Goal: Task Accomplishment & Management: Complete application form

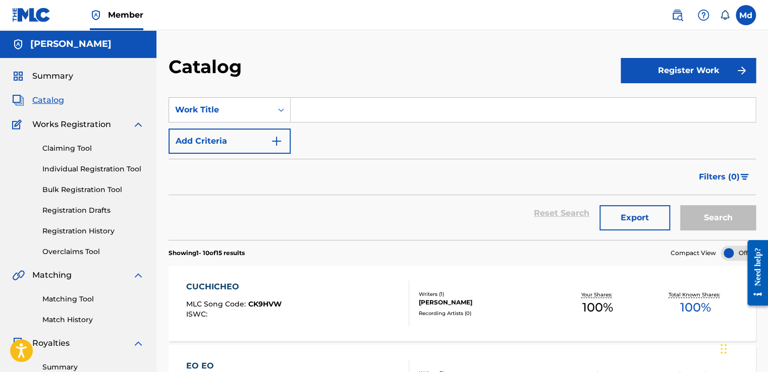
click at [685, 71] on button "Register Work" at bounding box center [687, 70] width 135 height 25
click at [671, 113] on link "Individual" at bounding box center [687, 103] width 135 height 24
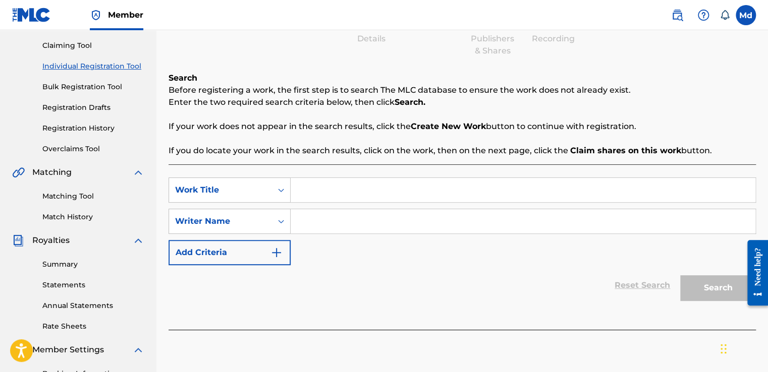
scroll to position [101, 0]
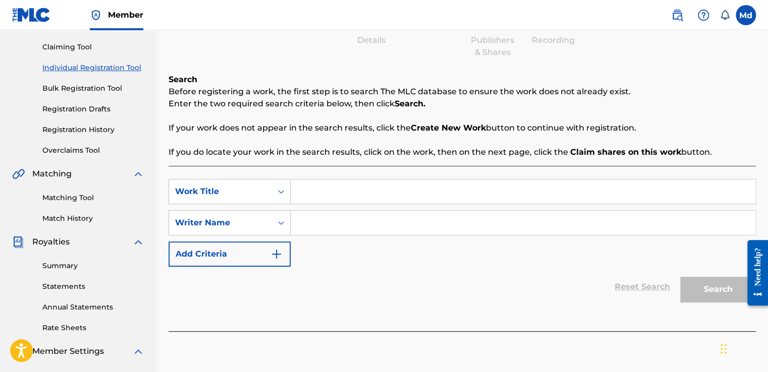
click at [341, 189] on input "Search Form" at bounding box center [523, 192] width 465 height 24
paste input "Guerra"
type input "Guerra"
click at [329, 222] on input "Search Form" at bounding box center [523, 223] width 465 height 24
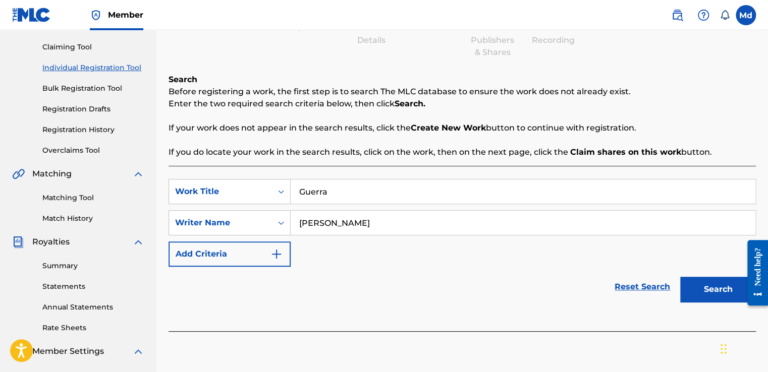
type input "[PERSON_NAME]"
click at [714, 285] on button "Search" at bounding box center [718, 289] width 76 height 25
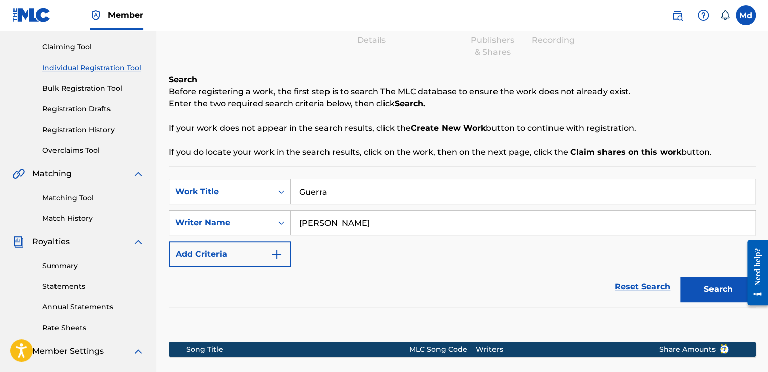
click at [284, 255] on button "Add Criteria" at bounding box center [229, 254] width 122 height 25
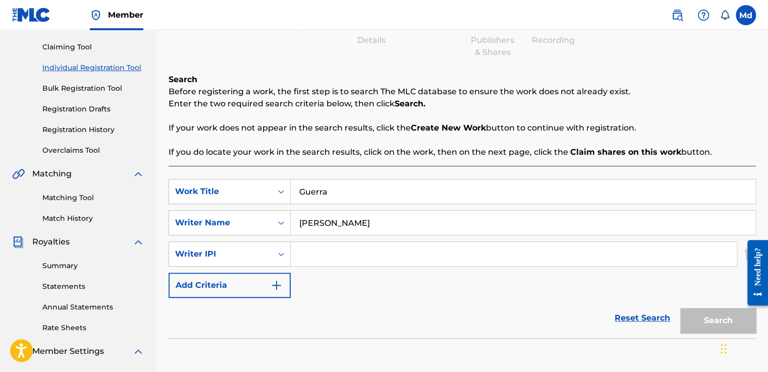
click at [339, 249] on input "Search Form" at bounding box center [514, 254] width 446 height 24
type input "01051143609"
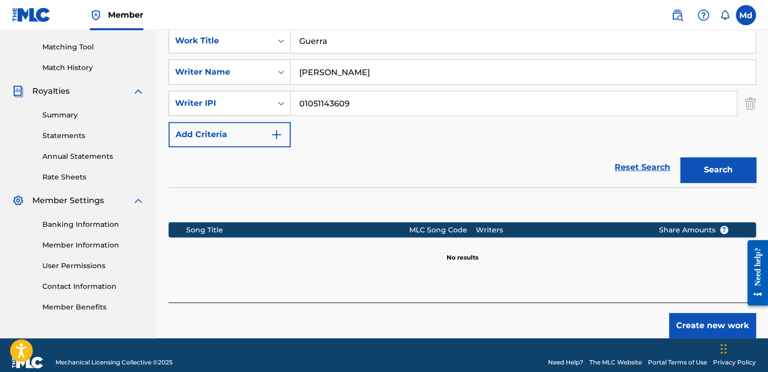
scroll to position [253, 0]
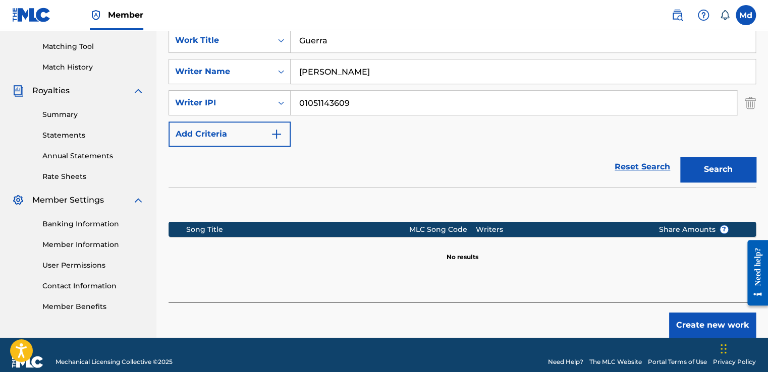
click at [688, 330] on button "Create new work" at bounding box center [712, 325] width 87 height 25
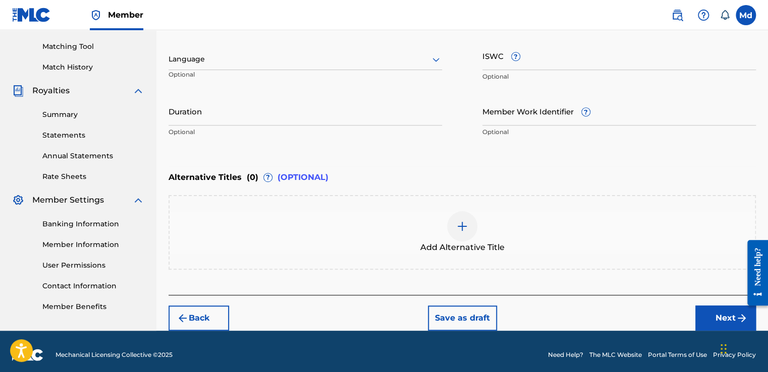
click at [210, 103] on input "Duration" at bounding box center [304, 111] width 273 height 29
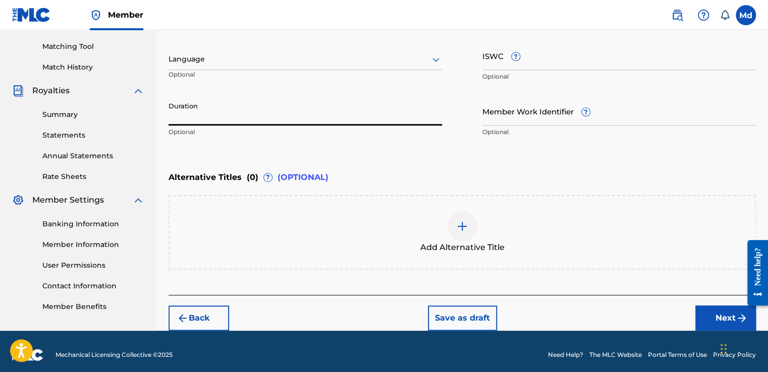
click at [212, 66] on div "Language" at bounding box center [304, 59] width 273 height 21
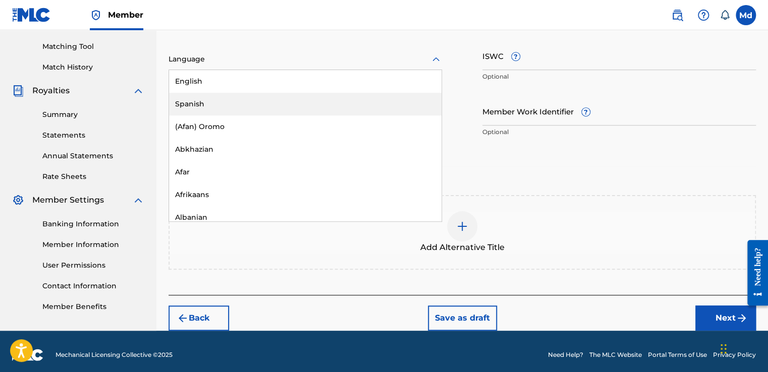
click at [205, 107] on div "Spanish" at bounding box center [305, 104] width 272 height 23
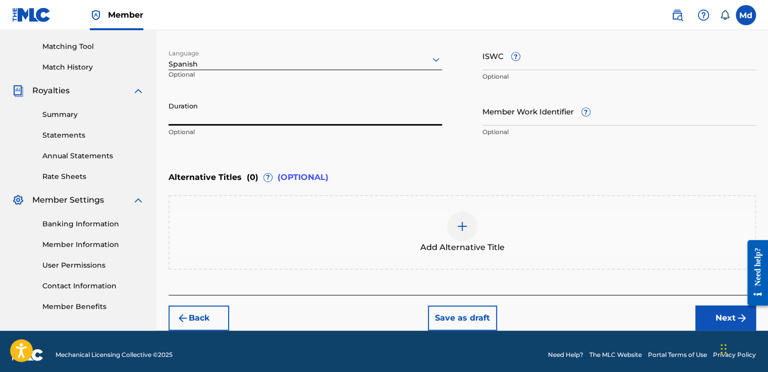
paste input "01:48"
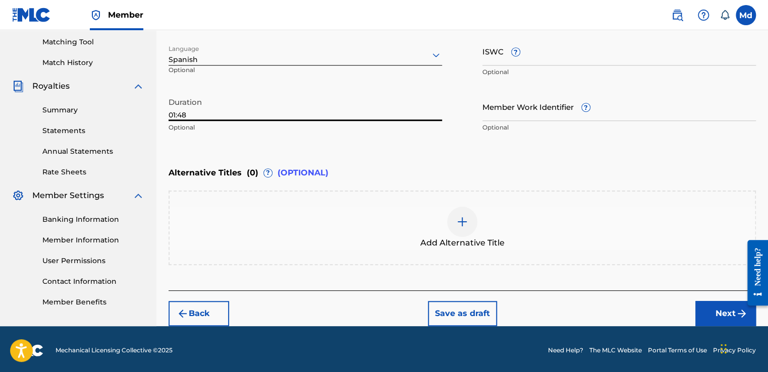
scroll to position [258, 0]
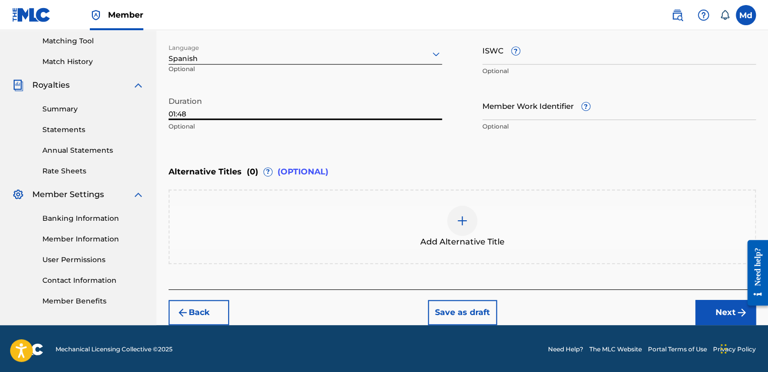
type input "01:48"
click at [724, 316] on button "Next" at bounding box center [725, 312] width 61 height 25
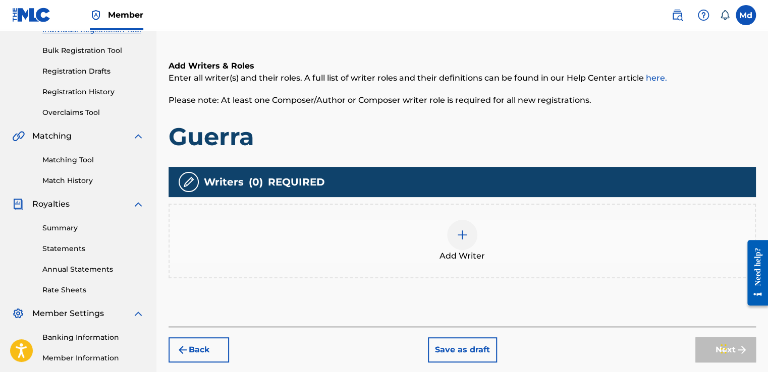
scroll to position [247, 0]
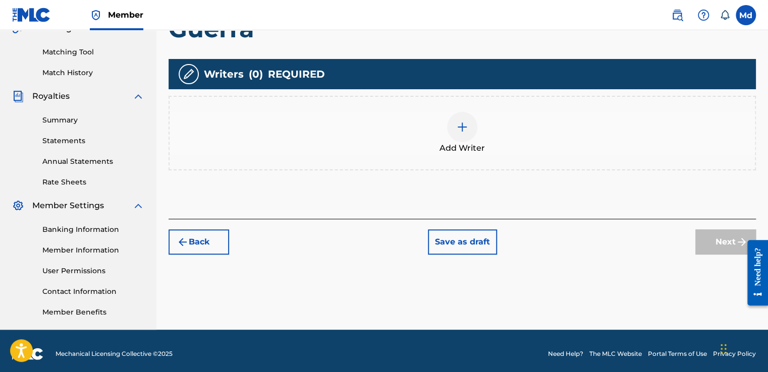
click at [457, 131] on img at bounding box center [462, 127] width 12 height 12
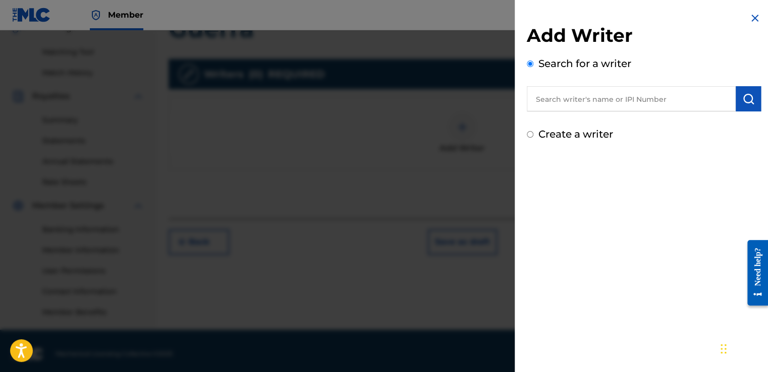
click at [586, 92] on input "text" at bounding box center [631, 98] width 209 height 25
click at [580, 99] on input "text" at bounding box center [631, 98] width 209 height 25
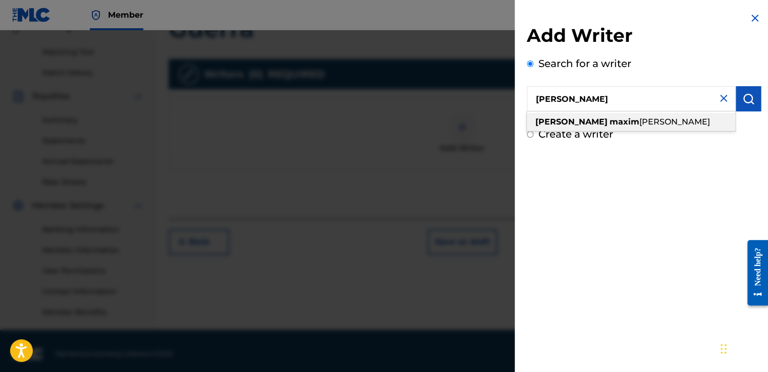
click at [609, 119] on strong "maxim" at bounding box center [624, 122] width 30 height 10
type input "[PERSON_NAME]"
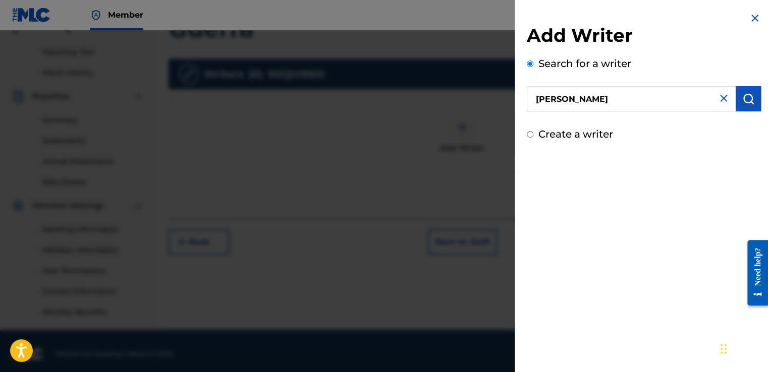
click at [746, 99] on img "submit" at bounding box center [748, 99] width 12 height 12
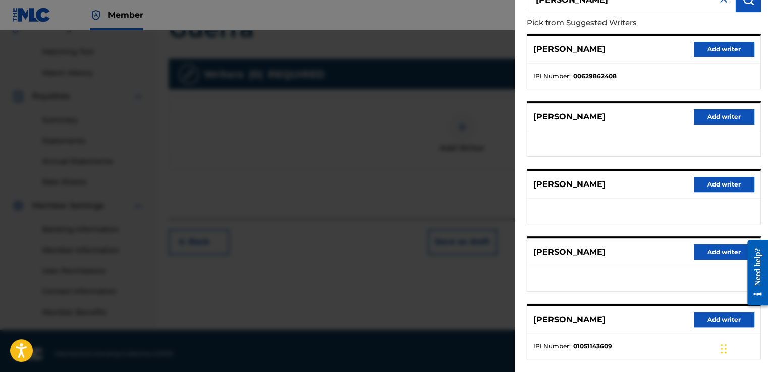
scroll to position [158, 0]
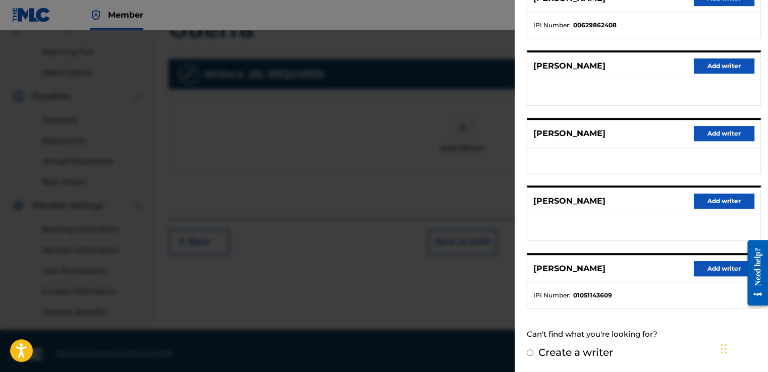
click at [694, 263] on button "Add writer" at bounding box center [723, 268] width 61 height 15
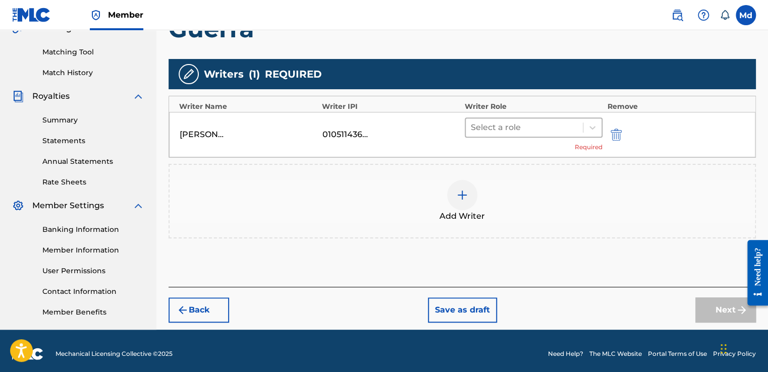
click at [506, 130] on div at bounding box center [524, 128] width 107 height 14
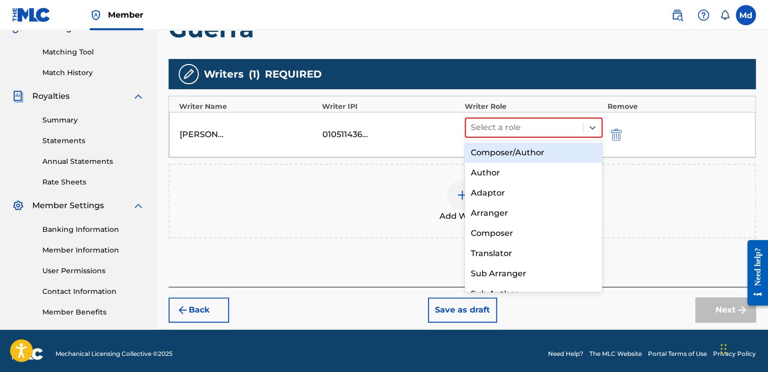
click at [490, 156] on div "Composer/Author" at bounding box center [534, 153] width 138 height 20
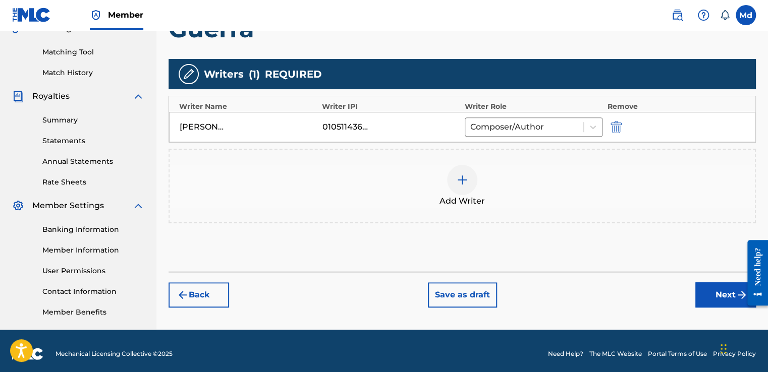
click at [717, 302] on button "Next" at bounding box center [725, 294] width 61 height 25
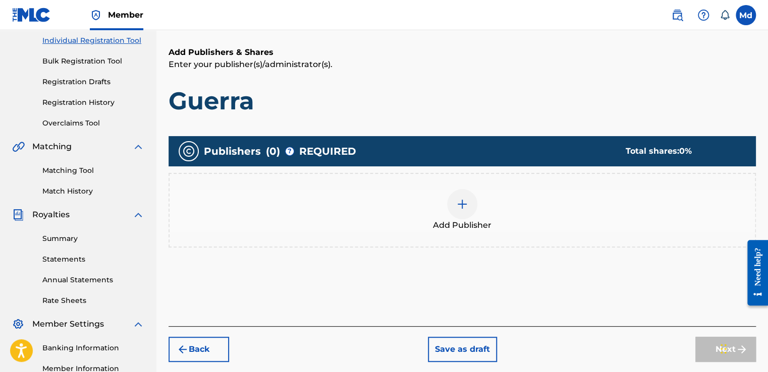
scroll to position [197, 0]
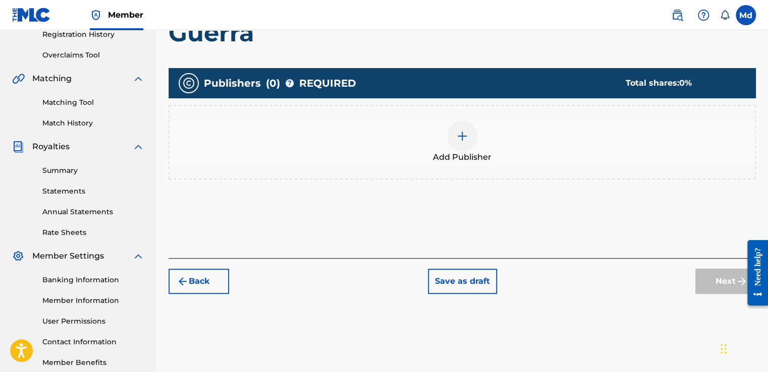
click at [457, 142] on div at bounding box center [462, 136] width 30 height 30
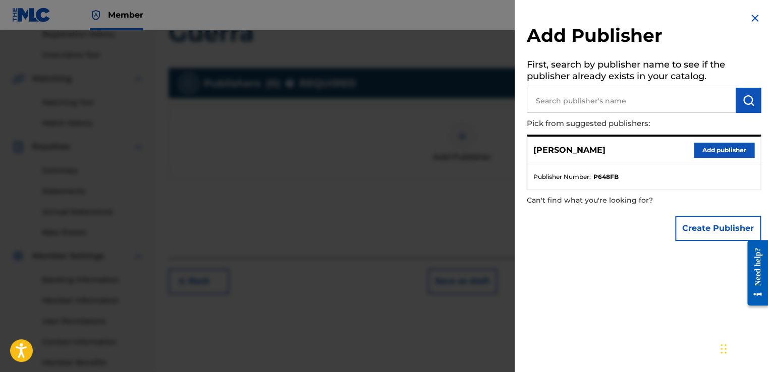
click at [714, 151] on button "Add publisher" at bounding box center [723, 150] width 61 height 15
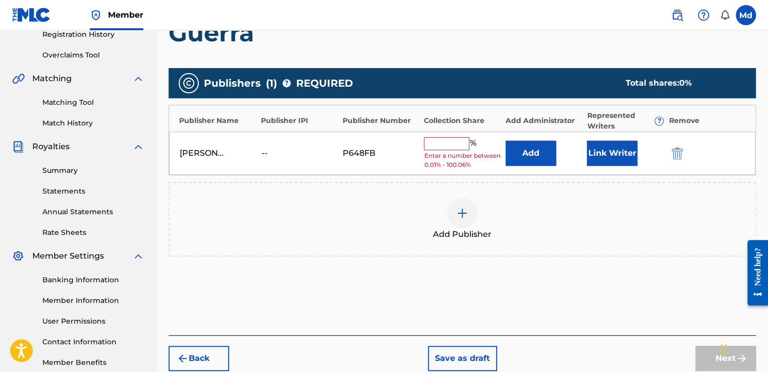
click at [467, 140] on input "text" at bounding box center [446, 143] width 45 height 13
type input "100"
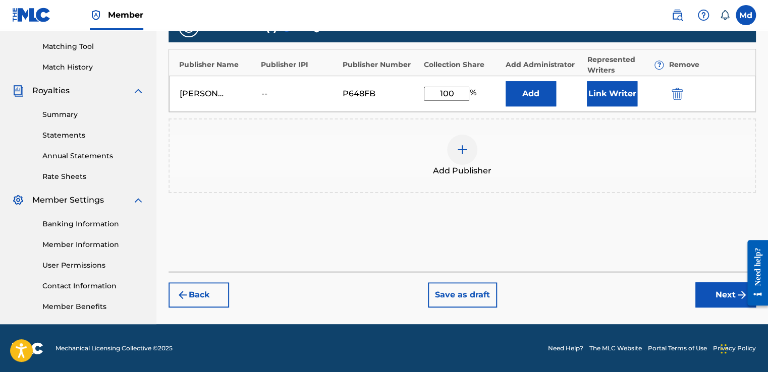
click at [721, 298] on button "Next" at bounding box center [725, 294] width 61 height 25
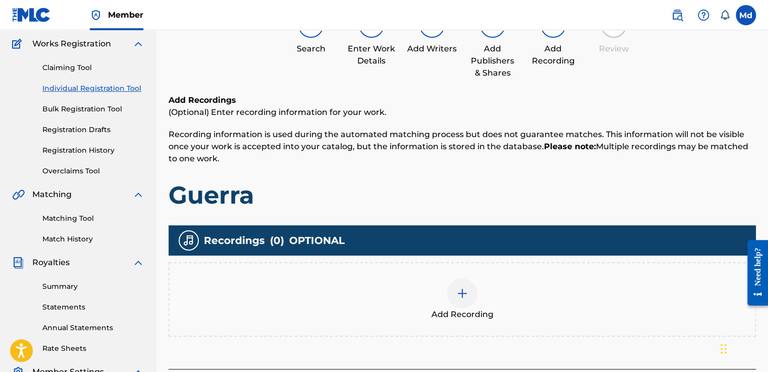
scroll to position [146, 0]
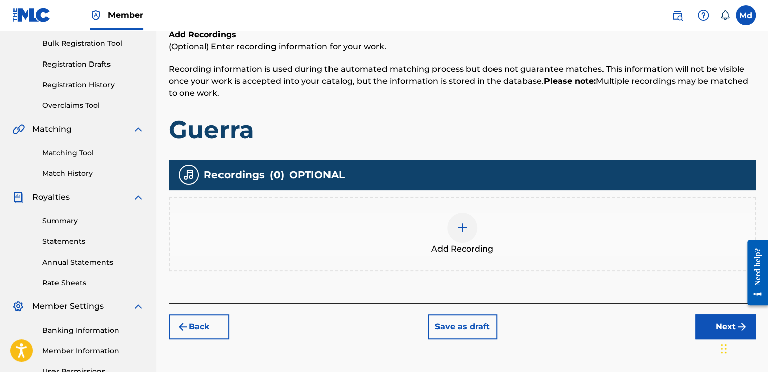
click at [466, 220] on div at bounding box center [462, 228] width 30 height 30
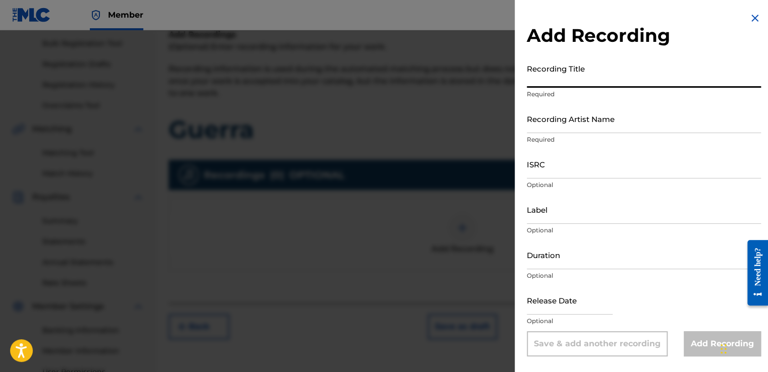
click at [539, 82] on input "Recording Title" at bounding box center [644, 73] width 234 height 29
paste input "01:48"
type input "0"
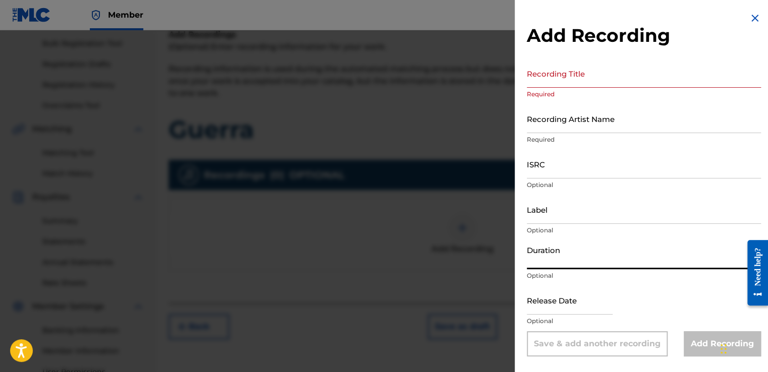
paste input "01:48"
type input "01:48"
type input "[DATE]"
type input "01:48"
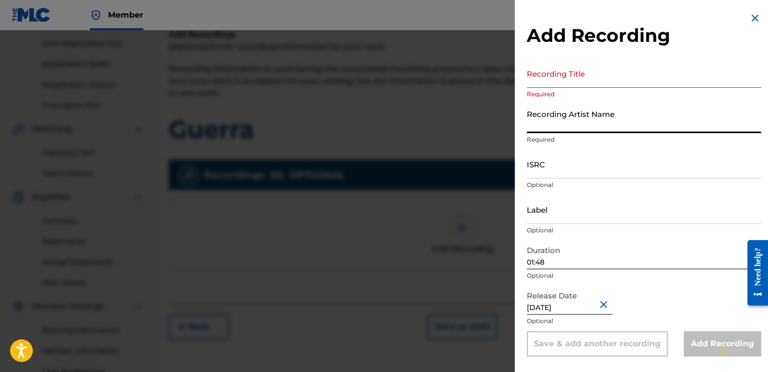
paste input "[PERSON_NAME]"
type input "[PERSON_NAME]"
click at [581, 154] on input "ISRC" at bounding box center [644, 164] width 234 height 29
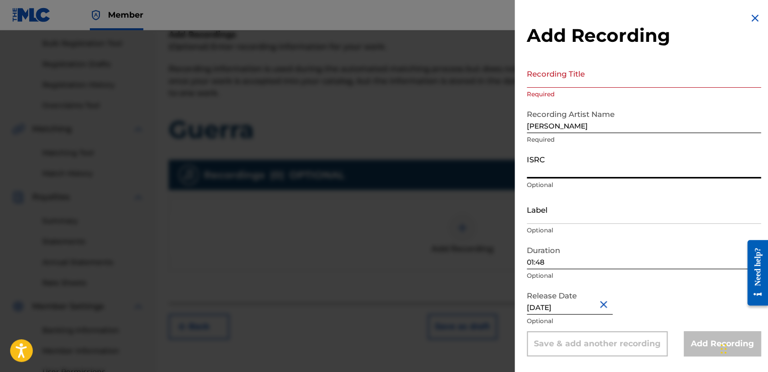
paste input "GXHG92508595"
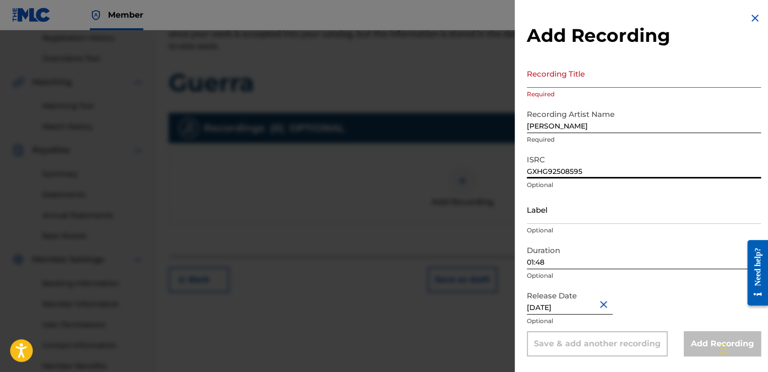
scroll to position [247, 0]
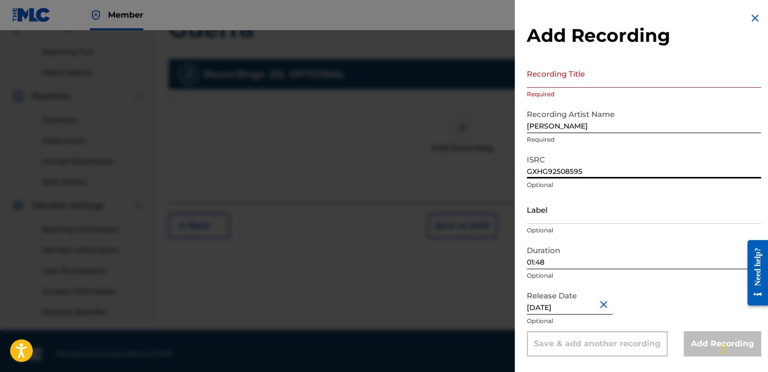
type input "GXHG92508595"
click at [546, 210] on input "Label" at bounding box center [644, 209] width 234 height 29
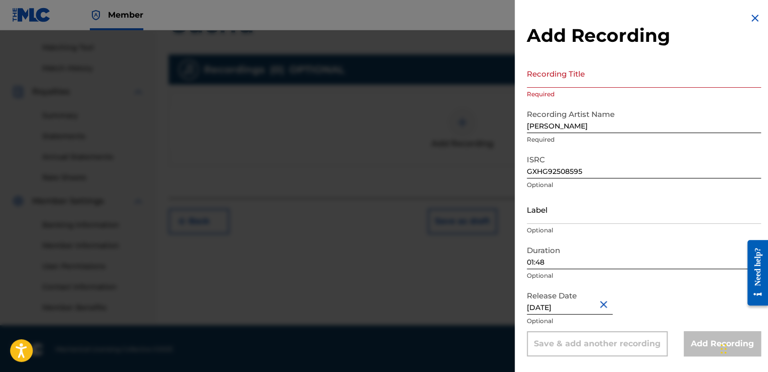
scroll to position [253, 0]
click at [546, 302] on input "[DATE]" at bounding box center [570, 300] width 86 height 29
select select "7"
select select "2025"
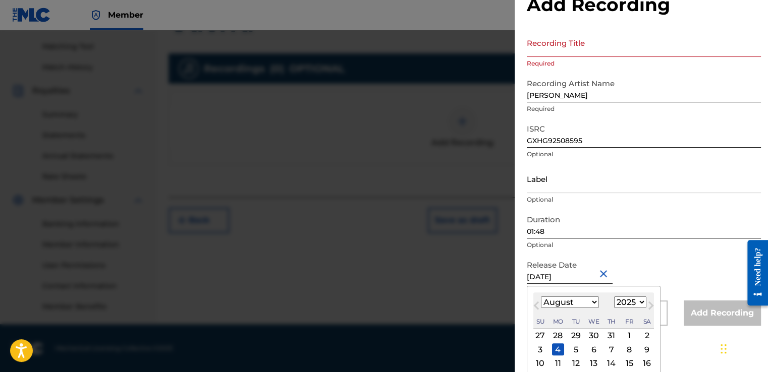
scroll to position [90, 0]
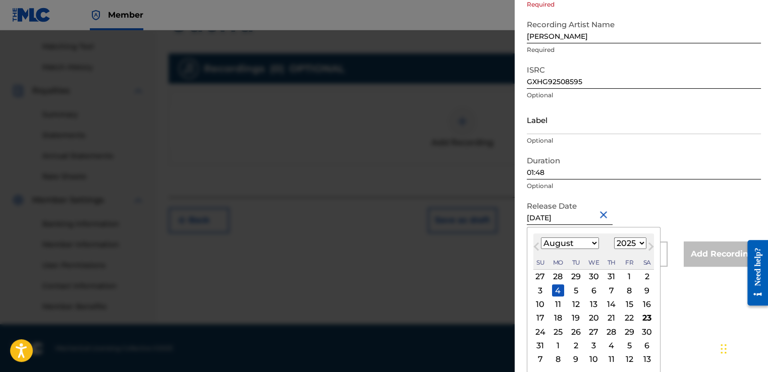
click at [629, 315] on div "22" at bounding box center [629, 318] width 12 height 12
type input "[DATE]"
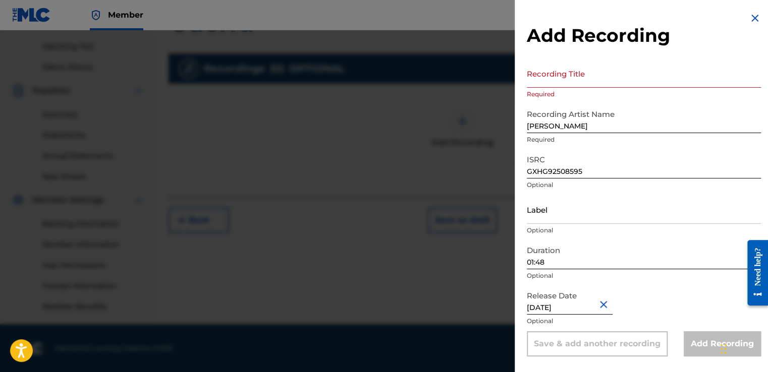
click at [540, 86] on input "Recording Title" at bounding box center [644, 73] width 234 height 29
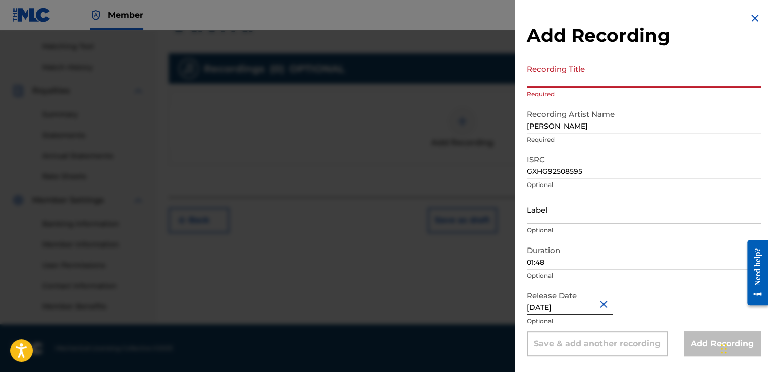
paste input "Guerra"
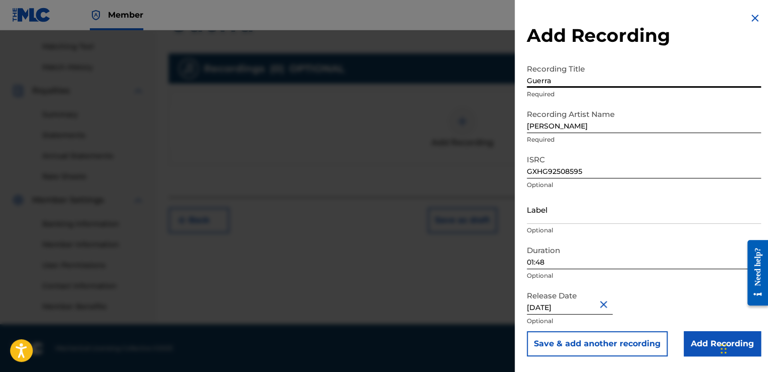
type input "Guerra"
click at [695, 340] on input "Add Recording" at bounding box center [721, 343] width 77 height 25
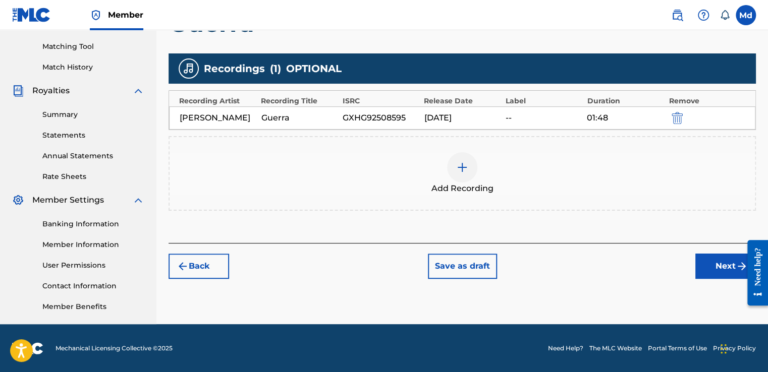
click at [702, 266] on button "Next" at bounding box center [725, 266] width 61 height 25
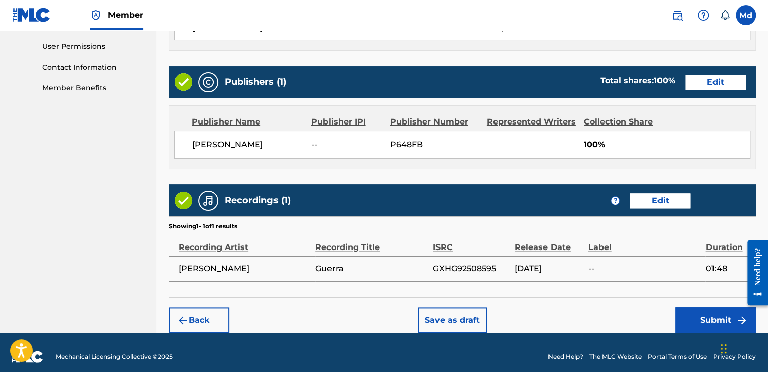
scroll to position [484, 0]
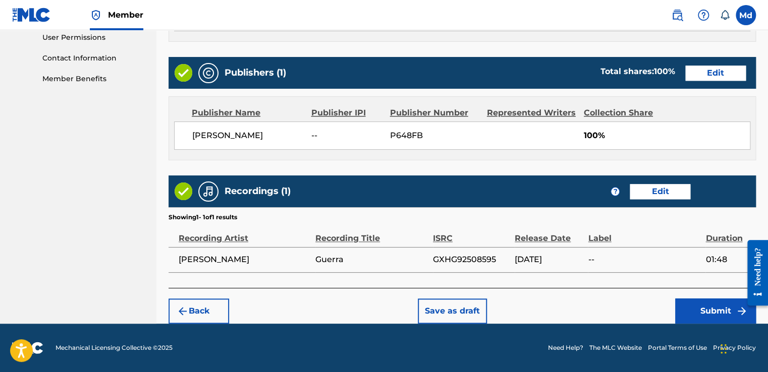
click at [695, 312] on button "Submit" at bounding box center [715, 311] width 81 height 25
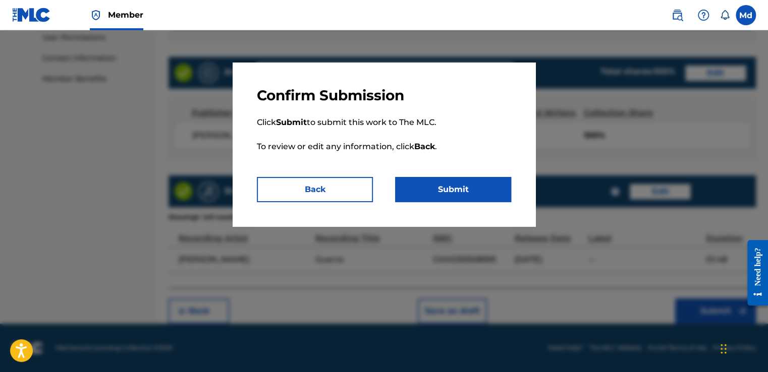
click at [464, 181] on button "Submit" at bounding box center [453, 189] width 116 height 25
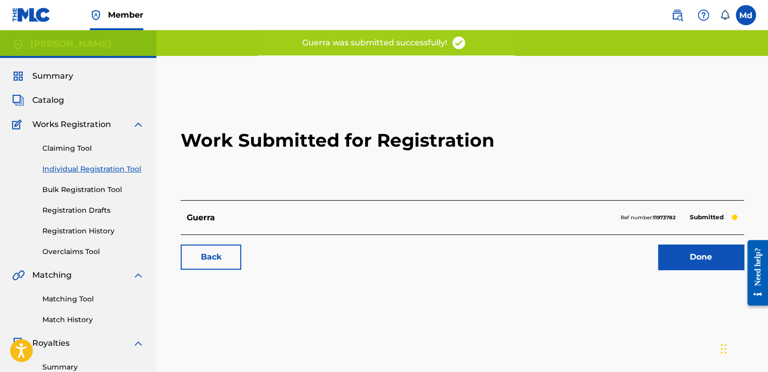
click at [681, 250] on link "Done" at bounding box center [701, 257] width 86 height 25
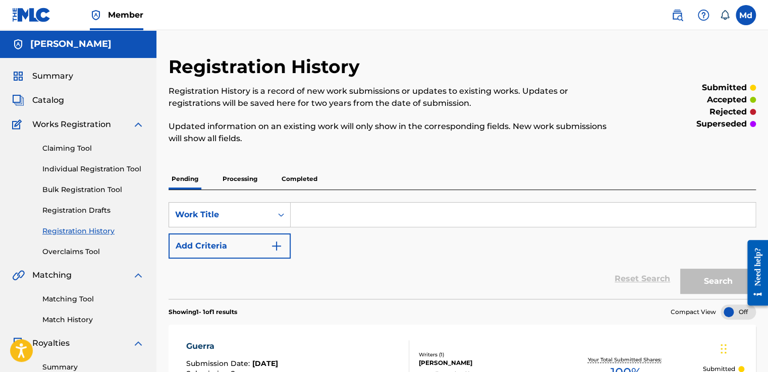
click at [52, 80] on span "Summary" at bounding box center [52, 76] width 41 height 12
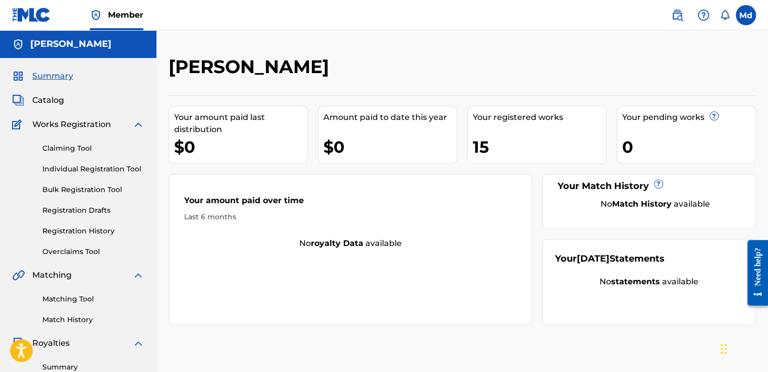
click at [36, 100] on span "Catalog" at bounding box center [48, 100] width 32 height 12
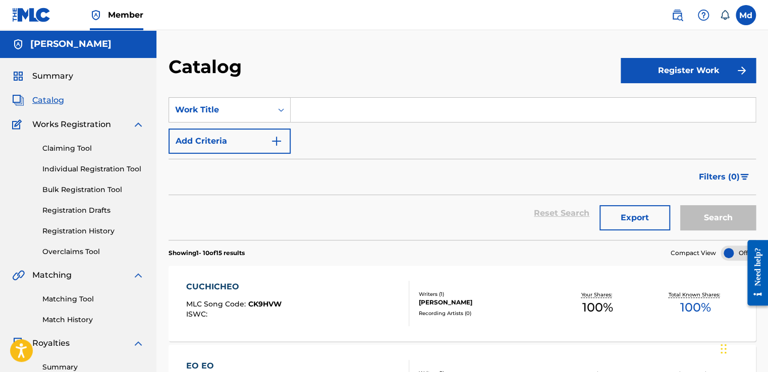
click at [673, 75] on button "Register Work" at bounding box center [687, 70] width 135 height 25
click at [638, 110] on link "Individual" at bounding box center [687, 103] width 135 height 24
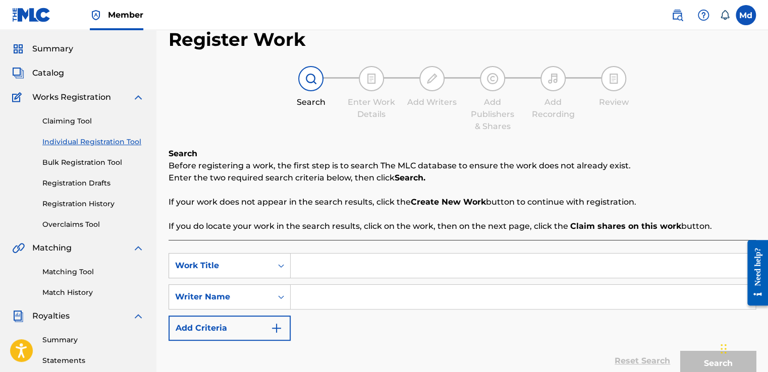
scroll to position [50, 0]
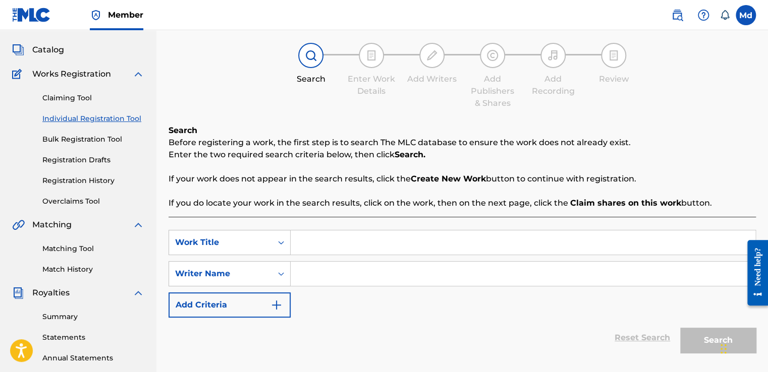
click at [325, 246] on input "Search Form" at bounding box center [523, 242] width 465 height 24
paste input "Humo"
type input "Humo"
click at [321, 281] on input "Search Form" at bounding box center [523, 274] width 465 height 24
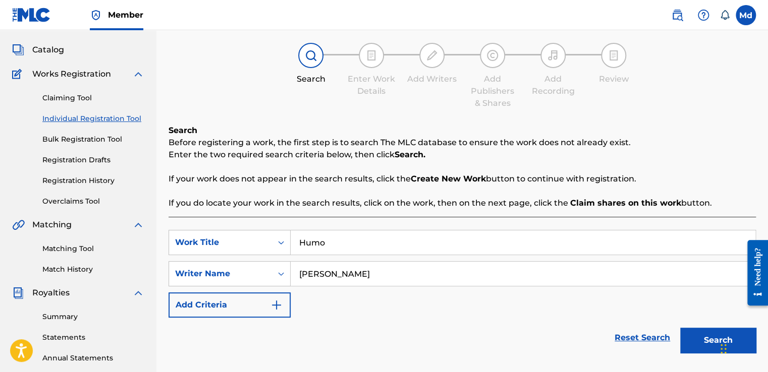
type input "[PERSON_NAME]"
click at [680, 332] on button "Search" at bounding box center [718, 340] width 76 height 25
click at [280, 311] on button "Add Criteria" at bounding box center [229, 305] width 122 height 25
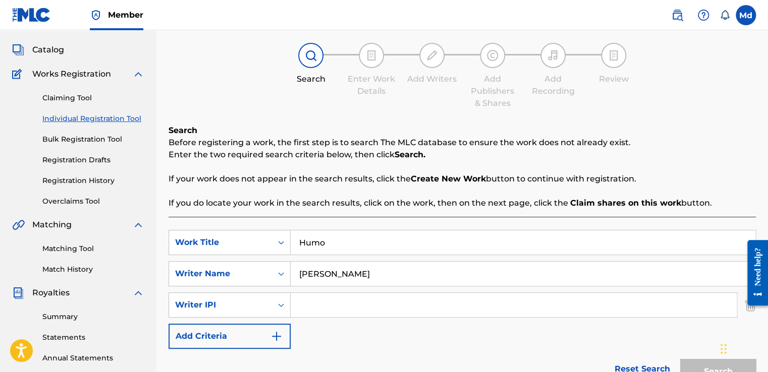
click at [325, 305] on input "Search Form" at bounding box center [514, 305] width 446 height 24
type input "01051143609"
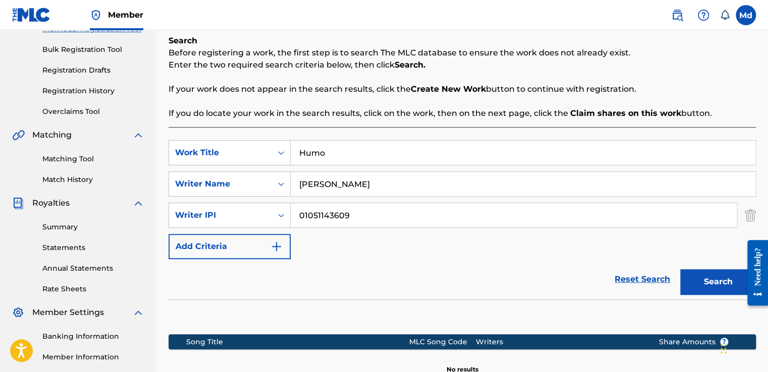
scroll to position [202, 0]
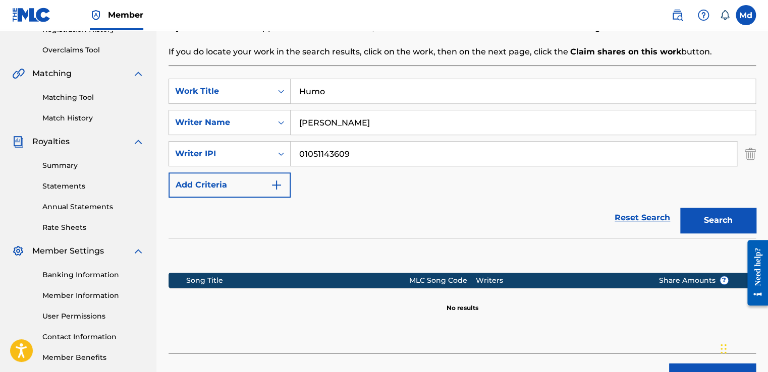
click at [691, 217] on button "Search" at bounding box center [718, 220] width 76 height 25
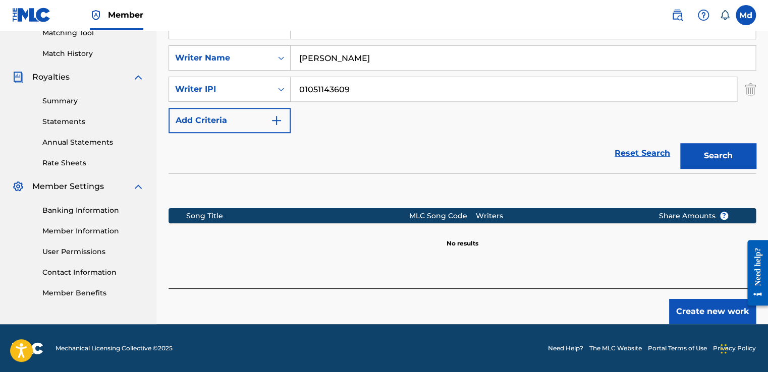
click at [680, 302] on button "Create new work" at bounding box center [712, 311] width 87 height 25
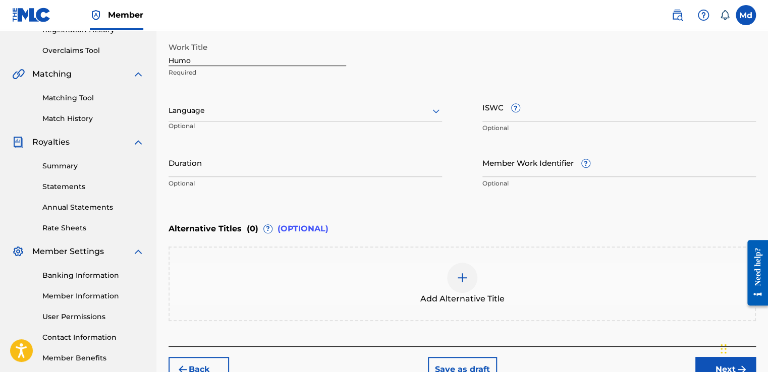
scroll to position [157, 0]
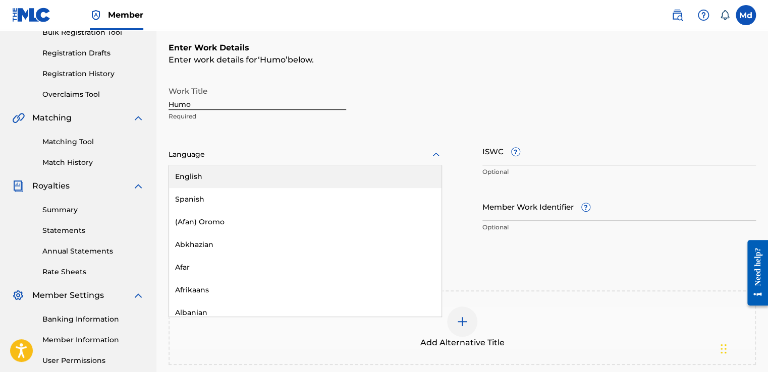
click at [188, 153] on div at bounding box center [304, 154] width 273 height 13
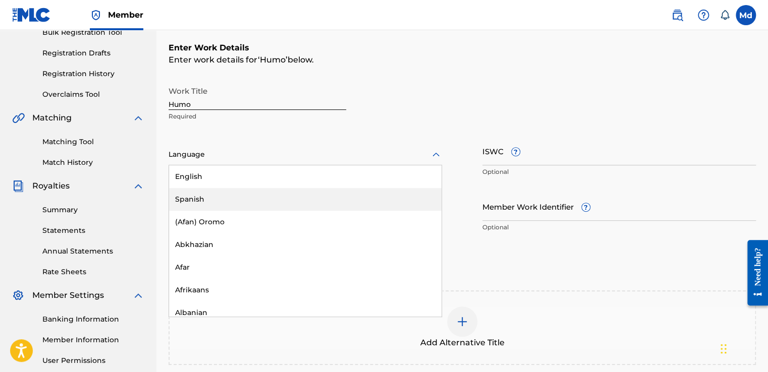
click at [190, 204] on div "Spanish" at bounding box center [305, 199] width 272 height 23
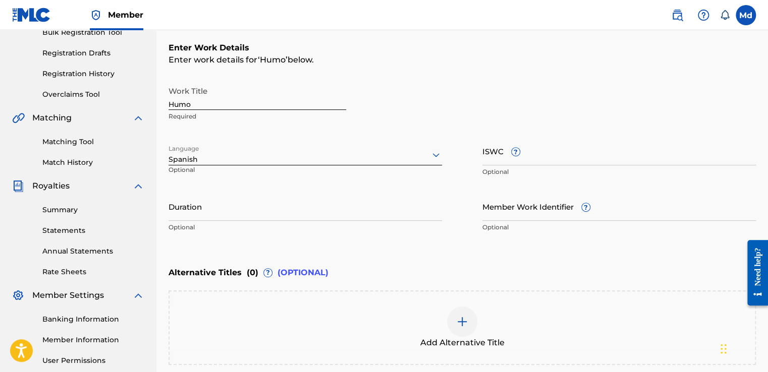
click at [204, 206] on input "Duration" at bounding box center [304, 206] width 273 height 29
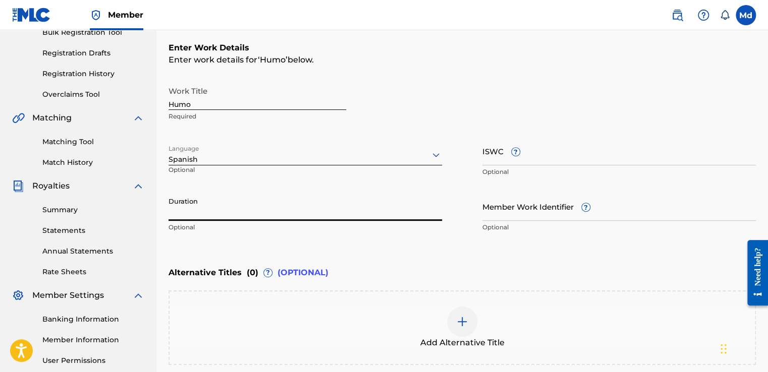
paste input "02:02"
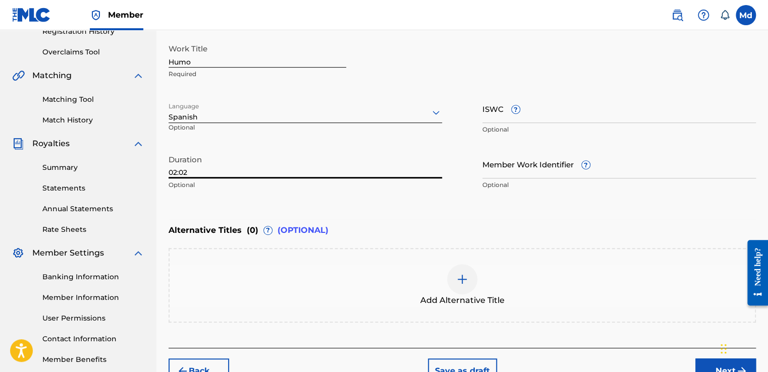
scroll to position [258, 0]
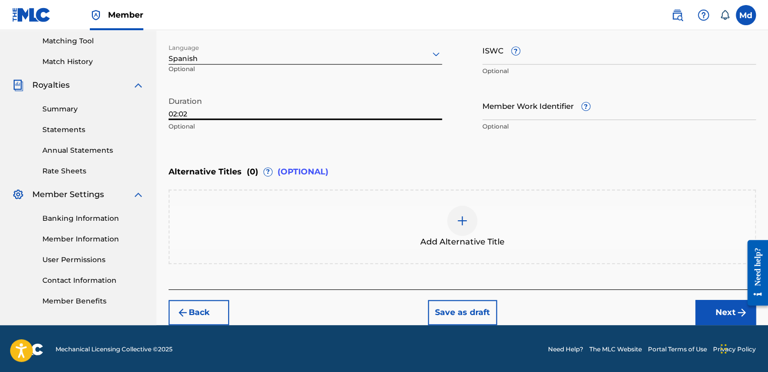
type input "02:02"
click at [708, 309] on button "Next" at bounding box center [725, 312] width 61 height 25
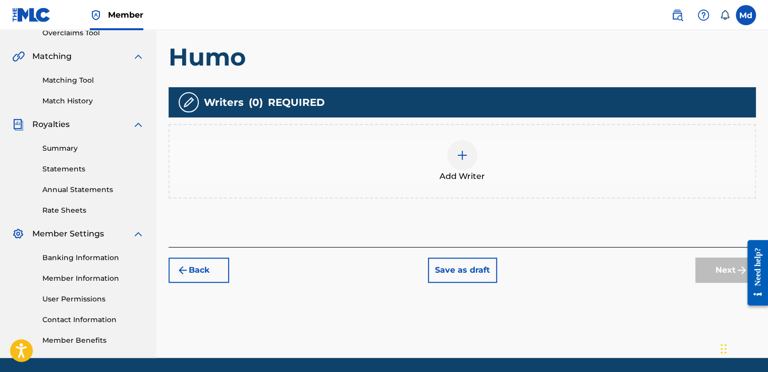
scroll to position [247, 0]
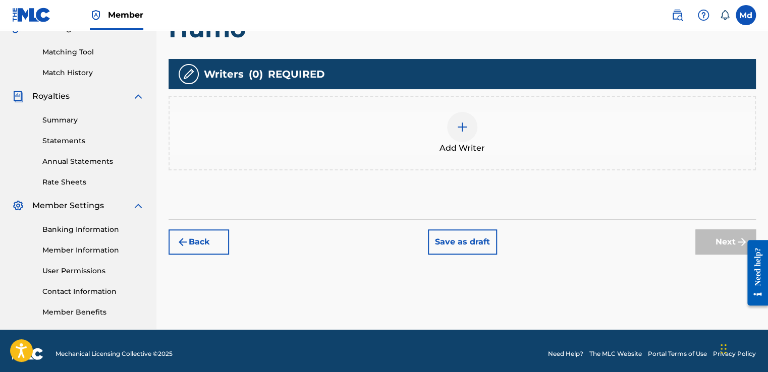
click at [454, 129] on div at bounding box center [462, 127] width 30 height 30
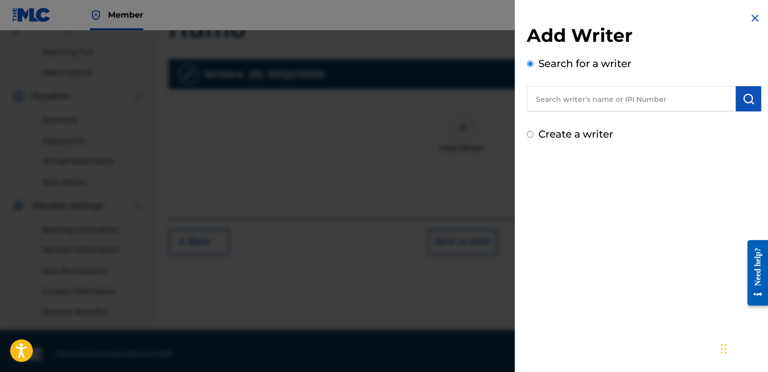
click at [601, 107] on input "text" at bounding box center [631, 98] width 209 height 25
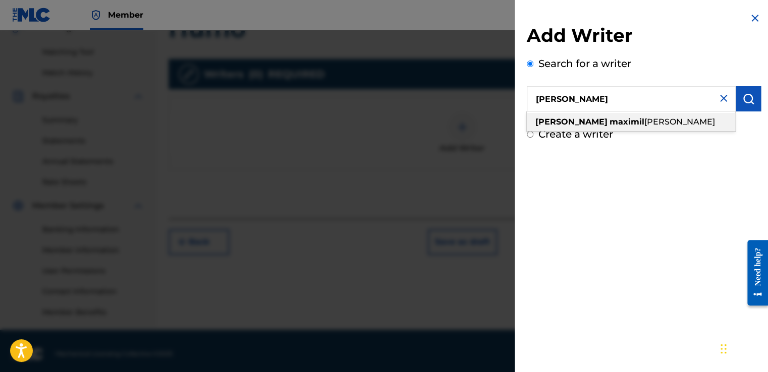
click at [601, 115] on div "[PERSON_NAME] iano [PERSON_NAME]" at bounding box center [631, 122] width 208 height 18
type input "[PERSON_NAME]"
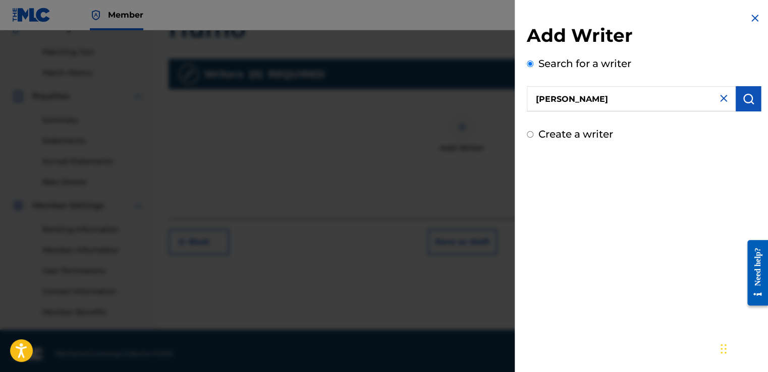
click at [742, 96] on img "submit" at bounding box center [748, 99] width 12 height 12
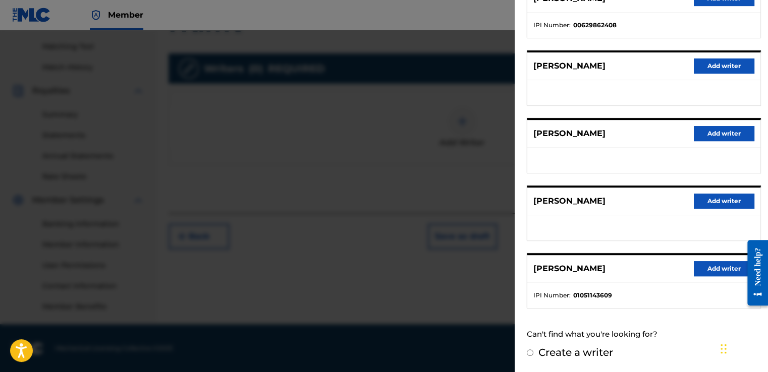
scroll to position [158, 0]
click at [705, 265] on button "Add writer" at bounding box center [723, 268] width 61 height 15
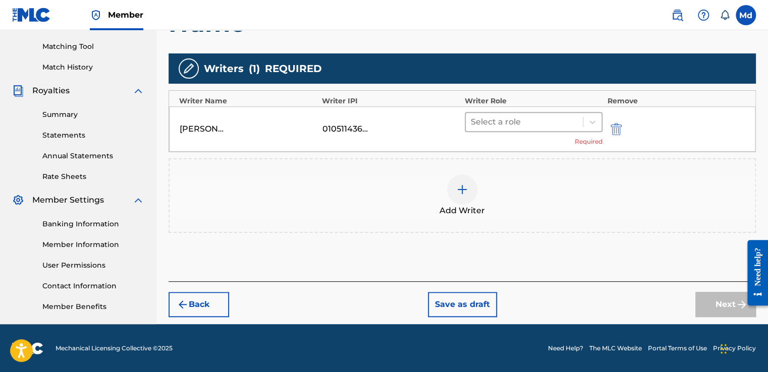
click at [485, 128] on div at bounding box center [524, 122] width 107 height 14
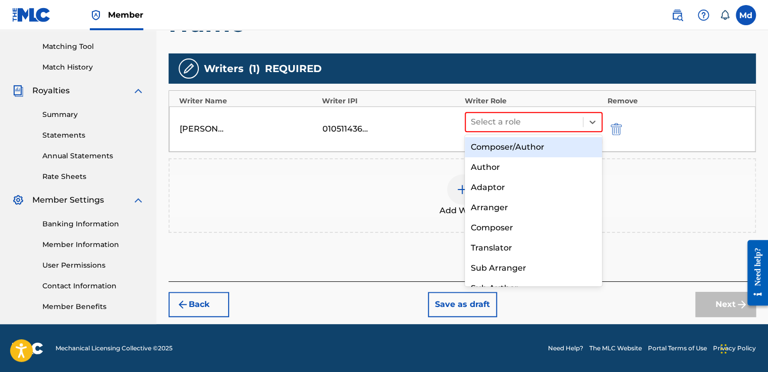
click at [490, 145] on div "Composer/Author" at bounding box center [534, 147] width 138 height 20
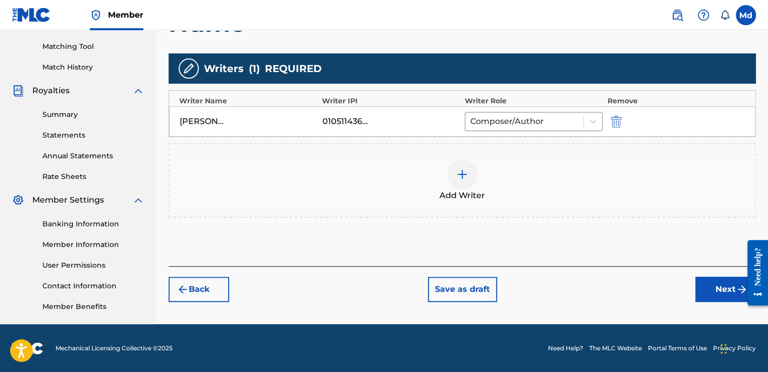
click at [719, 282] on button "Next" at bounding box center [725, 289] width 61 height 25
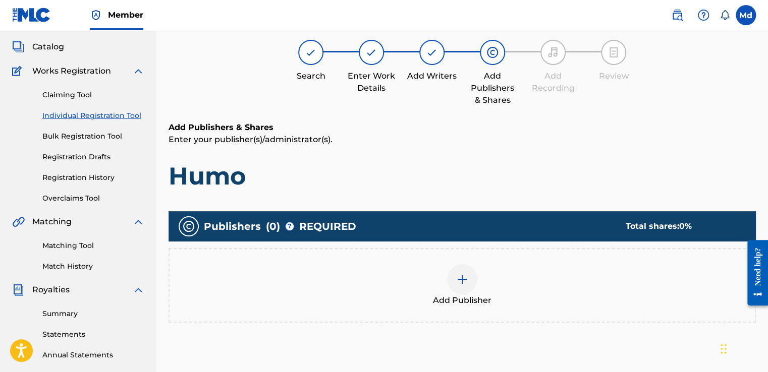
scroll to position [247, 0]
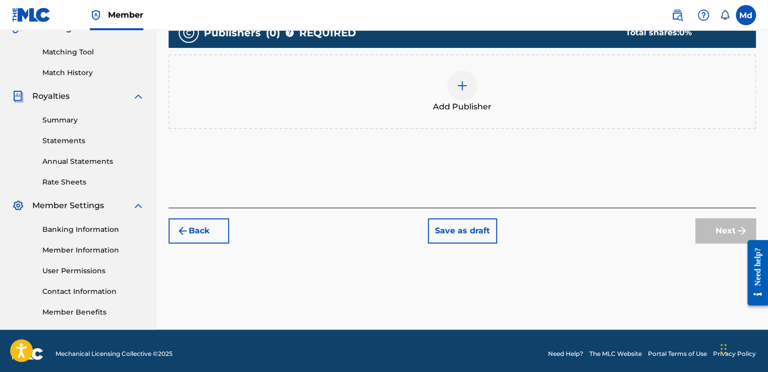
click at [473, 84] on div at bounding box center [462, 86] width 30 height 30
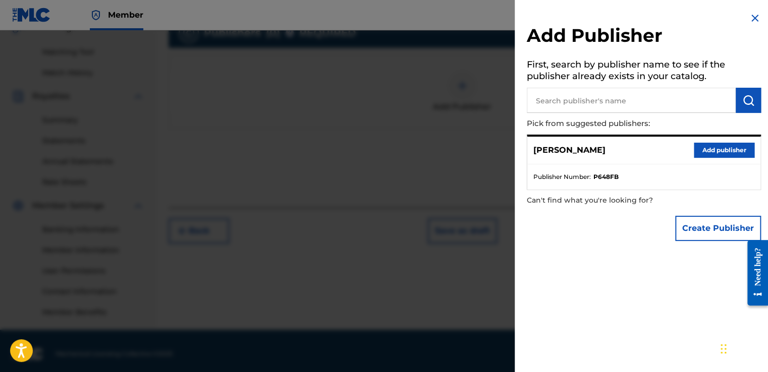
click at [694, 153] on button "Add publisher" at bounding box center [723, 150] width 61 height 15
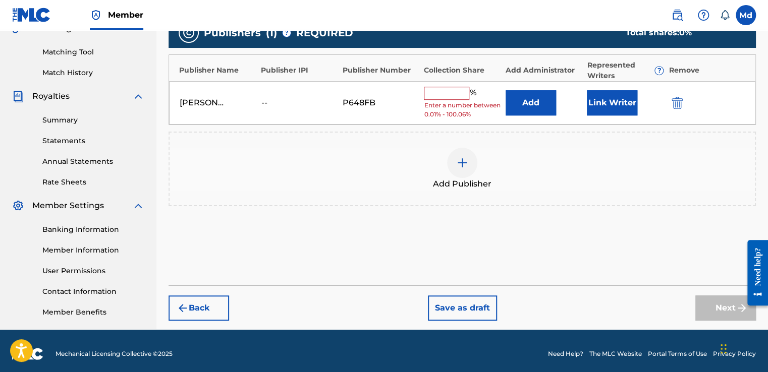
click at [439, 88] on input "text" at bounding box center [446, 93] width 45 height 13
type input "100"
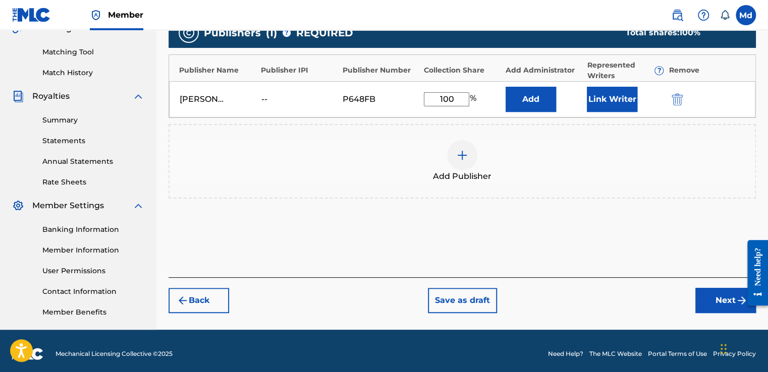
click at [707, 299] on button "Next" at bounding box center [725, 300] width 61 height 25
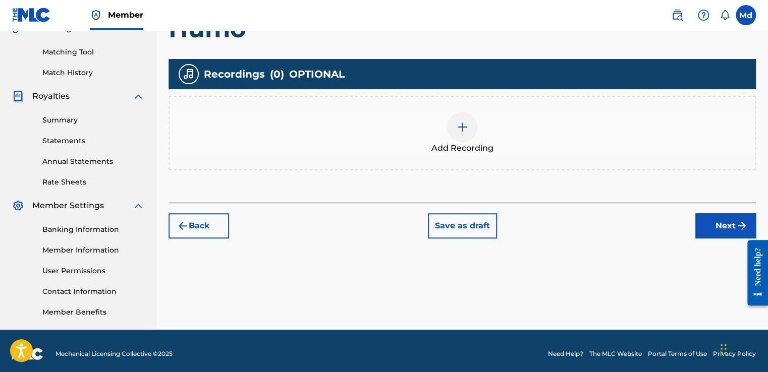
click at [462, 118] on div at bounding box center [462, 127] width 30 height 30
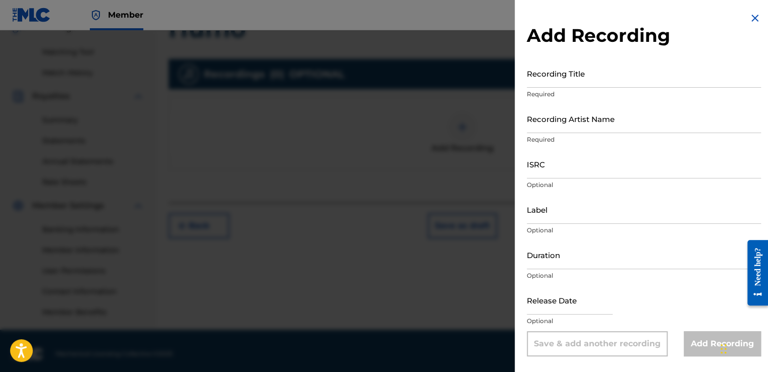
click at [566, 83] on input "Recording Title" at bounding box center [644, 73] width 234 height 29
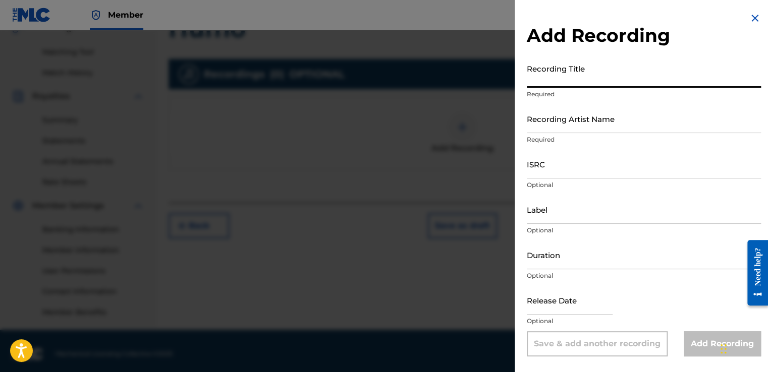
click at [564, 117] on input "Recording Artist Name" at bounding box center [644, 118] width 234 height 29
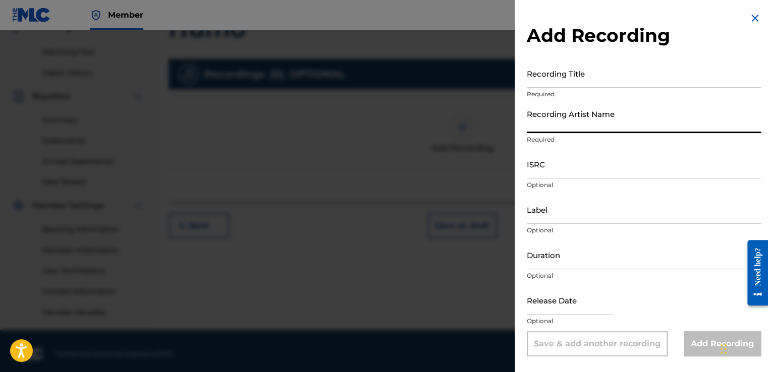
type input "[PERSON_NAME]"
type input "01:48"
type input "[DATE]"
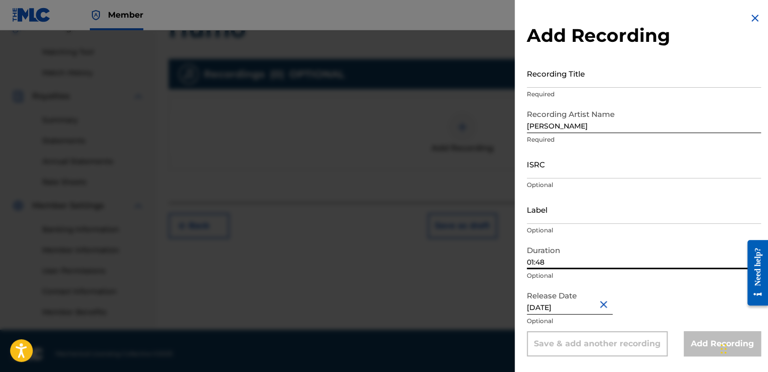
drag, startPoint x: 554, startPoint y: 263, endPoint x: 509, endPoint y: 260, distance: 45.0
click at [509, 260] on div "Add Recording Recording Title Required Recording Artist Name [PERSON_NAME] flow…" at bounding box center [384, 201] width 768 height 342
paste input "02:02"
type input "02:02"
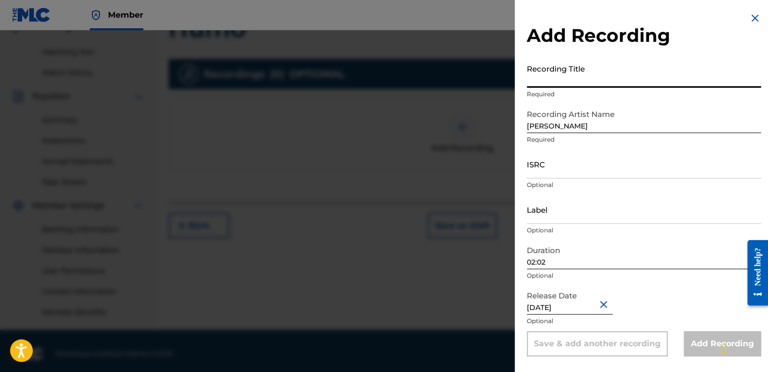
paste input "Humo"
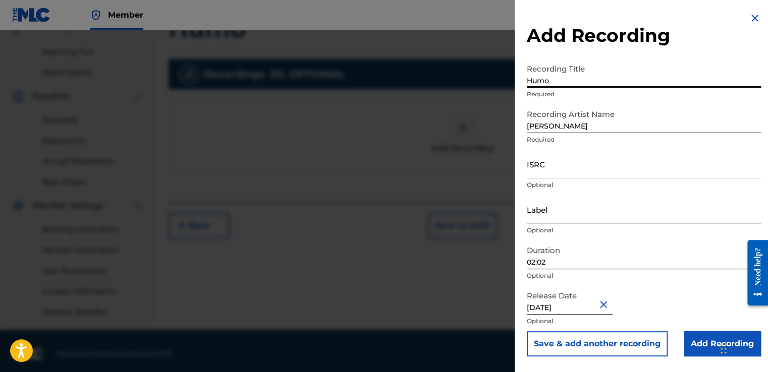
type input "Humo"
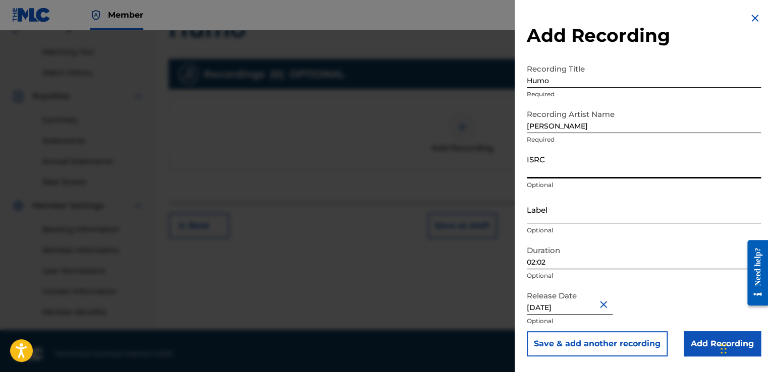
paste input "GXHG92508588"
type input "GXHG92508588"
click at [692, 350] on input "Add Recording" at bounding box center [721, 343] width 77 height 25
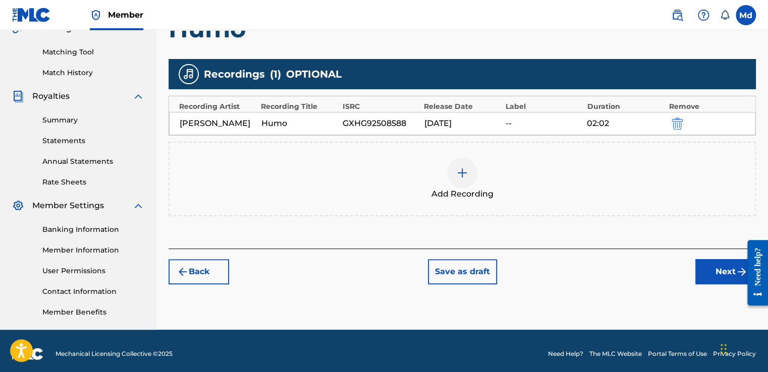
click at [711, 269] on button "Next" at bounding box center [725, 271] width 61 height 25
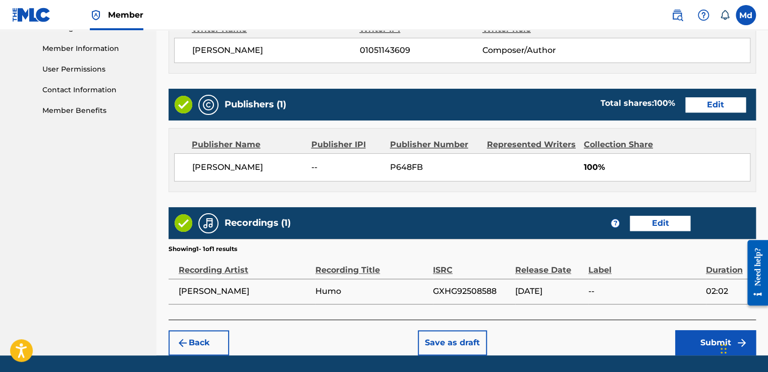
scroll to position [484, 0]
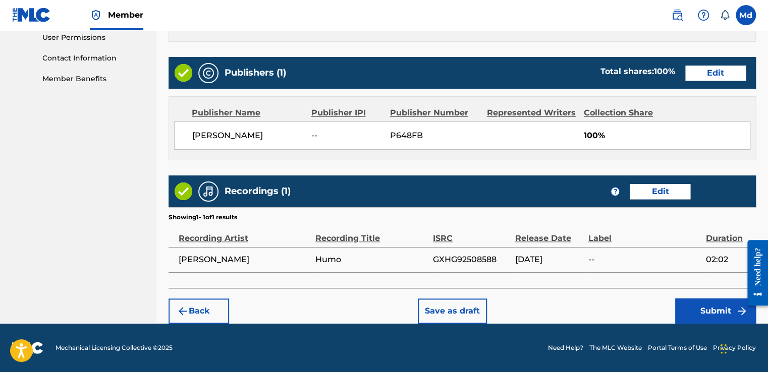
click at [686, 304] on button "Submit" at bounding box center [715, 311] width 81 height 25
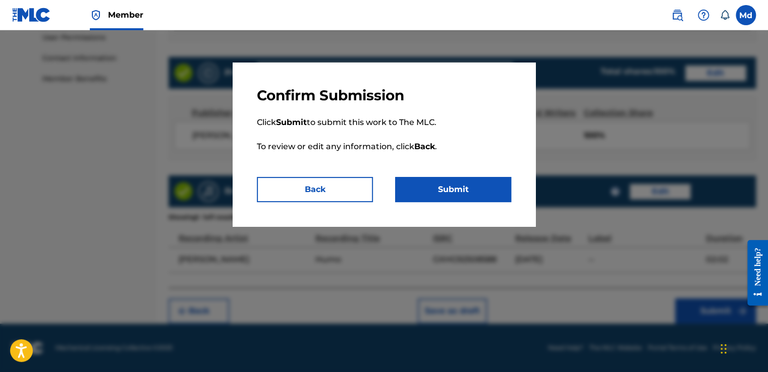
click at [444, 202] on div "Confirm Submission Click Submit to submit this work to The MLC. To review or ed…" at bounding box center [384, 145] width 303 height 164
click at [443, 199] on button "Submit" at bounding box center [453, 189] width 116 height 25
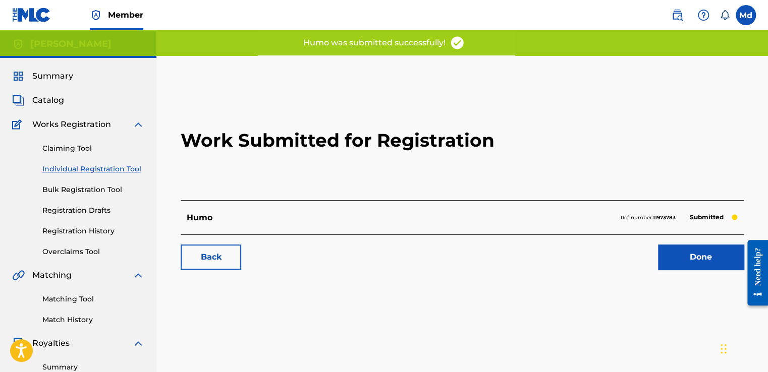
click at [676, 257] on link "Done" at bounding box center [701, 257] width 86 height 25
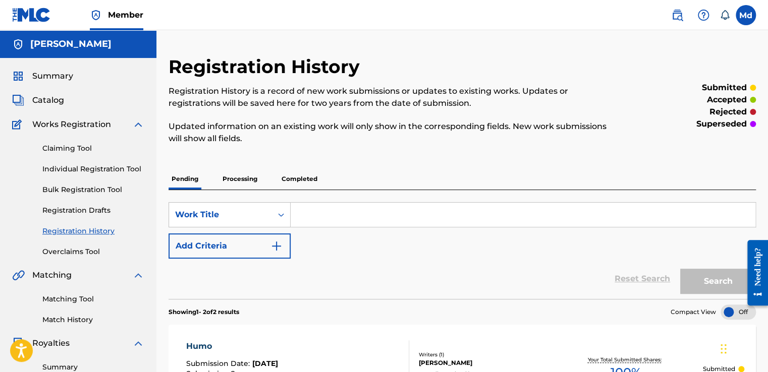
click at [330, 217] on input "Search Form" at bounding box center [523, 215] width 465 height 24
paste input "GXHG92508588"
type input "GXHG92508588"
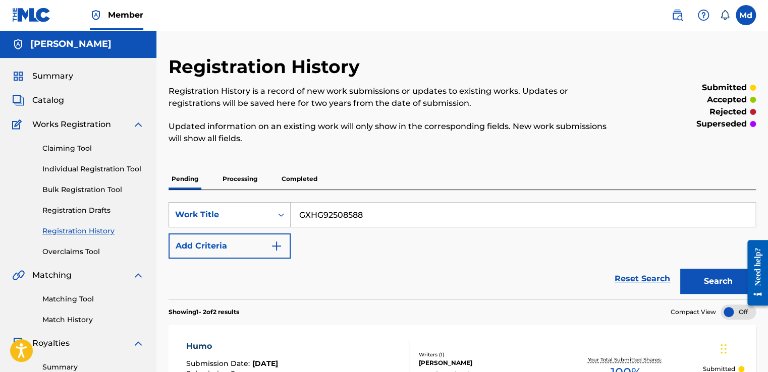
drag, startPoint x: 369, startPoint y: 221, endPoint x: 274, endPoint y: 221, distance: 94.8
click at [271, 217] on div "SearchWithCriteriaacc09a7c-1cb6-422d-bf55-4f5ff41b2ec5 Work Title GXHG92508588" at bounding box center [461, 214] width 587 height 25
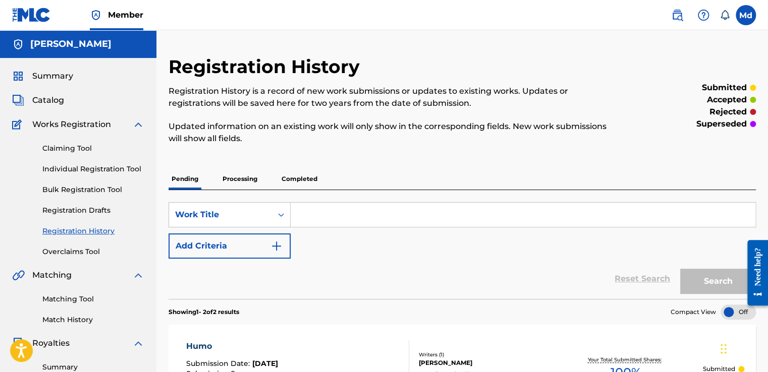
click at [313, 214] on input "Search Form" at bounding box center [523, 215] width 465 height 24
paste input "Interno"
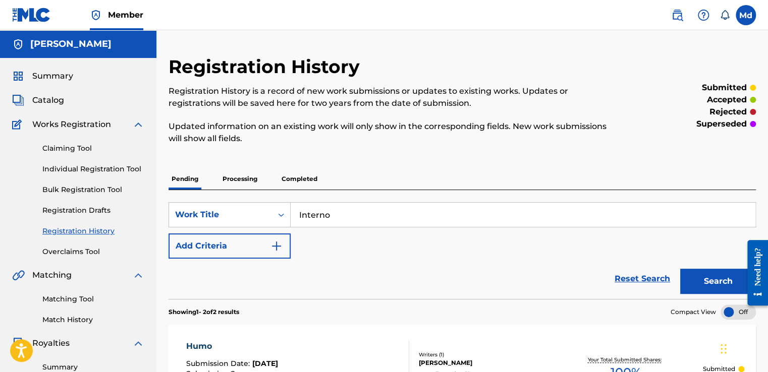
type input "Interno"
click at [278, 251] on img "Search Form" at bounding box center [276, 246] width 12 height 12
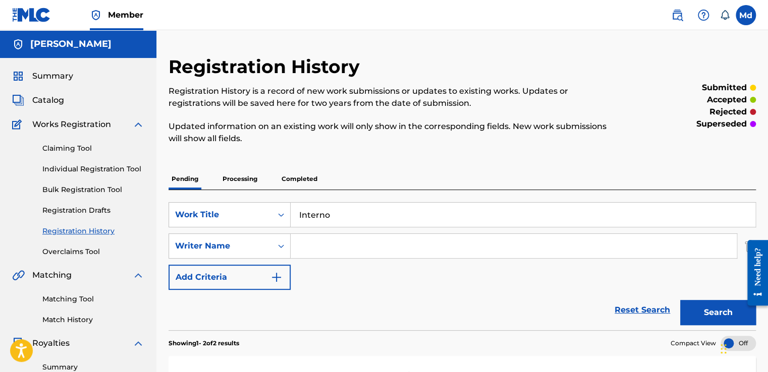
click at [315, 250] on input "Search Form" at bounding box center [514, 246] width 446 height 24
type input "[PERSON_NAME]"
click at [280, 282] on img "Search Form" at bounding box center [276, 277] width 12 height 12
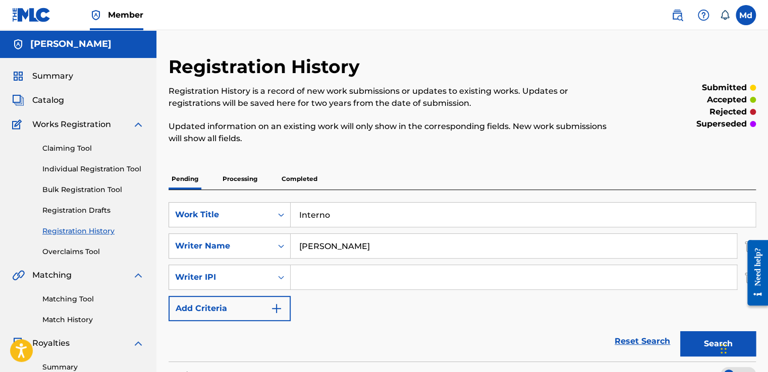
click at [313, 280] on input "Search Form" at bounding box center [514, 277] width 446 height 24
type input "01051143609"
click at [706, 331] on button "Search" at bounding box center [718, 343] width 76 height 25
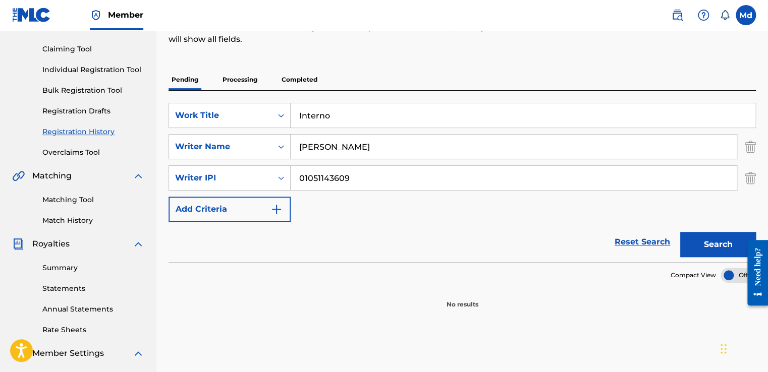
scroll to position [202, 0]
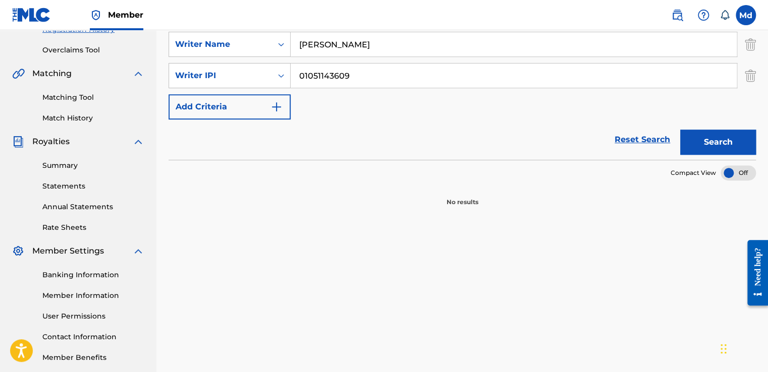
click at [698, 138] on button "Search" at bounding box center [718, 142] width 76 height 25
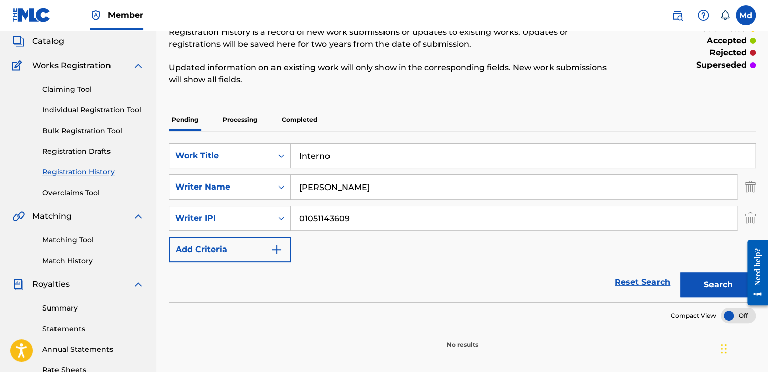
scroll to position [101, 0]
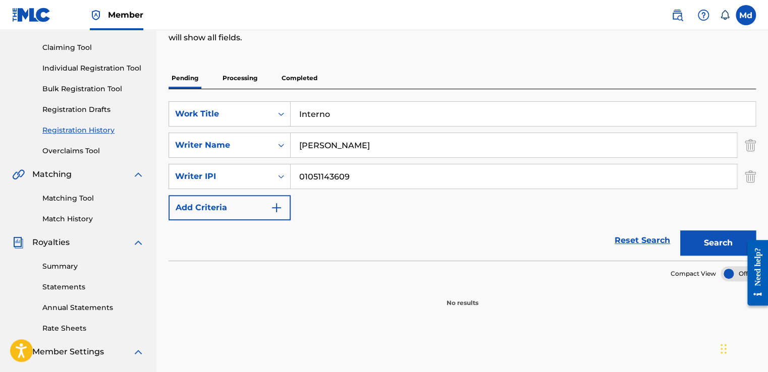
click at [707, 241] on button "Search" at bounding box center [718, 242] width 76 height 25
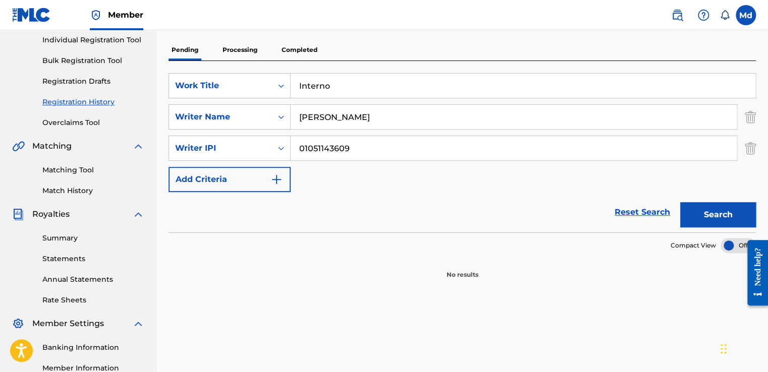
scroll to position [0, 0]
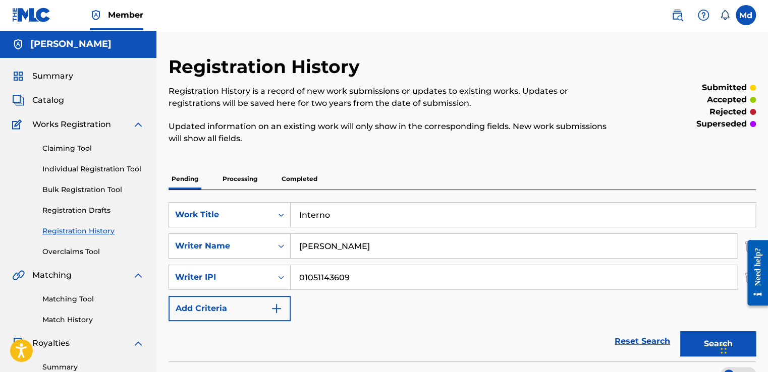
click at [56, 72] on span "Summary" at bounding box center [52, 76] width 41 height 12
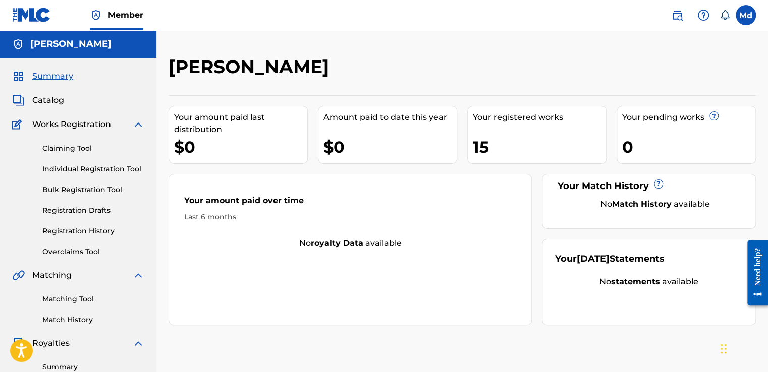
click at [48, 98] on span "Catalog" at bounding box center [48, 100] width 32 height 12
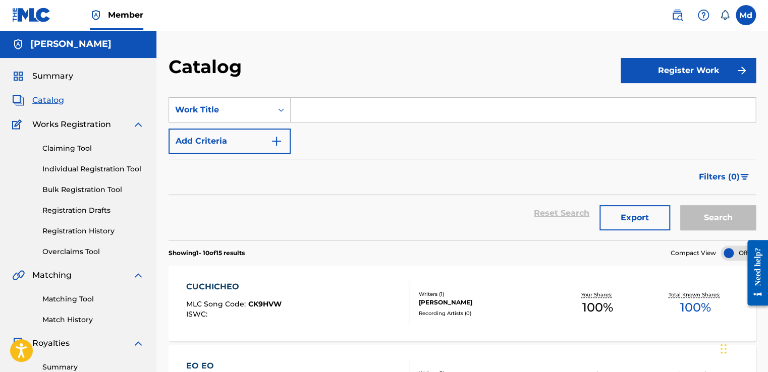
click at [639, 78] on button "Register Work" at bounding box center [687, 70] width 135 height 25
click at [656, 99] on link "Individual" at bounding box center [687, 103] width 135 height 24
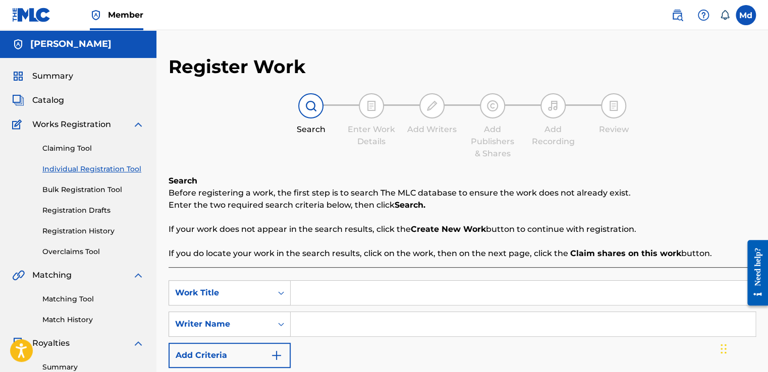
paste input "Interno"
type input "Interno"
click at [327, 330] on input "Search Form" at bounding box center [523, 324] width 465 height 24
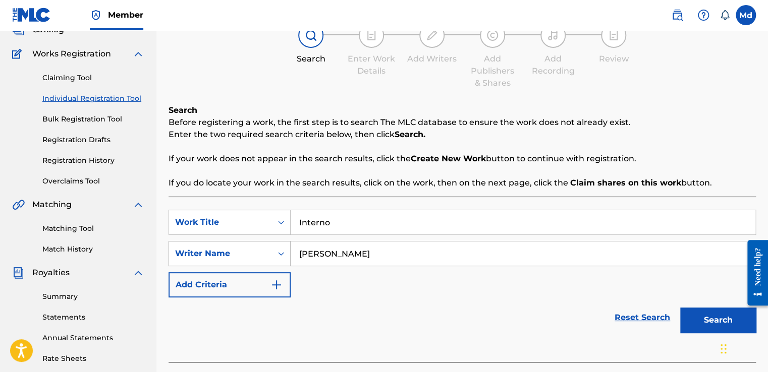
scroll to position [151, 0]
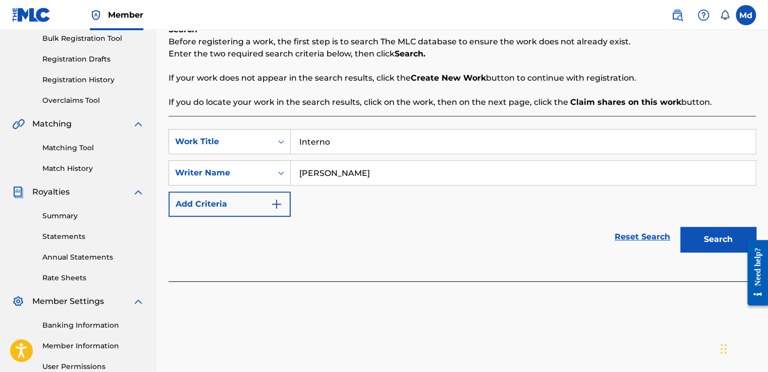
type input "[PERSON_NAME]"
click at [705, 233] on button "Search" at bounding box center [718, 239] width 76 height 25
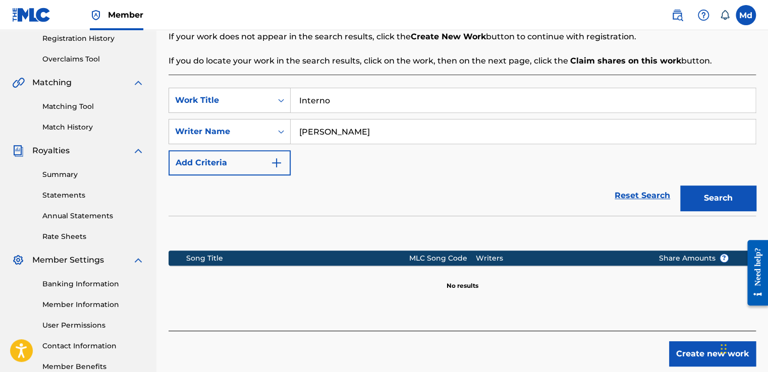
scroll to position [253, 0]
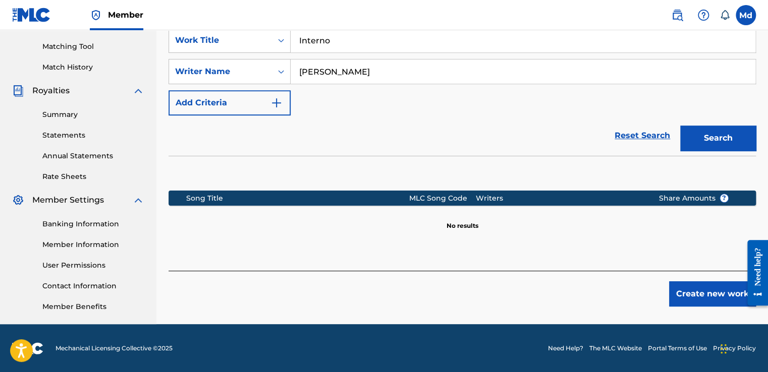
click at [698, 285] on button "Create new work" at bounding box center [712, 293] width 87 height 25
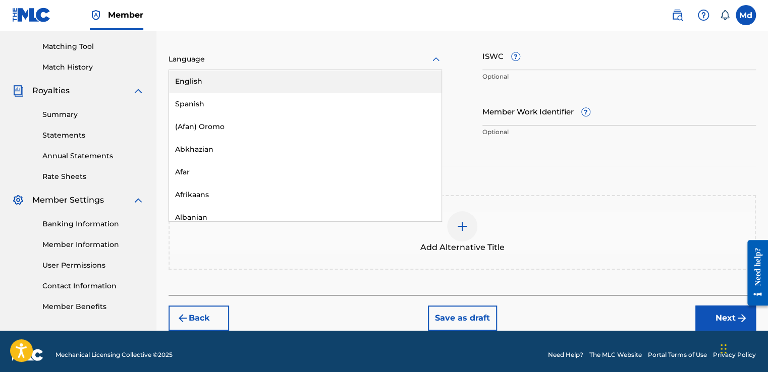
click at [189, 60] on div at bounding box center [304, 59] width 273 height 13
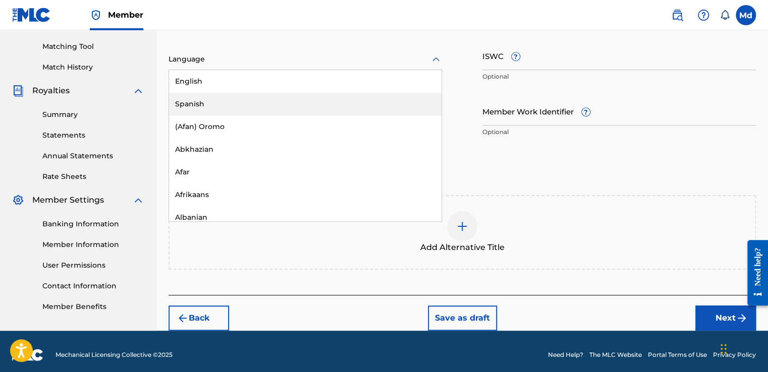
click at [187, 109] on div "Spanish" at bounding box center [305, 104] width 272 height 23
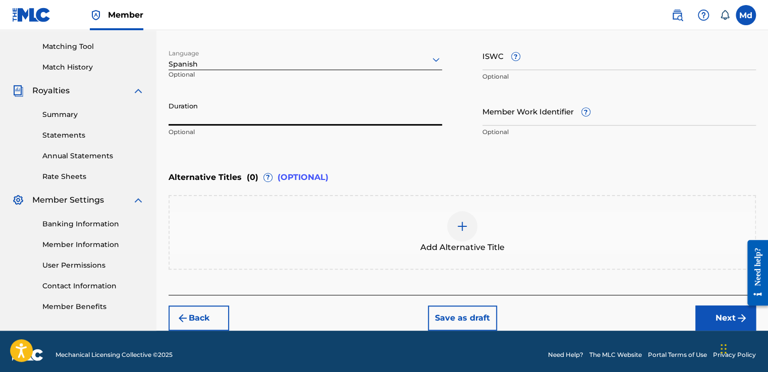
click at [191, 110] on input "Duration" at bounding box center [304, 111] width 273 height 29
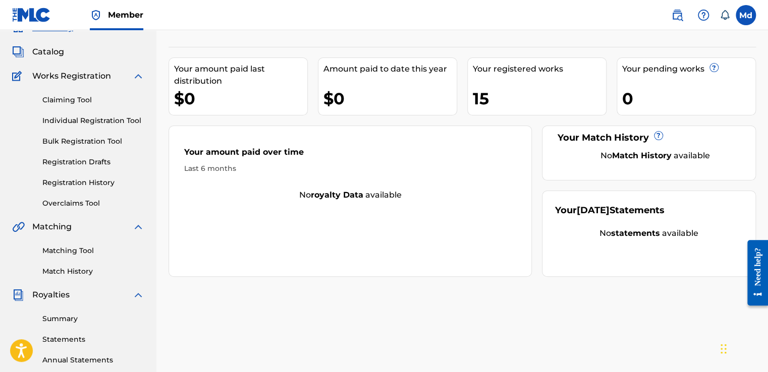
scroll to position [50, 0]
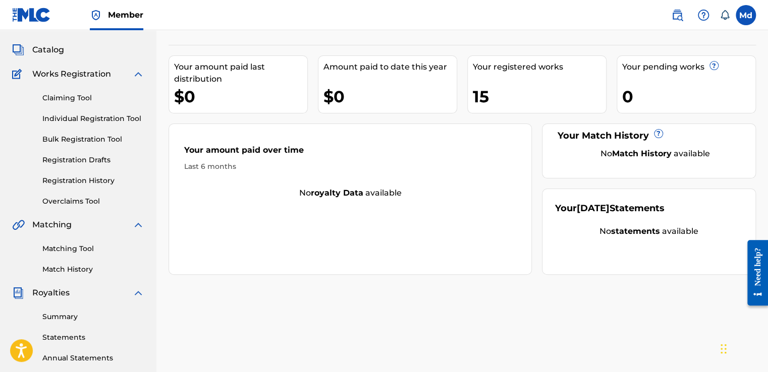
click at [561, 79] on div "Your registered works 15" at bounding box center [536, 84] width 139 height 58
click at [69, 96] on link "Claiming Tool" at bounding box center [93, 98] width 102 height 11
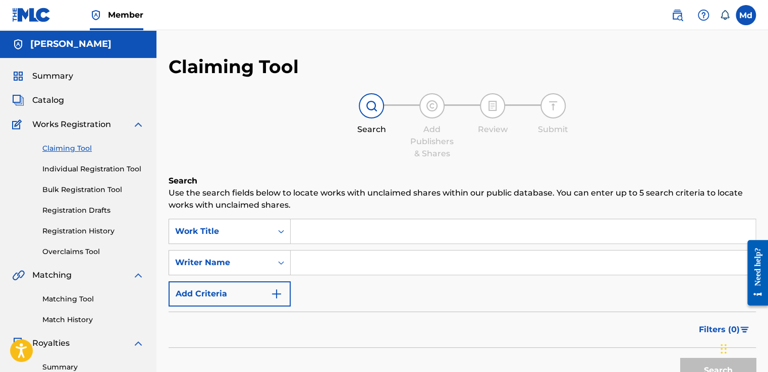
click at [54, 106] on div "Summary Catalog Works Registration Claiming Tool Individual Registration Tool B…" at bounding box center [78, 317] width 156 height 519
click at [50, 97] on span "Catalog" at bounding box center [48, 100] width 32 height 12
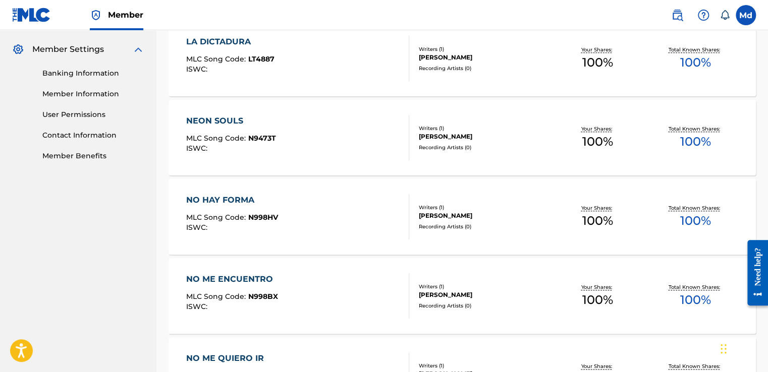
scroll to position [782, 0]
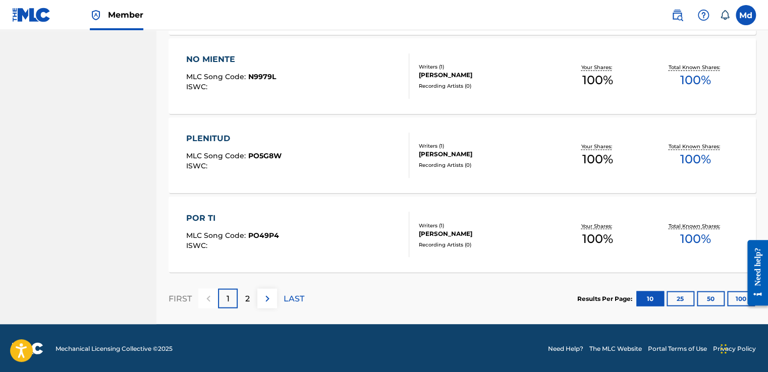
click at [268, 301] on img at bounding box center [267, 299] width 12 height 12
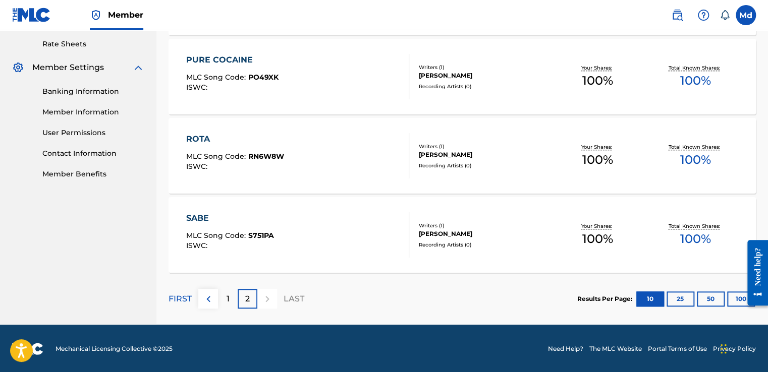
scroll to position [335, 0]
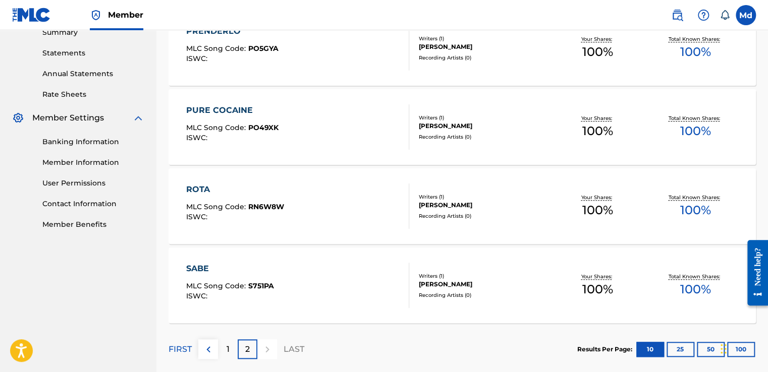
click at [213, 350] on img at bounding box center [208, 349] width 12 height 12
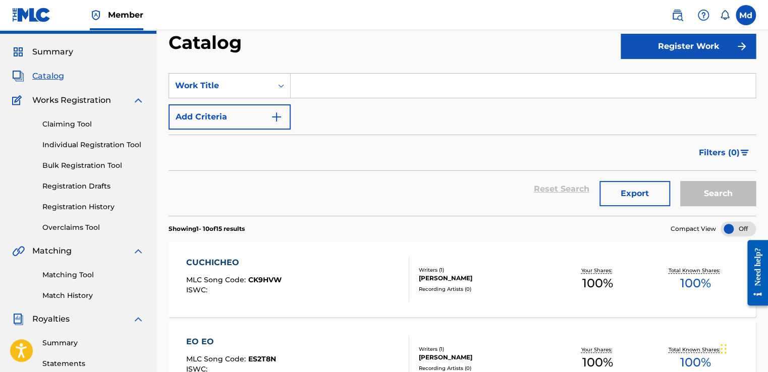
scroll to position [0, 0]
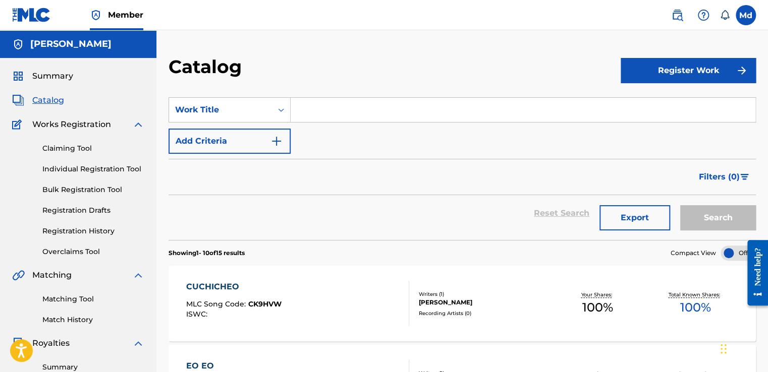
click at [636, 78] on button "Register Work" at bounding box center [687, 70] width 135 height 25
click at [640, 101] on link "Individual" at bounding box center [687, 103] width 135 height 24
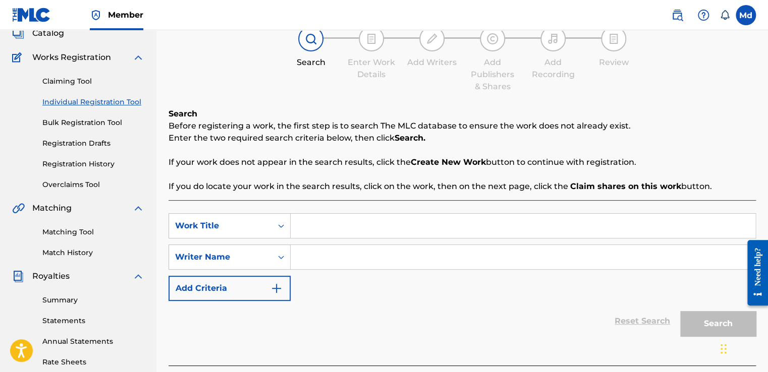
scroll to position [50, 0]
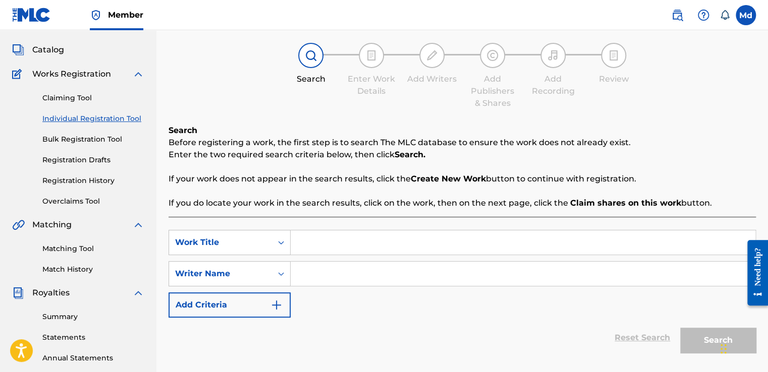
paste input "Vivir"
type input "Vivir"
click at [330, 279] on input "Search Form" at bounding box center [523, 274] width 465 height 24
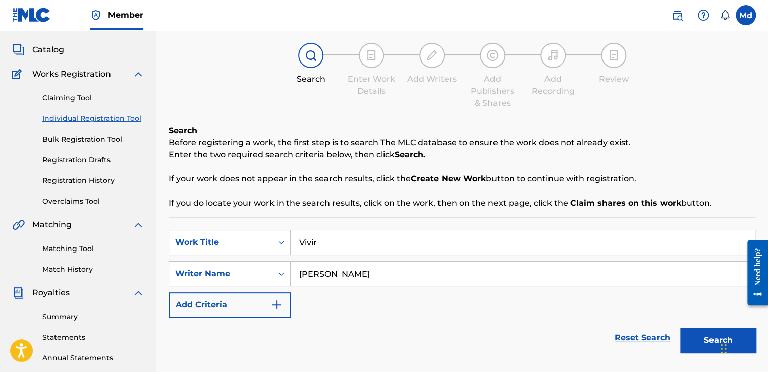
type input "[PERSON_NAME]"
click at [680, 328] on button "Search" at bounding box center [718, 340] width 76 height 25
click at [269, 312] on button "Add Criteria" at bounding box center [229, 305] width 122 height 25
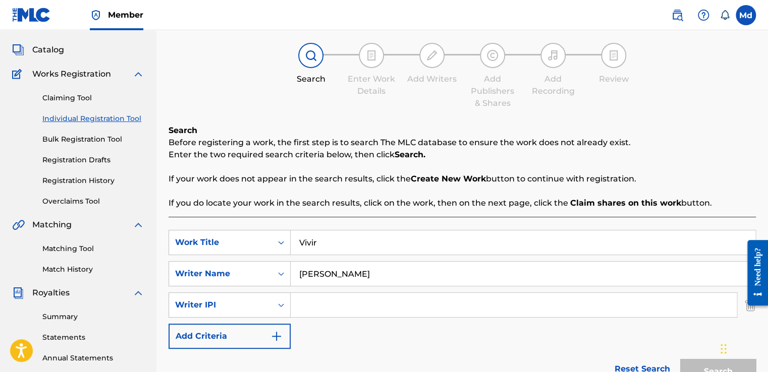
click at [304, 304] on input "Search Form" at bounding box center [514, 305] width 446 height 24
type input "01051143609"
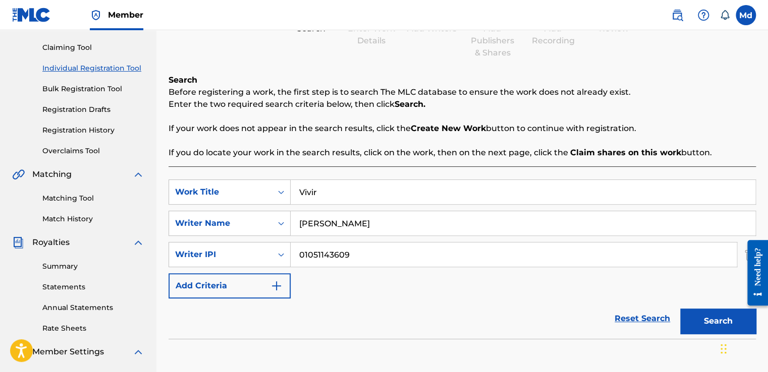
click at [698, 316] on button "Search" at bounding box center [718, 321] width 76 height 25
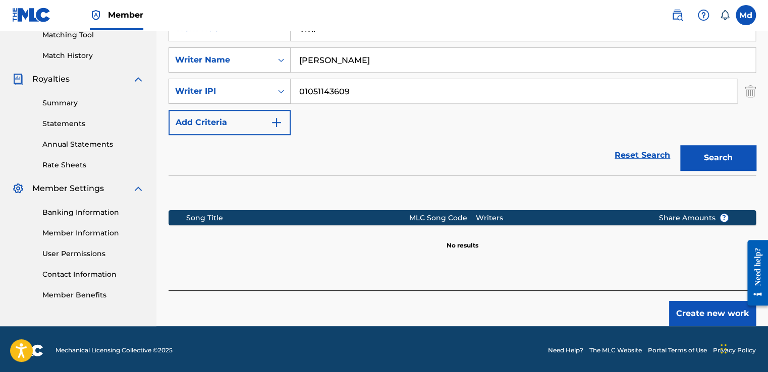
scroll to position [266, 0]
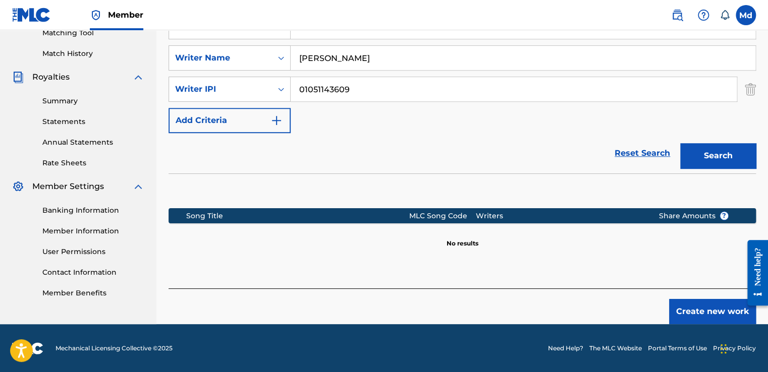
click at [686, 302] on button "Create new work" at bounding box center [712, 311] width 87 height 25
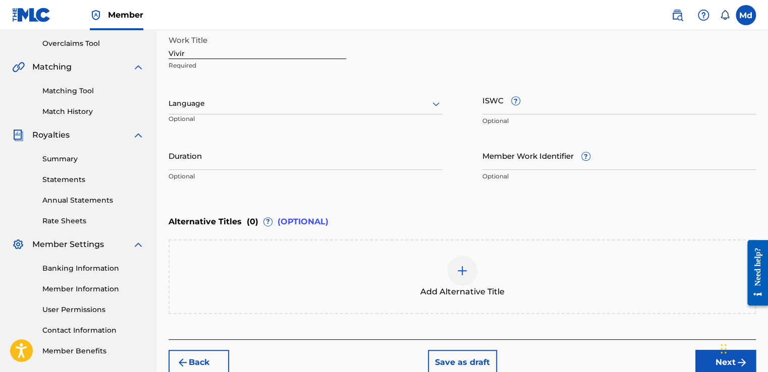
scroll to position [208, 0]
click at [198, 150] on input "Duration" at bounding box center [304, 156] width 273 height 29
paste input "02:33"
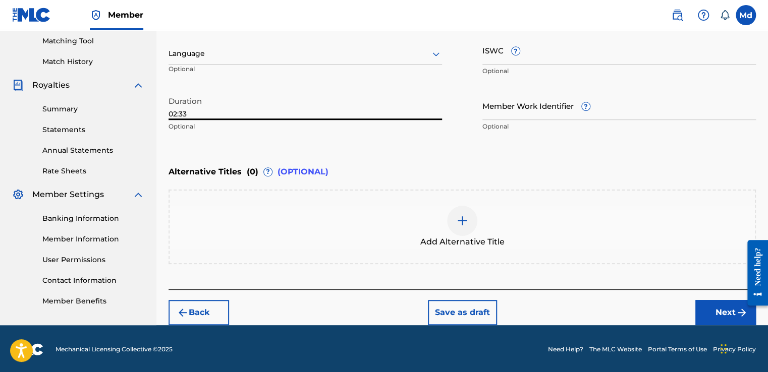
type input "02:33"
click at [702, 307] on button "Next" at bounding box center [725, 312] width 61 height 25
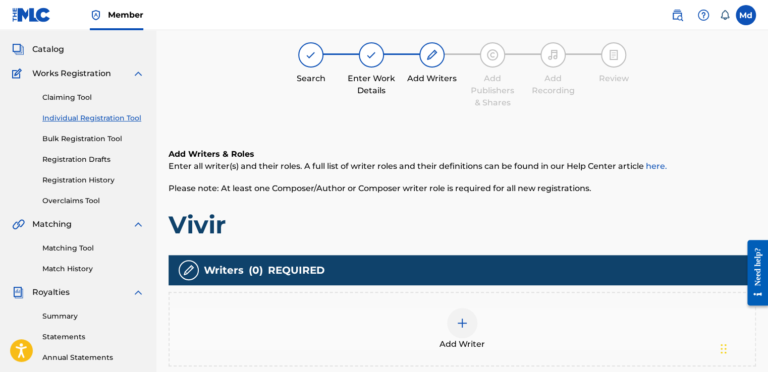
scroll to position [45, 0]
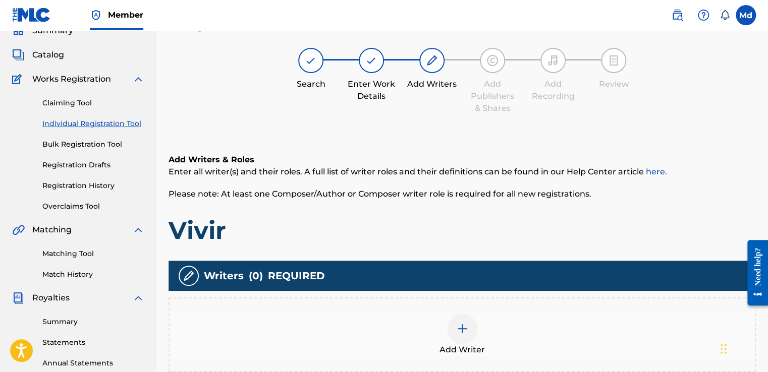
click at [458, 330] on img at bounding box center [462, 329] width 12 height 12
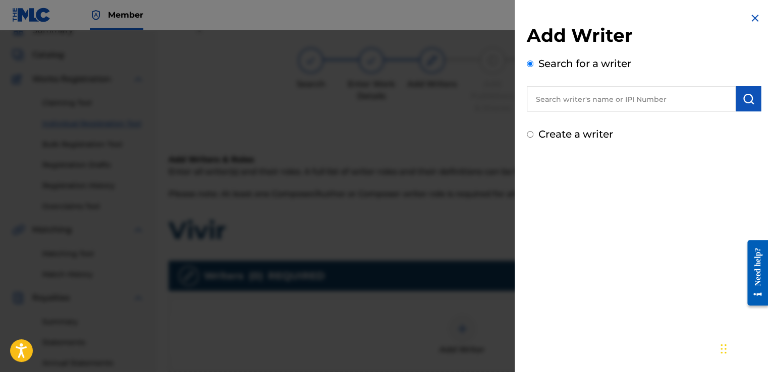
click at [612, 96] on input "text" at bounding box center [631, 98] width 209 height 25
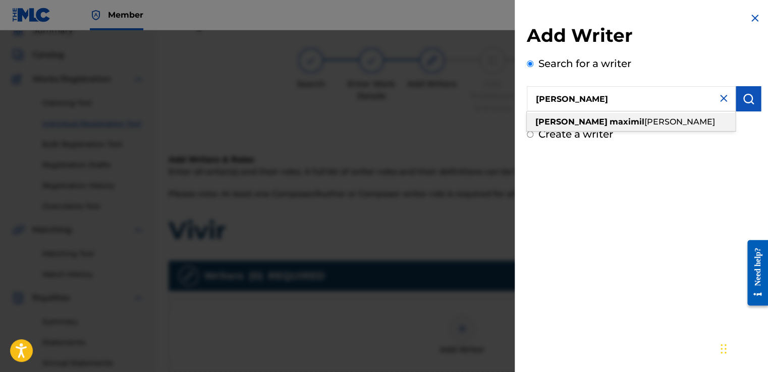
click at [644, 121] on span "[PERSON_NAME]" at bounding box center [679, 122] width 71 height 10
type input "[PERSON_NAME]"
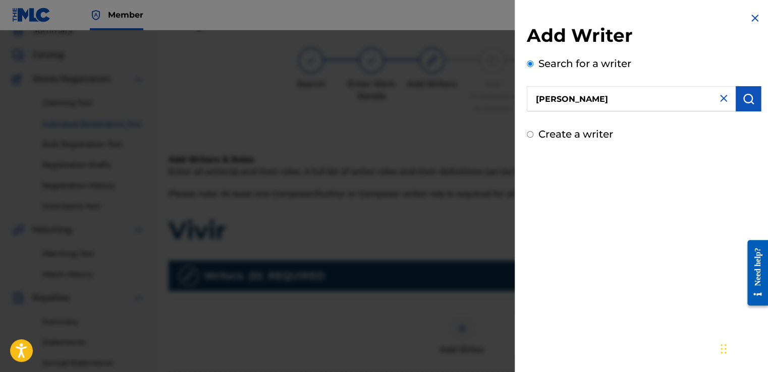
click at [749, 106] on button "submit" at bounding box center [747, 98] width 25 height 25
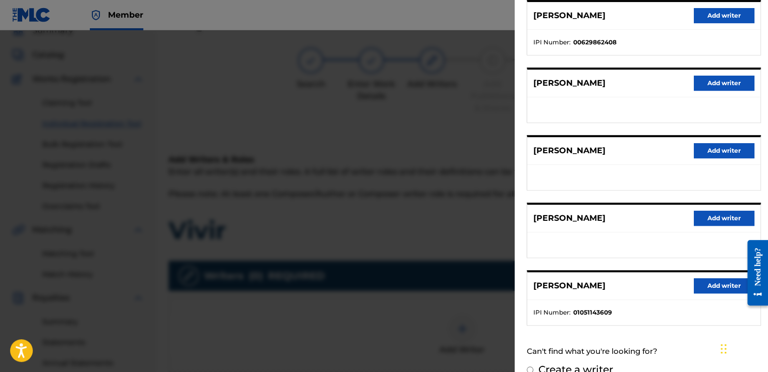
scroll to position [158, 0]
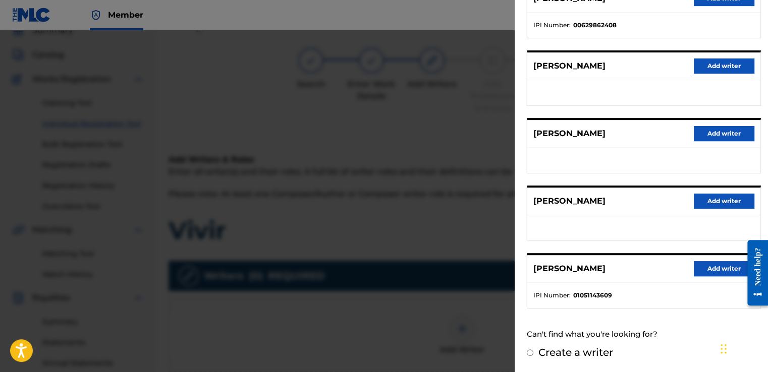
click at [695, 267] on button "Add writer" at bounding box center [723, 268] width 61 height 15
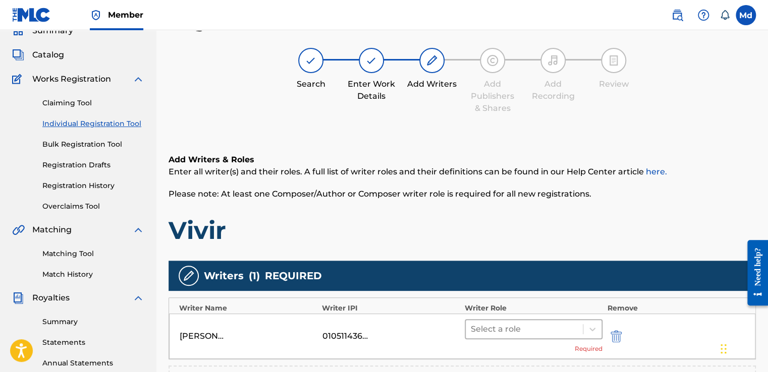
click at [507, 336] on div "Select a role" at bounding box center [524, 329] width 117 height 18
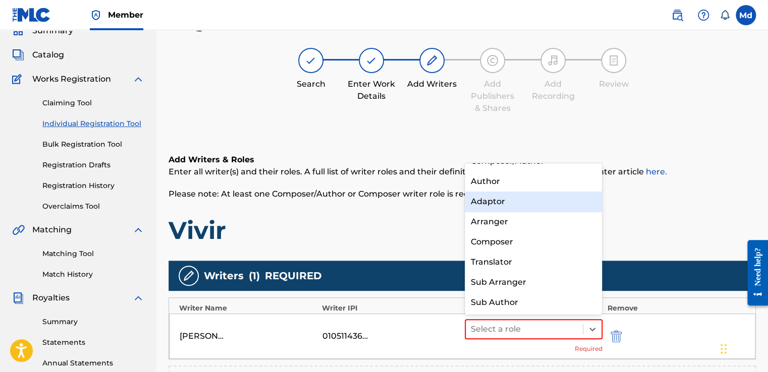
scroll to position [0, 0]
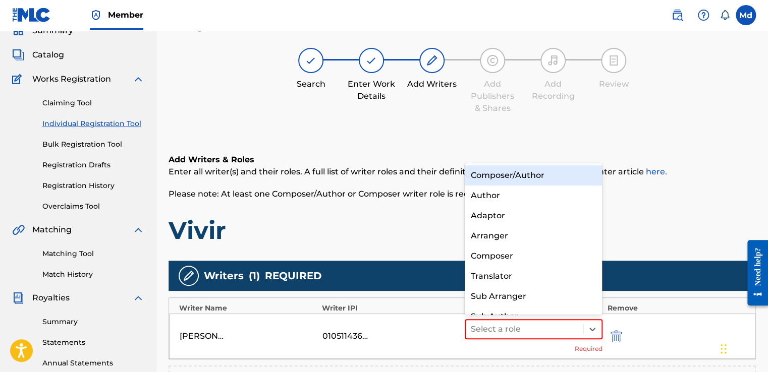
click at [498, 181] on div "Composer/Author" at bounding box center [534, 175] width 138 height 20
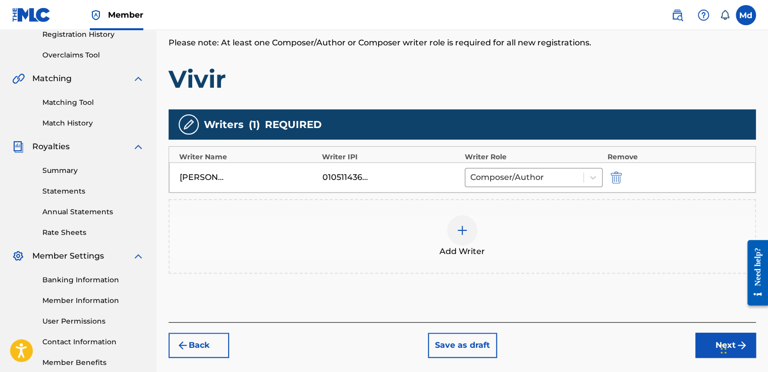
click at [701, 345] on button "Next" at bounding box center [725, 345] width 61 height 25
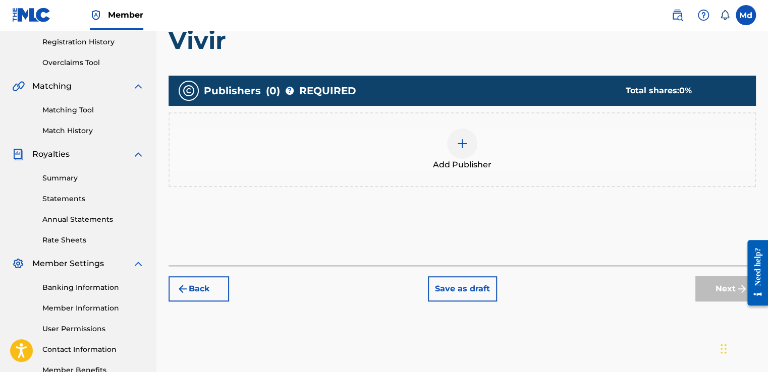
scroll to position [197, 0]
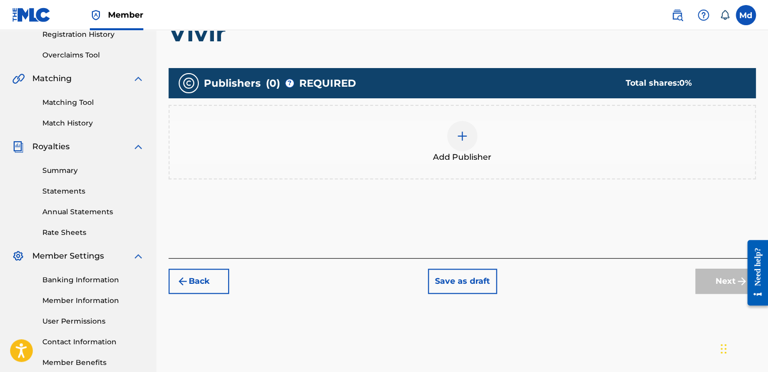
click at [456, 151] on span "Add Publisher" at bounding box center [462, 157] width 59 height 12
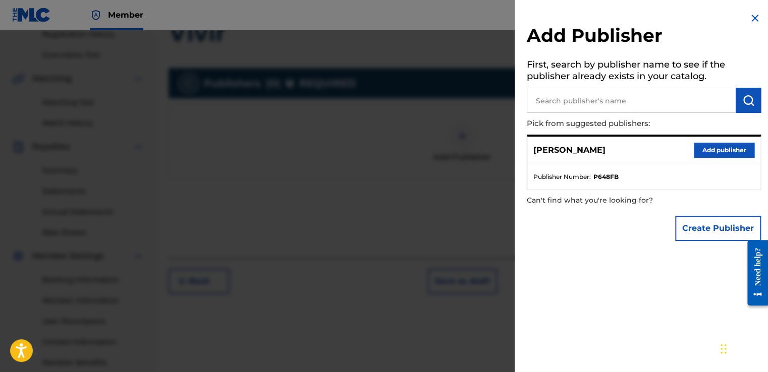
click at [720, 151] on button "Add publisher" at bounding box center [723, 150] width 61 height 15
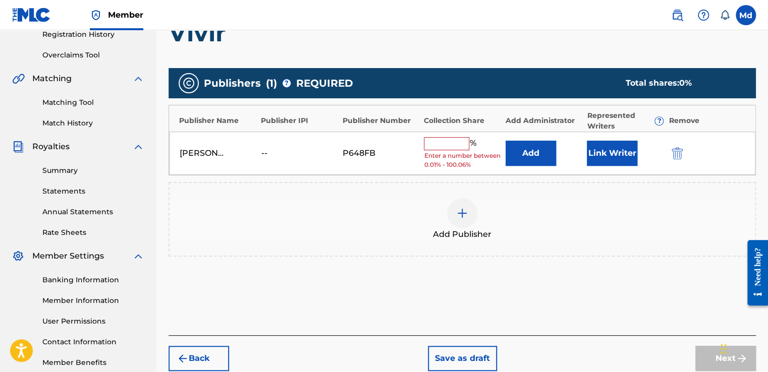
click at [454, 150] on div "% Enter a number between 0.01% - 100.06%" at bounding box center [462, 153] width 76 height 33
click at [451, 146] on input "text" at bounding box center [446, 143] width 45 height 13
type input "100"
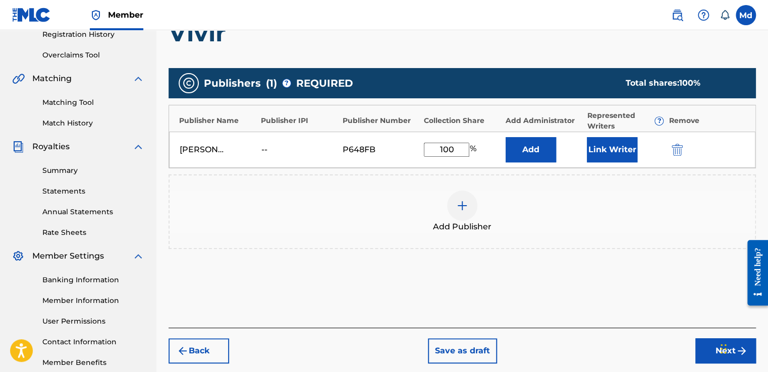
click at [703, 353] on button "Next" at bounding box center [725, 350] width 61 height 25
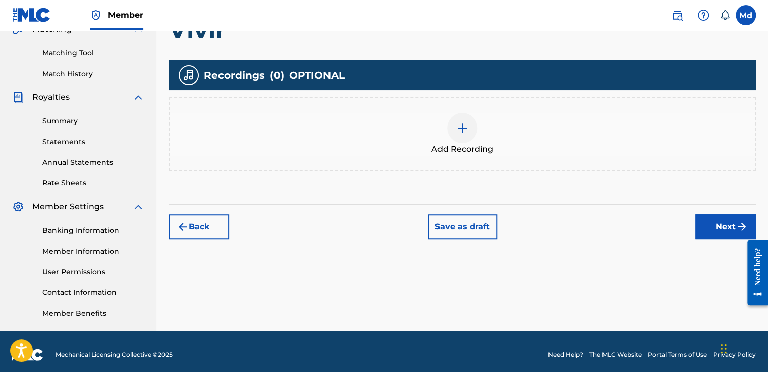
scroll to position [253, 0]
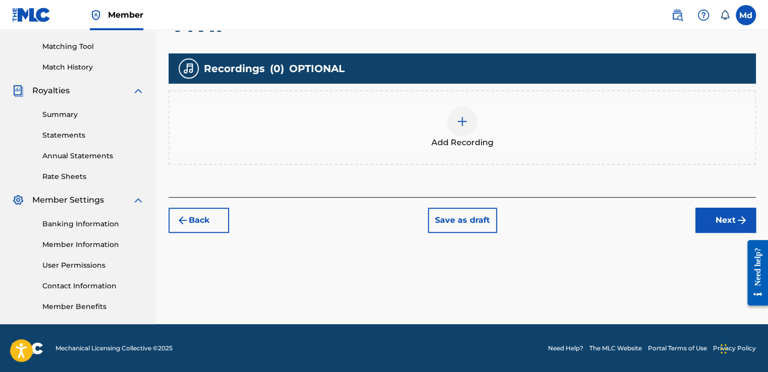
click at [450, 102] on div "Add Recording" at bounding box center [461, 127] width 587 height 75
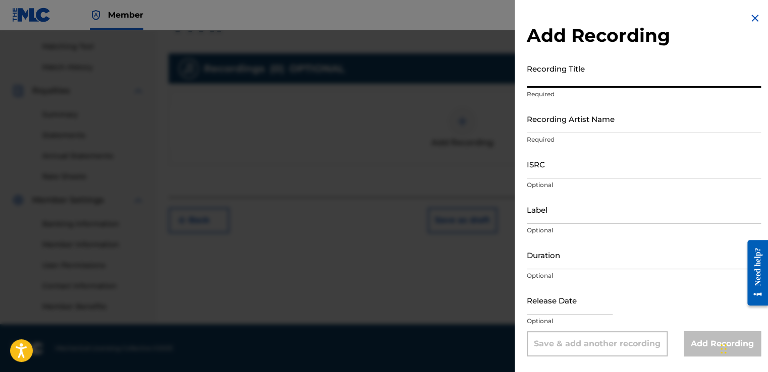
click at [597, 75] on input "Recording Title" at bounding box center [644, 73] width 234 height 29
paste input "02:33"
type input "0"
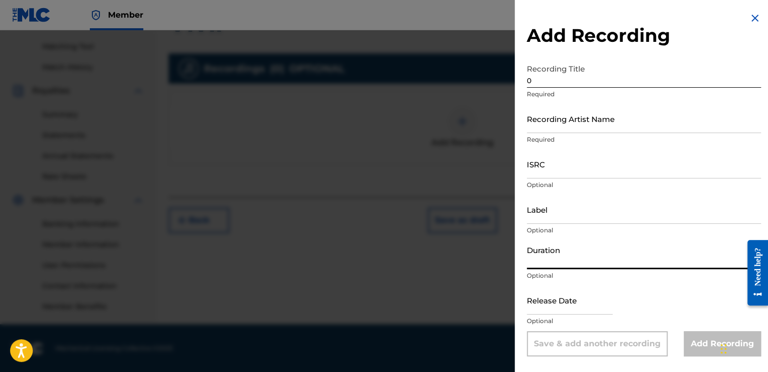
paste input "02:33"
type input "02:33"
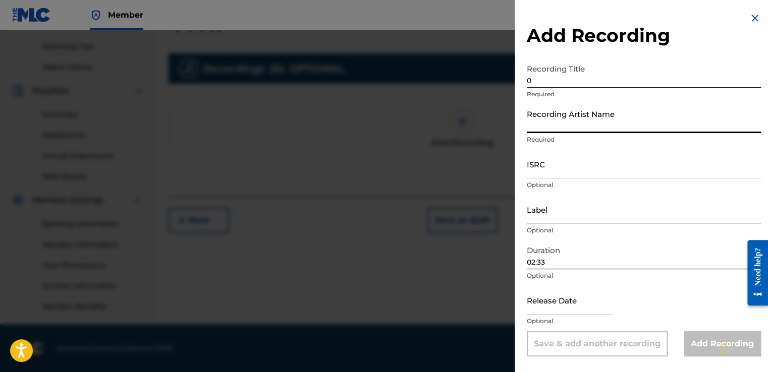
click at [545, 123] on input "Recording Artist Name" at bounding box center [644, 118] width 234 height 29
type input "[PERSON_NAME]"
type input "[DATE]"
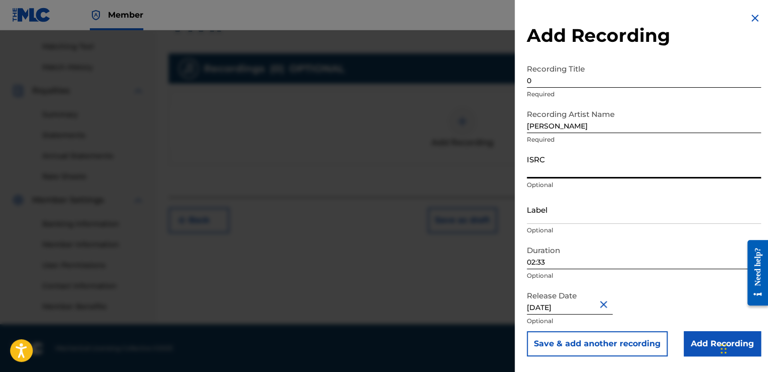
paste input "GXHAF2568025"
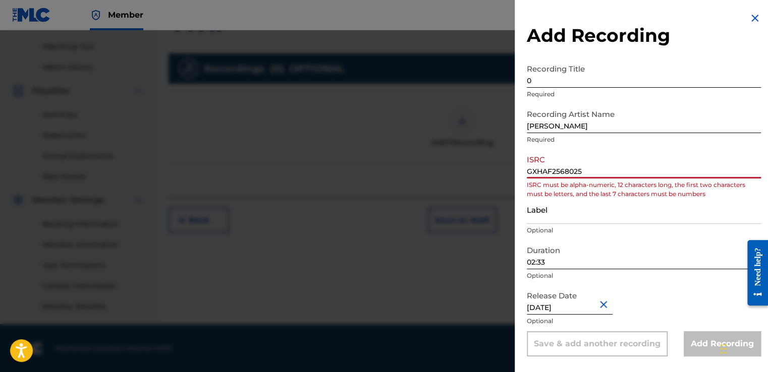
click at [527, 172] on input "GXHAF2568025" at bounding box center [644, 164] width 234 height 29
click at [529, 171] on input "GXHAF2568025" at bounding box center [644, 164] width 234 height 29
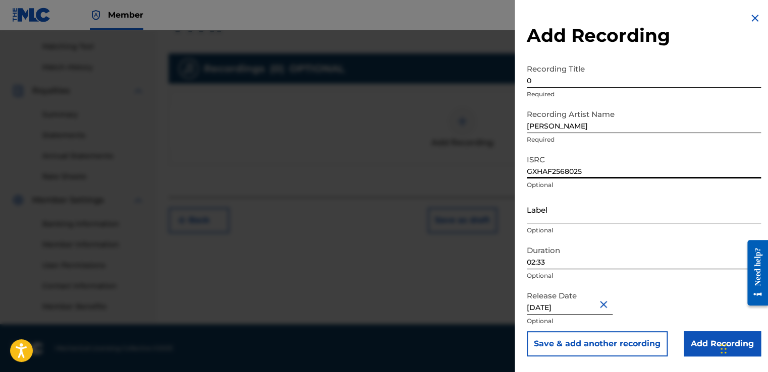
type input "GXHAF2568025"
click at [561, 306] on input "[DATE]" at bounding box center [570, 300] width 86 height 29
select select "7"
select select "2025"
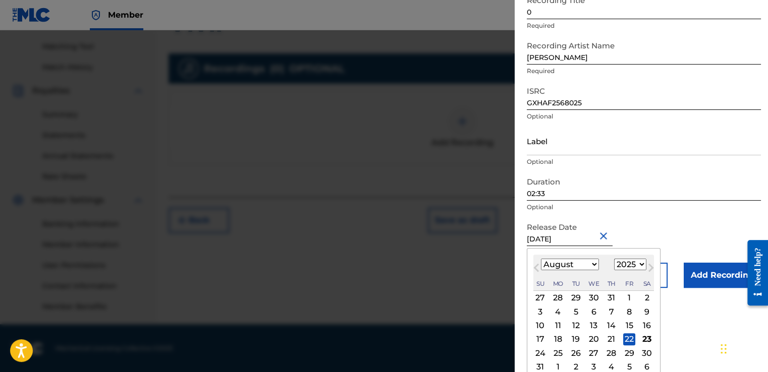
scroll to position [90, 0]
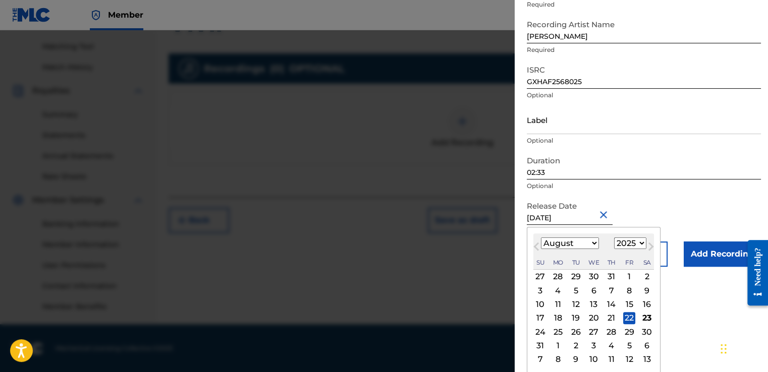
click at [625, 290] on div "8" at bounding box center [629, 290] width 12 height 12
type input "[DATE]"
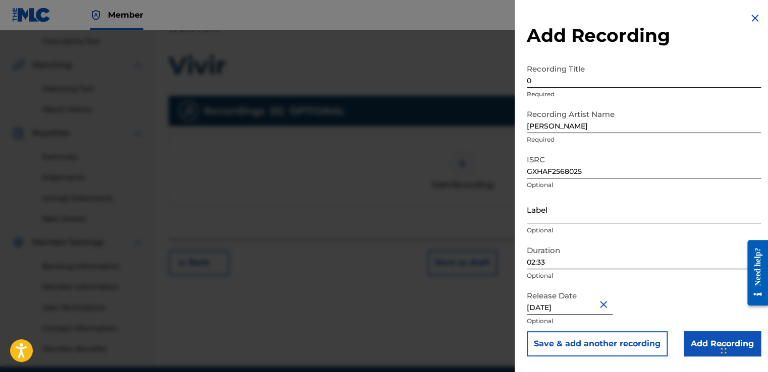
scroll to position [152, 0]
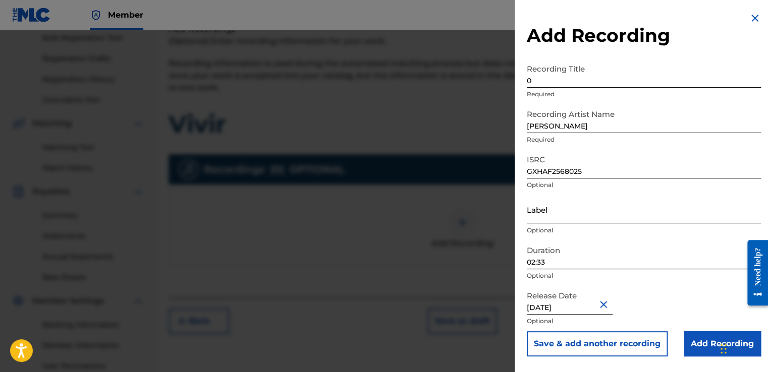
click at [547, 78] on input "0" at bounding box center [644, 73] width 234 height 29
type input "vivir"
click at [705, 339] on input "Add Recording" at bounding box center [721, 343] width 77 height 25
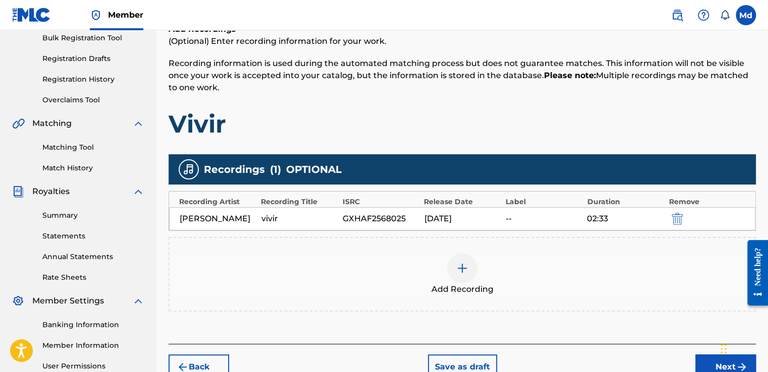
scroll to position [253, 0]
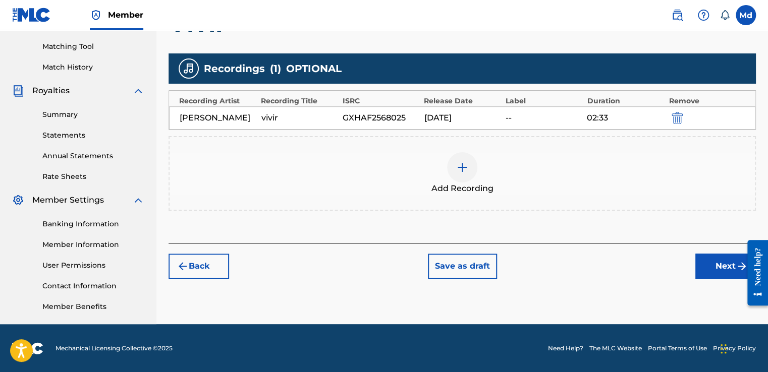
click at [730, 261] on button "Next" at bounding box center [725, 266] width 61 height 25
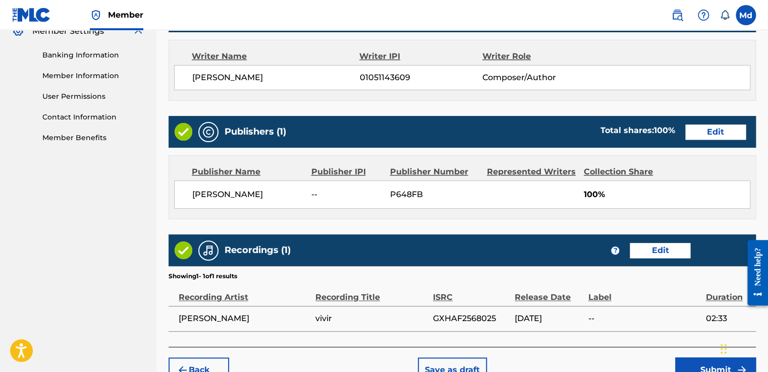
scroll to position [484, 0]
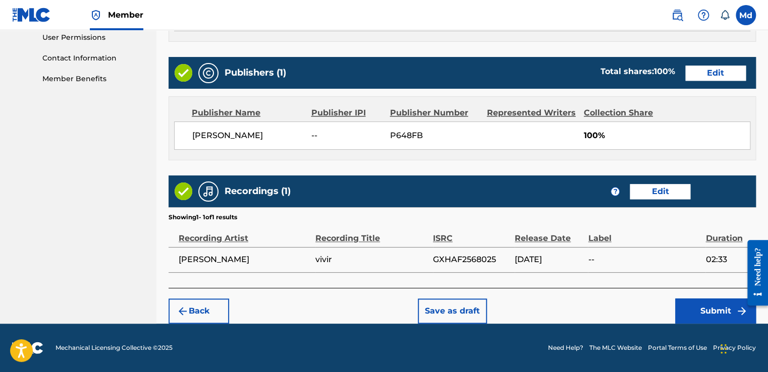
click at [701, 305] on button "Submit" at bounding box center [715, 311] width 81 height 25
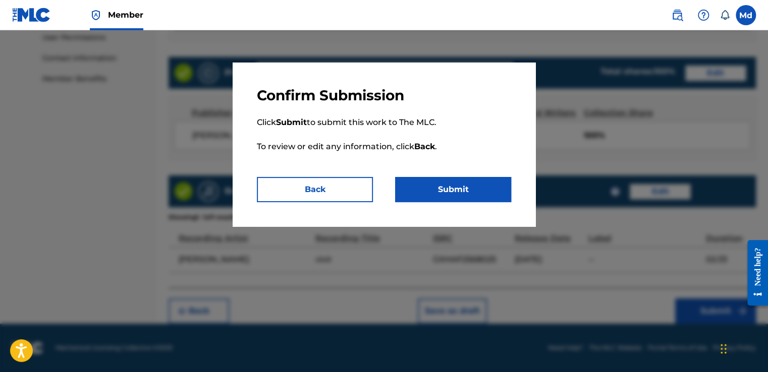
click at [440, 187] on button "Submit" at bounding box center [453, 189] width 116 height 25
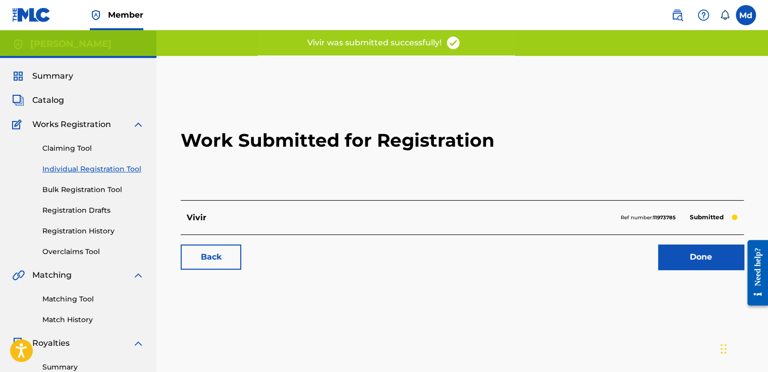
click at [673, 247] on link "Done" at bounding box center [701, 257] width 86 height 25
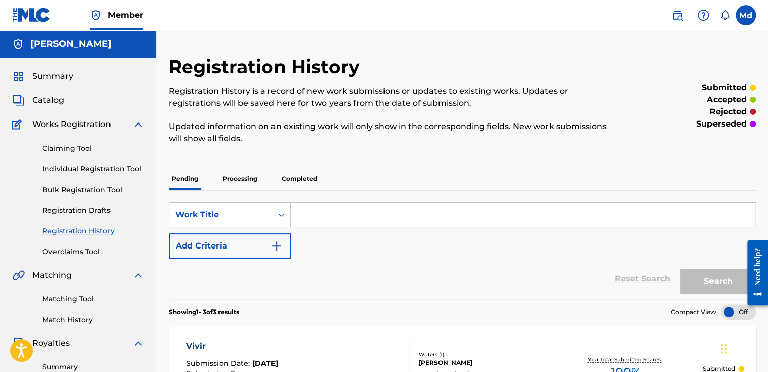
click at [55, 93] on div "Summary Catalog Works Registration Claiming Tool Individual Registration Tool B…" at bounding box center [78, 317] width 156 height 519
click at [55, 95] on span "Catalog" at bounding box center [48, 100] width 32 height 12
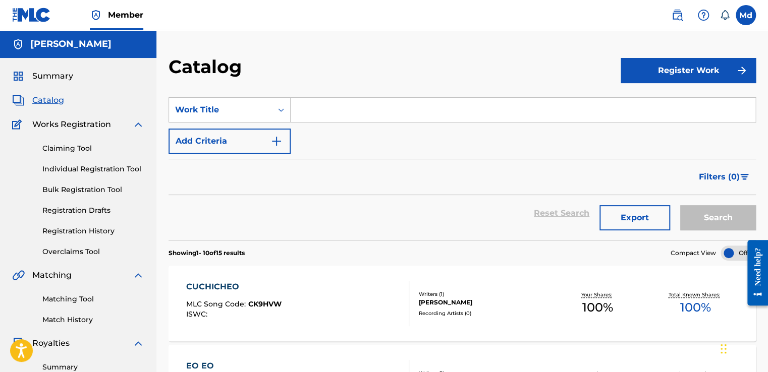
click at [668, 79] on button "Register Work" at bounding box center [687, 70] width 135 height 25
click at [633, 113] on link "Individual" at bounding box center [687, 103] width 135 height 24
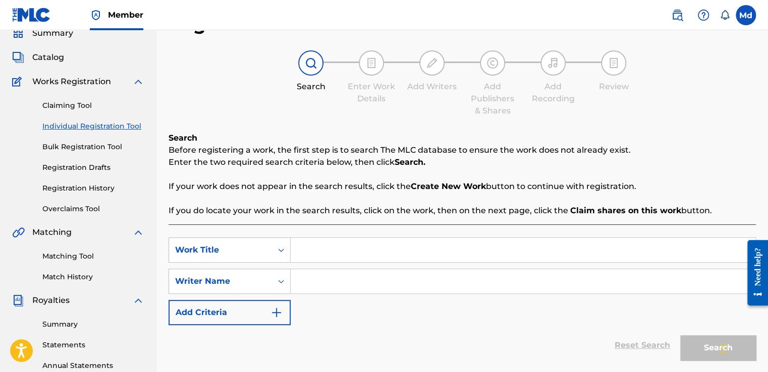
scroll to position [151, 0]
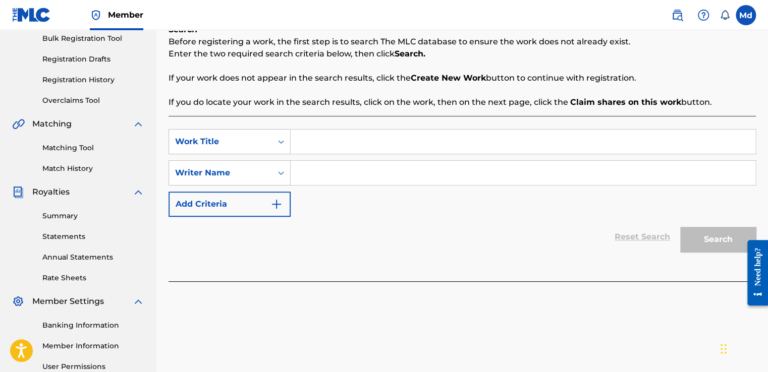
click at [335, 148] on input "Search Form" at bounding box center [523, 142] width 465 height 24
paste input "Bailar"
type input "Bailar"
click at [326, 186] on div "SearchWithCriteriac58f0c1c-d707-4dfc-844d-648a19acdb0d Work Title Bailar Search…" at bounding box center [461, 173] width 587 height 88
click at [319, 180] on input "Search Form" at bounding box center [523, 173] width 465 height 24
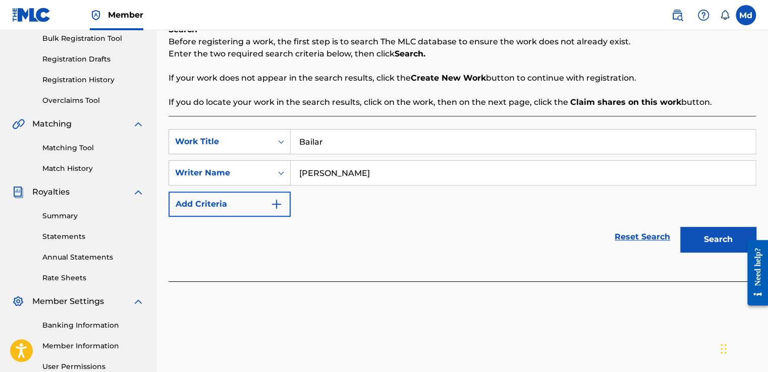
type input "[PERSON_NAME]"
click at [279, 201] on img "Search Form" at bounding box center [276, 204] width 12 height 12
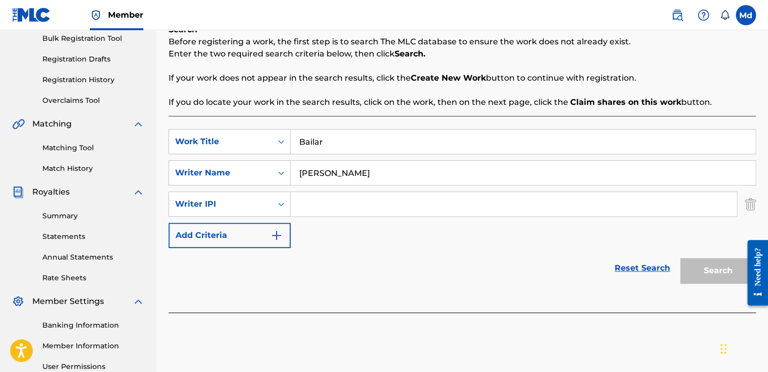
click at [333, 208] on input "Search Form" at bounding box center [514, 204] width 446 height 24
type input "01051143609"
click at [698, 265] on button "Search" at bounding box center [718, 270] width 76 height 25
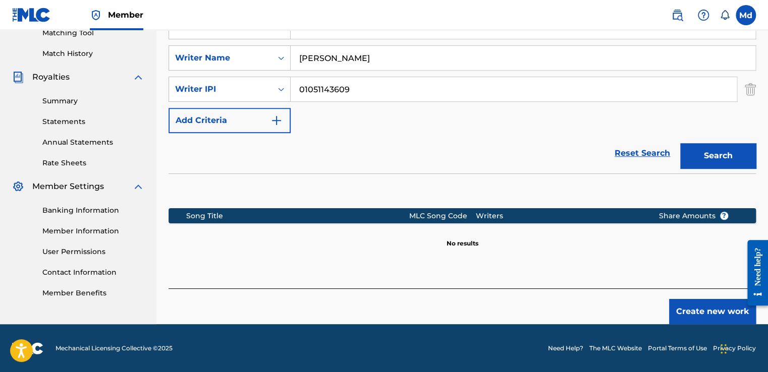
click at [687, 310] on button "Create new work" at bounding box center [712, 311] width 87 height 25
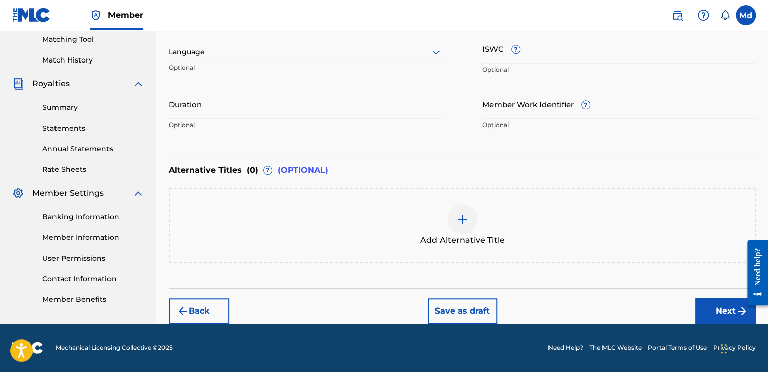
scroll to position [258, 0]
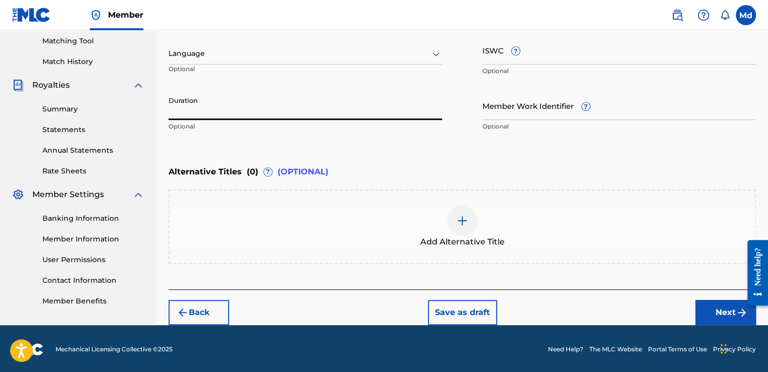
click at [218, 115] on input "Duration" at bounding box center [304, 105] width 273 height 29
click at [213, 62] on div "Language" at bounding box center [304, 53] width 273 height 21
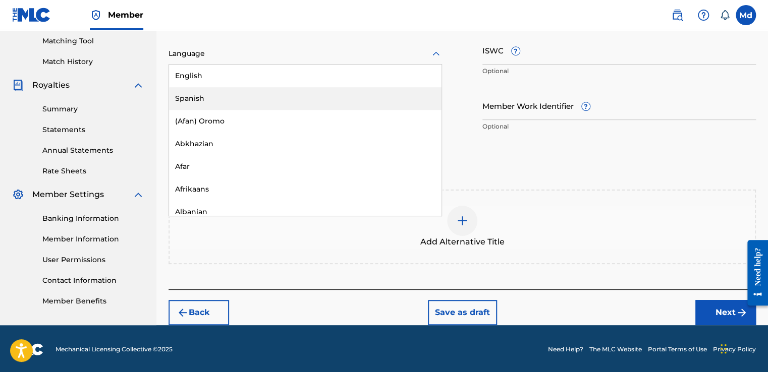
click at [208, 91] on div "Spanish" at bounding box center [305, 98] width 272 height 23
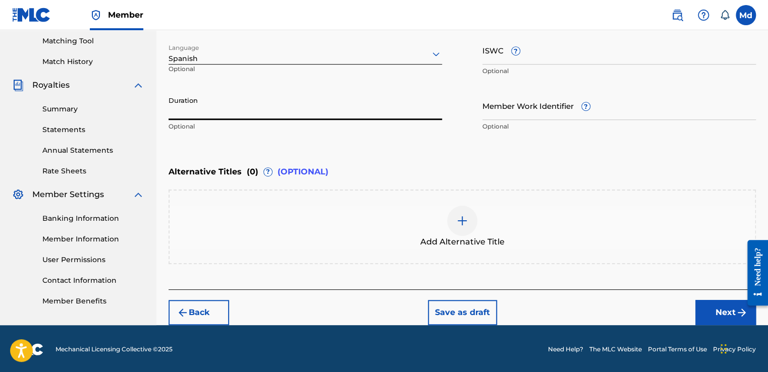
paste input "01:57"
type input "01:57"
click at [713, 305] on button "Next" at bounding box center [725, 312] width 61 height 25
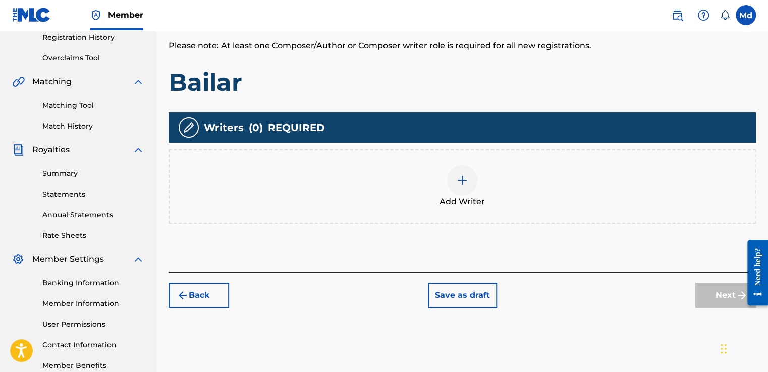
scroll to position [197, 0]
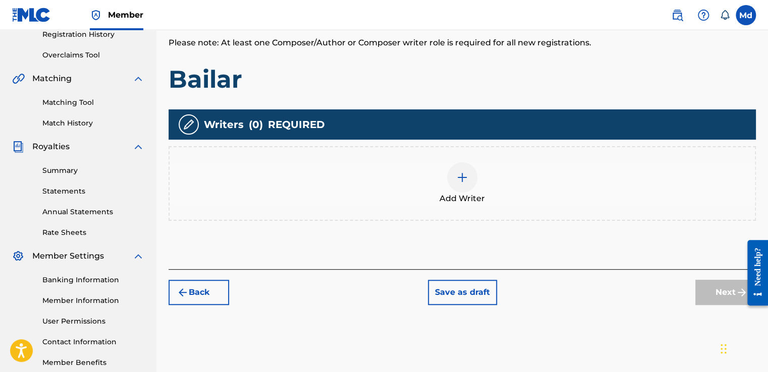
click at [458, 198] on span "Add Writer" at bounding box center [461, 199] width 45 height 12
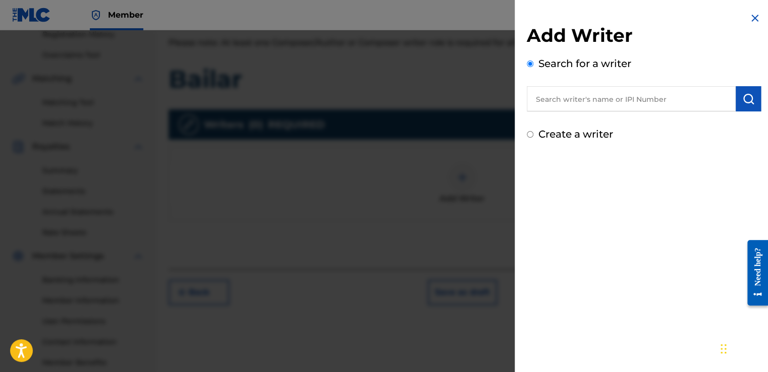
click at [620, 99] on input "text" at bounding box center [631, 98] width 209 height 25
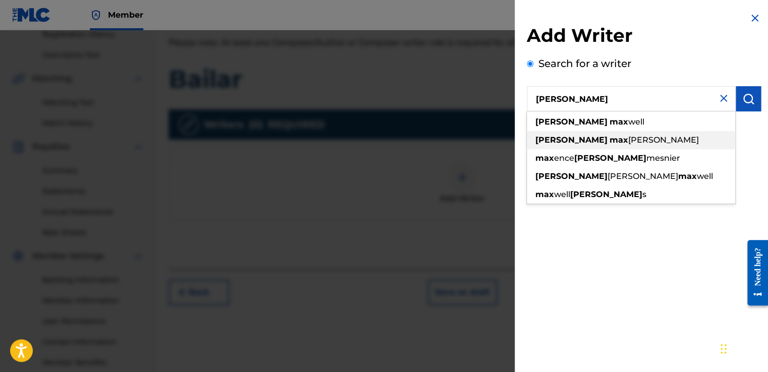
click at [569, 145] on div "[PERSON_NAME] [PERSON_NAME]" at bounding box center [631, 140] width 208 height 18
type input "[PERSON_NAME]"
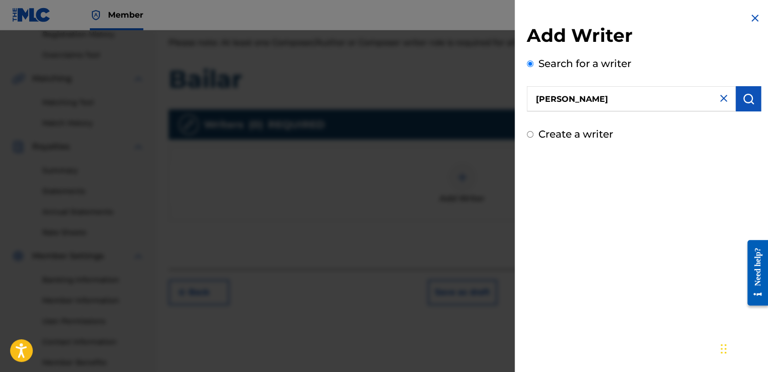
click at [742, 103] on img "submit" at bounding box center [748, 99] width 12 height 12
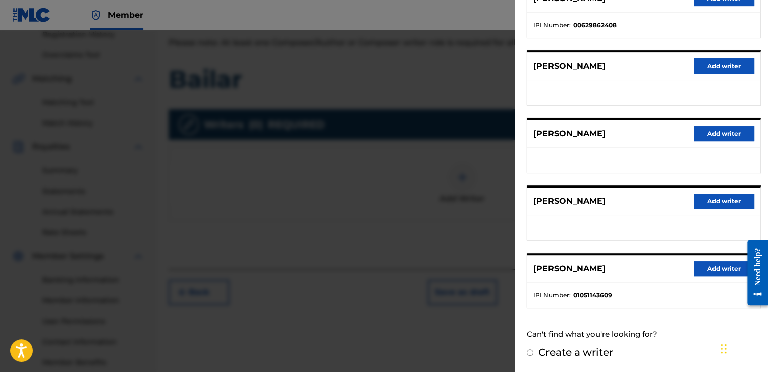
scroll to position [158, 0]
click at [702, 264] on button "Add writer" at bounding box center [723, 268] width 61 height 15
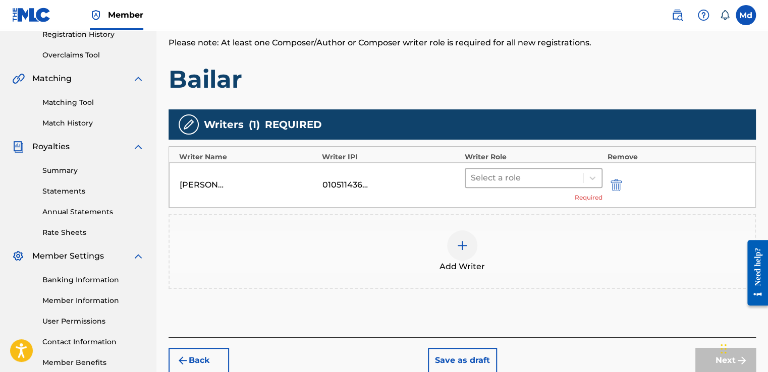
click at [499, 180] on div at bounding box center [524, 178] width 107 height 14
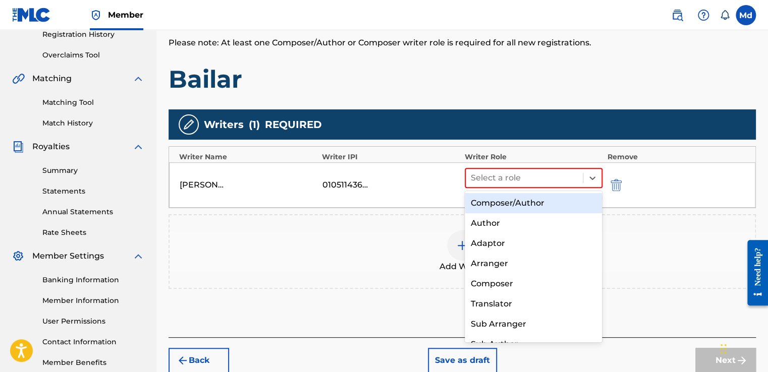
click at [490, 207] on div "Composer/Author" at bounding box center [534, 203] width 138 height 20
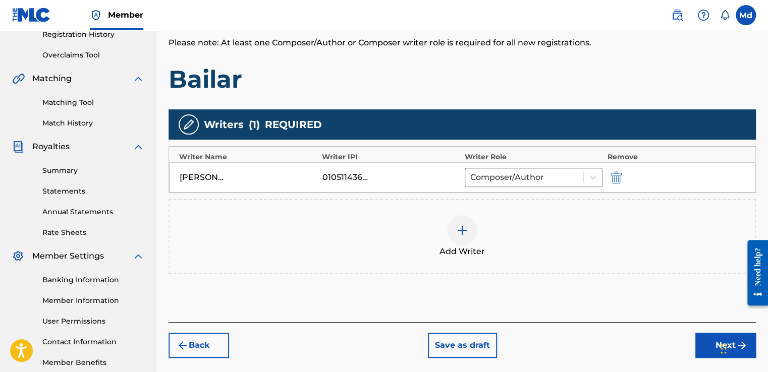
click at [721, 335] on div "Widget de chat" at bounding box center [742, 348] width 50 height 48
click at [716, 339] on button "Next" at bounding box center [725, 345] width 61 height 25
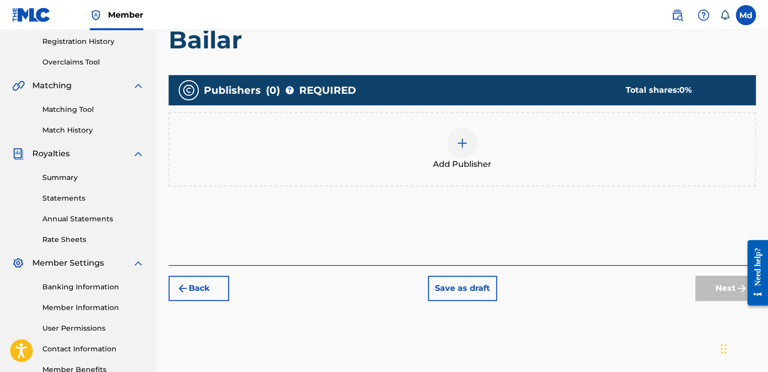
scroll to position [197, 0]
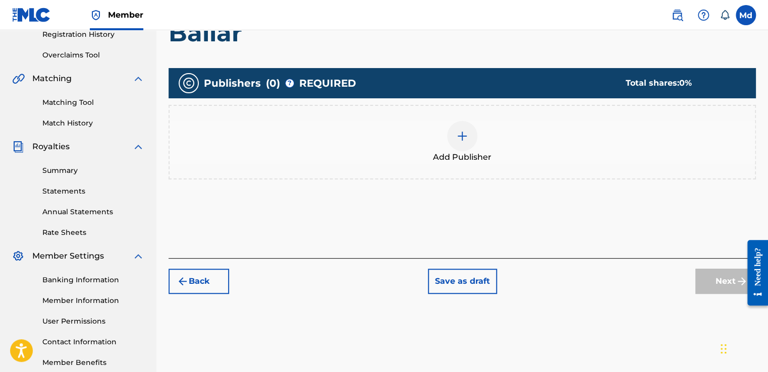
click at [462, 150] on div at bounding box center [462, 136] width 30 height 30
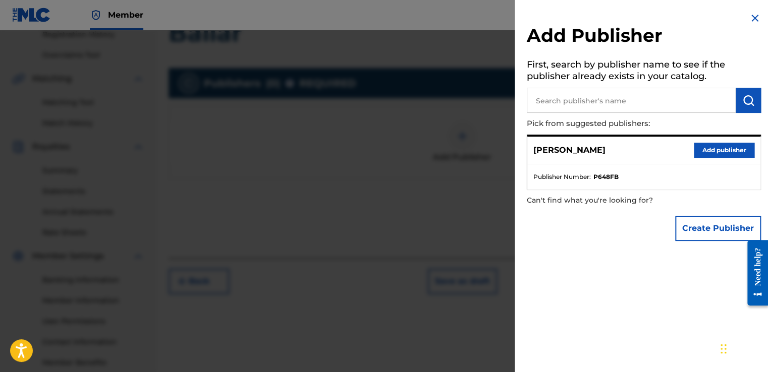
click at [724, 149] on button "Add publisher" at bounding box center [723, 150] width 61 height 15
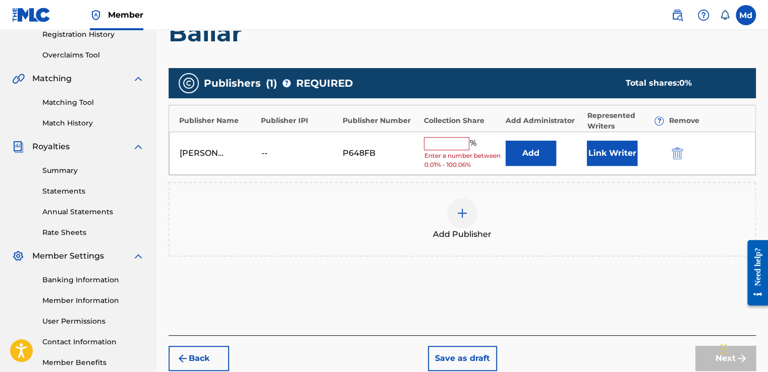
click at [433, 144] on input "text" at bounding box center [446, 143] width 45 height 13
type input "100"
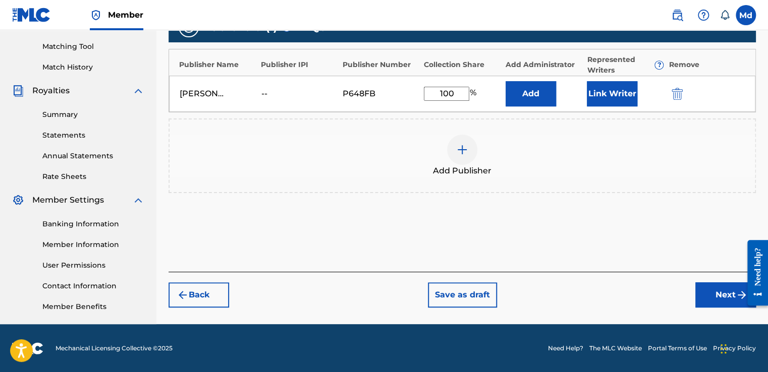
click at [707, 302] on button "Next" at bounding box center [725, 294] width 61 height 25
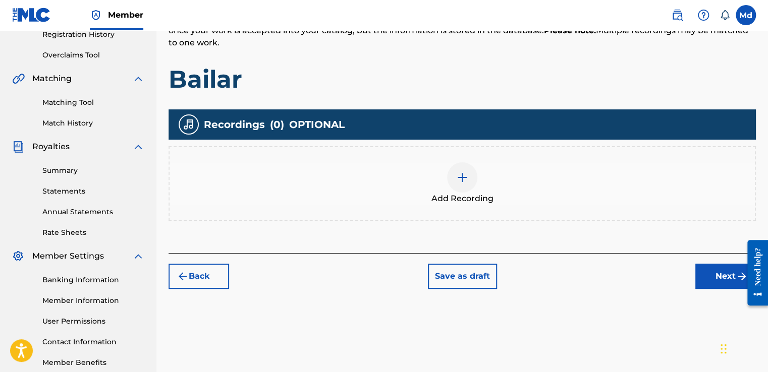
click at [446, 166] on div "Add Recording" at bounding box center [461, 183] width 585 height 42
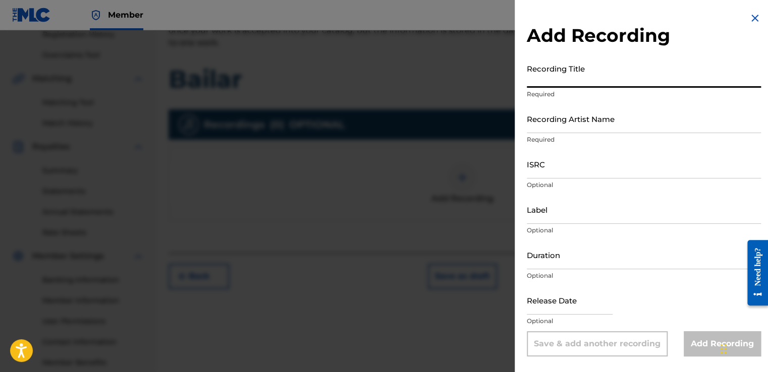
click at [579, 84] on input "Recording Title" at bounding box center [644, 73] width 234 height 29
click at [543, 126] on input "Recording Artist Name" at bounding box center [644, 118] width 234 height 29
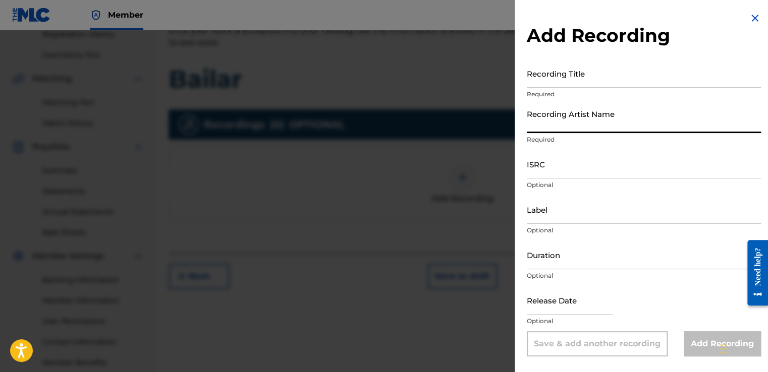
drag, startPoint x: 543, startPoint y: 126, endPoint x: 533, endPoint y: 128, distance: 10.3
click at [533, 128] on input "Recording Artist Name" at bounding box center [644, 118] width 234 height 29
type input "[PERSON_NAME]"
type input "02:33"
type input "[DATE]"
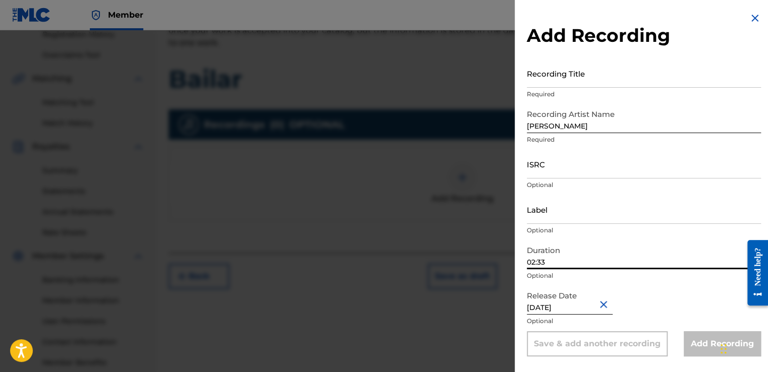
drag, startPoint x: 549, startPoint y: 260, endPoint x: 519, endPoint y: 254, distance: 30.3
click at [518, 255] on div "Add Recording Recording Title Required Recording Artist Name [PERSON_NAME] flow…" at bounding box center [643, 184] width 258 height 369
paste input "01:57"
type input "01:57"
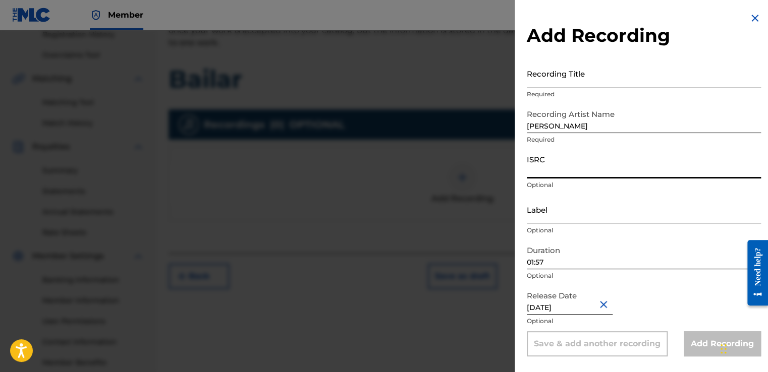
click at [547, 173] on input "ISRC" at bounding box center [644, 164] width 234 height 29
paste input "GXHAF2568026"
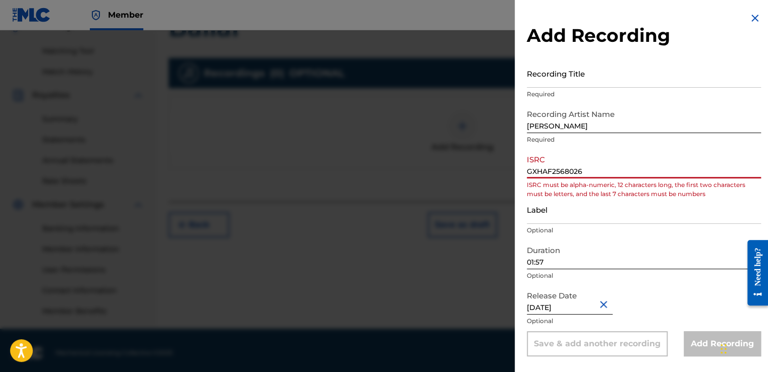
scroll to position [253, 0]
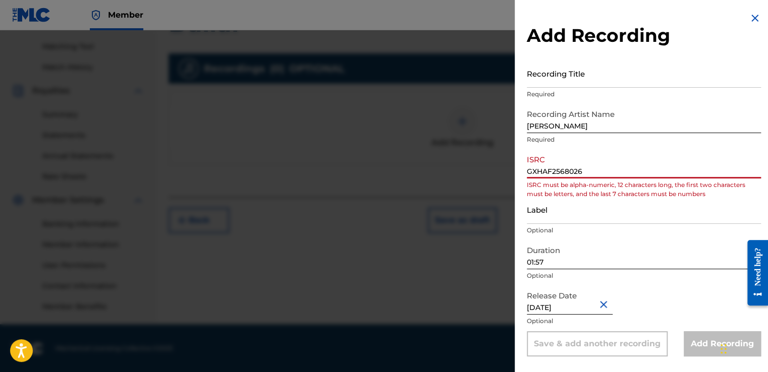
click at [525, 172] on div "Add Recording Recording Title Required Recording Artist Name [PERSON_NAME] flow…" at bounding box center [643, 184] width 258 height 369
click at [527, 172] on input "GXHAF2568026" at bounding box center [644, 164] width 234 height 29
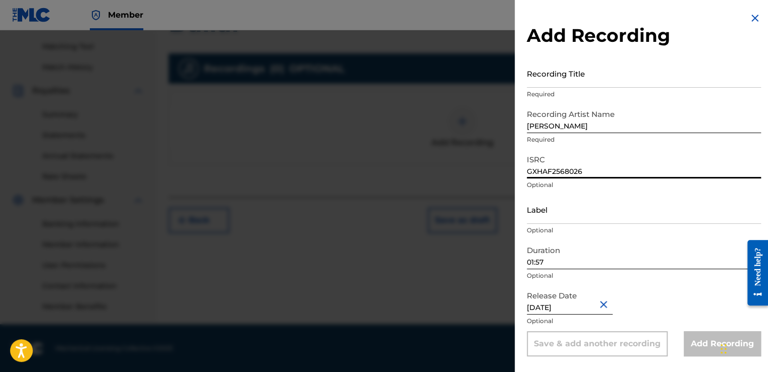
type input "GXHAF2568026"
click at [581, 219] on input "Label" at bounding box center [644, 209] width 234 height 29
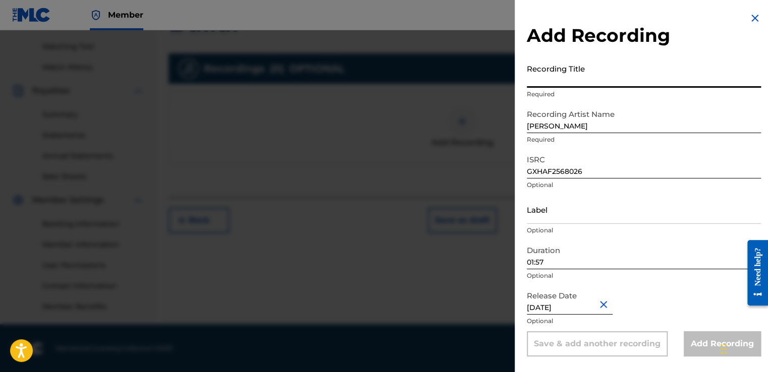
click at [553, 68] on input "Recording Title" at bounding box center [644, 73] width 234 height 29
paste input "Bailar"
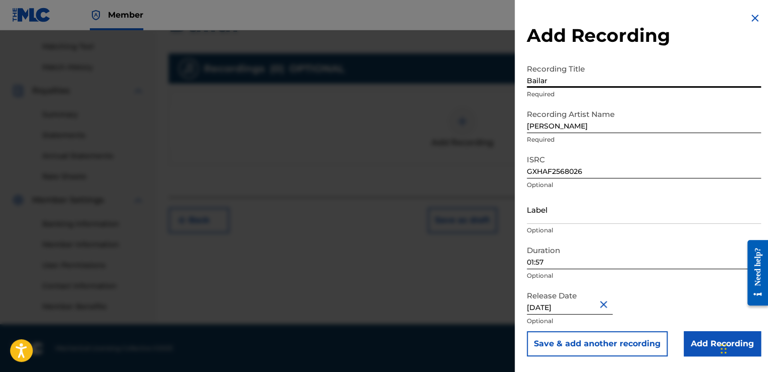
type input "Bailar"
click at [694, 339] on input "Add Recording" at bounding box center [721, 343] width 77 height 25
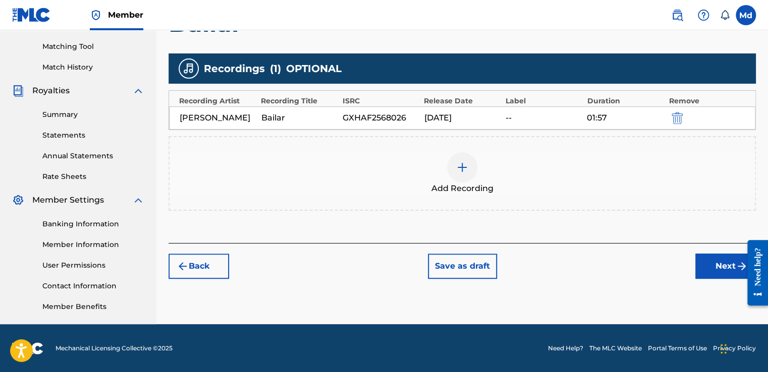
click at [702, 264] on button "Next" at bounding box center [725, 266] width 61 height 25
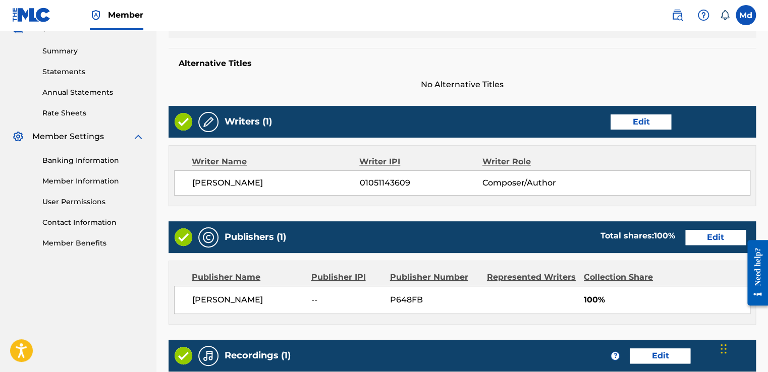
scroll to position [484, 0]
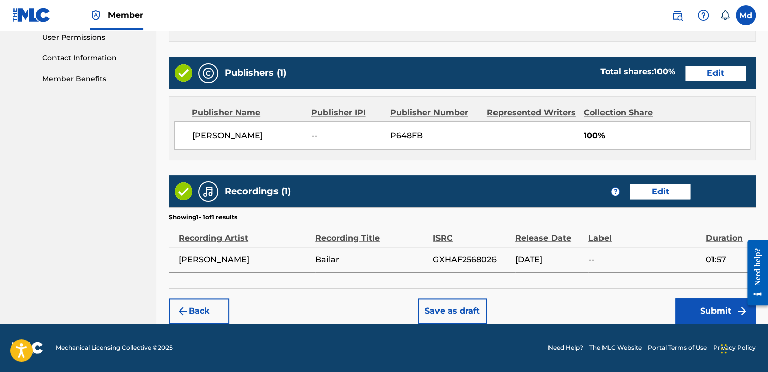
click at [688, 307] on button "Submit" at bounding box center [715, 311] width 81 height 25
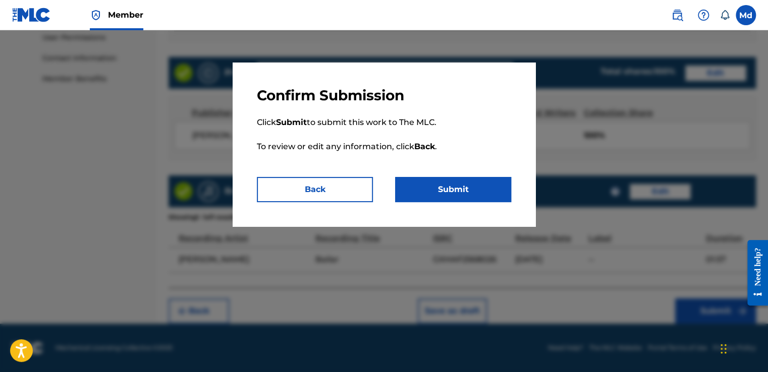
click at [446, 196] on button "Submit" at bounding box center [453, 189] width 116 height 25
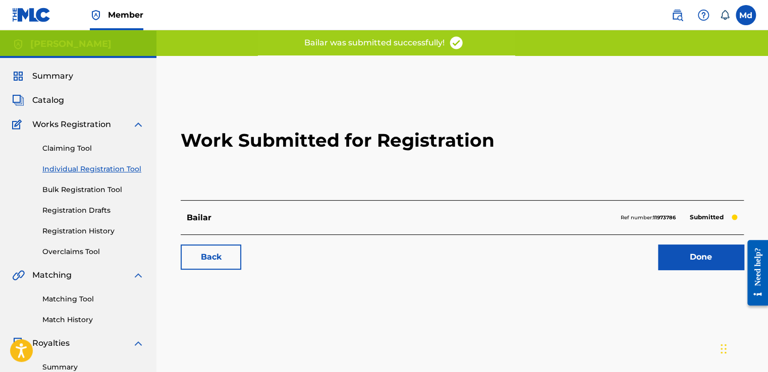
click at [695, 257] on link "Done" at bounding box center [701, 257] width 86 height 25
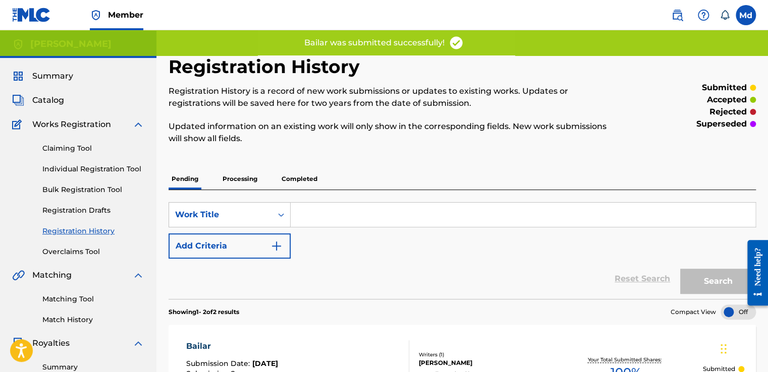
click at [39, 104] on span "Catalog" at bounding box center [48, 100] width 32 height 12
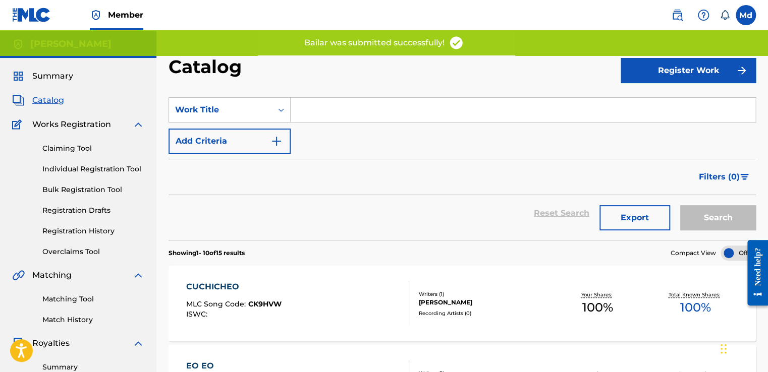
click at [688, 70] on button "Register Work" at bounding box center [687, 70] width 135 height 25
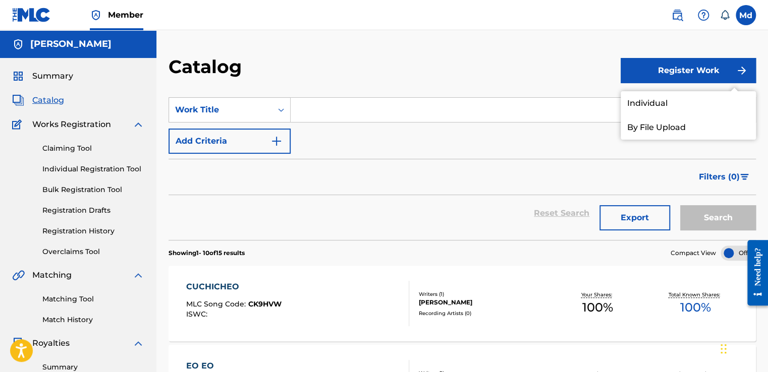
click at [644, 106] on link "Individual" at bounding box center [687, 103] width 135 height 24
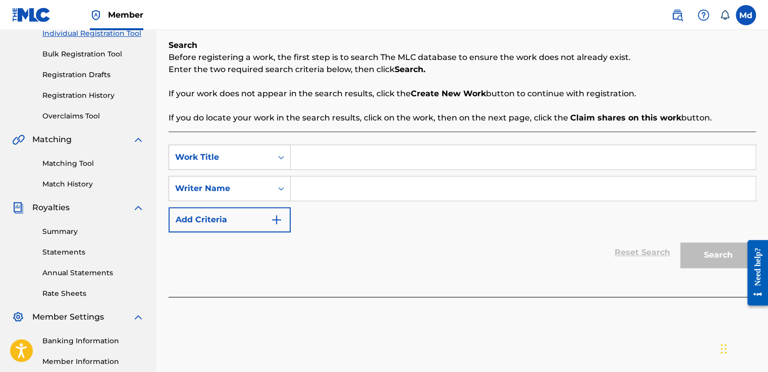
scroll to position [151, 0]
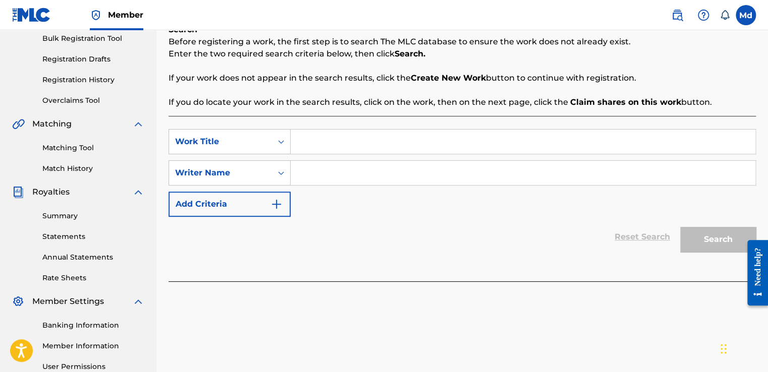
click at [321, 144] on input "Search Form" at bounding box center [523, 142] width 465 height 24
paste input "Burrito"
type input "Burrito"
click at [328, 180] on input "Search Form" at bounding box center [523, 173] width 465 height 24
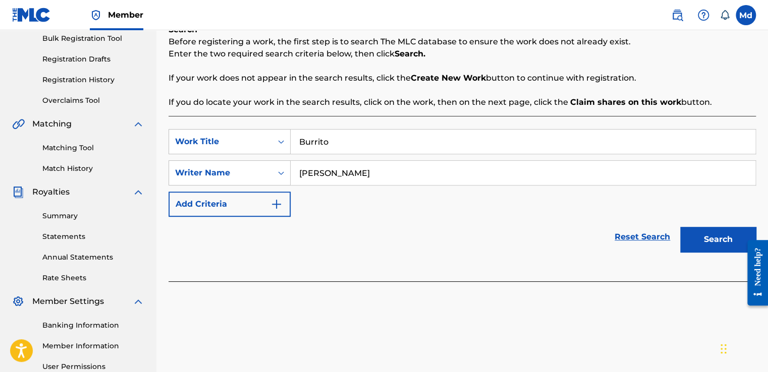
type input "[PERSON_NAME]"
click at [281, 202] on img "Search Form" at bounding box center [276, 204] width 12 height 12
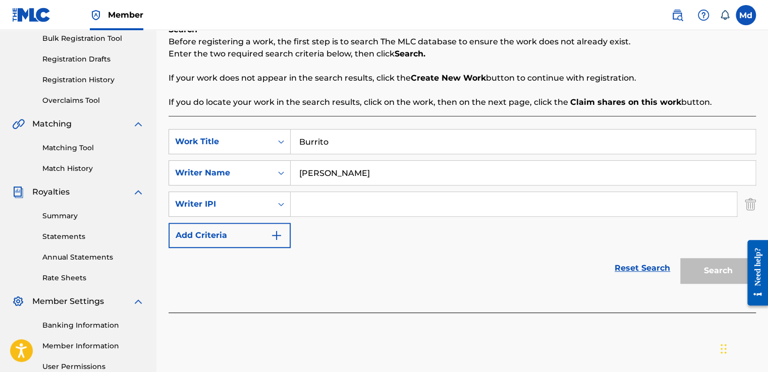
click at [321, 209] on input "Search Form" at bounding box center [514, 204] width 446 height 24
type input "01051143609"
drag, startPoint x: 681, startPoint y: 265, endPoint x: 691, endPoint y: 265, distance: 9.6
click at [686, 265] on button "Search" at bounding box center [718, 270] width 76 height 25
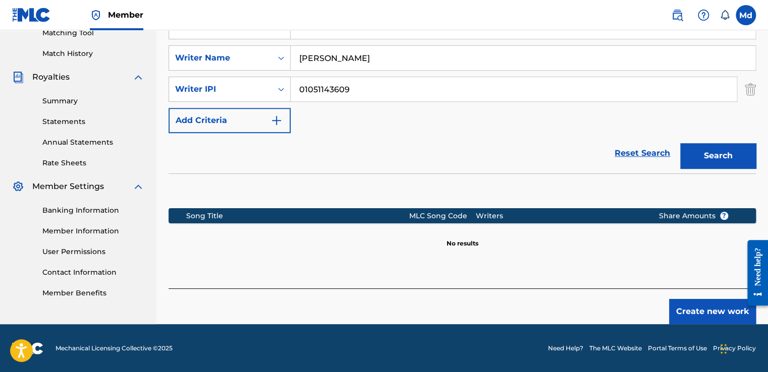
click at [670, 314] on button "Create new work" at bounding box center [712, 311] width 87 height 25
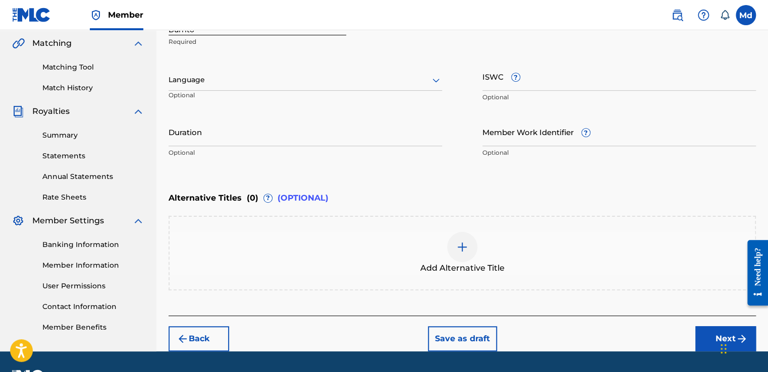
scroll to position [208, 0]
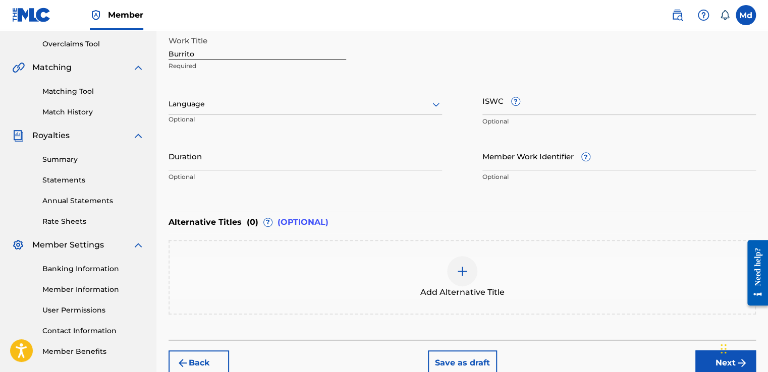
click at [221, 92] on div "Language Optional" at bounding box center [304, 108] width 273 height 45
click at [216, 109] on div at bounding box center [304, 104] width 273 height 13
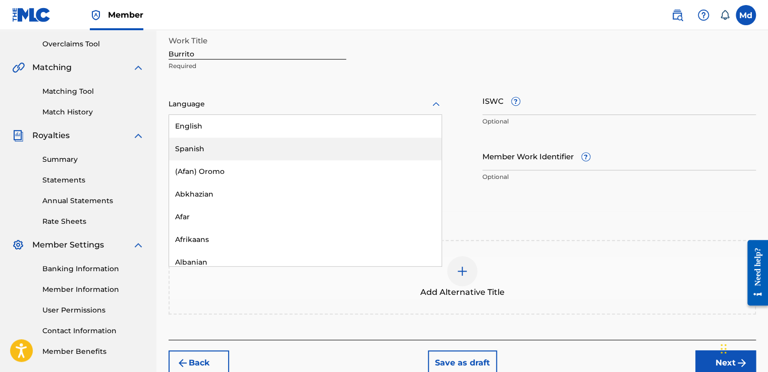
click at [213, 147] on div "Spanish" at bounding box center [305, 149] width 272 height 23
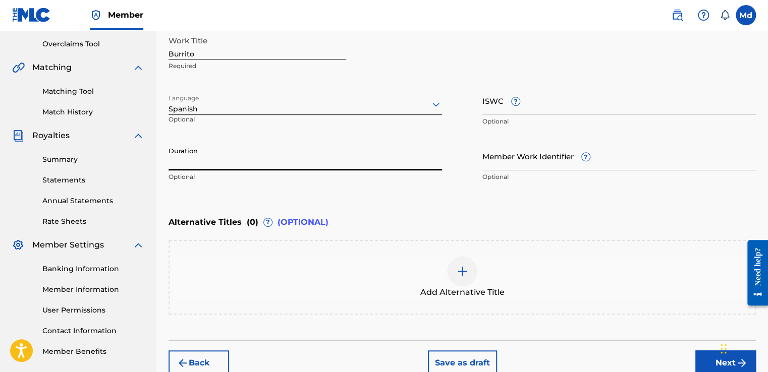
drag, startPoint x: 212, startPoint y: 148, endPoint x: 213, endPoint y: 153, distance: 5.1
click at [212, 148] on input "Duration" at bounding box center [304, 156] width 273 height 29
paste input "01:50"
type input "01:50"
click at [721, 361] on div "Widget de chat" at bounding box center [742, 348] width 50 height 48
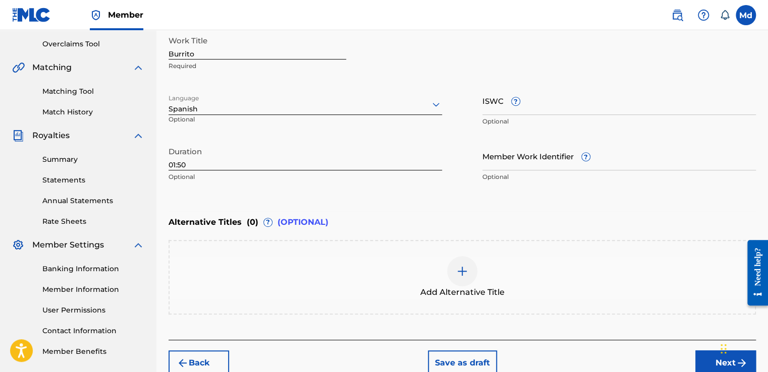
click at [690, 352] on div "Back Save as draft Next" at bounding box center [461, 358] width 587 height 36
click at [704, 361] on button "Next" at bounding box center [725, 363] width 61 height 25
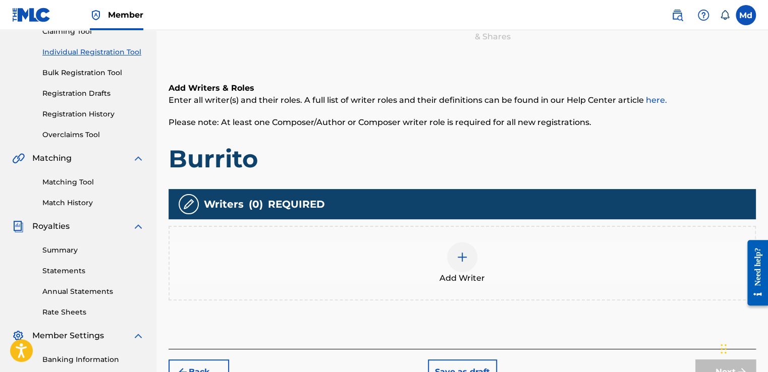
scroll to position [146, 0]
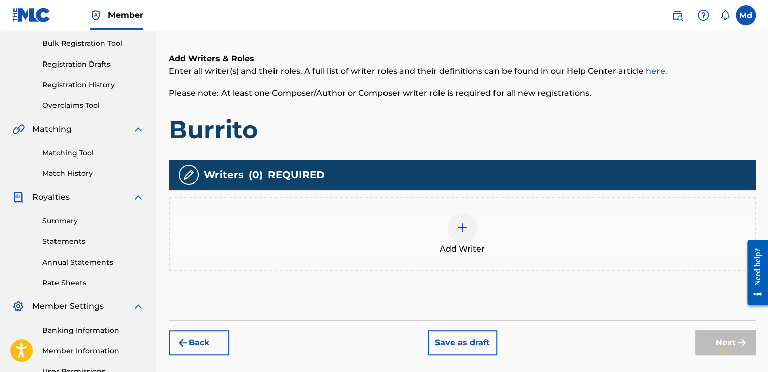
click at [462, 231] on img at bounding box center [462, 228] width 12 height 12
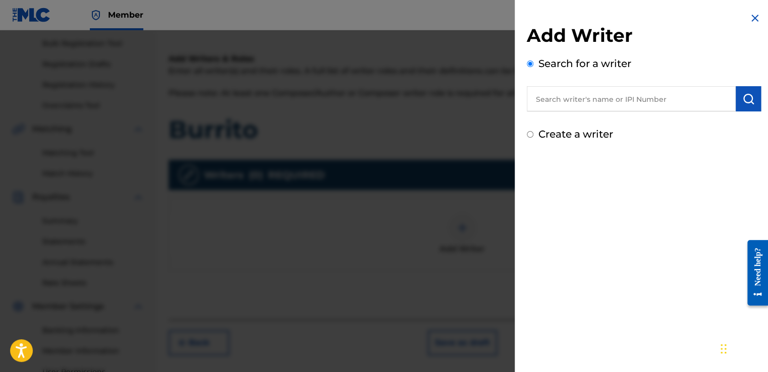
click at [578, 108] on input "text" at bounding box center [631, 98] width 209 height 25
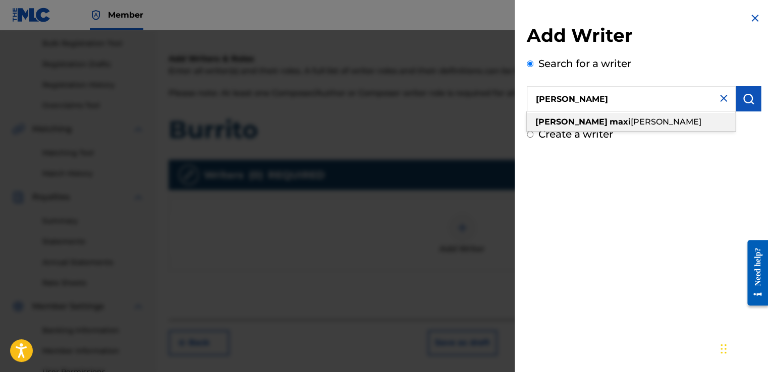
click at [609, 121] on strong "maxi" at bounding box center [619, 122] width 21 height 10
type input "[PERSON_NAME]"
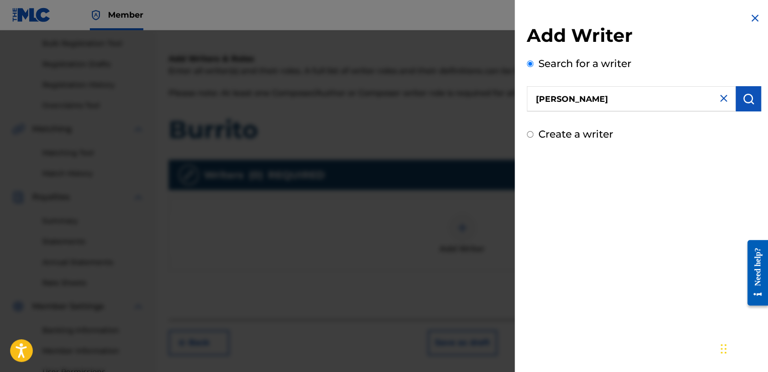
click at [744, 99] on img "submit" at bounding box center [748, 99] width 12 height 12
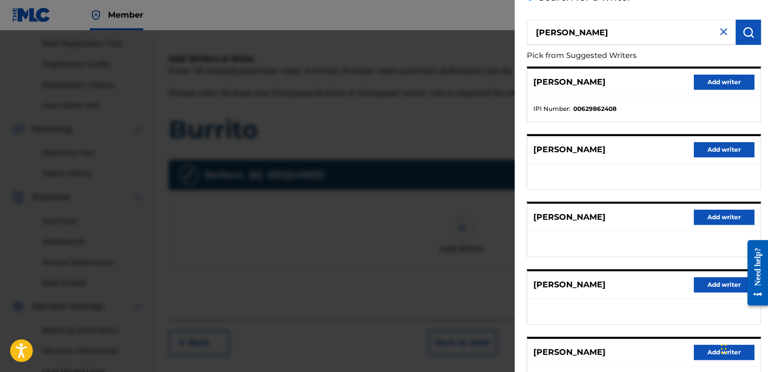
scroll to position [158, 0]
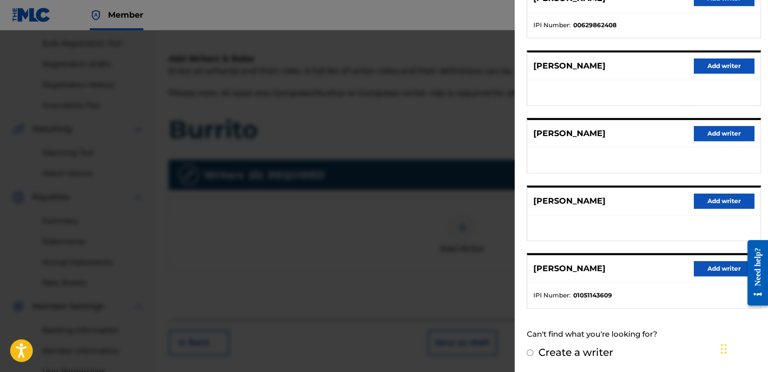
click at [710, 268] on button "Add writer" at bounding box center [723, 268] width 61 height 15
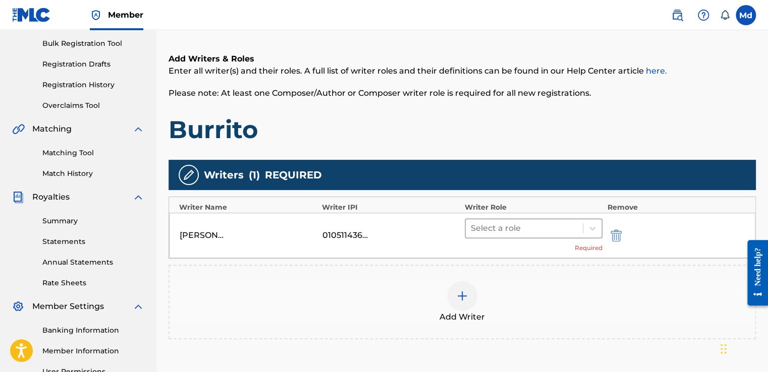
click at [533, 237] on div "Select a role" at bounding box center [534, 228] width 138 height 20
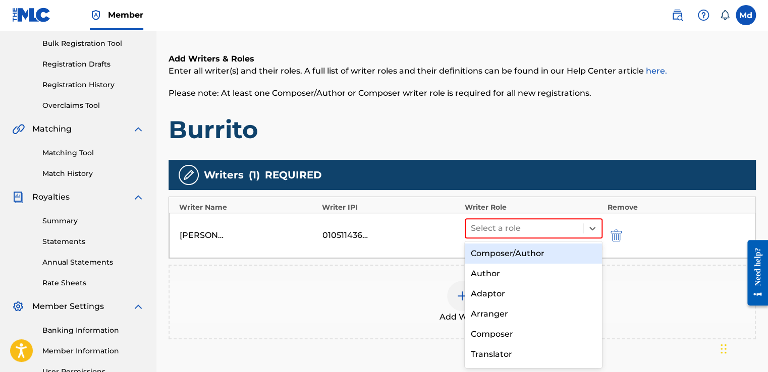
click at [518, 257] on div "Composer/Author" at bounding box center [534, 254] width 138 height 20
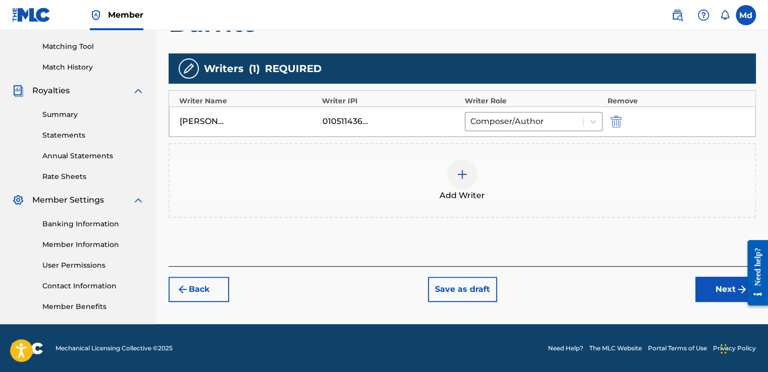
click at [716, 286] on button "Next" at bounding box center [725, 289] width 61 height 25
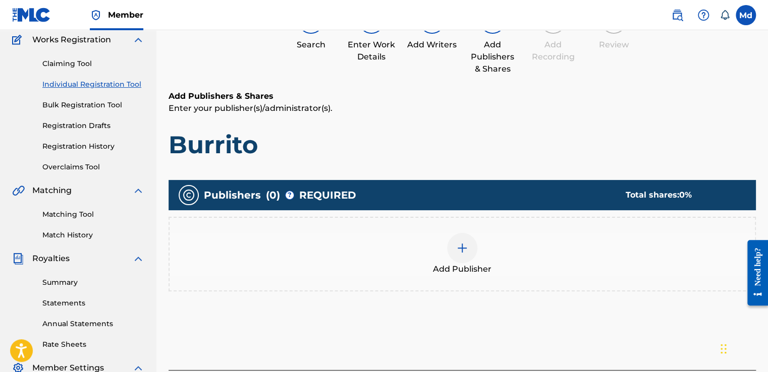
scroll to position [197, 0]
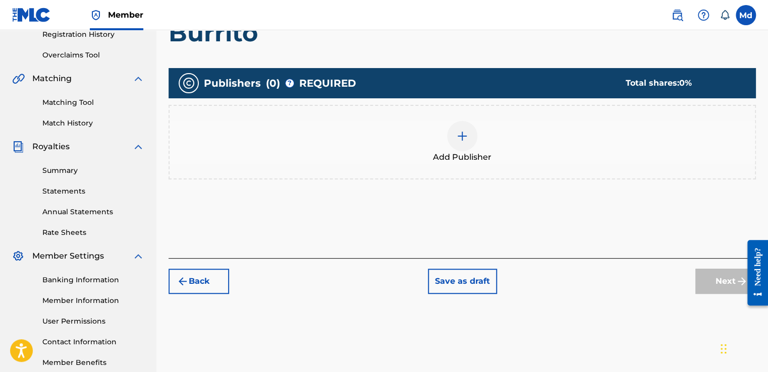
click at [458, 143] on div at bounding box center [462, 136] width 30 height 30
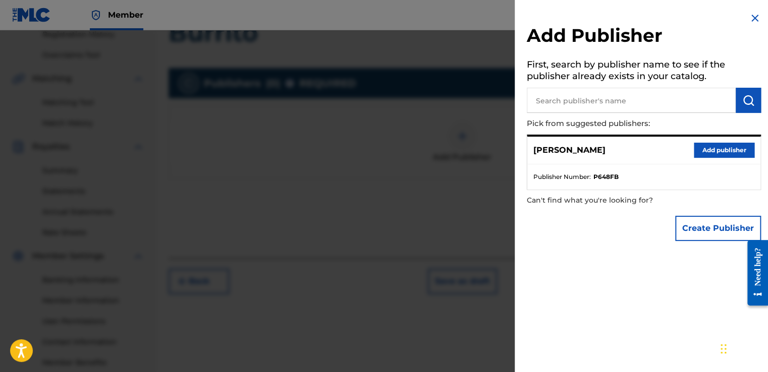
click at [722, 149] on button "Add publisher" at bounding box center [723, 150] width 61 height 15
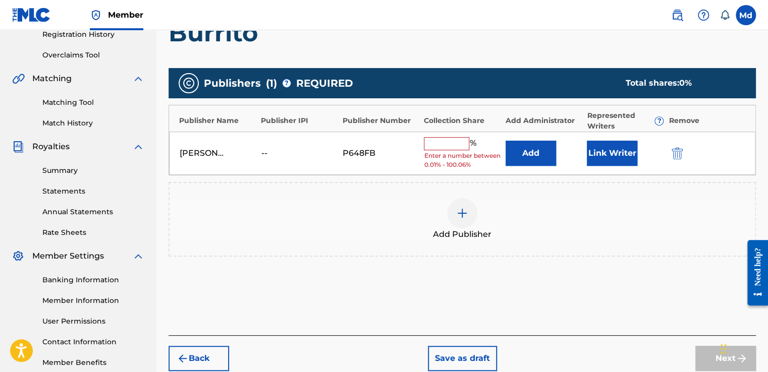
click at [448, 140] on input "text" at bounding box center [446, 143] width 45 height 13
type input "100"
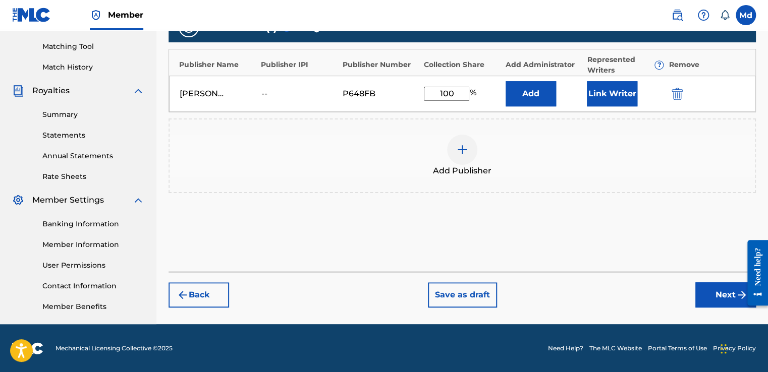
drag, startPoint x: 728, startPoint y: 303, endPoint x: 725, endPoint y: 299, distance: 5.4
click at [727, 302] on button "Next" at bounding box center [725, 294] width 61 height 25
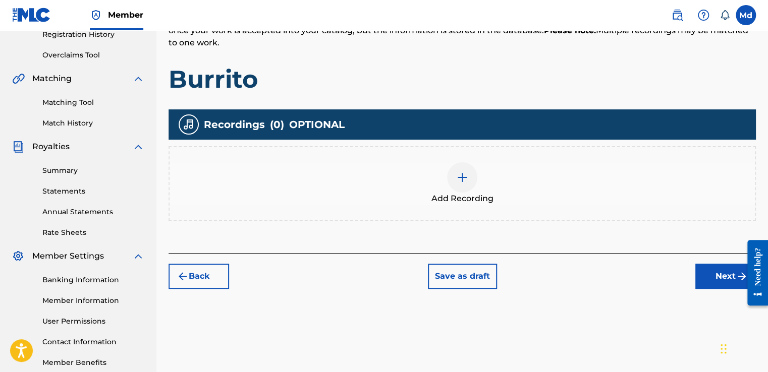
click at [458, 171] on img at bounding box center [462, 177] width 12 height 12
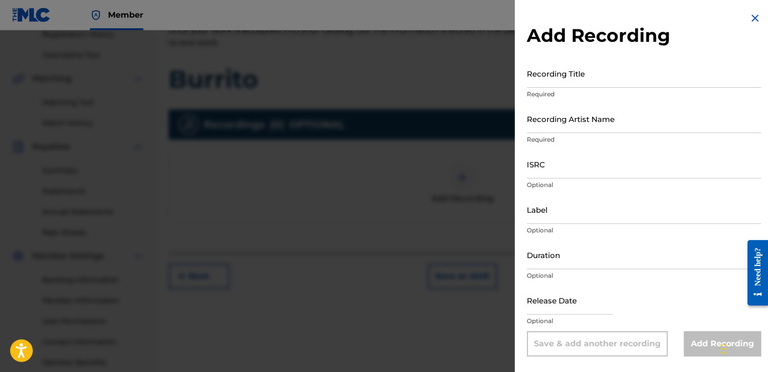
click at [564, 81] on input "Recording Title" at bounding box center [644, 73] width 234 height 29
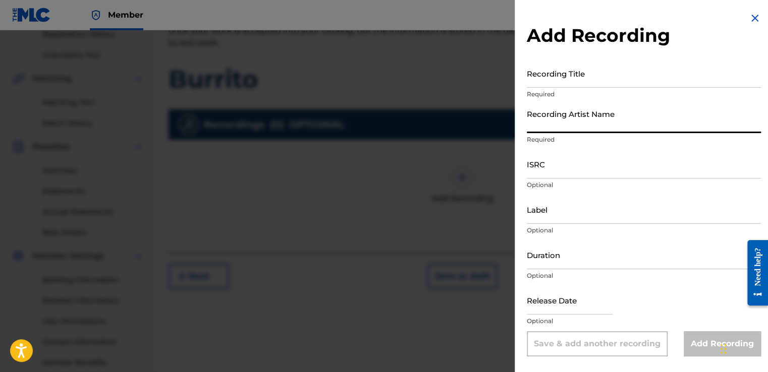
click at [538, 123] on input "Recording Artist Name" at bounding box center [644, 118] width 234 height 29
type input "[PERSON_NAME]"
type input "01:57"
type input "[DATE]"
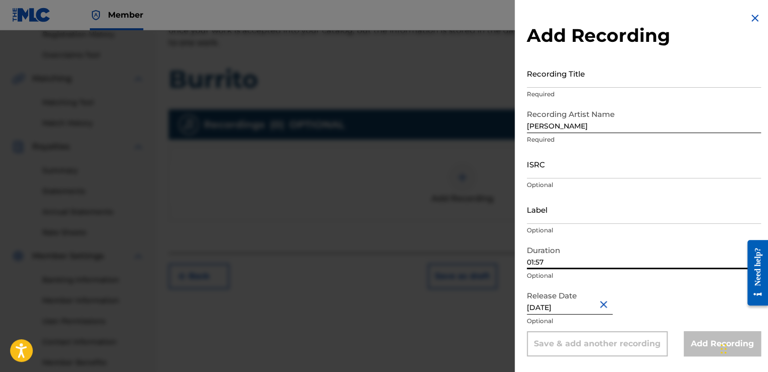
drag, startPoint x: 552, startPoint y: 257, endPoint x: 546, endPoint y: 274, distance: 17.5
click at [493, 259] on div "Add Recording Recording Title Required Recording Artist Name [PERSON_NAME] flow…" at bounding box center [384, 201] width 768 height 342
paste input "01:50"
type input "01:50"
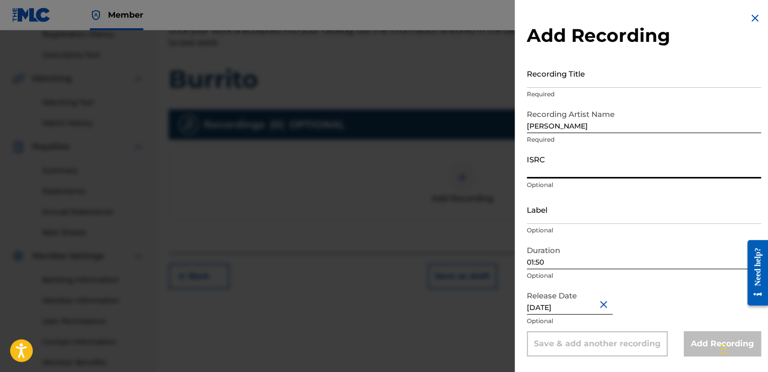
paste input "GXHAF2568027"
type input "GXHAF2568027"
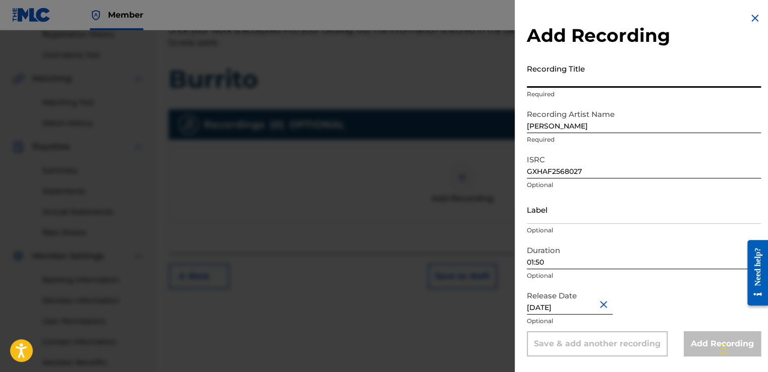
paste input "Burrito"
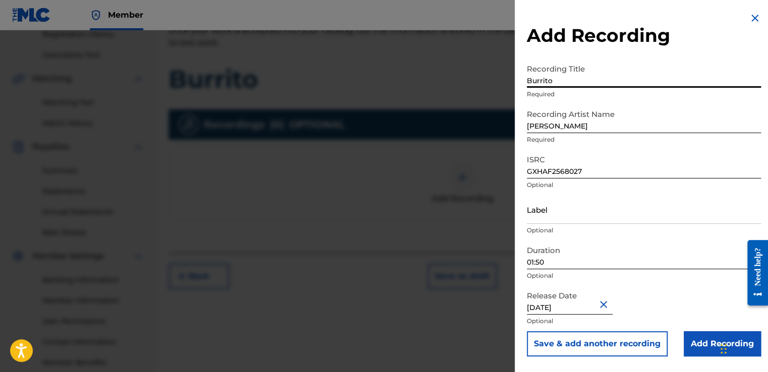
type input "Burrito"
click at [700, 339] on input "Add Recording" at bounding box center [721, 343] width 77 height 25
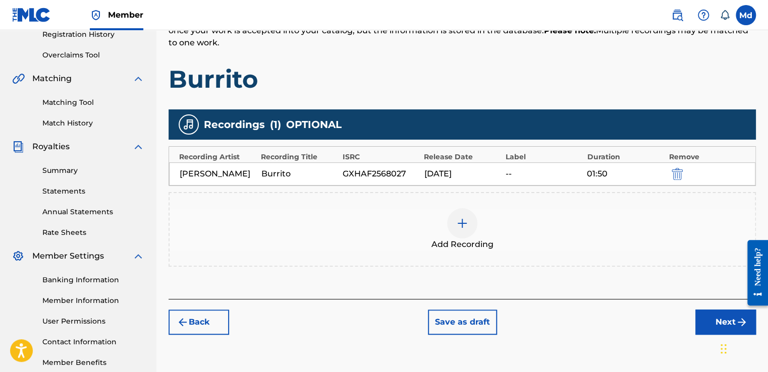
click at [717, 321] on button "Next" at bounding box center [725, 322] width 61 height 25
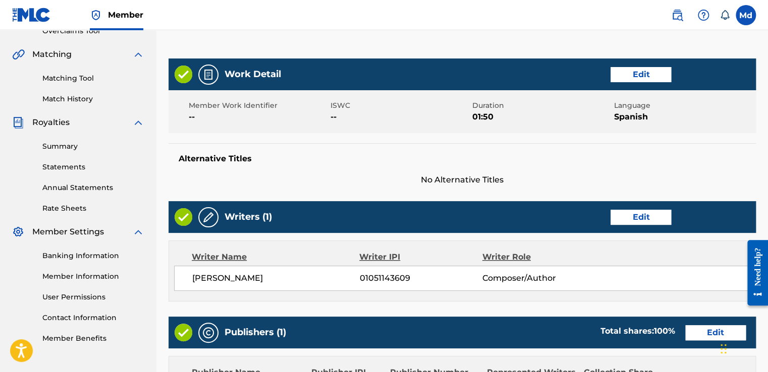
scroll to position [484, 0]
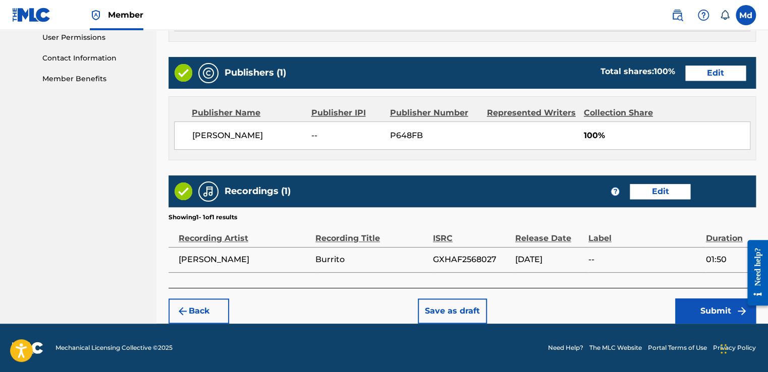
click at [707, 301] on button "Submit" at bounding box center [715, 311] width 81 height 25
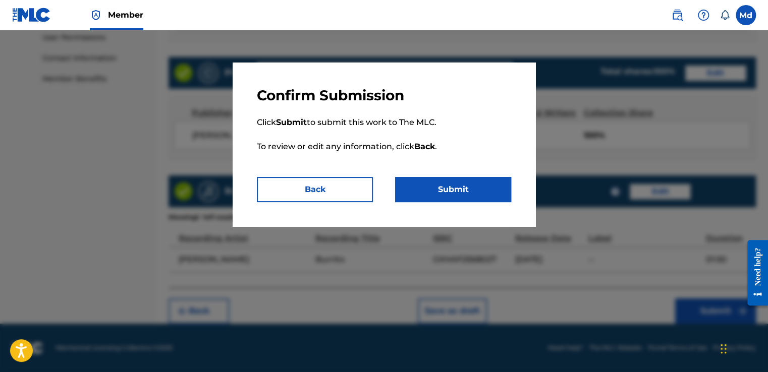
click at [464, 192] on button "Submit" at bounding box center [453, 189] width 116 height 25
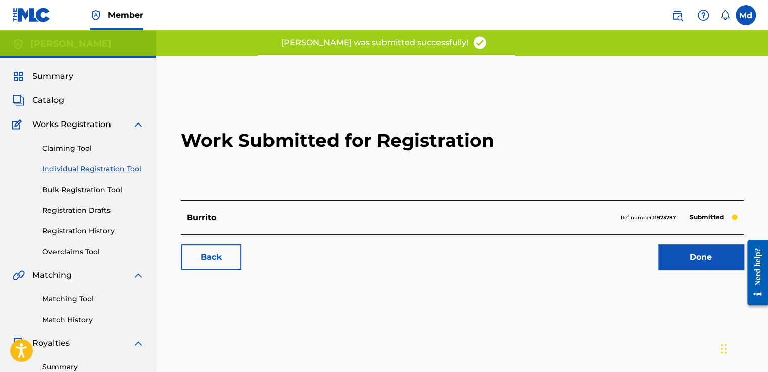
click at [698, 254] on link "Done" at bounding box center [701, 257] width 86 height 25
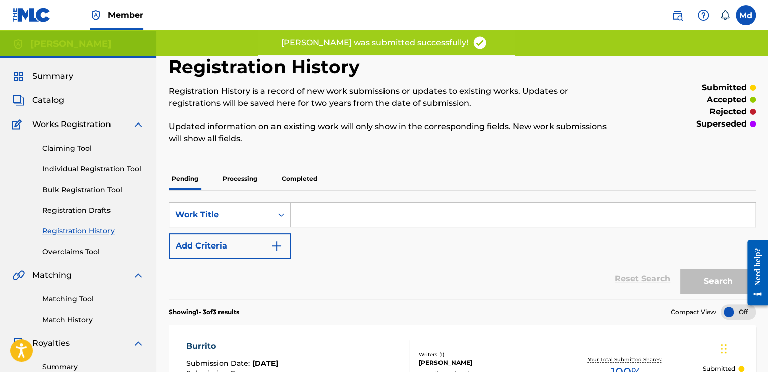
click at [49, 80] on span "Summary" at bounding box center [52, 76] width 41 height 12
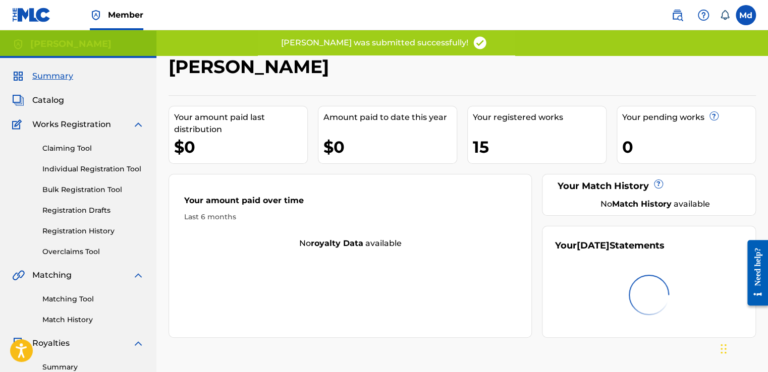
click at [50, 100] on span "Catalog" at bounding box center [48, 100] width 32 height 12
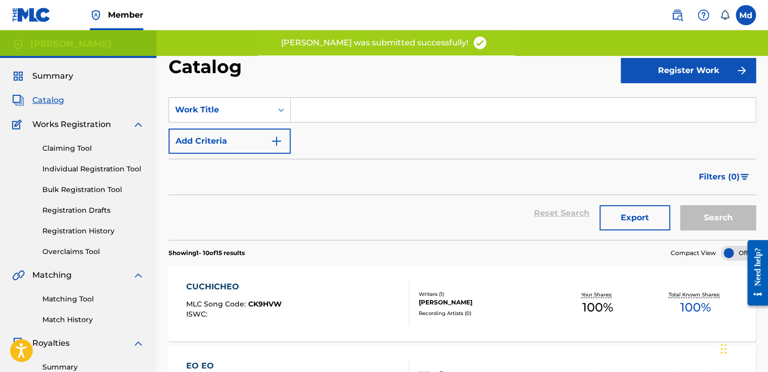
click at [661, 71] on button "Register Work" at bounding box center [687, 70] width 135 height 25
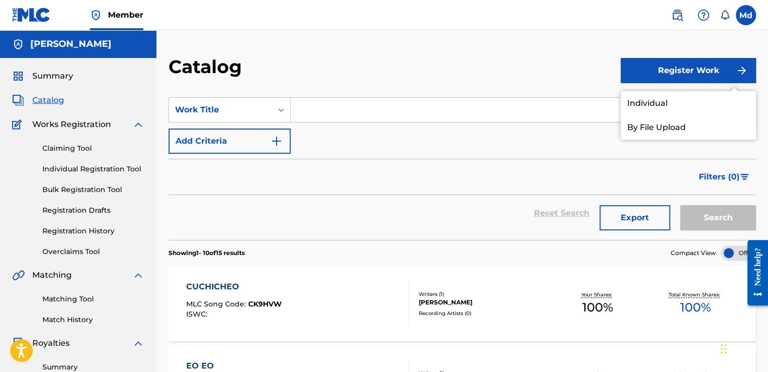
click at [639, 108] on link "Individual" at bounding box center [687, 103] width 135 height 24
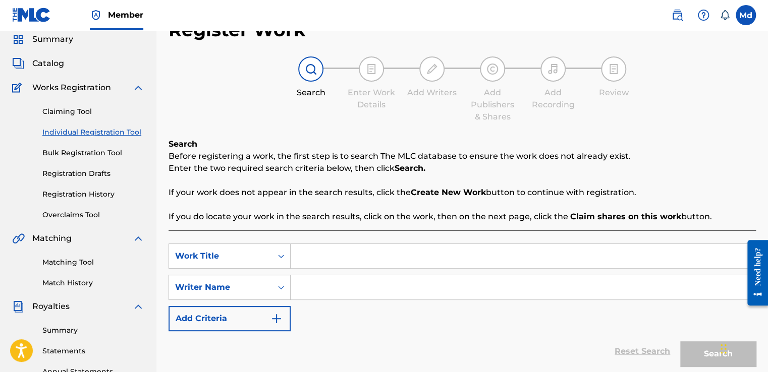
scroll to position [101, 0]
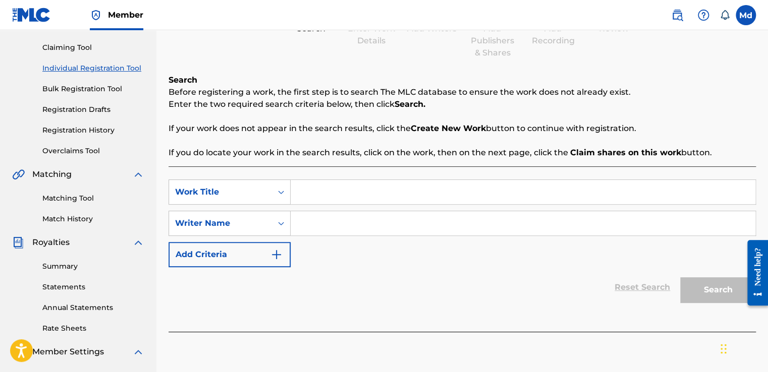
click at [335, 191] on input "Search Form" at bounding box center [523, 192] width 465 height 24
paste input "Despacio"
type input "Despacio"
click at [334, 237] on div "SearchWithCriteriac58f0c1c-d707-4dfc-844d-648a19acdb0d Work Title Despacio Sear…" at bounding box center [461, 224] width 587 height 88
click at [327, 230] on input "Search Form" at bounding box center [523, 223] width 465 height 24
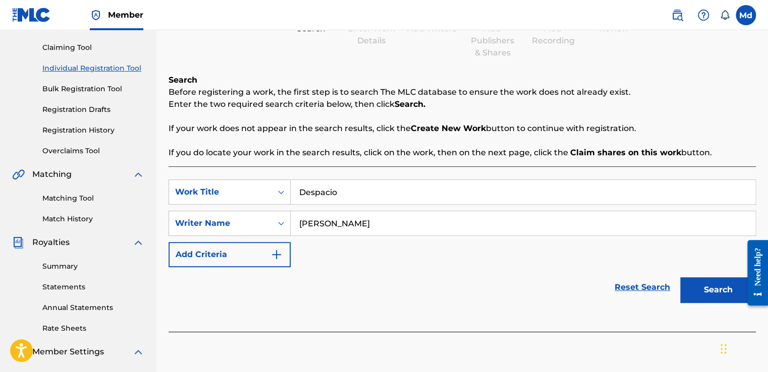
type input "[PERSON_NAME]"
click at [275, 257] on img "Search Form" at bounding box center [276, 255] width 12 height 12
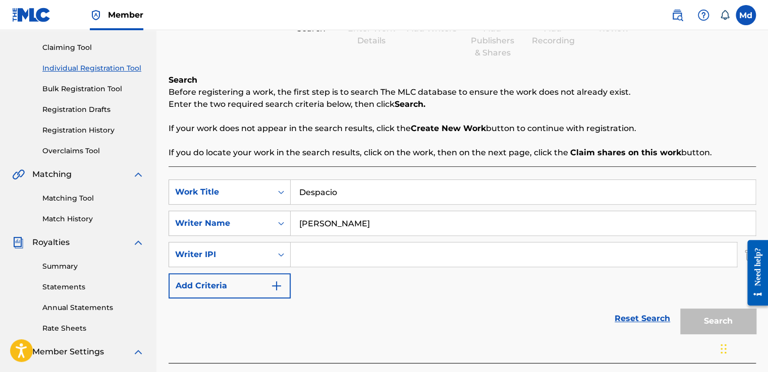
click at [371, 244] on input "Search Form" at bounding box center [514, 255] width 446 height 24
type input "01051143609"
drag, startPoint x: 706, startPoint y: 316, endPoint x: 671, endPoint y: 305, distance: 36.5
click at [705, 314] on button "Search" at bounding box center [718, 321] width 76 height 25
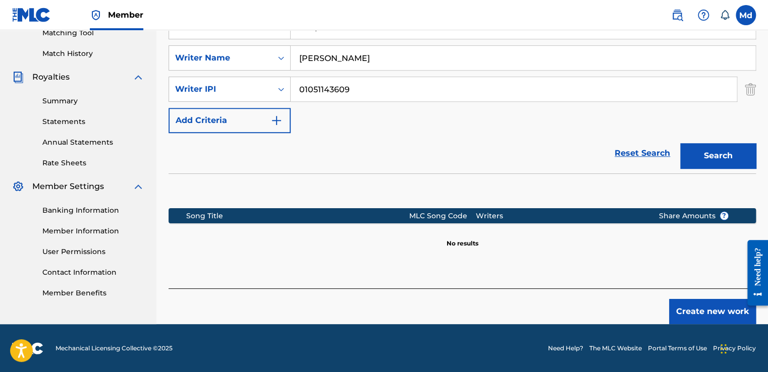
click at [710, 312] on button "Create new work" at bounding box center [712, 311] width 87 height 25
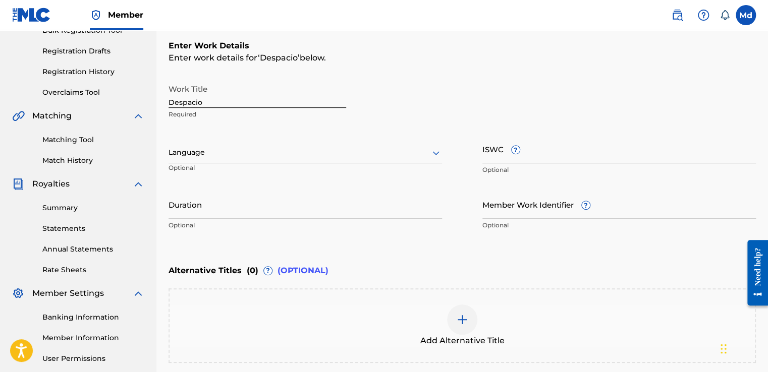
scroll to position [157, 0]
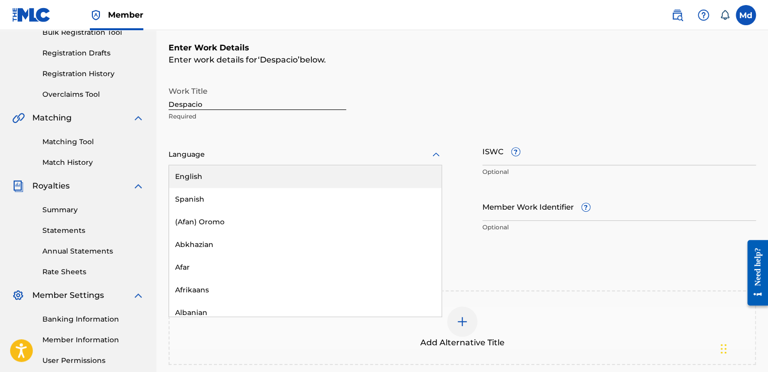
click at [211, 146] on div "Language" at bounding box center [304, 154] width 273 height 21
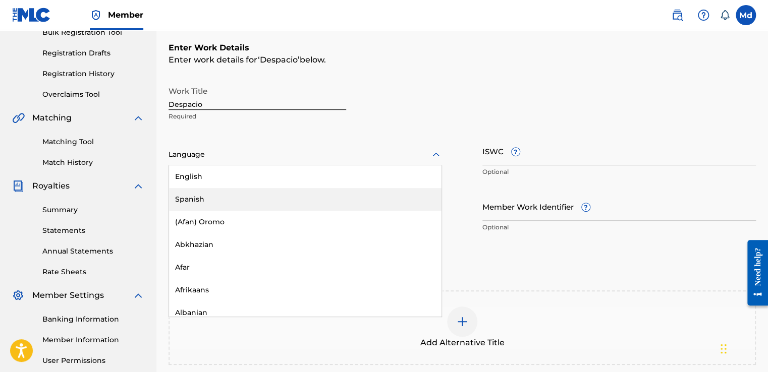
click at [199, 193] on div "Spanish" at bounding box center [305, 199] width 272 height 23
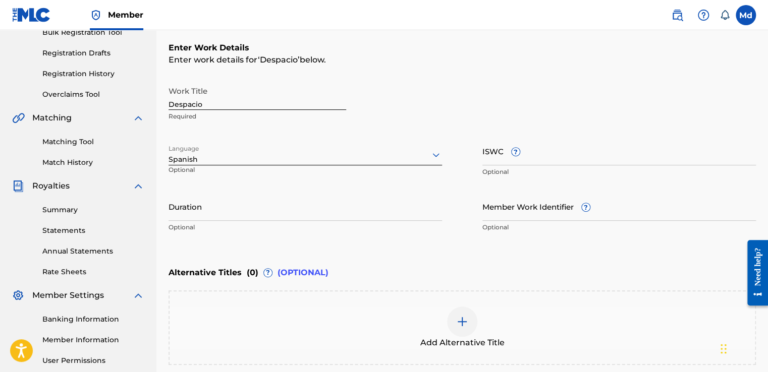
click at [205, 203] on input "Duration" at bounding box center [304, 206] width 273 height 29
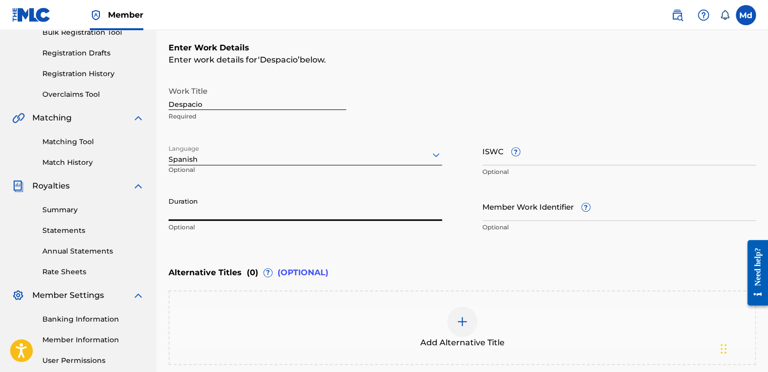
paste input "02:03"
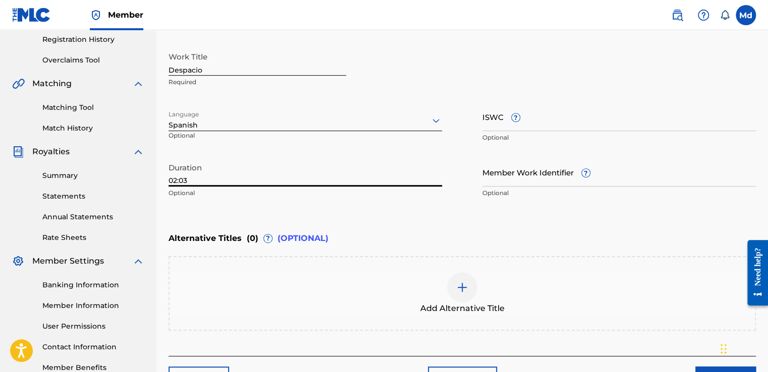
scroll to position [258, 0]
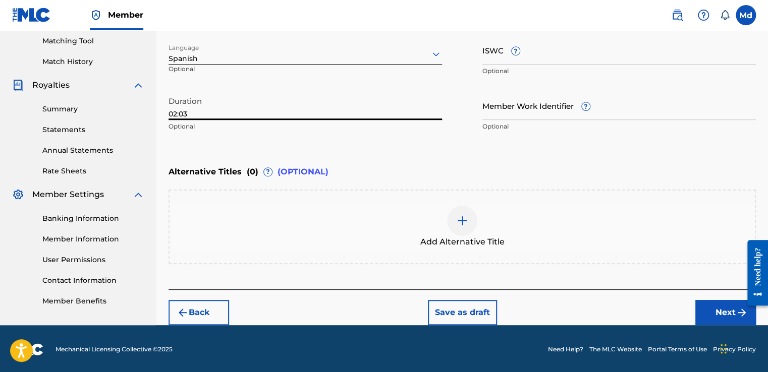
type input "02:03"
click at [710, 316] on button "Next" at bounding box center [725, 312] width 61 height 25
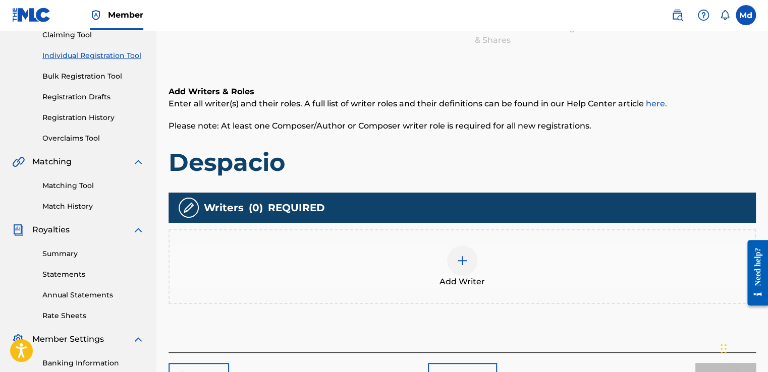
scroll to position [146, 0]
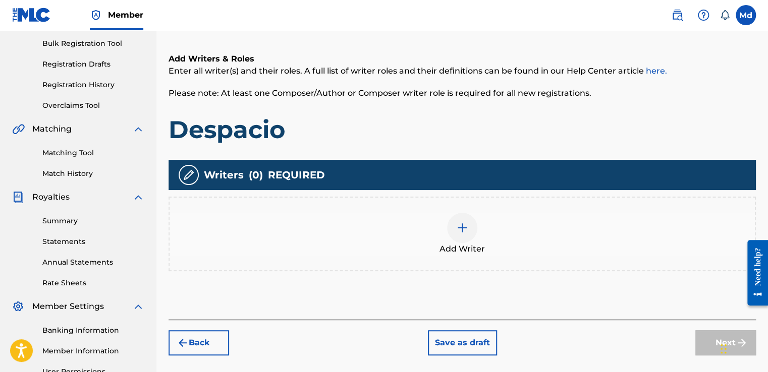
click at [449, 225] on div at bounding box center [462, 228] width 30 height 30
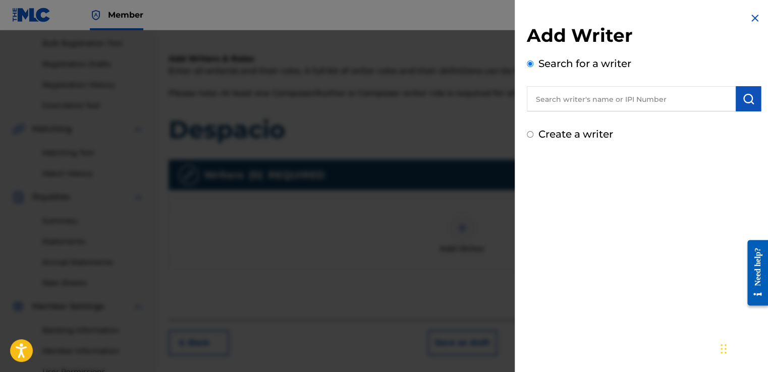
click at [553, 111] on input "text" at bounding box center [631, 98] width 209 height 25
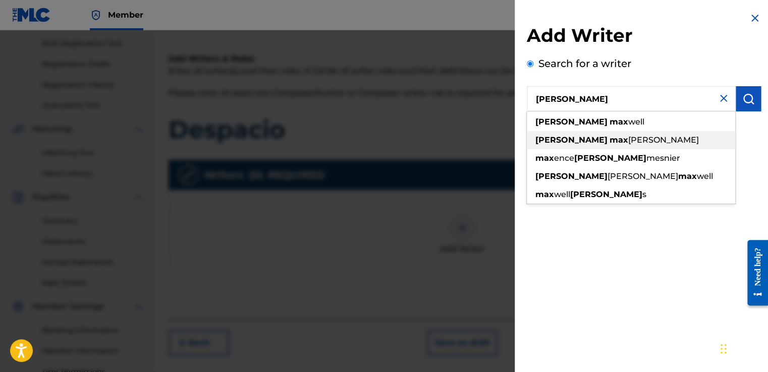
click at [609, 142] on strong "max" at bounding box center [618, 140] width 19 height 10
type input "[PERSON_NAME]"
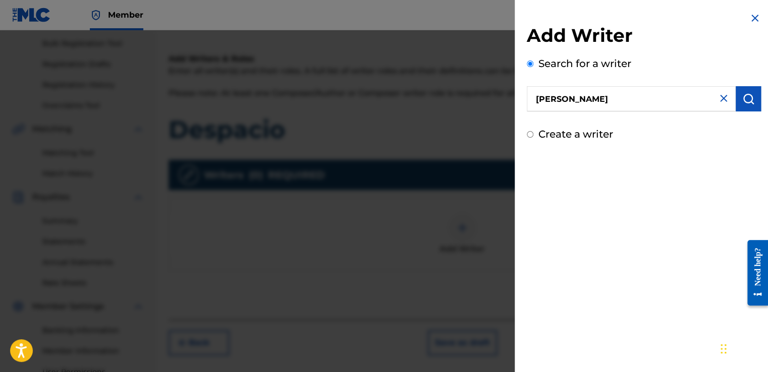
click at [743, 100] on img "submit" at bounding box center [748, 99] width 12 height 12
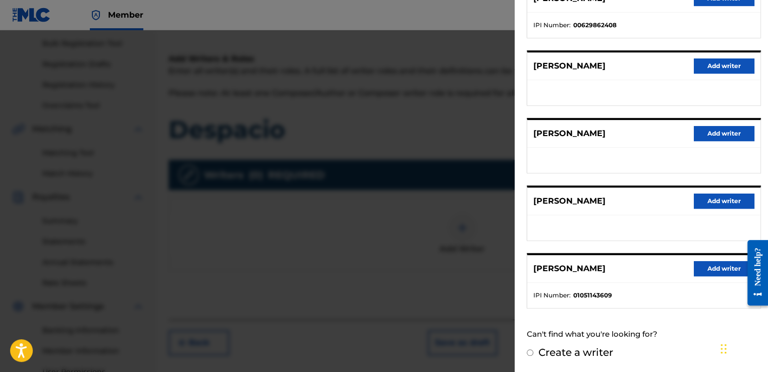
scroll to position [158, 0]
click at [710, 261] on button "Add writer" at bounding box center [723, 268] width 61 height 15
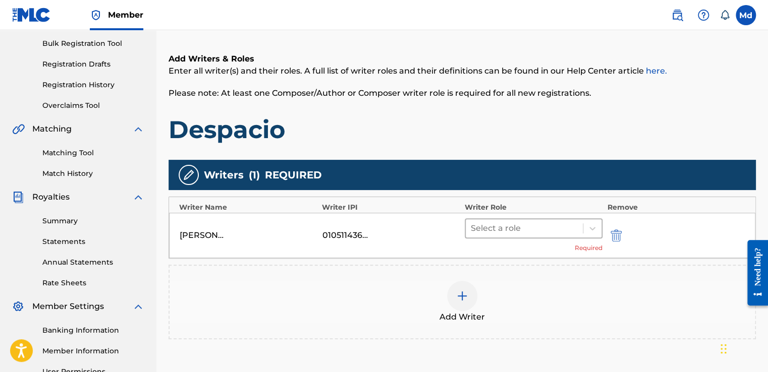
drag, startPoint x: 515, startPoint y: 216, endPoint x: 516, endPoint y: 223, distance: 7.1
click at [516, 219] on div "[PERSON_NAME] 01051143609 Select a role Required" at bounding box center [462, 235] width 586 height 45
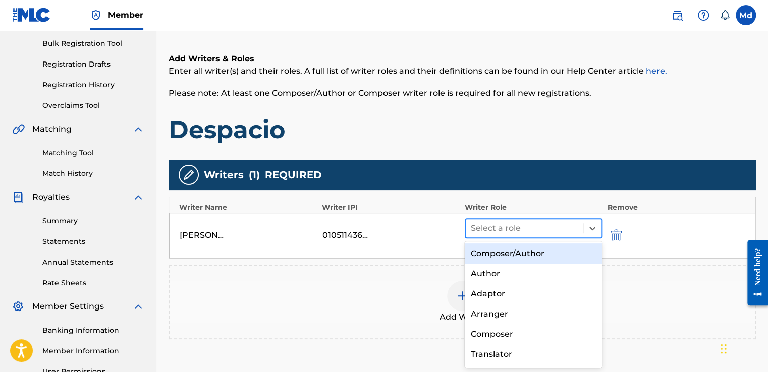
click at [516, 223] on div at bounding box center [524, 228] width 107 height 14
click at [508, 251] on div "Composer/Author" at bounding box center [534, 254] width 138 height 20
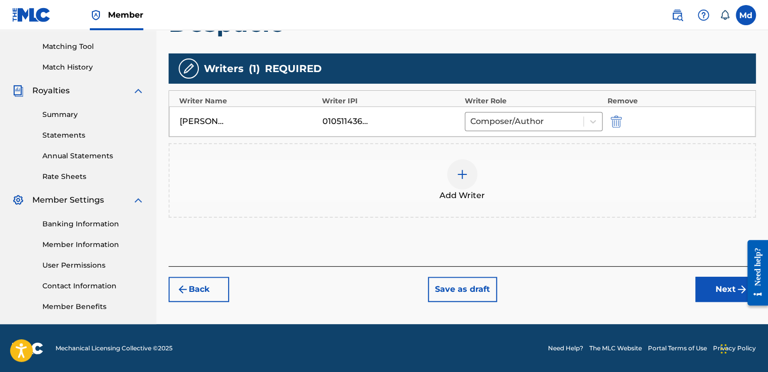
click at [713, 289] on button "Next" at bounding box center [725, 289] width 61 height 25
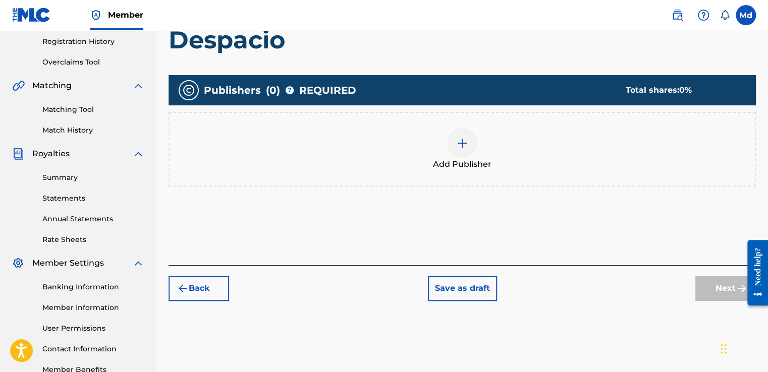
scroll to position [197, 0]
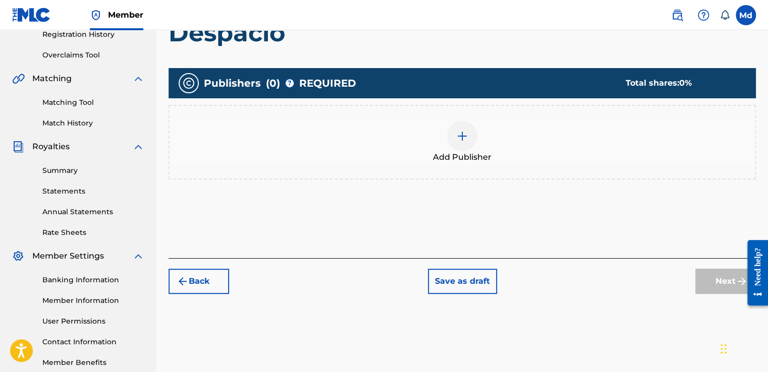
click at [463, 144] on div at bounding box center [462, 136] width 30 height 30
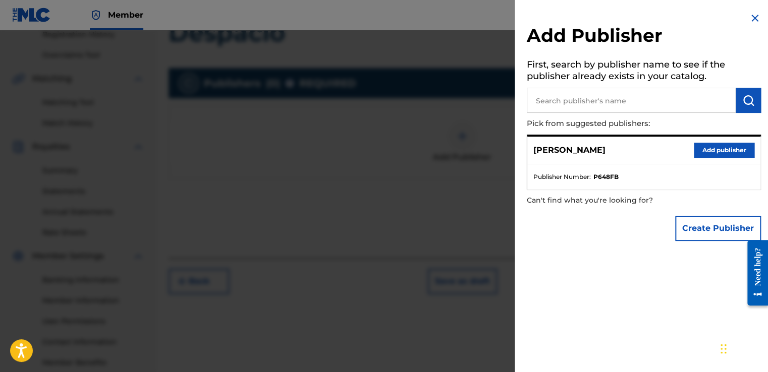
click at [710, 153] on button "Add publisher" at bounding box center [723, 150] width 61 height 15
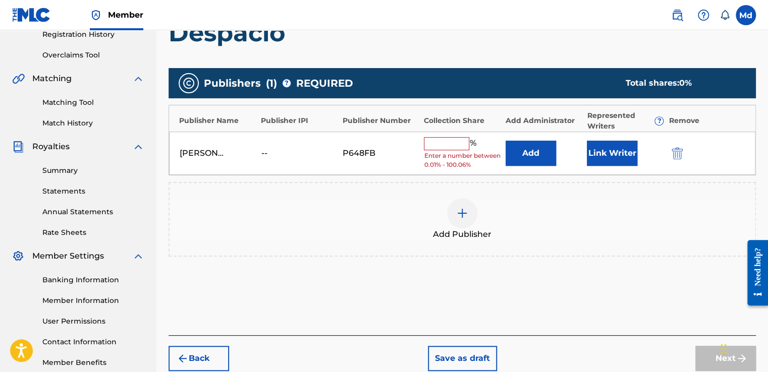
click at [454, 146] on input "text" at bounding box center [446, 143] width 45 height 13
type input "100"
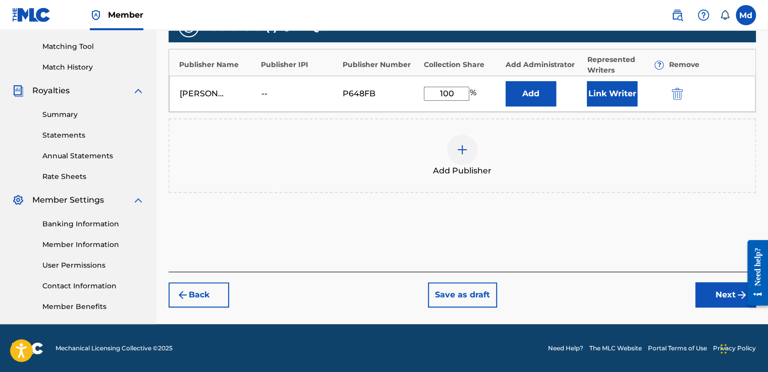
click at [710, 296] on button "Next" at bounding box center [725, 294] width 61 height 25
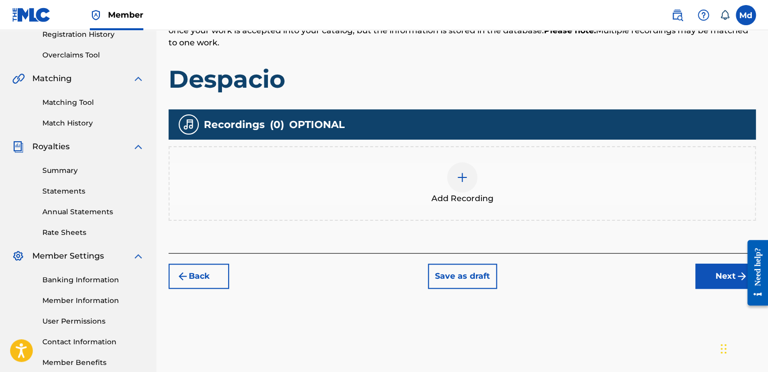
click at [450, 181] on div at bounding box center [462, 177] width 30 height 30
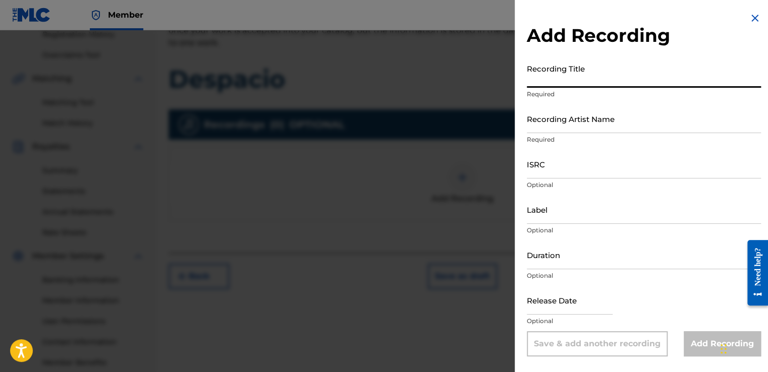
click at [588, 86] on input "Recording Title" at bounding box center [644, 73] width 234 height 29
click at [551, 130] on input "Recording Artist Name" at bounding box center [644, 118] width 234 height 29
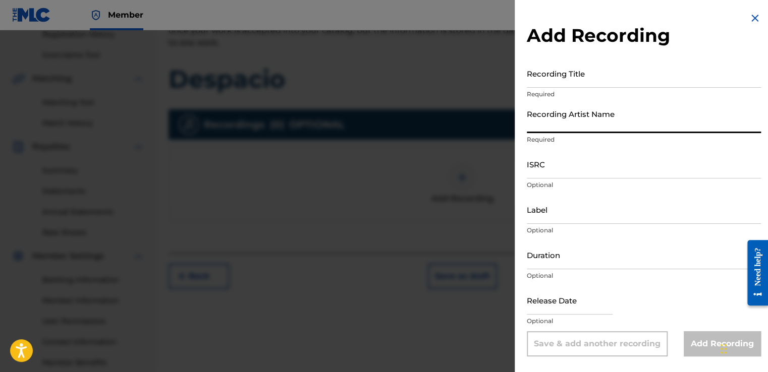
type input "[PERSON_NAME]"
type input "01:50"
type input "[DATE]"
click at [547, 82] on input "Recording Title" at bounding box center [644, 73] width 234 height 29
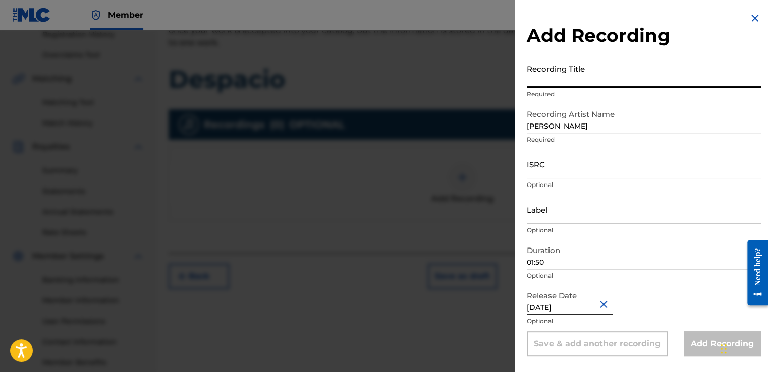
click at [554, 261] on input "01:50" at bounding box center [644, 255] width 234 height 29
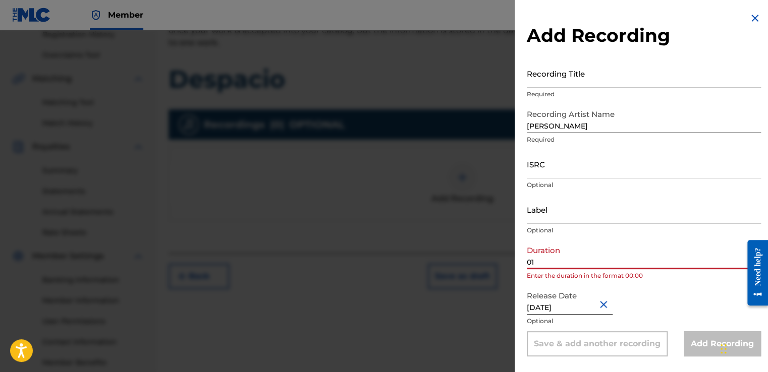
type input "0"
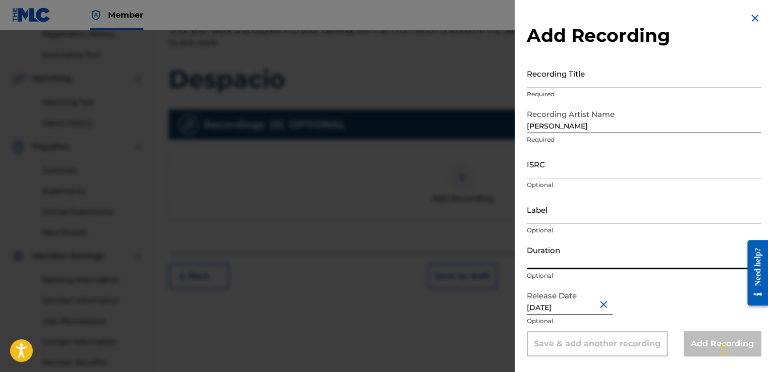
paste input "02:03"
type input "02:03"
click at [539, 80] on input "Recording Title" at bounding box center [644, 73] width 234 height 29
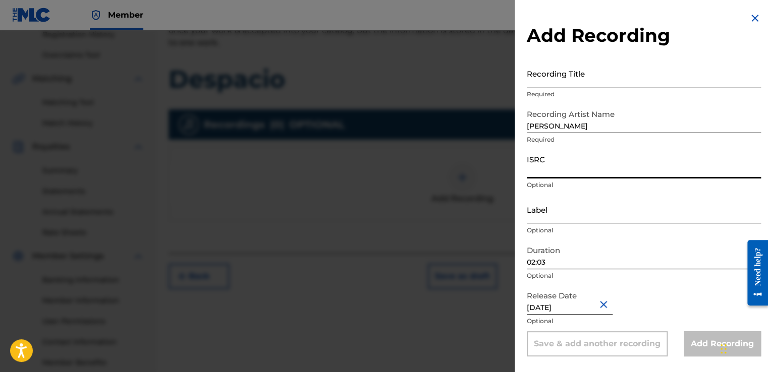
paste input "GXHAF2568028"
type input "GXHAF2568028"
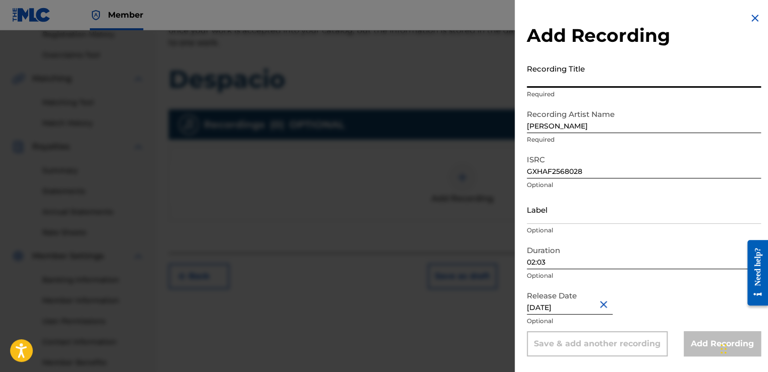
paste input "Despacio"
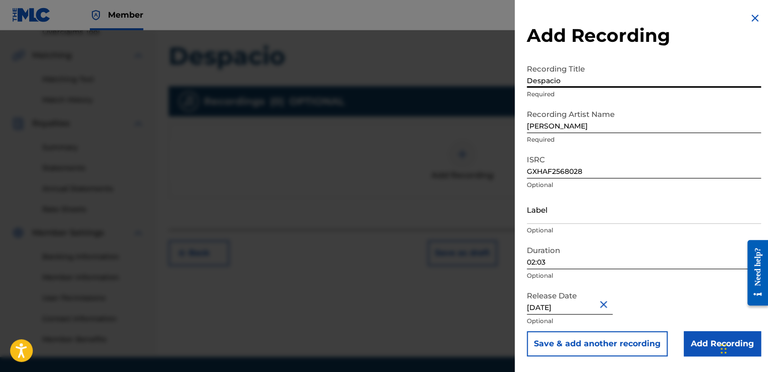
scroll to position [253, 0]
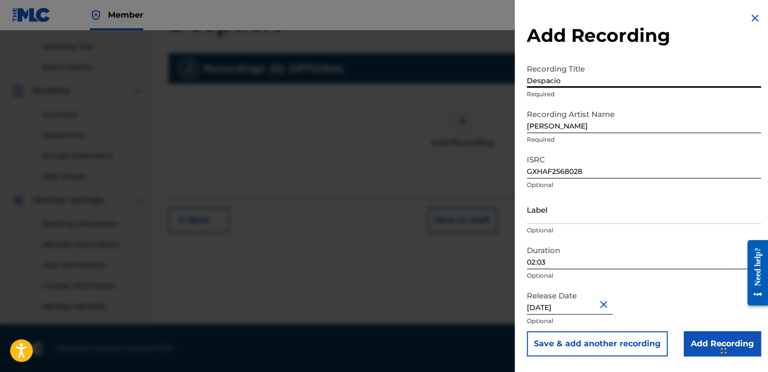
type input "Despacio"
click at [692, 341] on input "Add Recording" at bounding box center [721, 343] width 77 height 25
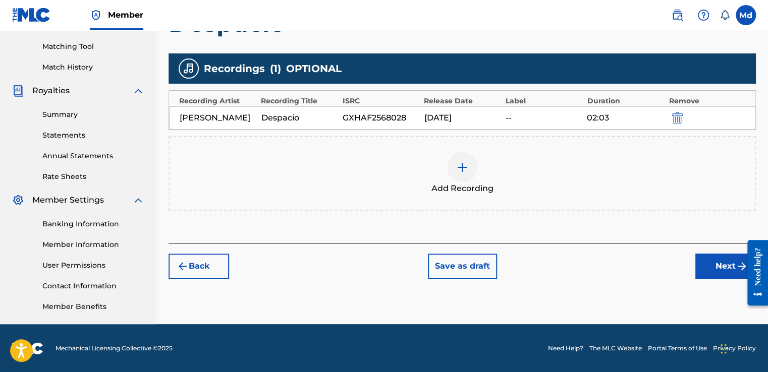
click at [713, 264] on button "Next" at bounding box center [725, 266] width 61 height 25
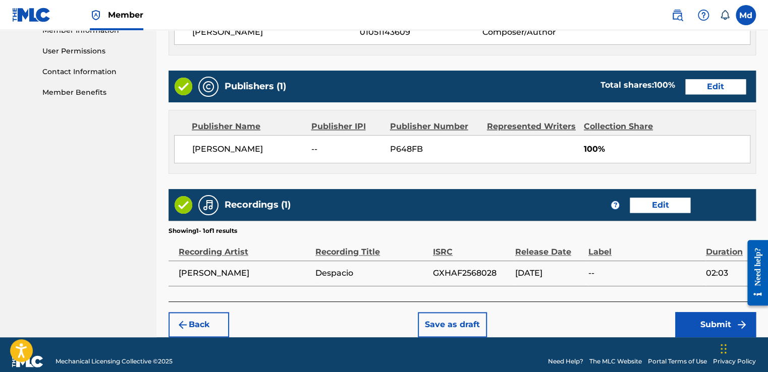
scroll to position [484, 0]
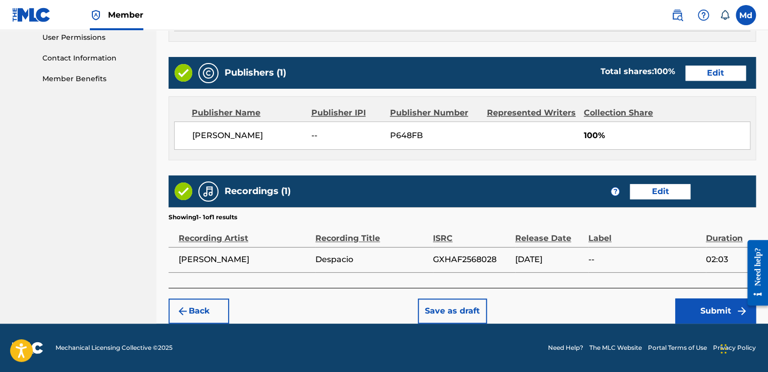
click at [692, 296] on div "Back Save as draft Submit" at bounding box center [461, 306] width 587 height 36
click at [696, 308] on button "Submit" at bounding box center [715, 311] width 81 height 25
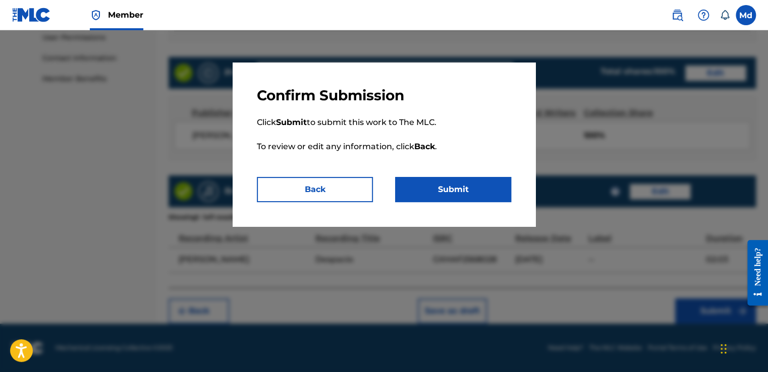
click at [450, 199] on button "Submit" at bounding box center [453, 189] width 116 height 25
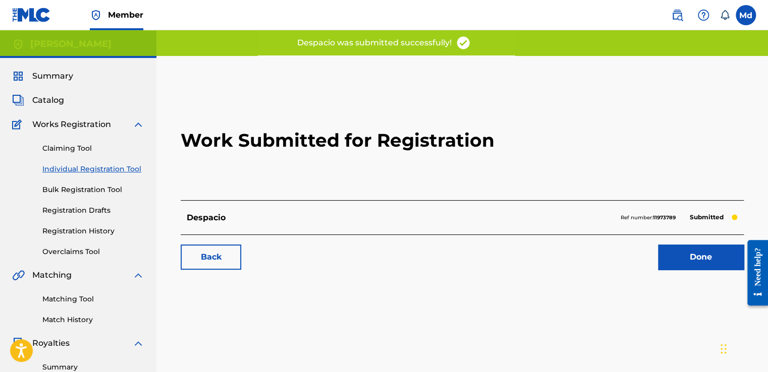
click at [678, 265] on link "Done" at bounding box center [701, 257] width 86 height 25
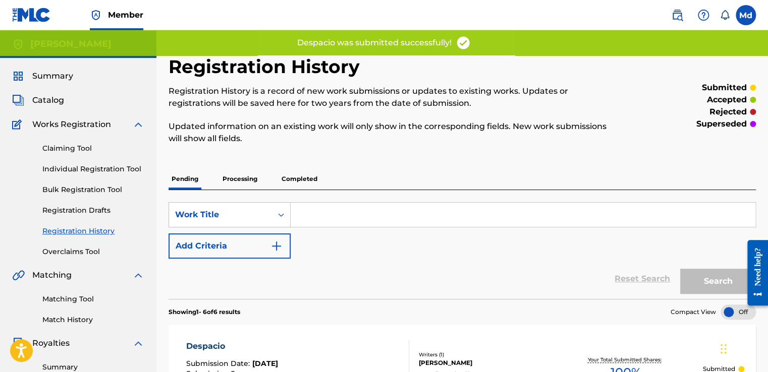
click at [39, 111] on div "Summary Catalog Works Registration Claiming Tool Individual Registration Tool B…" at bounding box center [78, 317] width 156 height 519
click at [39, 105] on span "Catalog" at bounding box center [48, 100] width 32 height 12
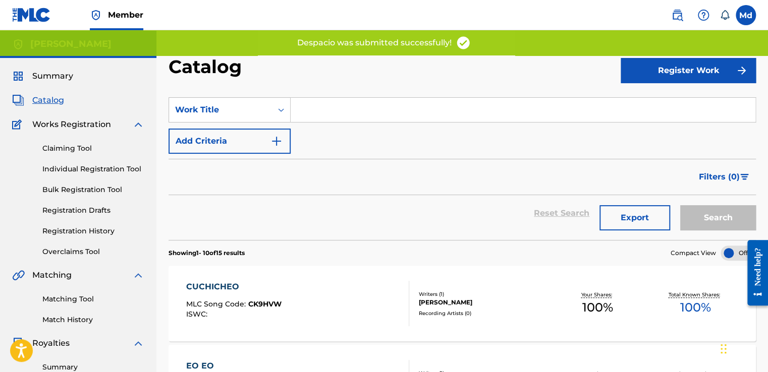
click at [660, 74] on button "Register Work" at bounding box center [687, 70] width 135 height 25
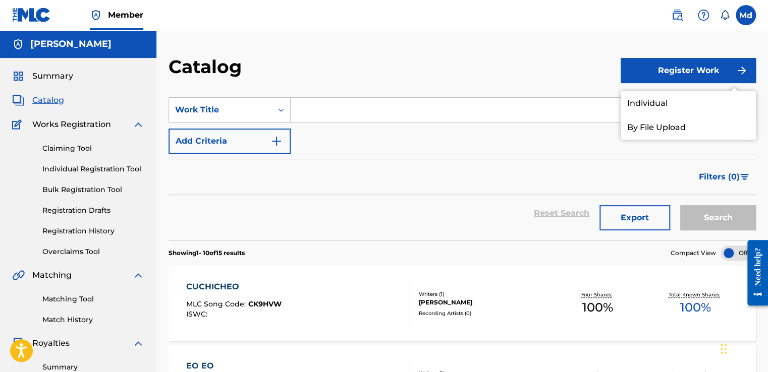
click at [643, 102] on link "Individual" at bounding box center [687, 103] width 135 height 24
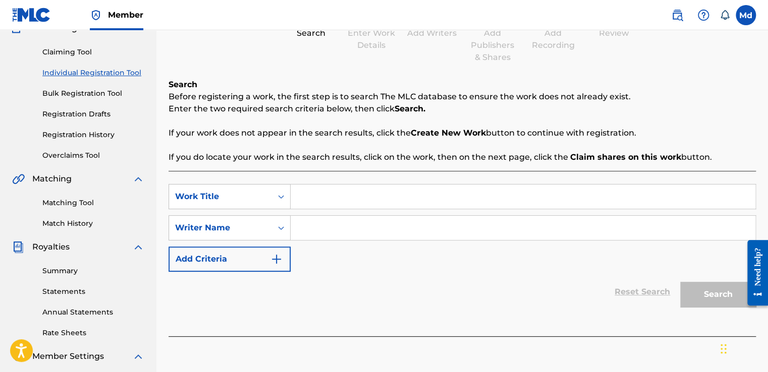
scroll to position [101, 0]
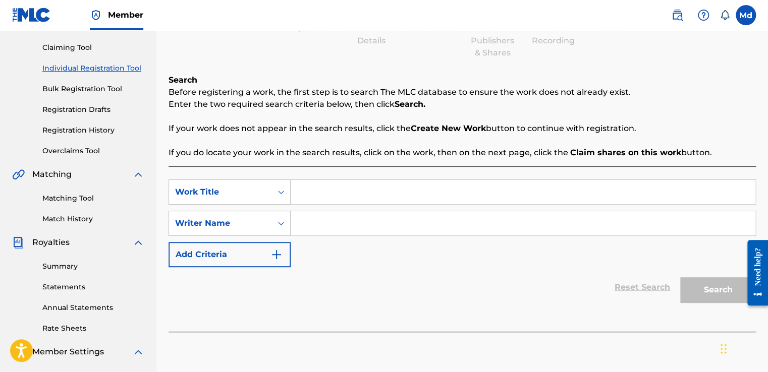
click at [345, 195] on input "Search Form" at bounding box center [523, 192] width 465 height 24
paste input "Fundiste"
type input "Fundiste"
click at [307, 225] on input "Search Form" at bounding box center [523, 223] width 465 height 24
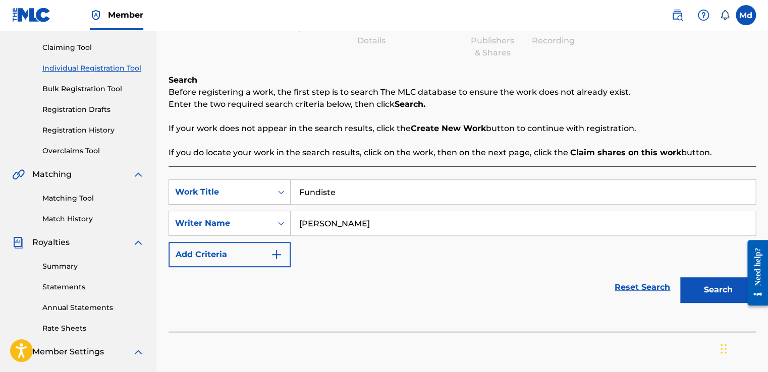
type input "[PERSON_NAME]"
click at [680, 277] on button "Search" at bounding box center [718, 289] width 76 height 25
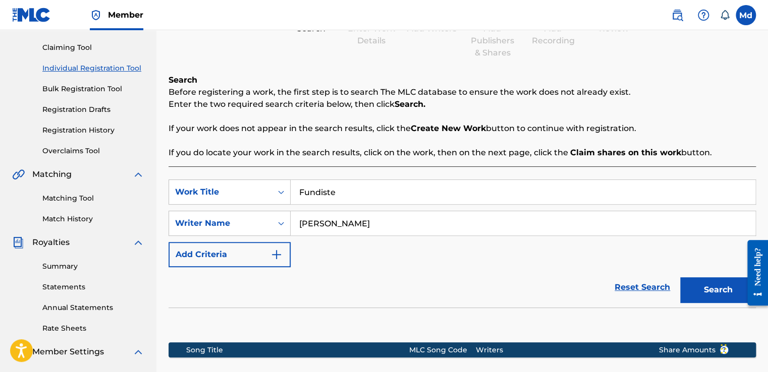
click at [277, 243] on button "Add Criteria" at bounding box center [229, 254] width 122 height 25
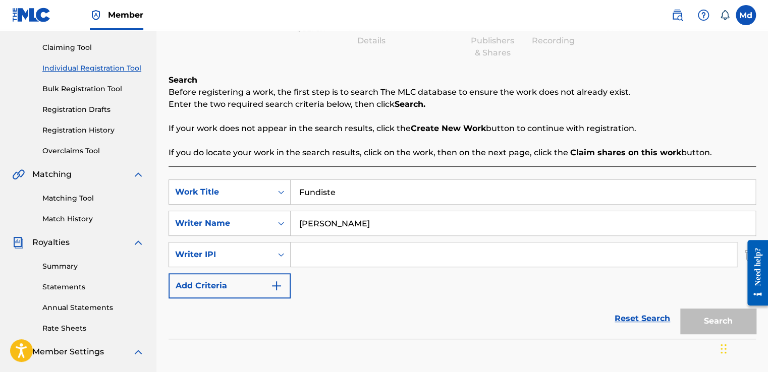
click at [339, 252] on input "Search Form" at bounding box center [514, 255] width 446 height 24
type input "01051143609"
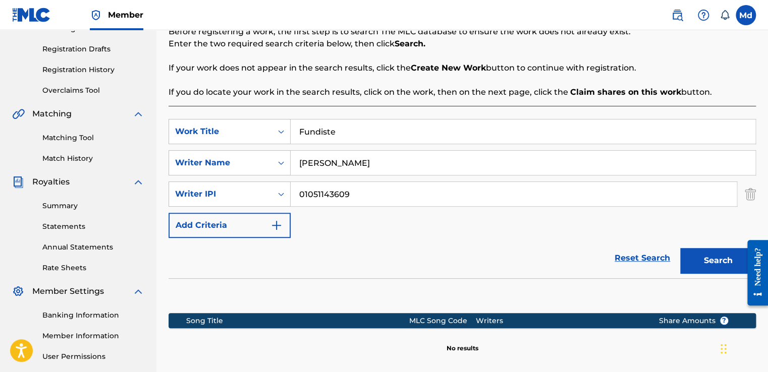
scroll to position [266, 0]
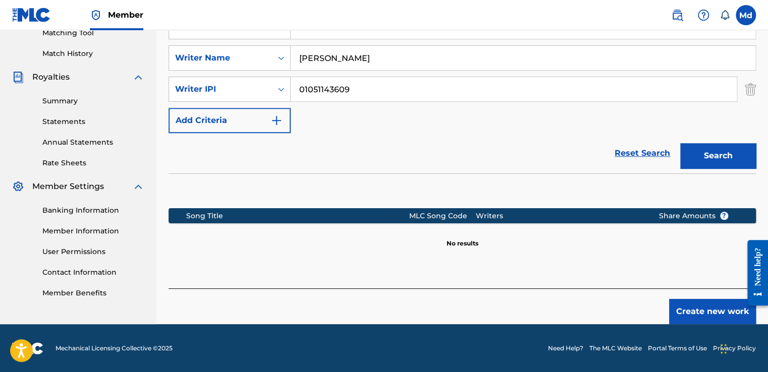
click at [684, 316] on button "Create new work" at bounding box center [712, 311] width 87 height 25
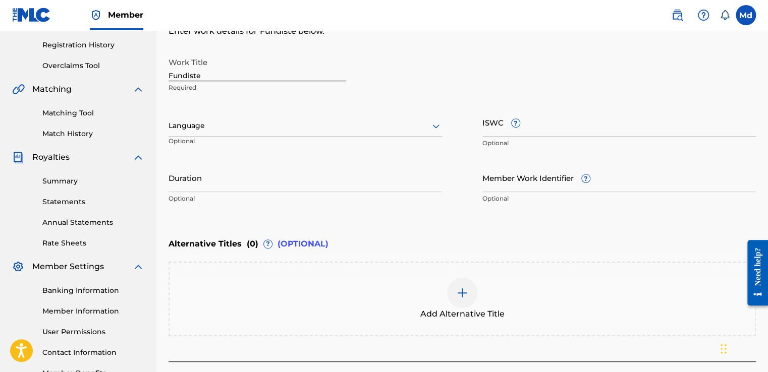
scroll to position [157, 0]
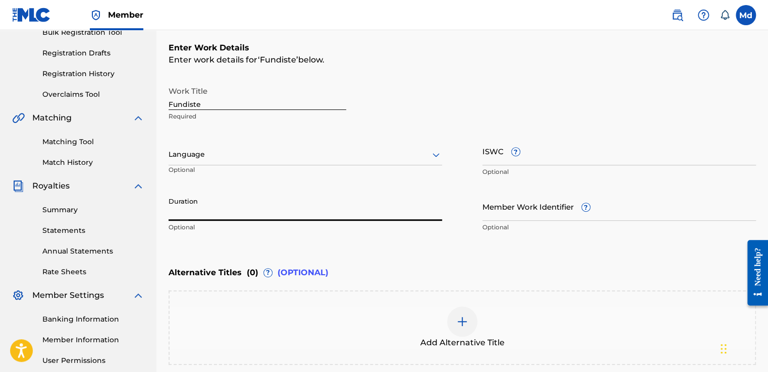
click at [187, 211] on input "Duration" at bounding box center [304, 206] width 273 height 29
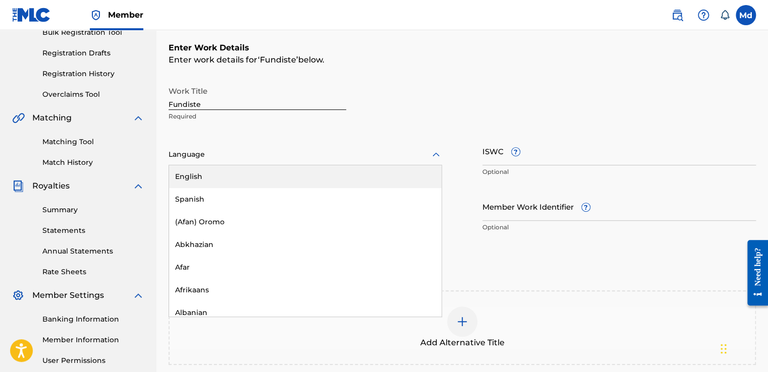
click at [189, 161] on div "Language" at bounding box center [304, 154] width 273 height 21
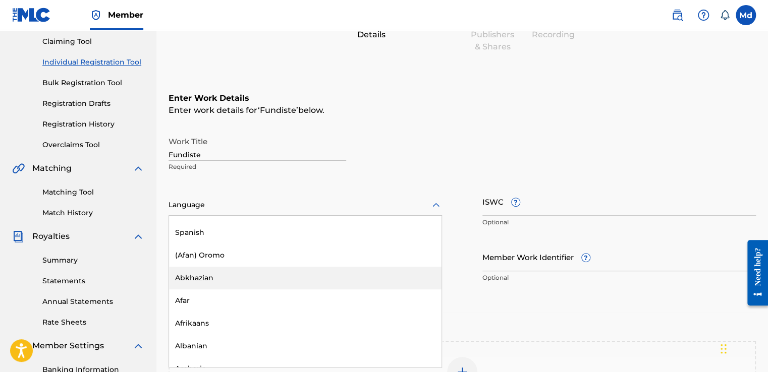
scroll to position [0, 0]
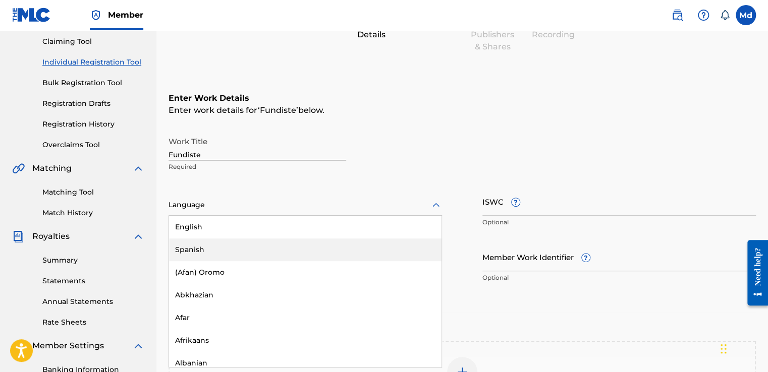
click at [181, 249] on div "Spanish" at bounding box center [305, 250] width 272 height 23
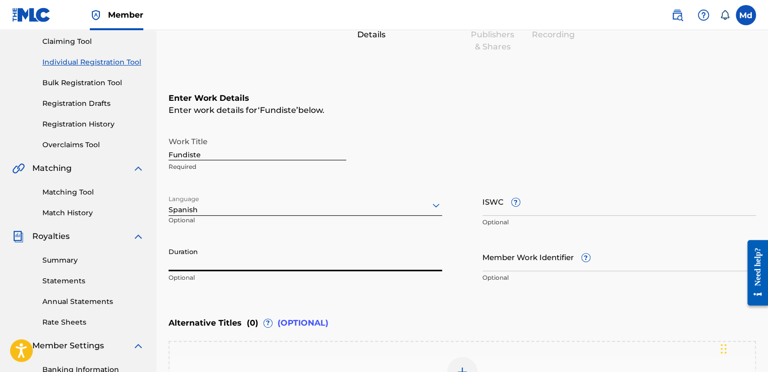
click at [196, 262] on input "Duration" at bounding box center [304, 257] width 273 height 29
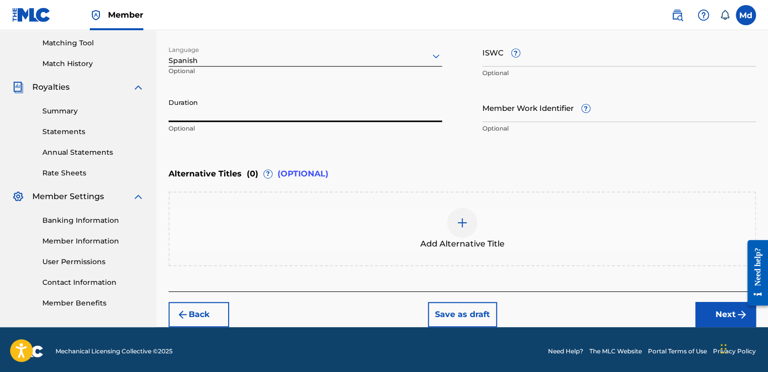
scroll to position [258, 0]
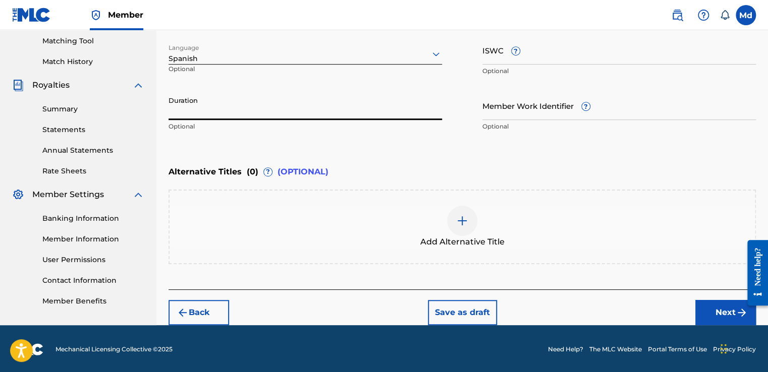
click at [191, 106] on input "Duration" at bounding box center [304, 105] width 273 height 29
paste input "01:57"
type input "01:57"
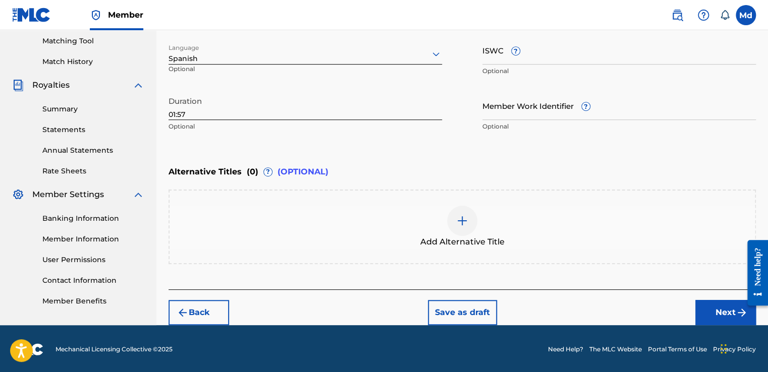
click at [712, 311] on button "Next" at bounding box center [725, 312] width 61 height 25
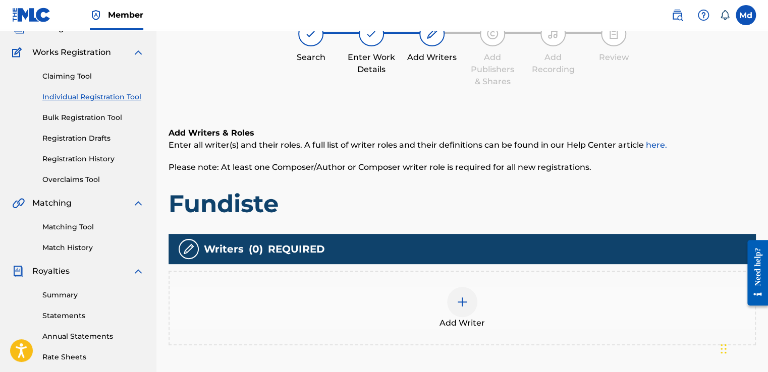
scroll to position [249, 0]
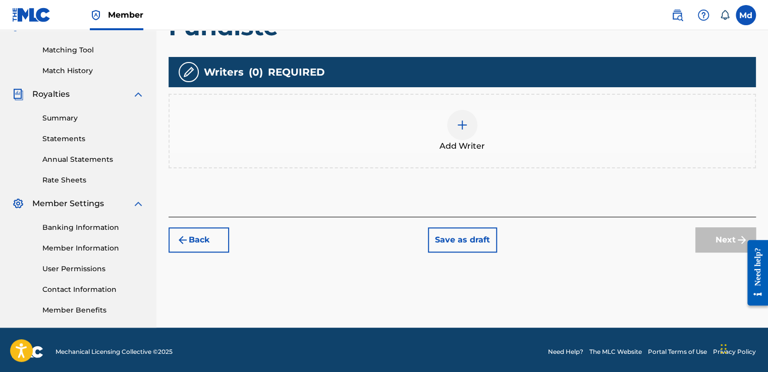
click at [459, 127] on img at bounding box center [462, 125] width 12 height 12
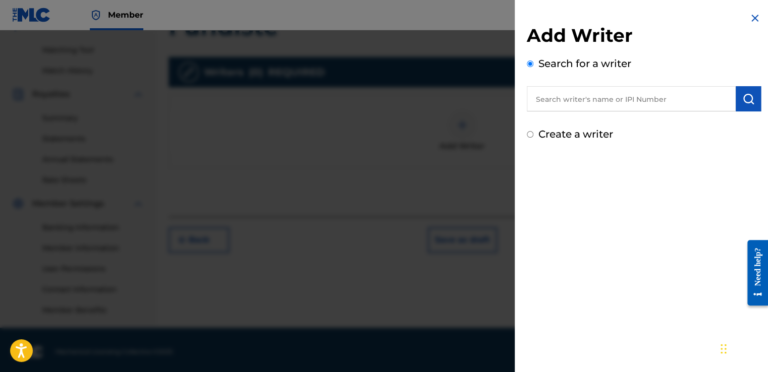
drag, startPoint x: 620, startPoint y: 80, endPoint x: 618, endPoint y: 92, distance: 11.8
click at [619, 91] on div "Search for a writer" at bounding box center [644, 83] width 234 height 55
click at [613, 101] on input "text" at bounding box center [631, 98] width 209 height 25
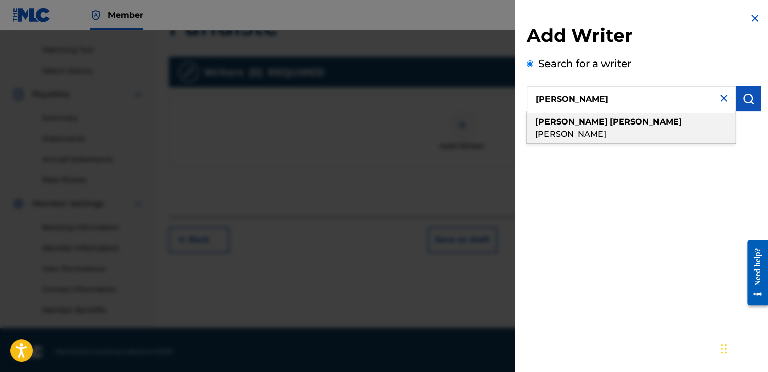
click at [606, 129] on span "[PERSON_NAME]" at bounding box center [570, 134] width 71 height 10
type input "[PERSON_NAME]"
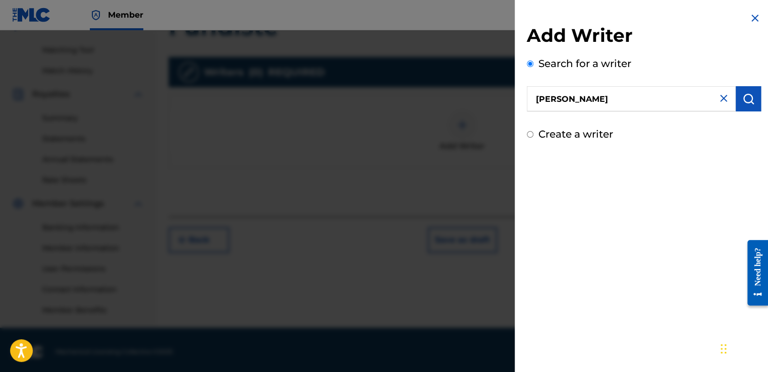
click at [738, 104] on button "submit" at bounding box center [747, 98] width 25 height 25
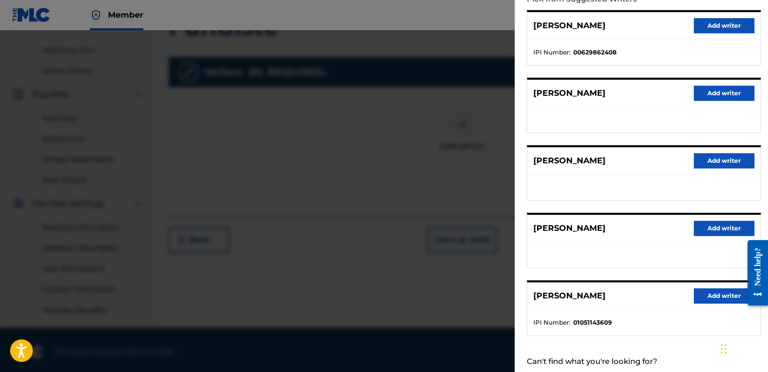
scroll to position [158, 0]
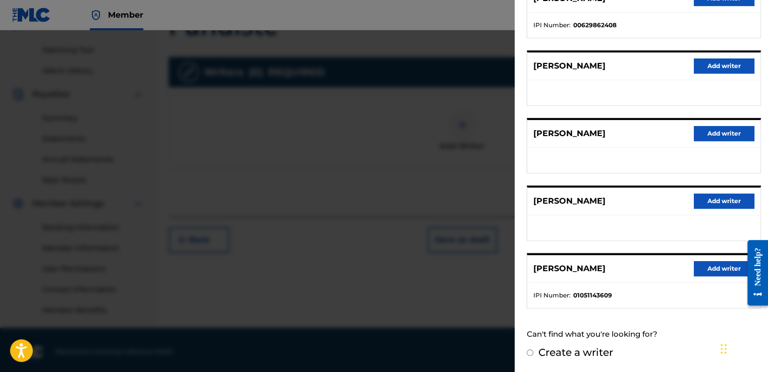
click at [704, 261] on button "Add writer" at bounding box center [723, 268] width 61 height 15
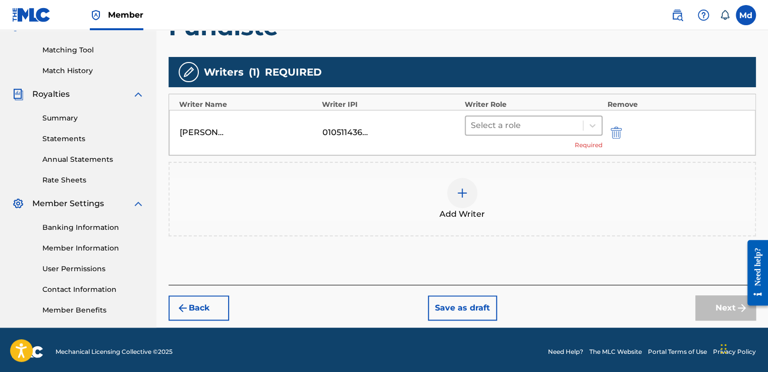
click at [494, 127] on div at bounding box center [524, 126] width 107 height 14
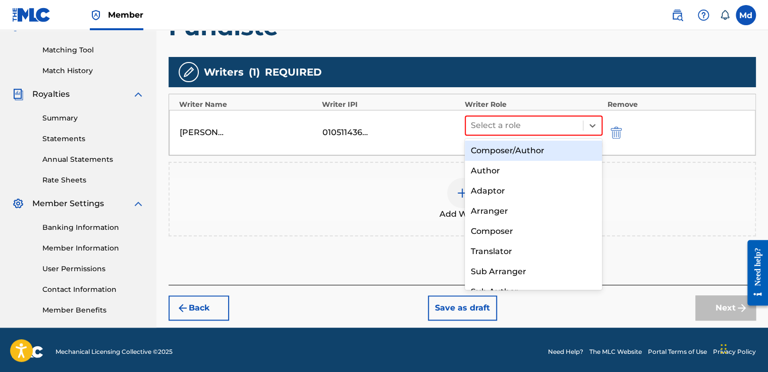
click at [492, 158] on div "Composer/Author" at bounding box center [534, 151] width 138 height 20
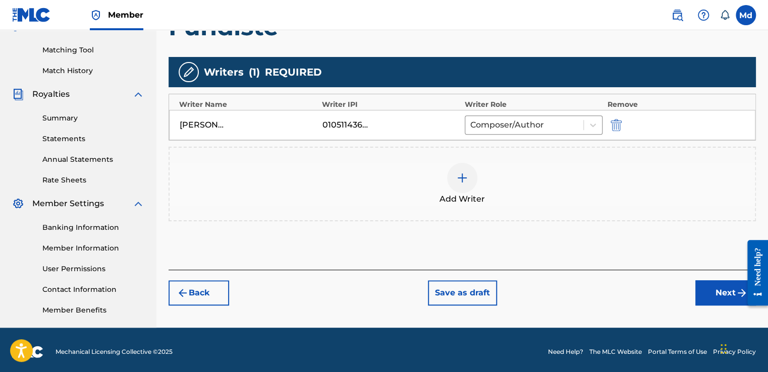
click at [716, 287] on button "Next" at bounding box center [725, 292] width 61 height 25
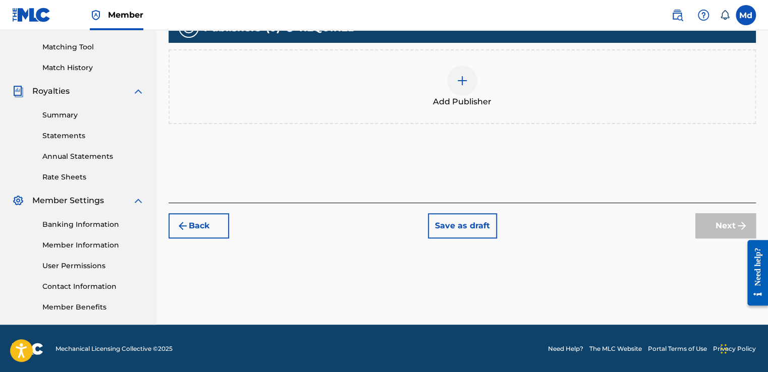
scroll to position [253, 0]
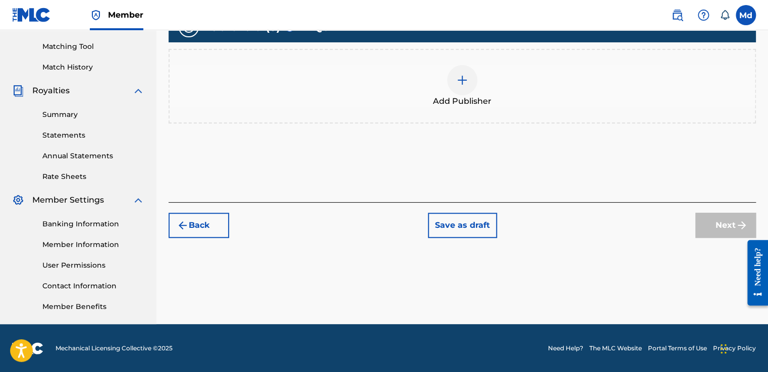
click at [465, 78] on img at bounding box center [462, 80] width 12 height 12
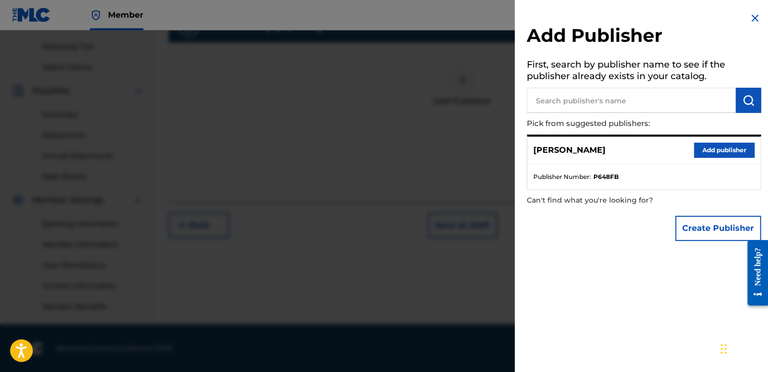
click at [716, 146] on button "Add publisher" at bounding box center [723, 150] width 61 height 15
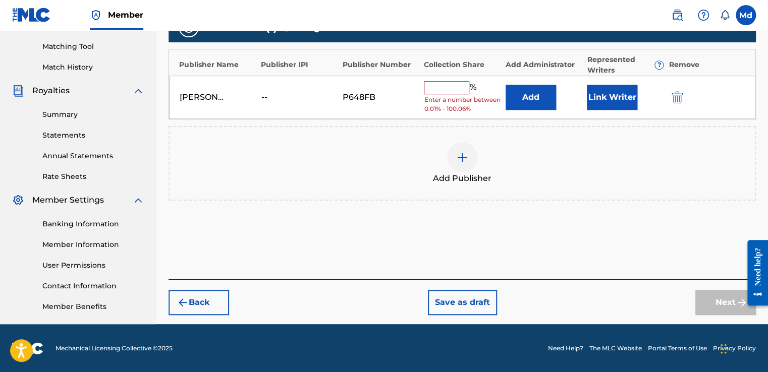
click at [460, 81] on input "text" at bounding box center [446, 87] width 45 height 13
type input "100"
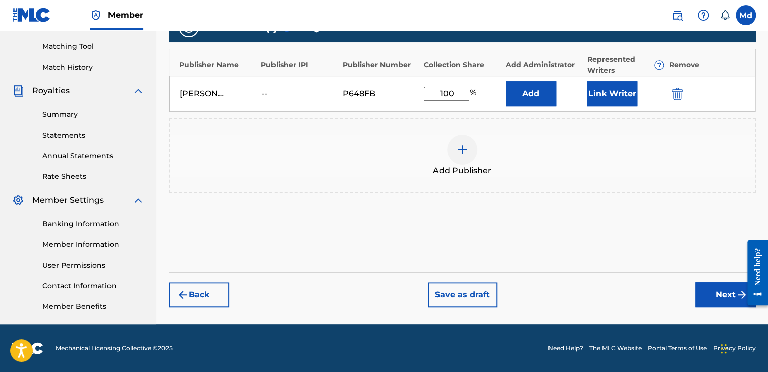
click at [722, 283] on button "Next" at bounding box center [725, 294] width 61 height 25
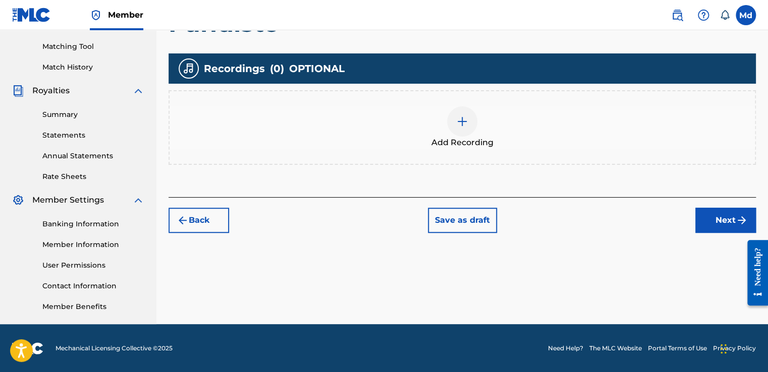
click at [468, 119] on div at bounding box center [462, 121] width 30 height 30
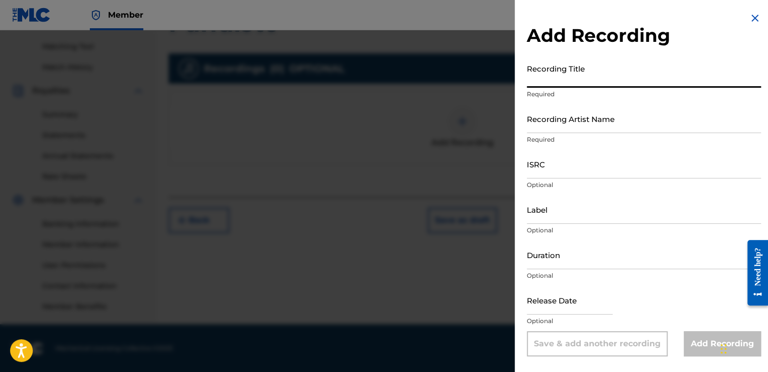
drag, startPoint x: 547, startPoint y: 76, endPoint x: 538, endPoint y: 156, distance: 80.6
click at [547, 77] on input "Recording Title" at bounding box center [644, 73] width 234 height 29
click at [541, 119] on input "Recording Artist Name" at bounding box center [644, 118] width 234 height 29
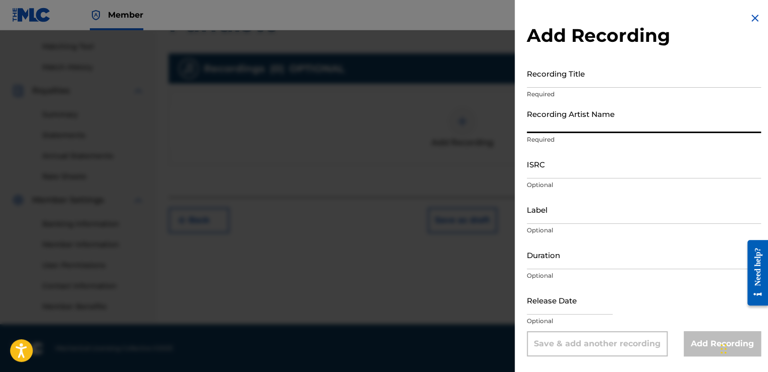
type input "[PERSON_NAME]"
type input "02:03"
type input "[DATE]"
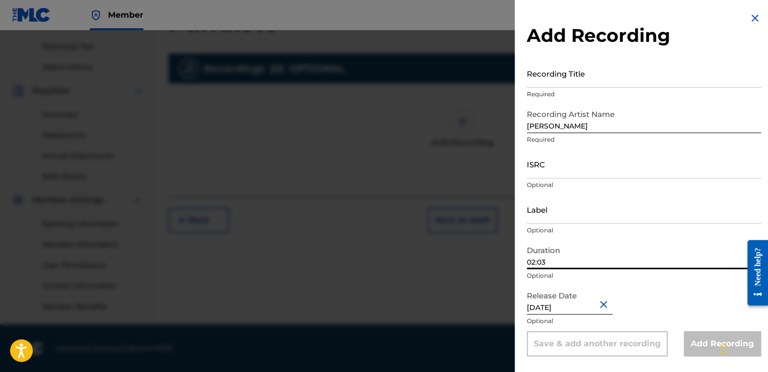
drag, startPoint x: 543, startPoint y: 265, endPoint x: 548, endPoint y: 262, distance: 6.2
click at [543, 261] on input "02:03" at bounding box center [644, 255] width 234 height 29
drag, startPoint x: 549, startPoint y: 262, endPoint x: 516, endPoint y: 265, distance: 32.9
click at [515, 265] on div "Add Recording Recording Title Required Recording Artist Name [PERSON_NAME] flow…" at bounding box center [643, 184] width 258 height 369
paste input "01:57"
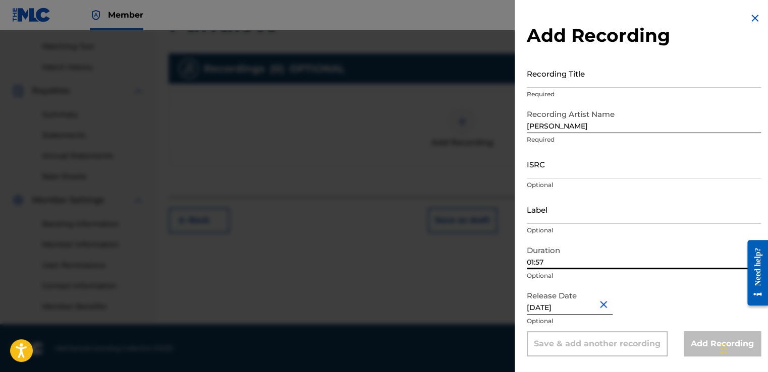
type input "01:57"
click at [536, 78] on input "Recording Title" at bounding box center [644, 73] width 234 height 29
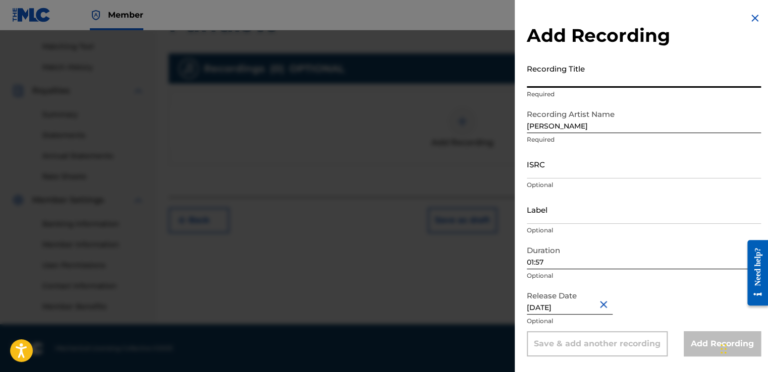
paste input "Fundiste"
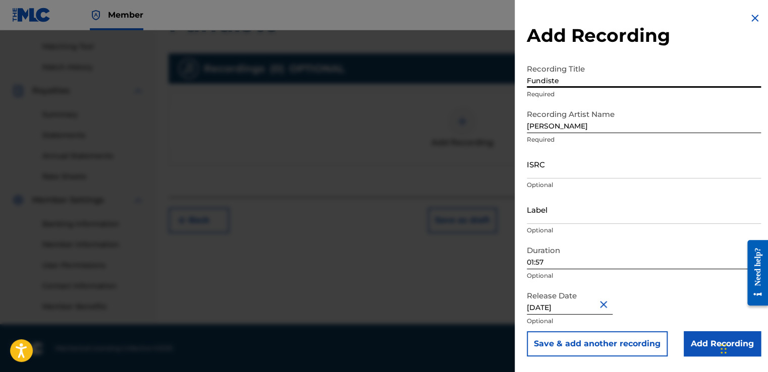
type input "Fundiste"
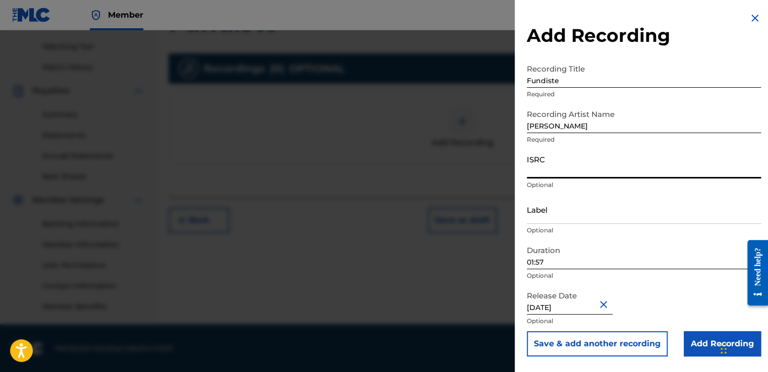
paste input "GXHAF2568029"
type input "GXHAF2568029"
click at [690, 339] on input "Add Recording" at bounding box center [721, 343] width 77 height 25
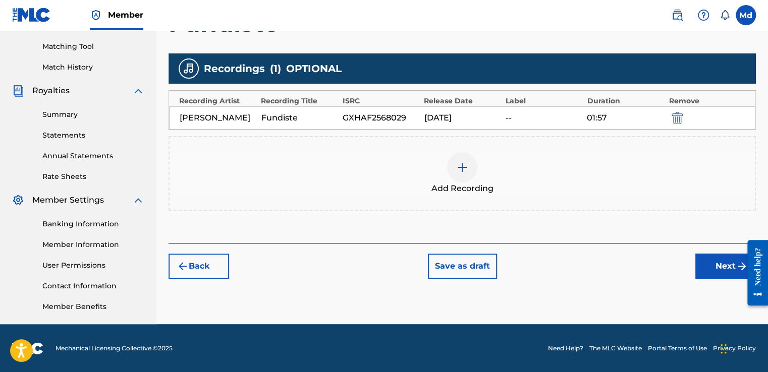
click at [702, 265] on button "Next" at bounding box center [725, 266] width 61 height 25
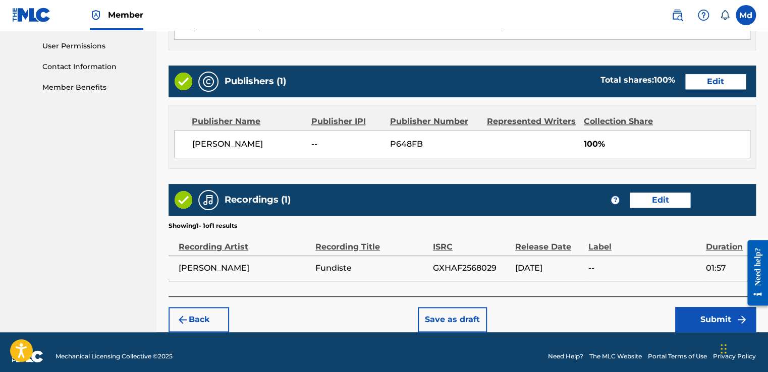
scroll to position [484, 0]
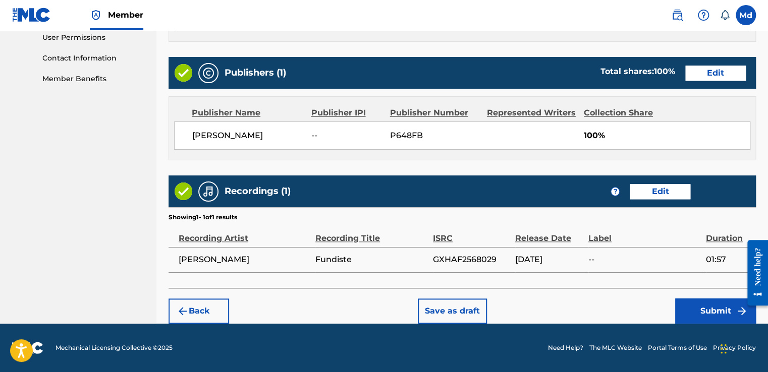
click at [696, 308] on button "Submit" at bounding box center [715, 311] width 81 height 25
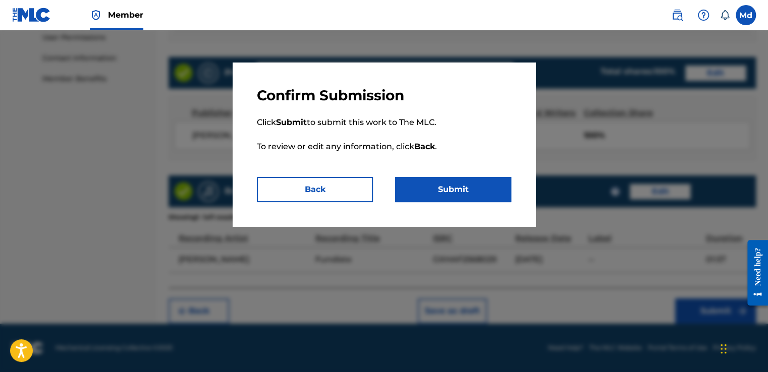
click at [443, 195] on button "Submit" at bounding box center [453, 189] width 116 height 25
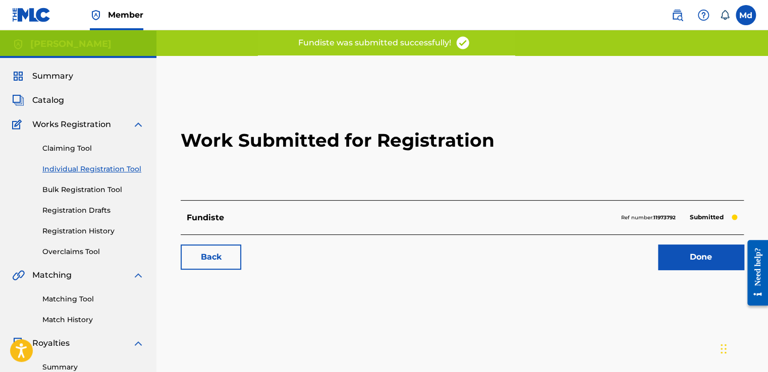
click at [673, 247] on link "Done" at bounding box center [701, 257] width 86 height 25
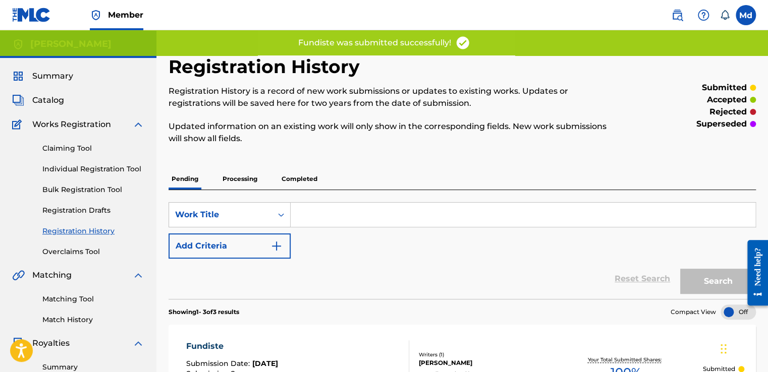
click at [43, 103] on span "Catalog" at bounding box center [48, 100] width 32 height 12
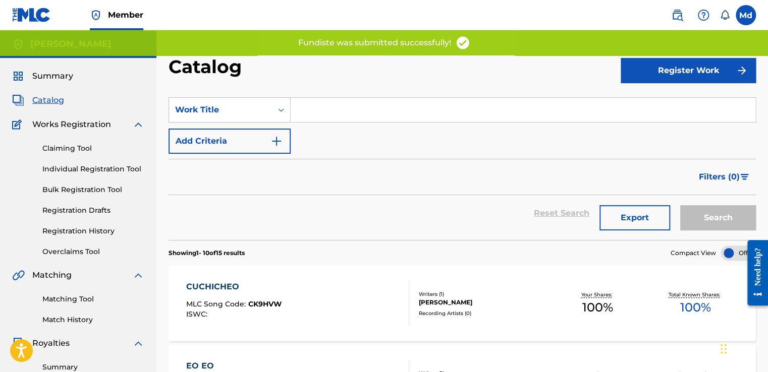
click at [647, 69] on button "Register Work" at bounding box center [687, 70] width 135 height 25
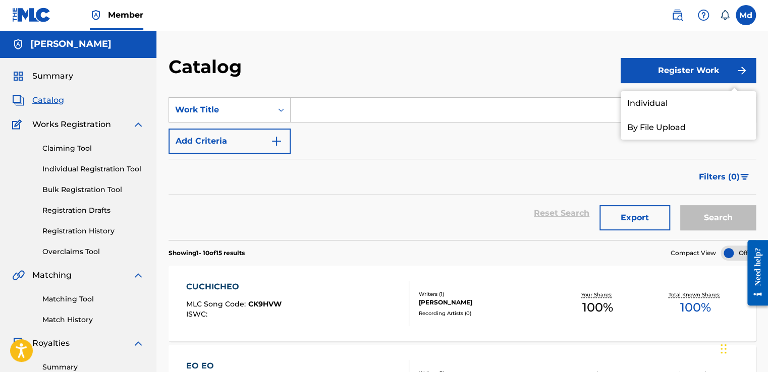
click at [638, 106] on link "Individual" at bounding box center [687, 103] width 135 height 24
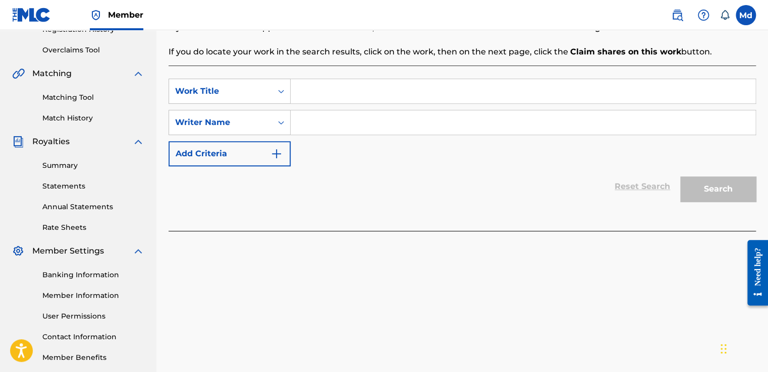
click at [331, 96] on input "Search Form" at bounding box center [523, 91] width 465 height 24
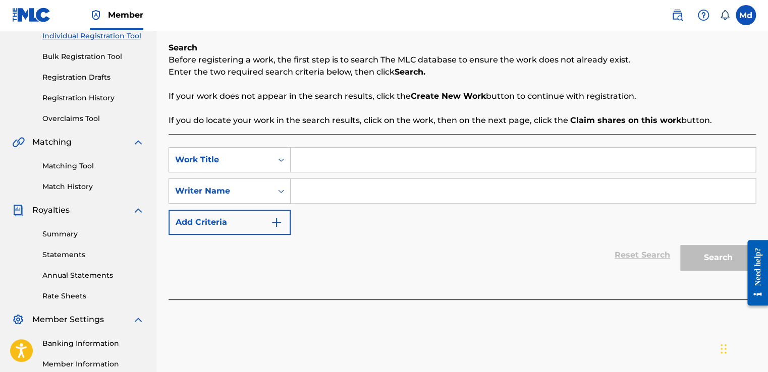
scroll to position [50, 0]
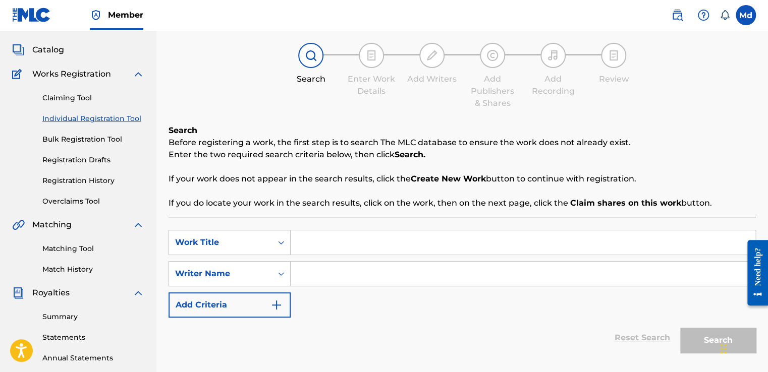
paste input "Inocente"
type input "Inocente"
click at [306, 271] on input "Search Form" at bounding box center [523, 274] width 465 height 24
click at [319, 272] on input "Search Form" at bounding box center [523, 274] width 465 height 24
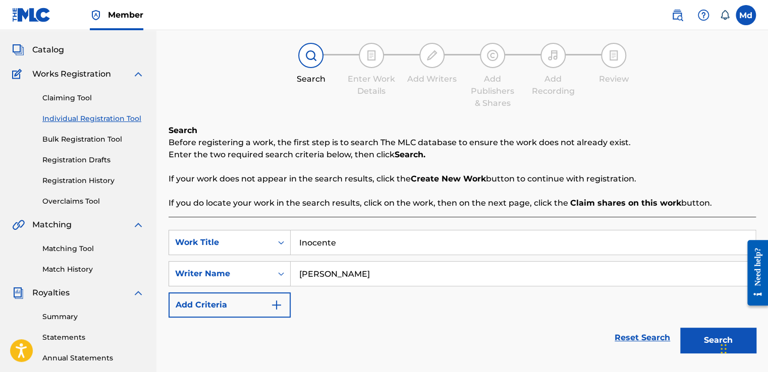
type input "[PERSON_NAME]"
click at [267, 311] on button "Add Criteria" at bounding box center [229, 305] width 122 height 25
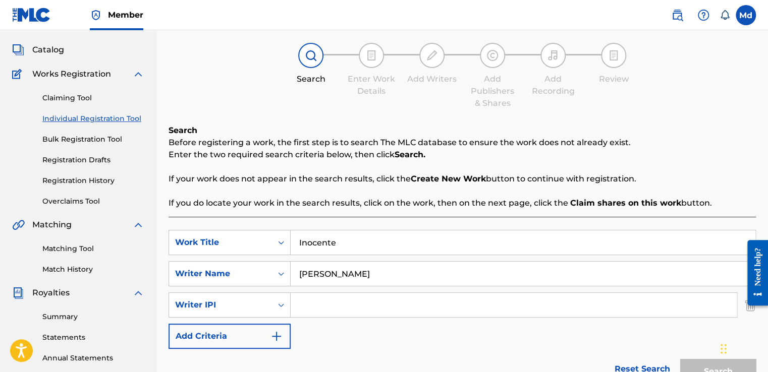
click at [321, 307] on input "Search Form" at bounding box center [514, 305] width 446 height 24
type input "01051143609"
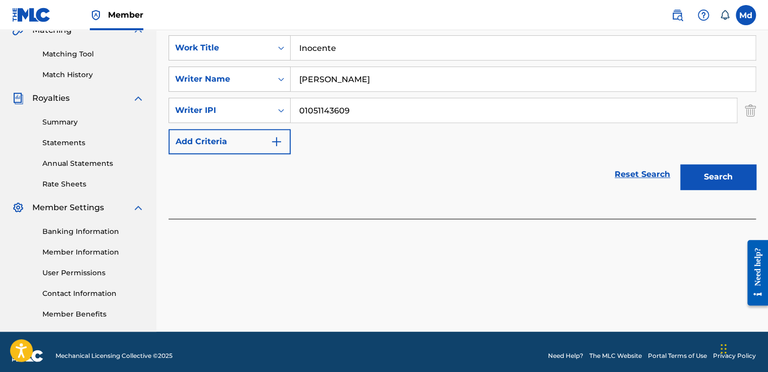
scroll to position [253, 0]
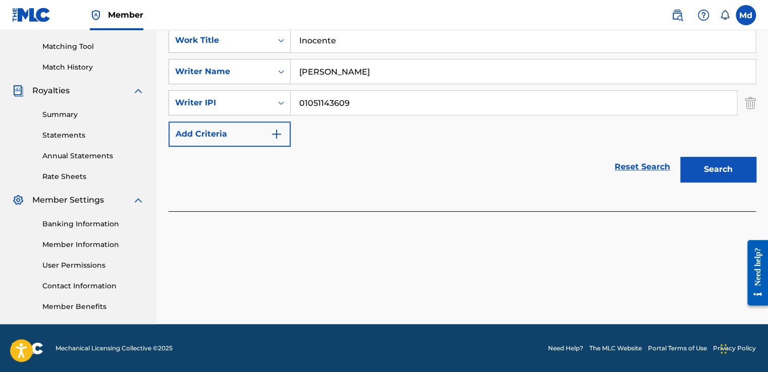
click at [696, 183] on div "Search" at bounding box center [715, 167] width 81 height 40
click at [700, 173] on button "Search" at bounding box center [718, 169] width 76 height 25
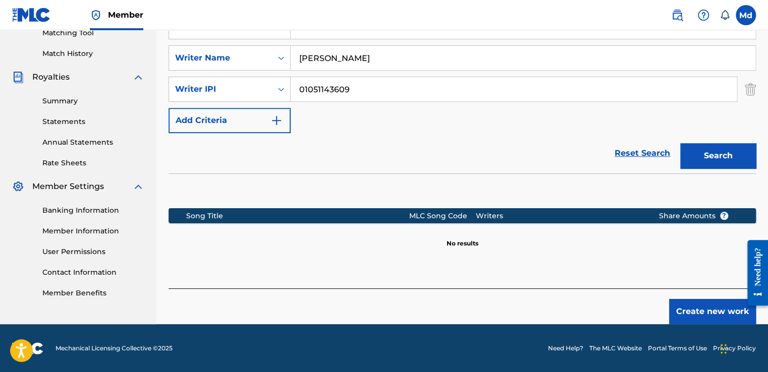
click at [682, 301] on button "Create new work" at bounding box center [712, 311] width 87 height 25
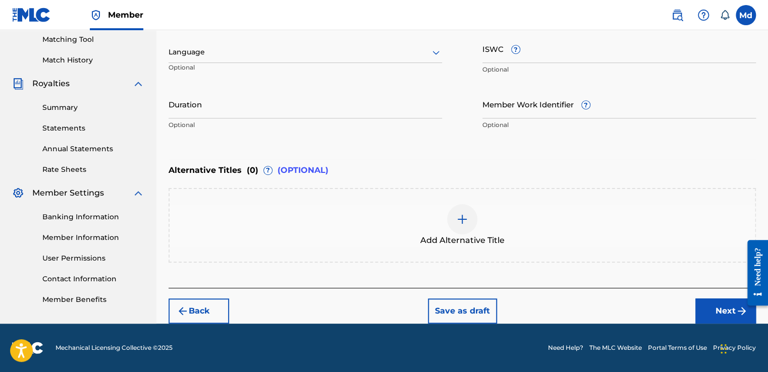
scroll to position [258, 0]
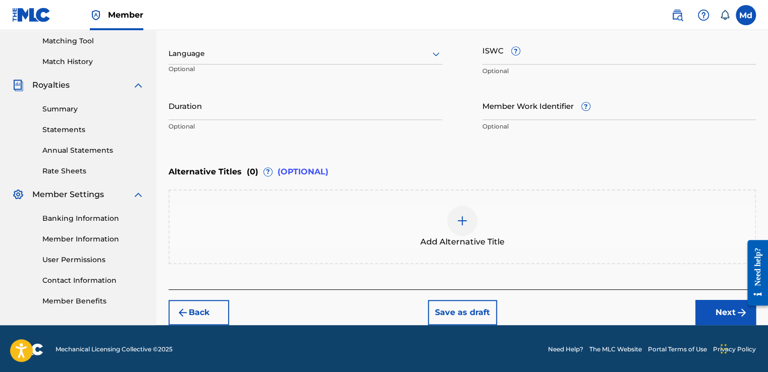
click at [231, 119] on input "Duration" at bounding box center [304, 105] width 273 height 29
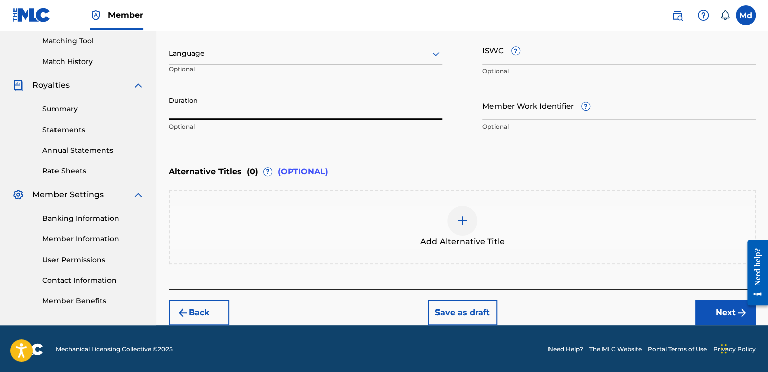
paste input "01:56"
type input "01:56"
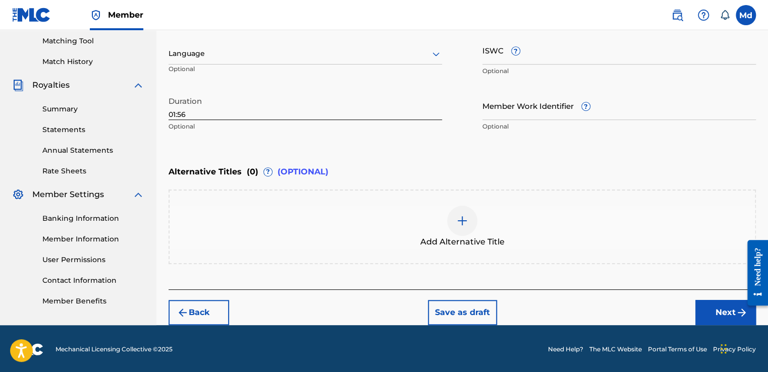
click at [698, 309] on button "Next" at bounding box center [725, 312] width 61 height 25
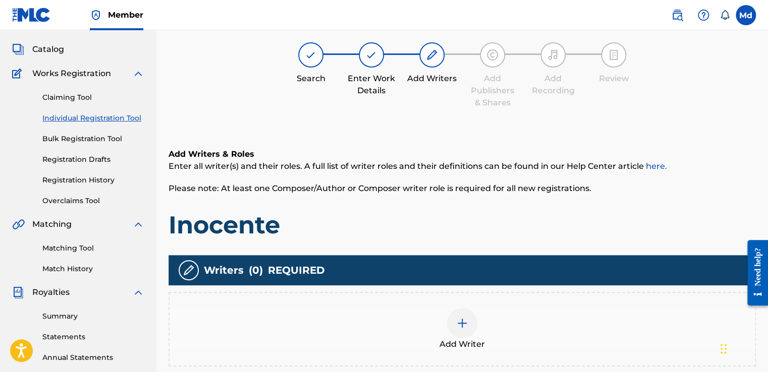
scroll to position [253, 0]
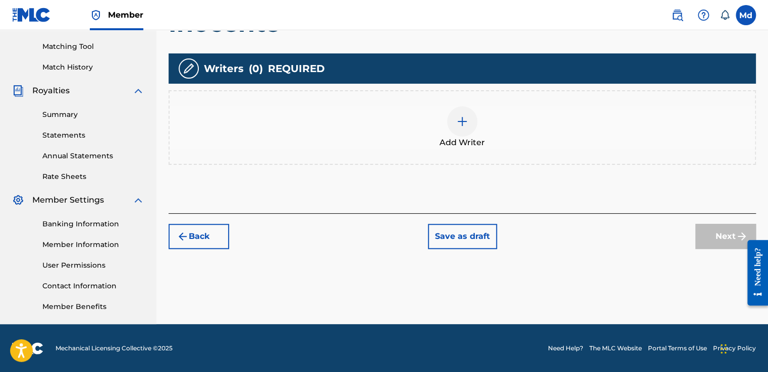
click at [458, 124] on img at bounding box center [462, 121] width 12 height 12
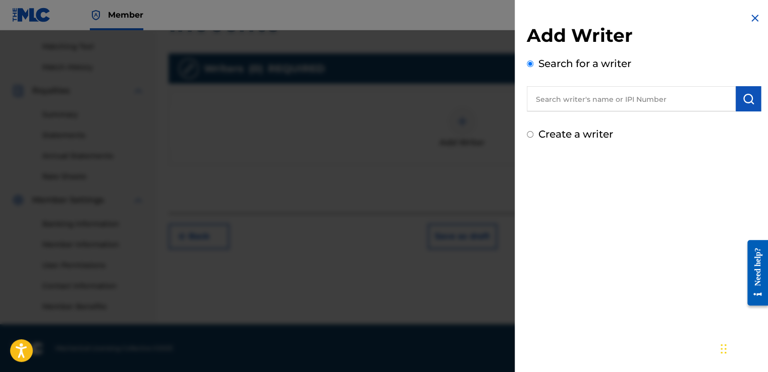
click at [568, 102] on input "text" at bounding box center [631, 98] width 209 height 25
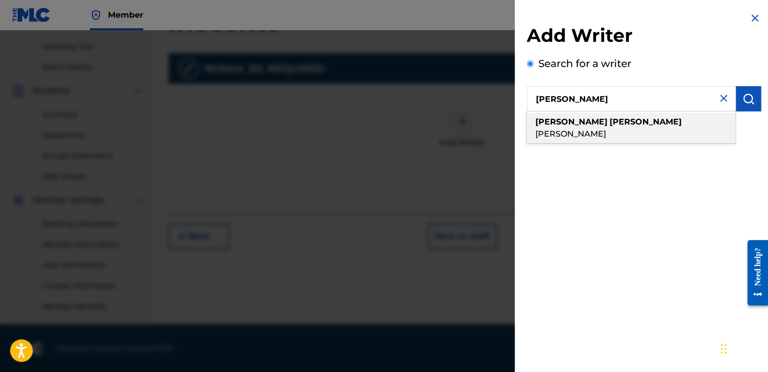
click at [609, 119] on strong "[PERSON_NAME]" at bounding box center [645, 122] width 72 height 10
type input "[PERSON_NAME]"
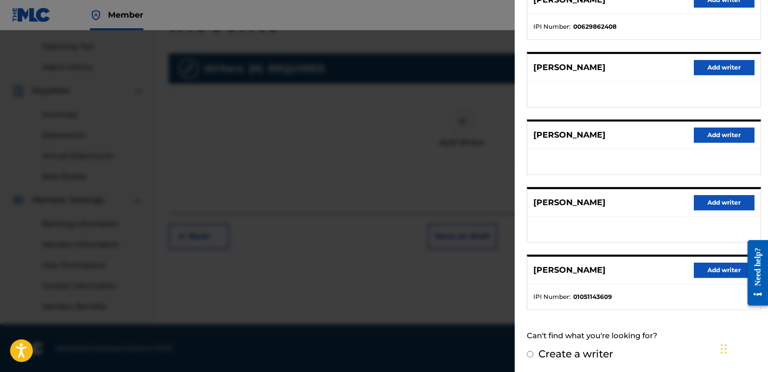
scroll to position [158, 0]
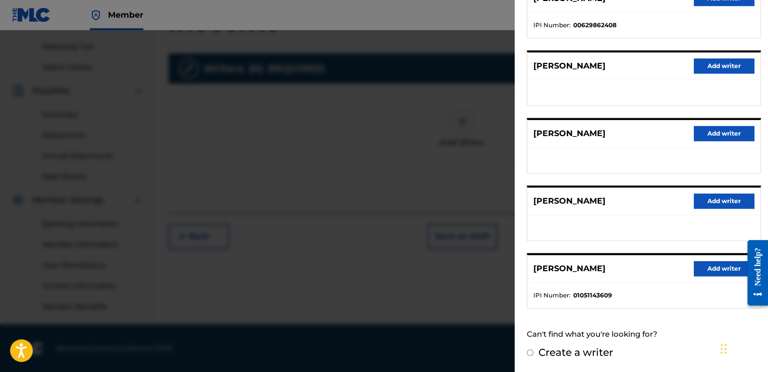
click at [710, 265] on button "Add writer" at bounding box center [723, 268] width 61 height 15
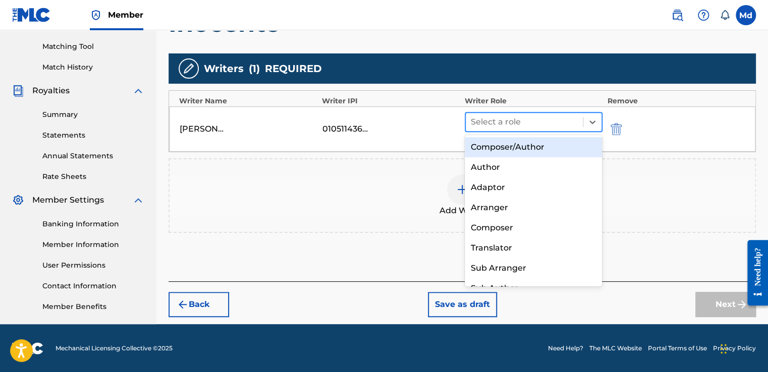
click at [514, 113] on div "Select a role" at bounding box center [524, 122] width 117 height 18
click at [512, 154] on div "Composer/Author" at bounding box center [534, 147] width 138 height 20
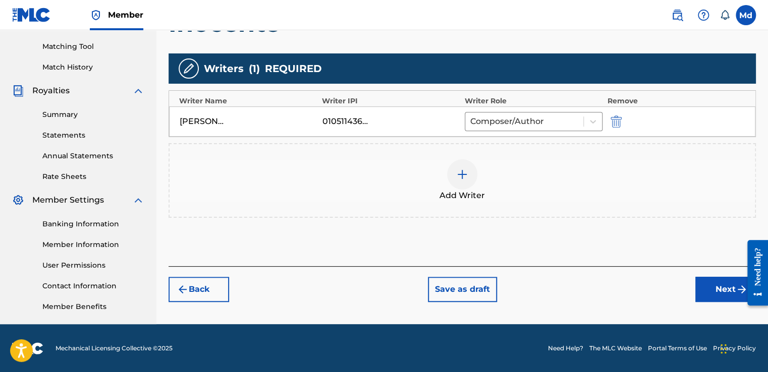
click at [710, 287] on button "Next" at bounding box center [725, 289] width 61 height 25
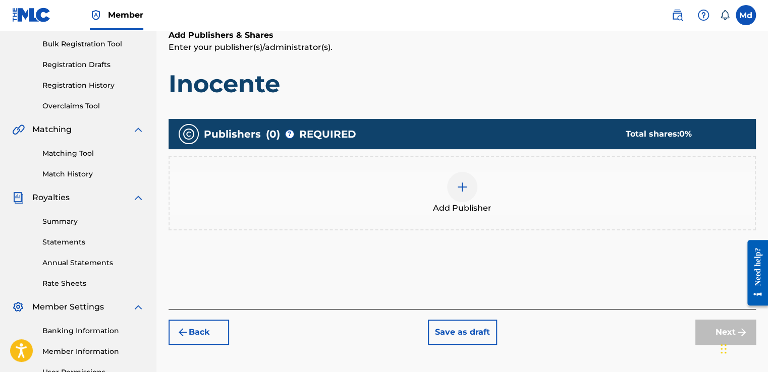
scroll to position [146, 0]
click at [460, 192] on div at bounding box center [462, 186] width 30 height 30
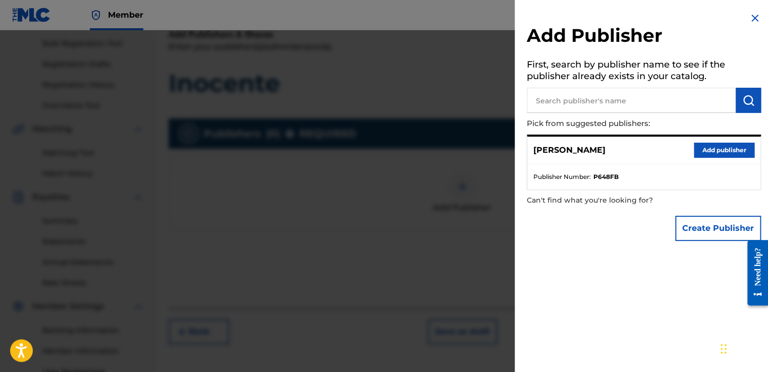
click at [719, 153] on button "Add publisher" at bounding box center [723, 150] width 61 height 15
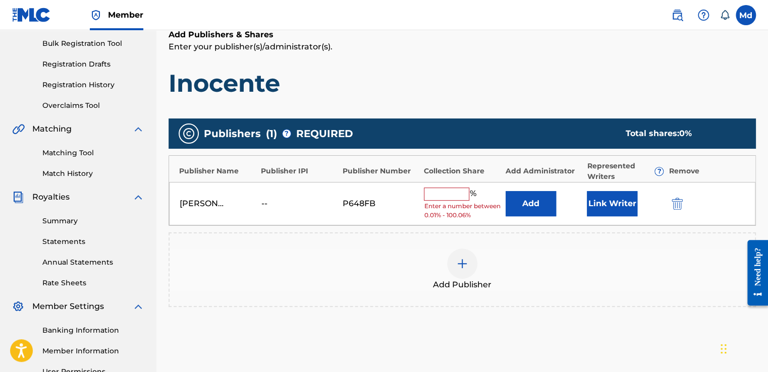
click at [452, 193] on input "text" at bounding box center [446, 194] width 45 height 13
type input "100"
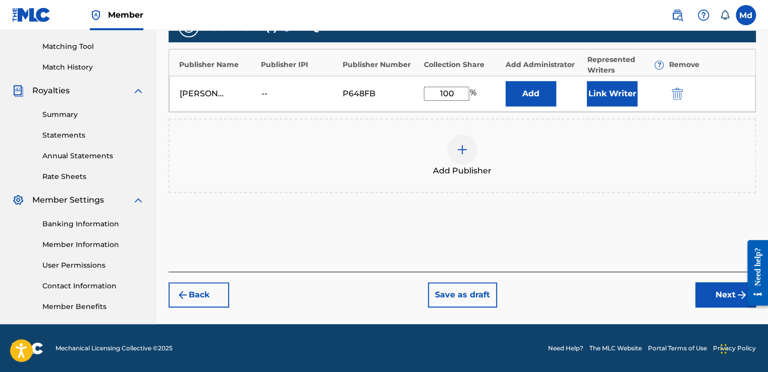
click at [707, 288] on button "Next" at bounding box center [725, 294] width 61 height 25
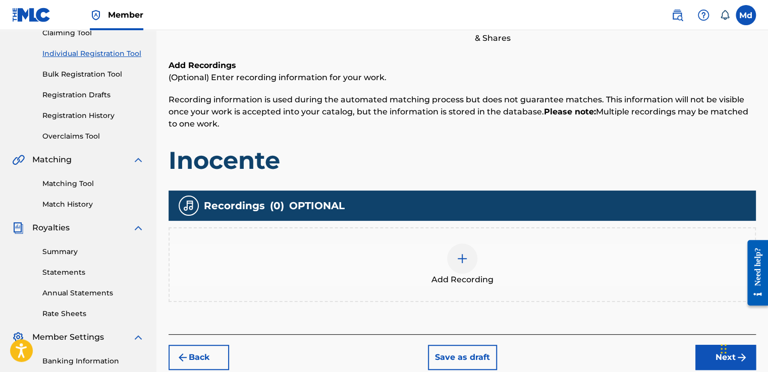
scroll to position [152, 0]
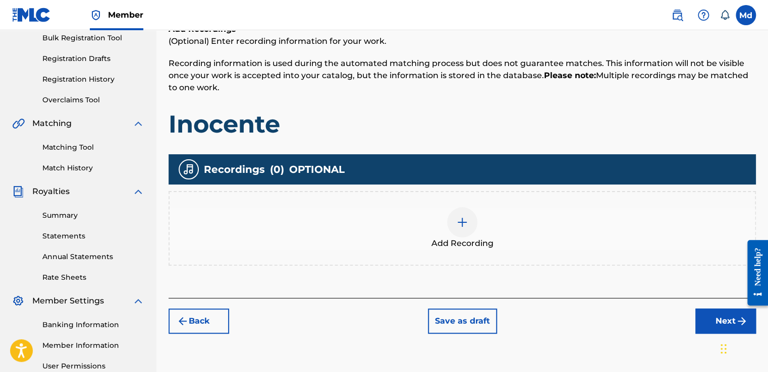
click at [469, 211] on div at bounding box center [462, 222] width 30 height 30
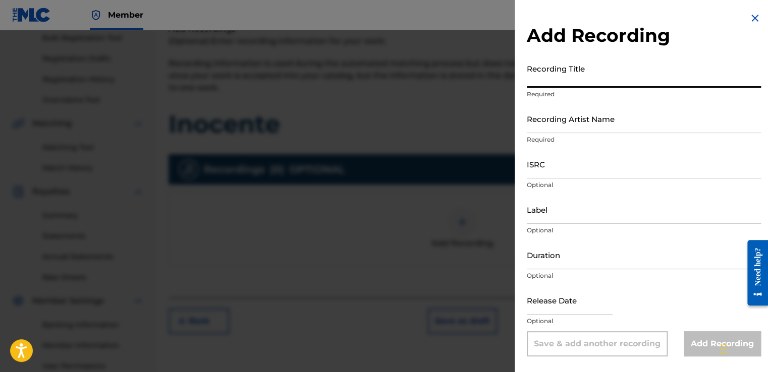
click at [570, 72] on input "Recording Title" at bounding box center [644, 73] width 234 height 29
click at [539, 134] on div "Recording Artist Name Required" at bounding box center [644, 126] width 234 height 45
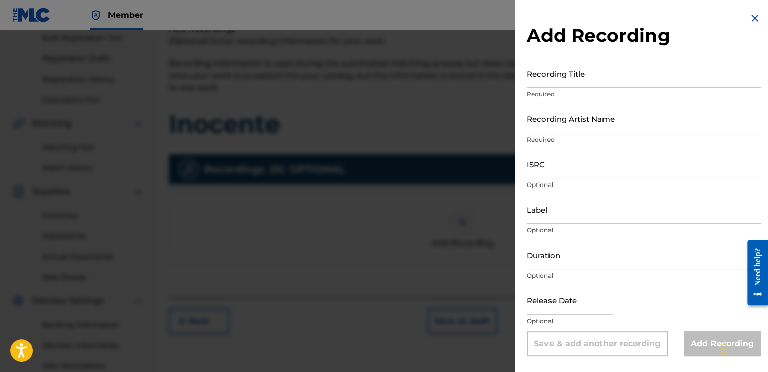
drag, startPoint x: 539, startPoint y: 134, endPoint x: 539, endPoint y: 128, distance: 6.1
click at [539, 128] on input "Recording Artist Name" at bounding box center [644, 118] width 234 height 29
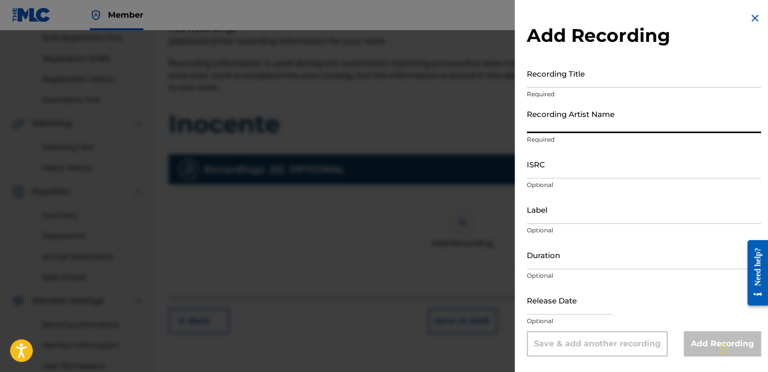
type input "[PERSON_NAME]"
type input "01:57"
type input "[DATE]"
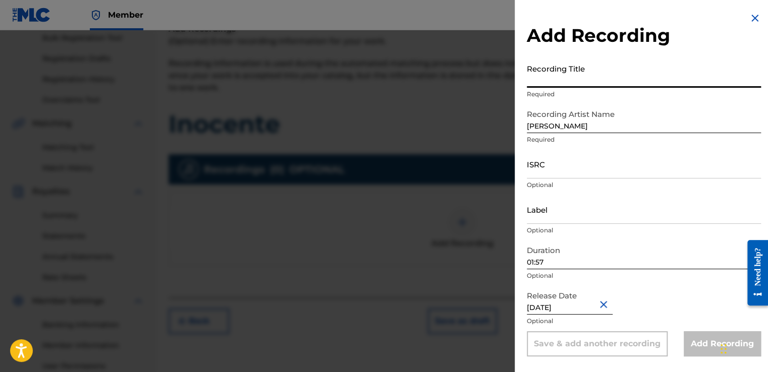
click at [553, 85] on input "Recording Title" at bounding box center [644, 73] width 234 height 29
drag, startPoint x: 553, startPoint y: 76, endPoint x: 548, endPoint y: 261, distance: 185.2
click at [548, 261] on input "01:57" at bounding box center [644, 255] width 234 height 29
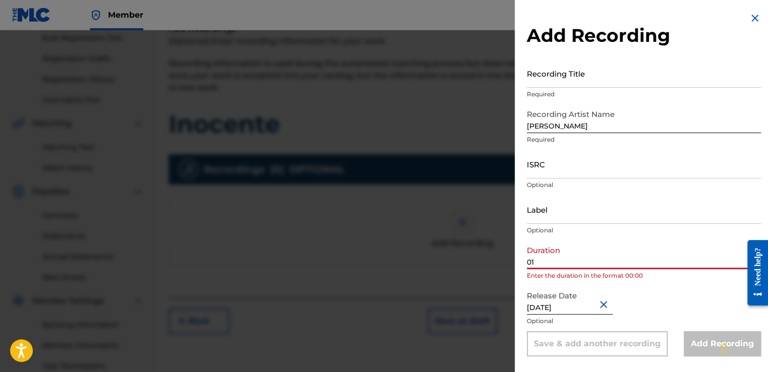
type input "0"
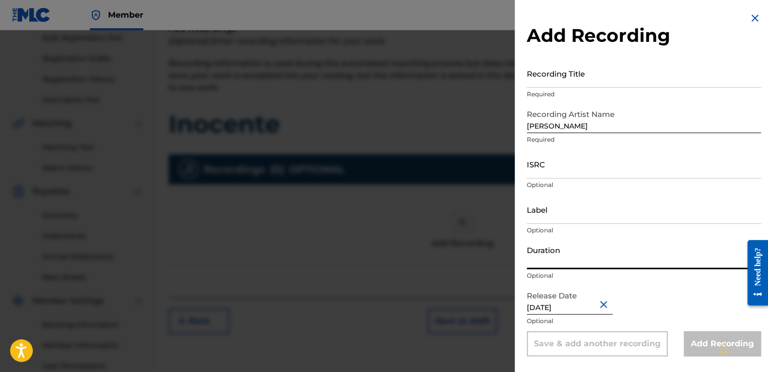
paste input "01:56"
type input "01:56"
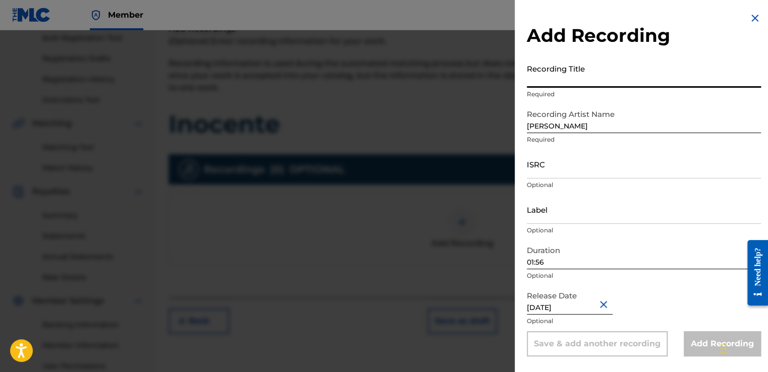
click at [536, 75] on input "Recording Title" at bounding box center [644, 73] width 234 height 29
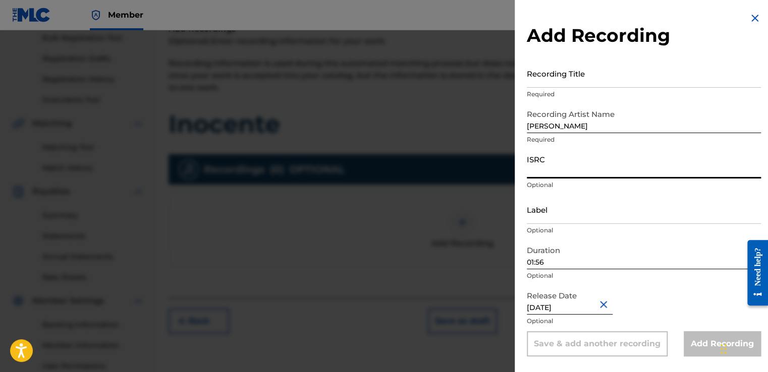
drag, startPoint x: 537, startPoint y: 152, endPoint x: 537, endPoint y: 164, distance: 12.1
click at [537, 159] on input "ISRC" at bounding box center [644, 164] width 234 height 29
paste input "GXHAF2568030"
type input "GXHAF2568030"
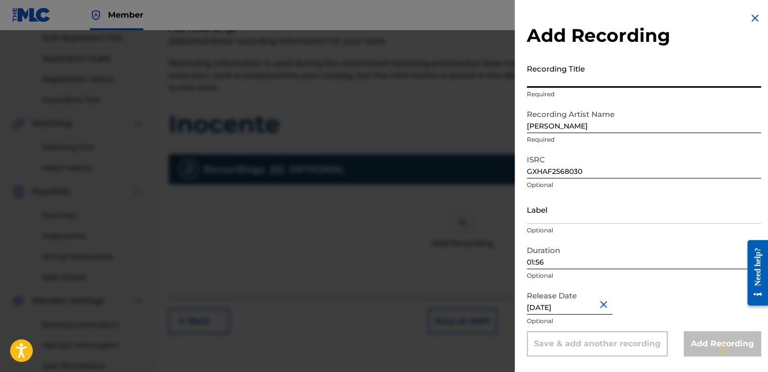
click at [539, 78] on input "Recording Title" at bounding box center [644, 73] width 234 height 29
paste input "Inocente"
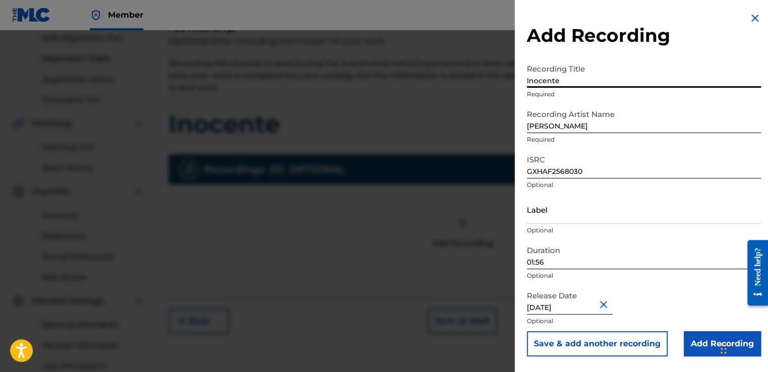
type input "Inocente"
click at [706, 343] on input "Add Recording" at bounding box center [721, 343] width 77 height 25
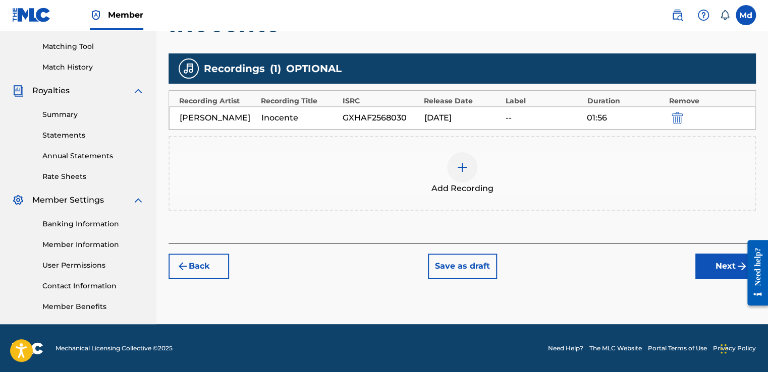
click at [714, 268] on button "Next" at bounding box center [725, 266] width 61 height 25
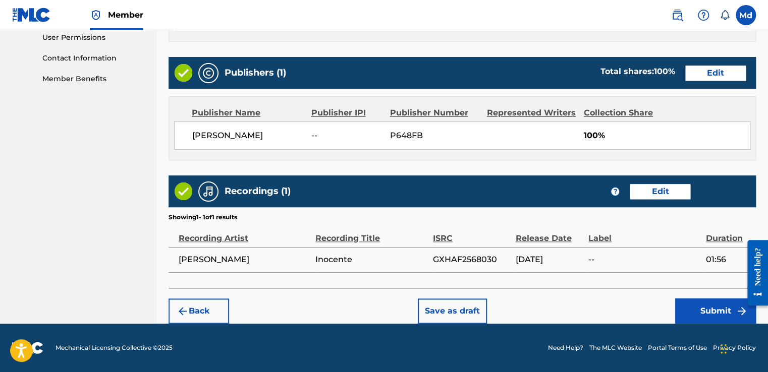
scroll to position [484, 0]
click at [695, 311] on button "Submit" at bounding box center [715, 311] width 81 height 25
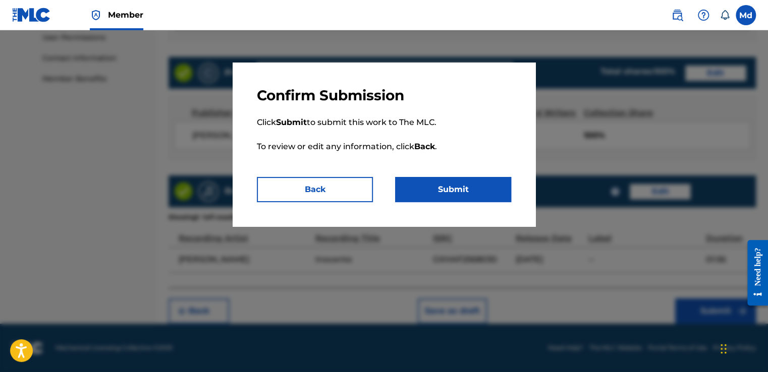
click at [470, 183] on button "Submit" at bounding box center [453, 189] width 116 height 25
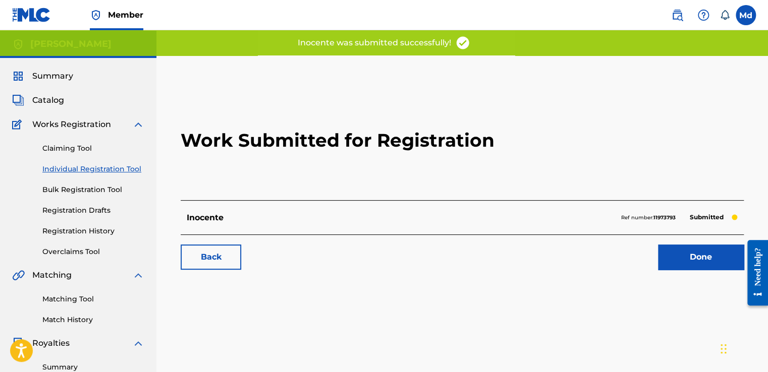
click at [687, 260] on link "Done" at bounding box center [701, 257] width 86 height 25
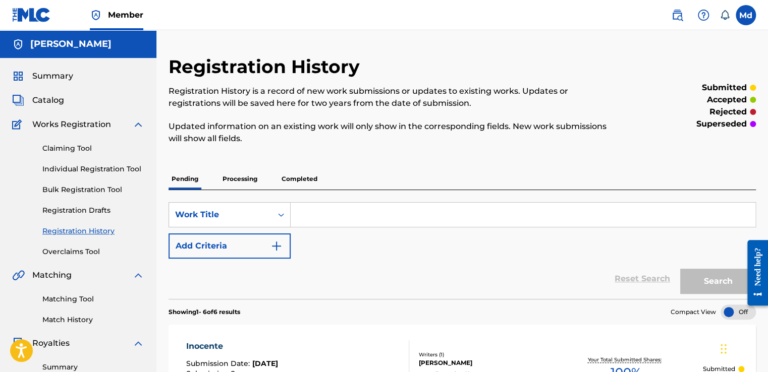
click at [45, 97] on span "Catalog" at bounding box center [48, 100] width 32 height 12
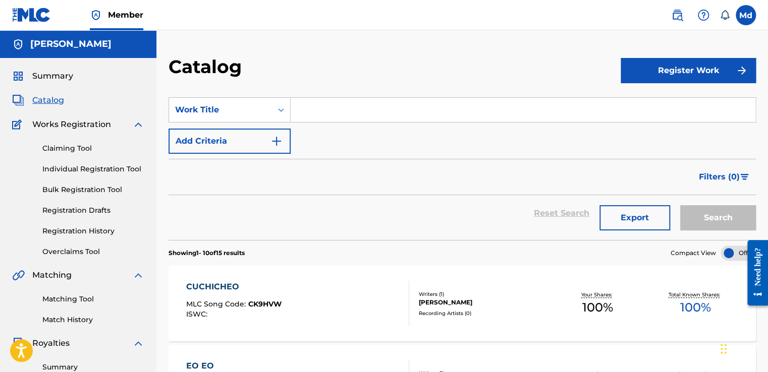
click at [656, 69] on button "Register Work" at bounding box center [687, 70] width 135 height 25
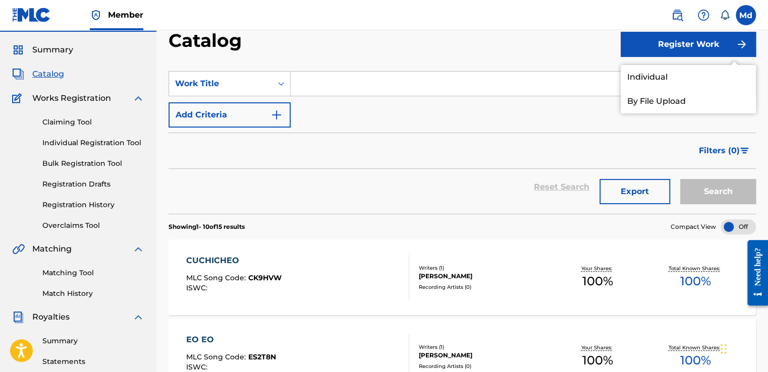
scroll to position [50, 0]
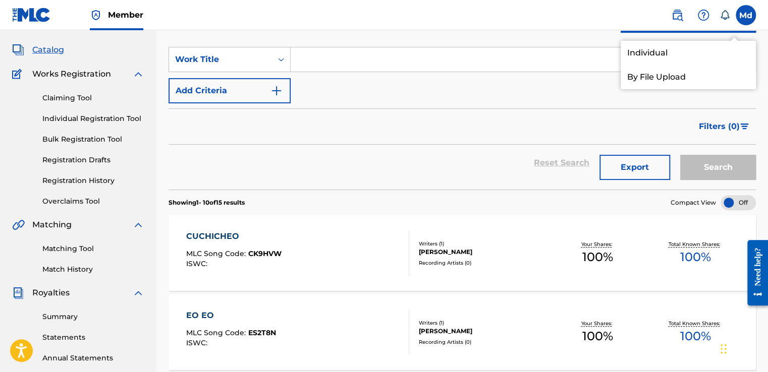
click at [647, 45] on link "Individual" at bounding box center [687, 53] width 135 height 24
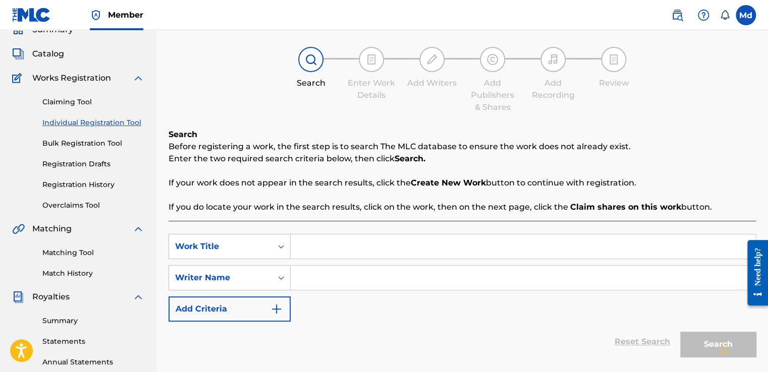
scroll to position [151, 0]
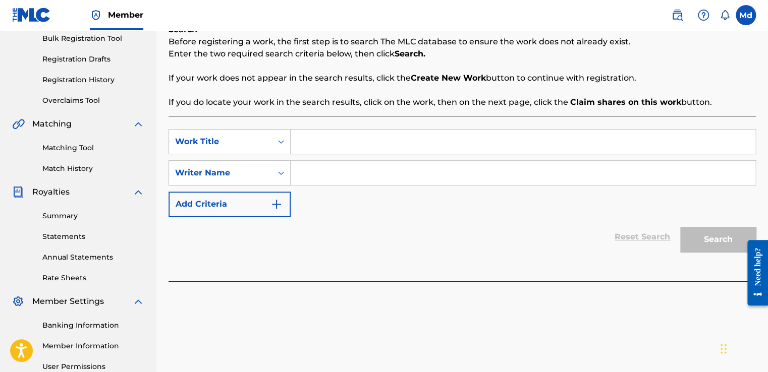
click at [317, 152] on input "Search Form" at bounding box center [523, 142] width 465 height 24
paste input "Loco"
type input "Loco"
click at [317, 182] on input "Search Form" at bounding box center [523, 173] width 465 height 24
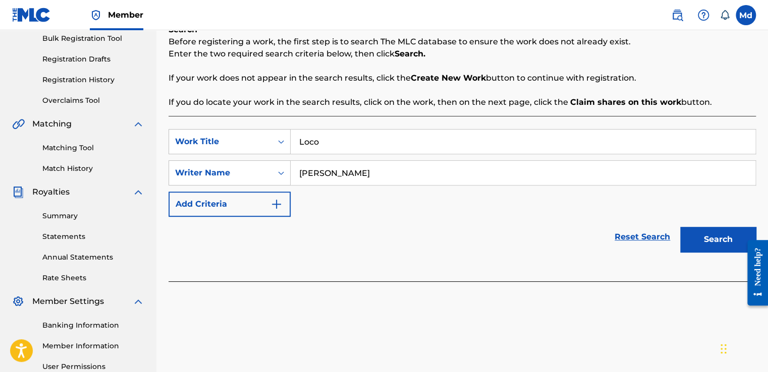
type input "[PERSON_NAME]"
click at [275, 208] on img "Search Form" at bounding box center [276, 204] width 12 height 12
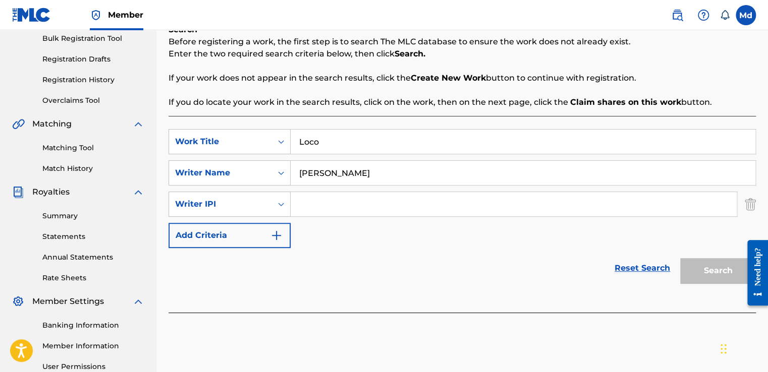
click at [316, 208] on input "Search Form" at bounding box center [514, 204] width 446 height 24
type input "01051143609"
click at [707, 281] on button "Search" at bounding box center [718, 270] width 76 height 25
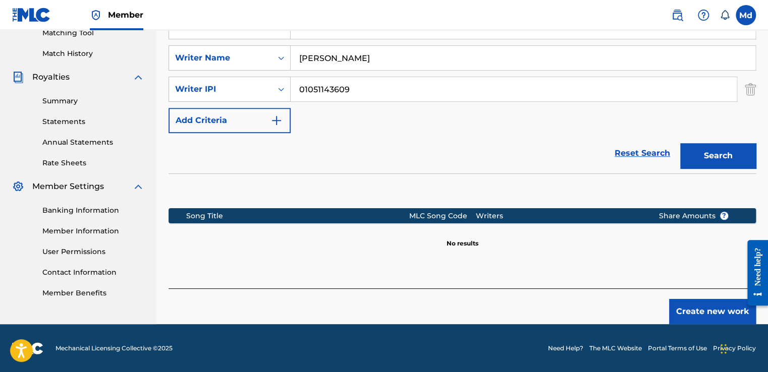
click at [688, 318] on button "Create new work" at bounding box center [712, 311] width 87 height 25
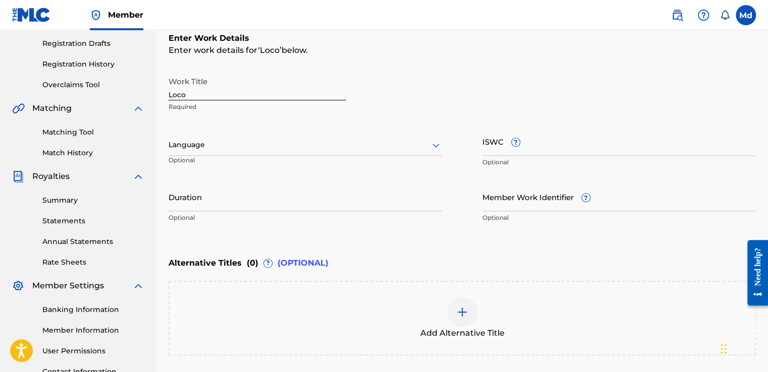
scroll to position [157, 0]
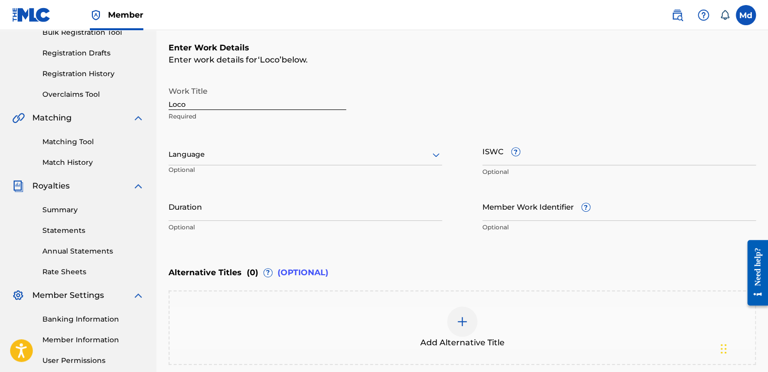
click at [249, 189] on div "Work Title Loco Required Language Optional ISWC ? Optional Duration Optional Me…" at bounding box center [461, 159] width 587 height 156
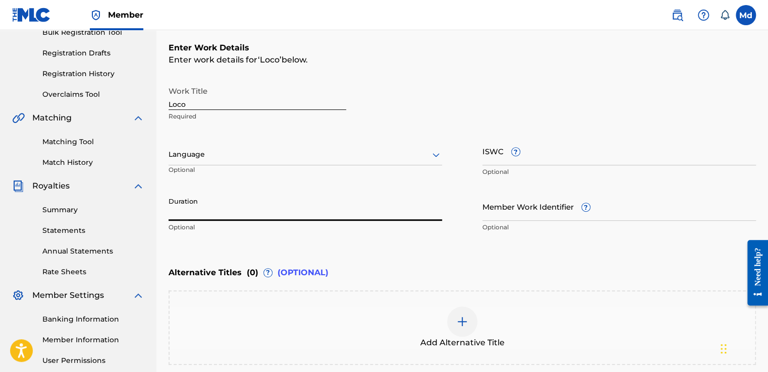
click at [243, 206] on input "Duration" at bounding box center [304, 206] width 273 height 29
paste input "GXHAF2568031"
type input "GXHAF2568031"
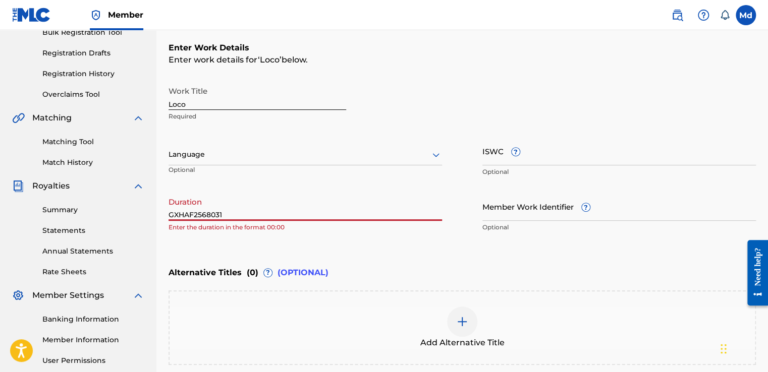
drag, startPoint x: 242, startPoint y: 213, endPoint x: 163, endPoint y: 213, distance: 78.7
click at [163, 213] on div "Register Work Search Enter Work Details Add Writers Add Publishers & Shares Add…" at bounding box center [461, 162] width 611 height 528
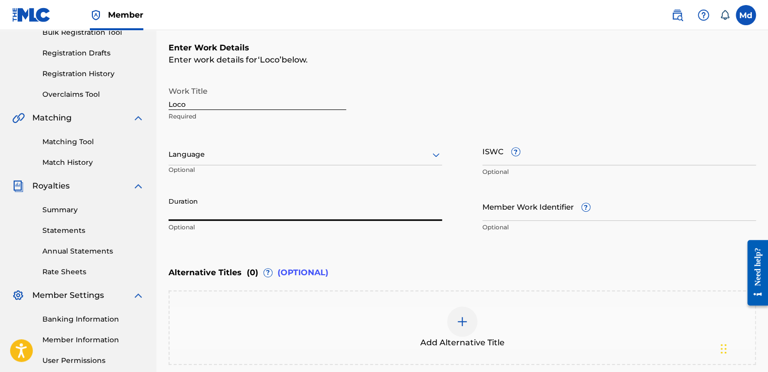
paste input "01:19"
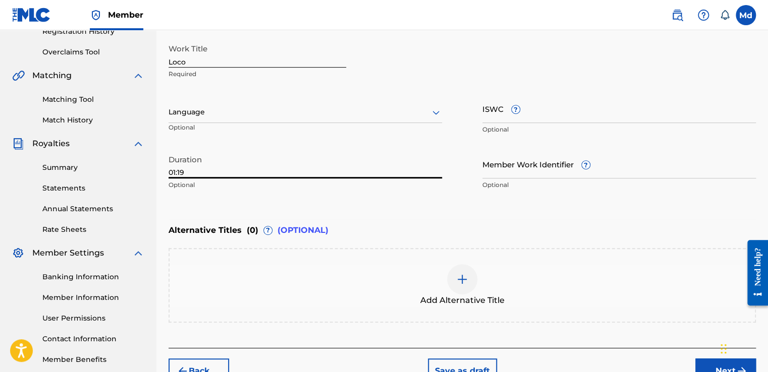
scroll to position [258, 0]
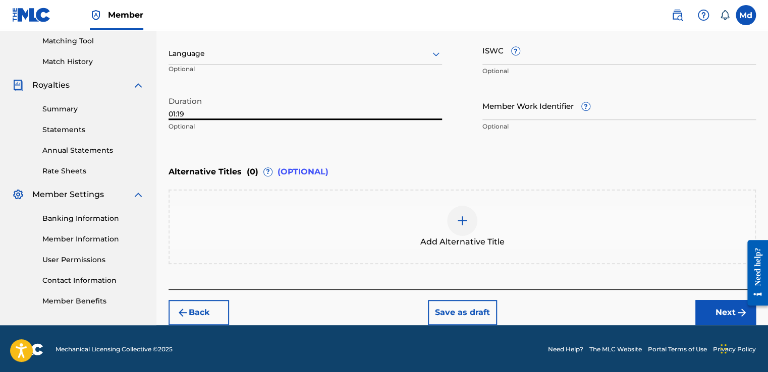
type input "01:19"
click at [713, 317] on button "Next" at bounding box center [725, 312] width 61 height 25
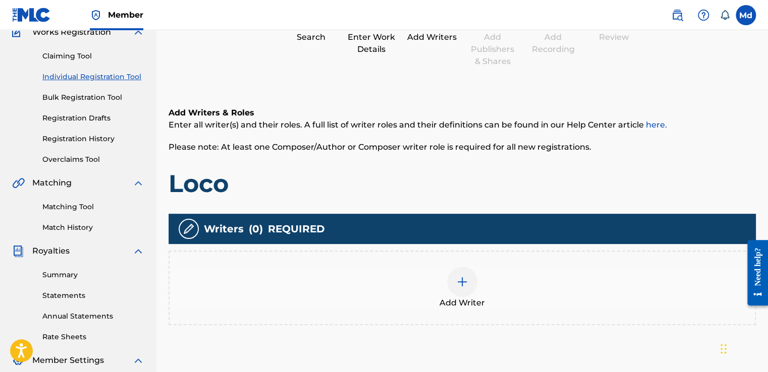
scroll to position [197, 0]
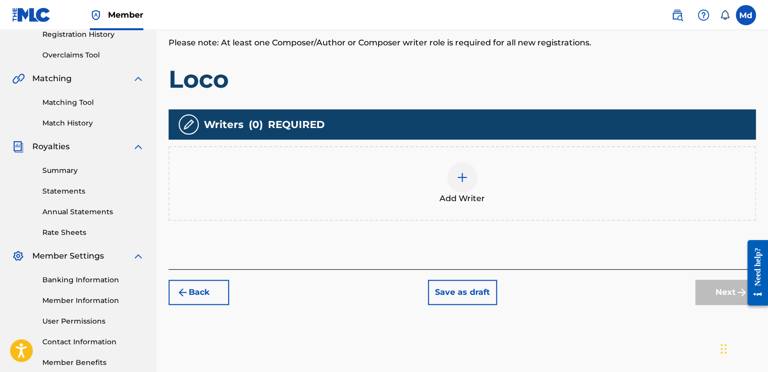
click at [446, 183] on div "Add Writer" at bounding box center [461, 183] width 585 height 42
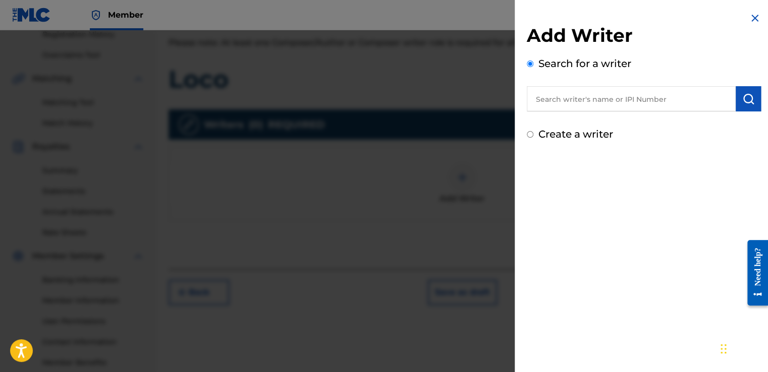
click at [575, 103] on input "text" at bounding box center [631, 98] width 209 height 25
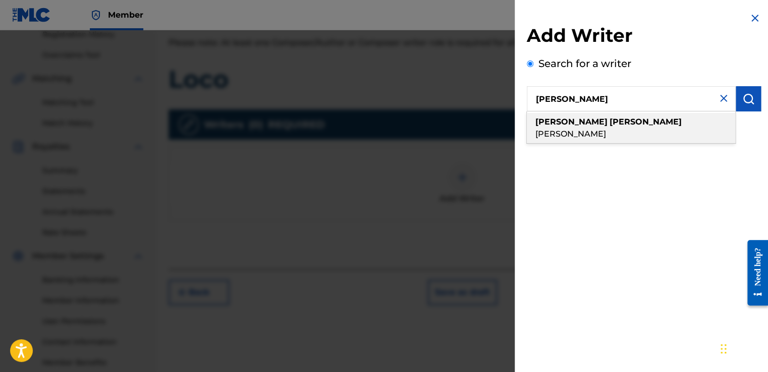
click at [609, 118] on strong "[PERSON_NAME]" at bounding box center [645, 122] width 72 height 10
type input "[PERSON_NAME]"
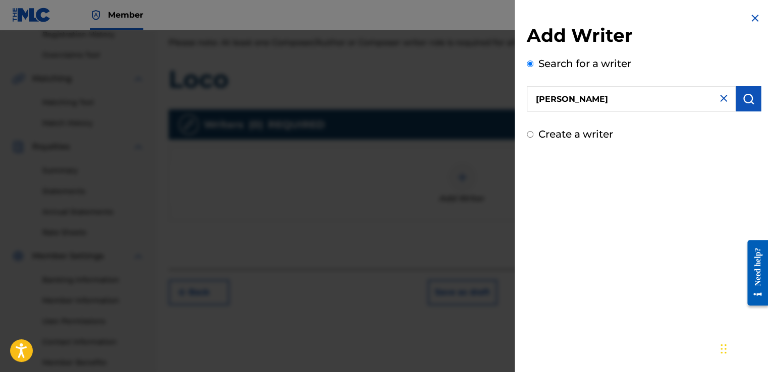
click at [751, 91] on button "submit" at bounding box center [747, 98] width 25 height 25
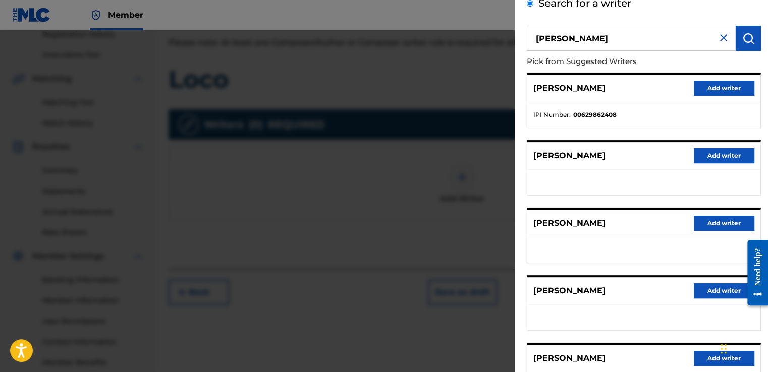
scroll to position [158, 0]
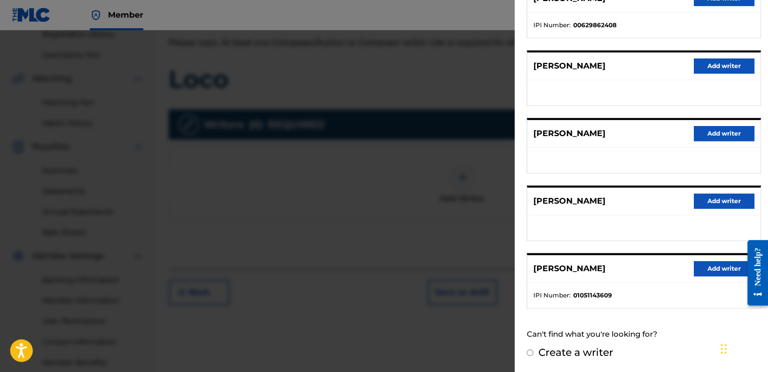
click at [716, 261] on button "Add writer" at bounding box center [723, 268] width 61 height 15
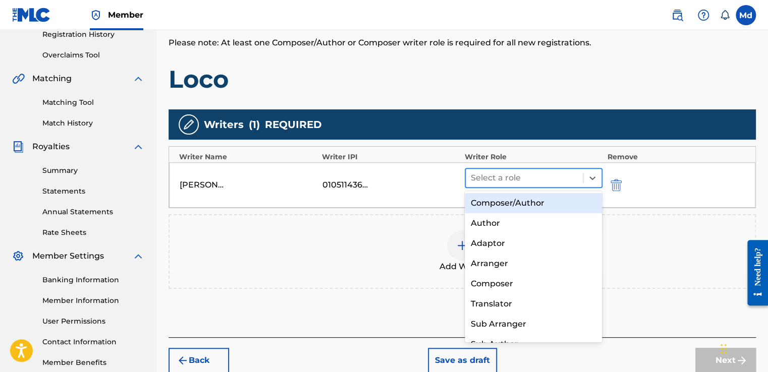
click at [501, 181] on div at bounding box center [524, 178] width 107 height 14
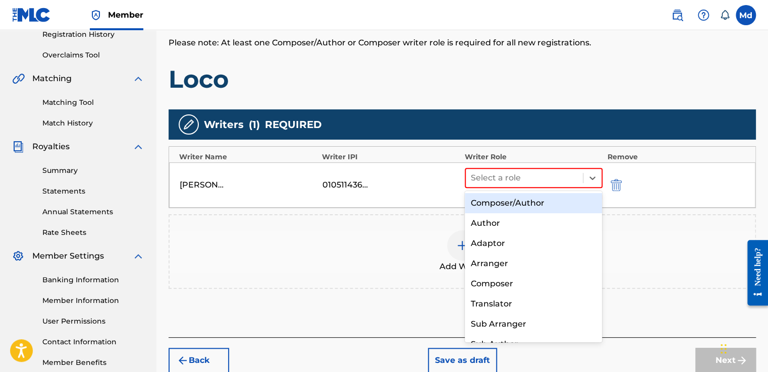
click at [498, 204] on div "Composer/Author" at bounding box center [534, 203] width 138 height 20
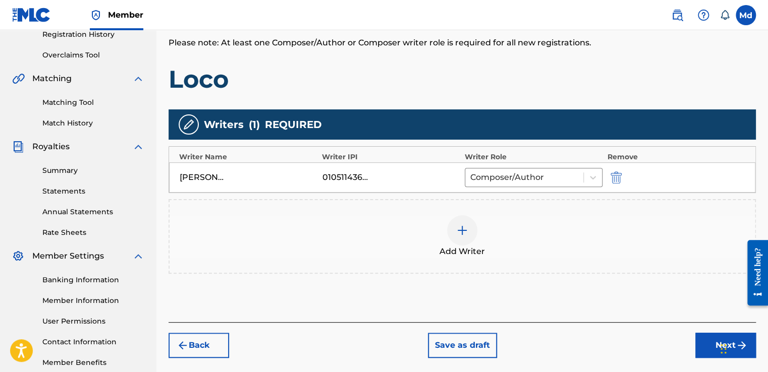
click at [715, 340] on button "Next" at bounding box center [725, 345] width 61 height 25
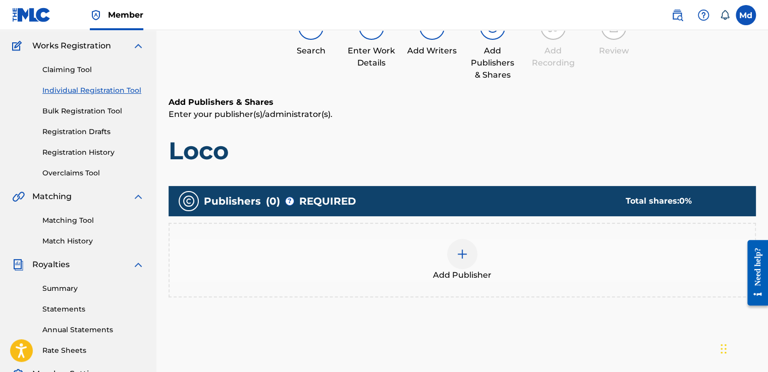
scroll to position [146, 0]
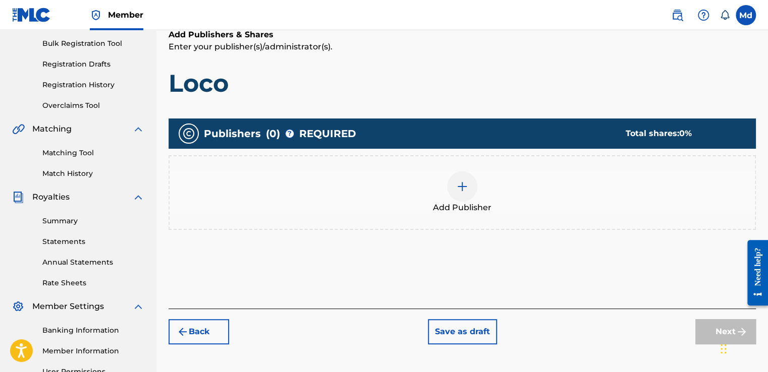
click at [460, 187] on img at bounding box center [462, 187] width 12 height 12
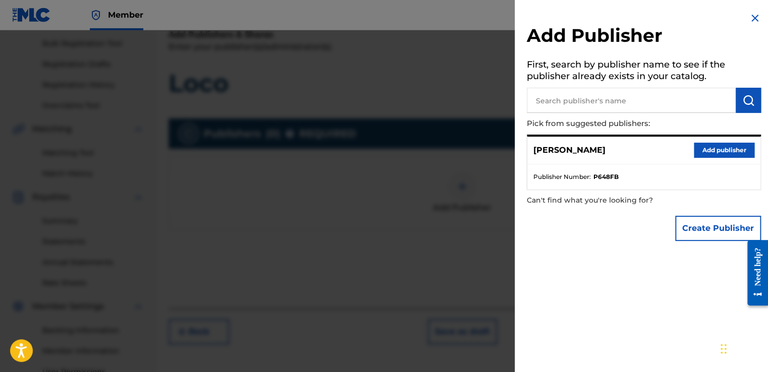
click at [709, 144] on button "Add publisher" at bounding box center [723, 150] width 61 height 15
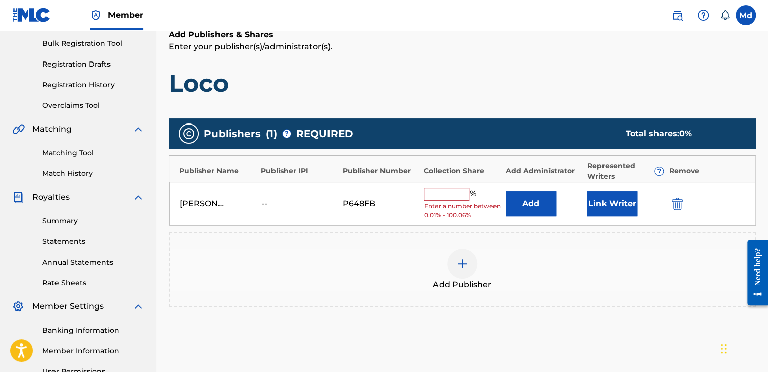
click at [433, 196] on input "text" at bounding box center [446, 194] width 45 height 13
type input "100"
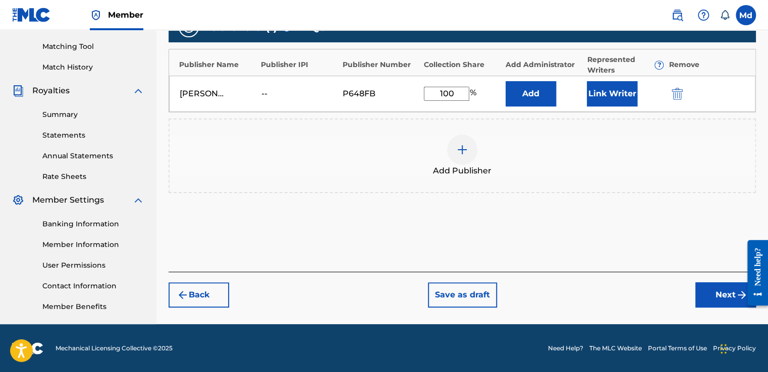
click at [716, 292] on button "Next" at bounding box center [725, 294] width 61 height 25
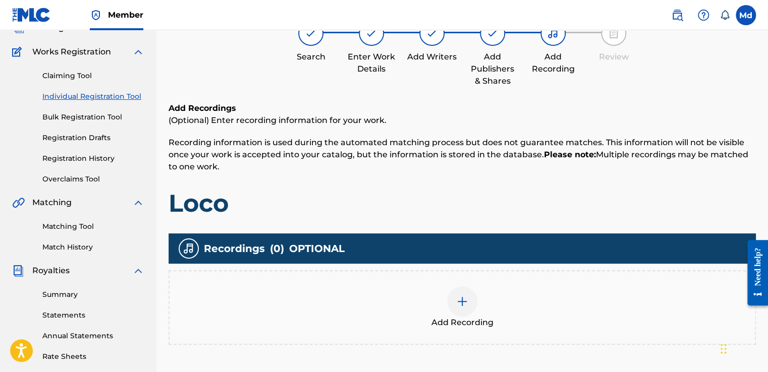
scroll to position [45, 0]
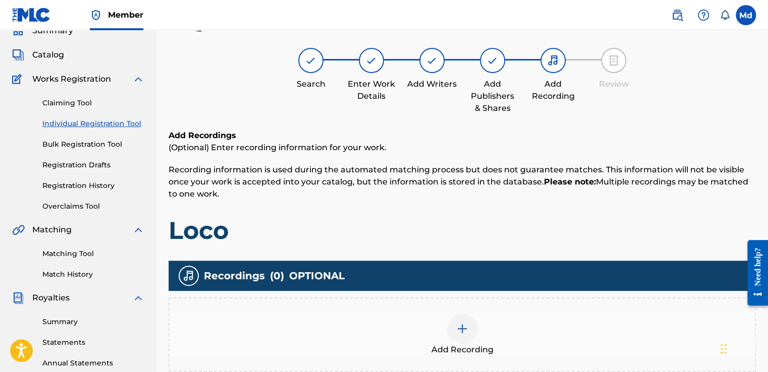
click at [456, 327] on img at bounding box center [462, 329] width 12 height 12
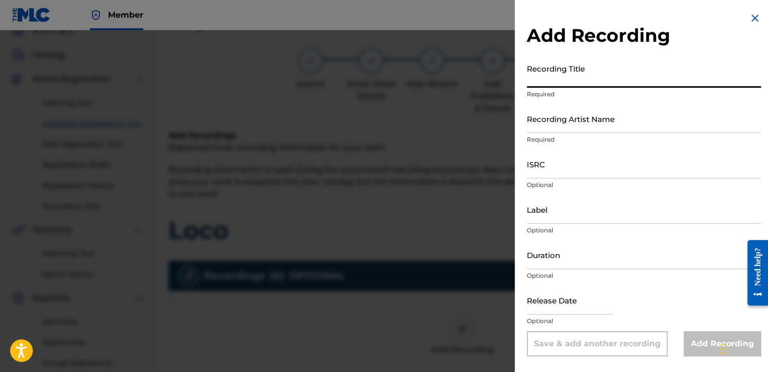
click at [582, 74] on input "Recording Title" at bounding box center [644, 73] width 234 height 29
paste input "01:19"
type input "01:19"
click at [544, 257] on input "Duration" at bounding box center [644, 255] width 234 height 29
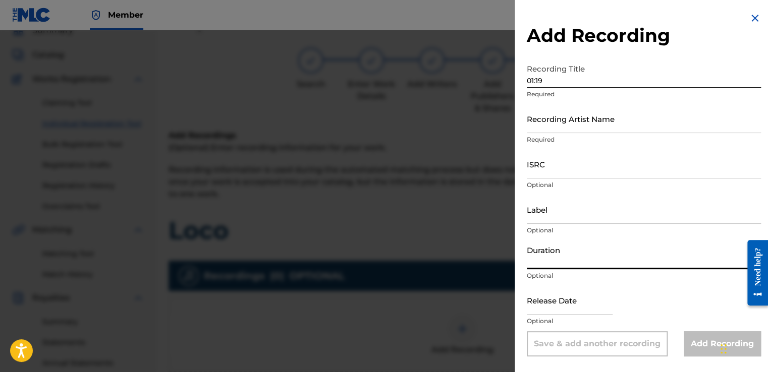
paste input "01:19"
type input "01:19"
click at [535, 124] on input "Recording Artist Name" at bounding box center [644, 118] width 234 height 29
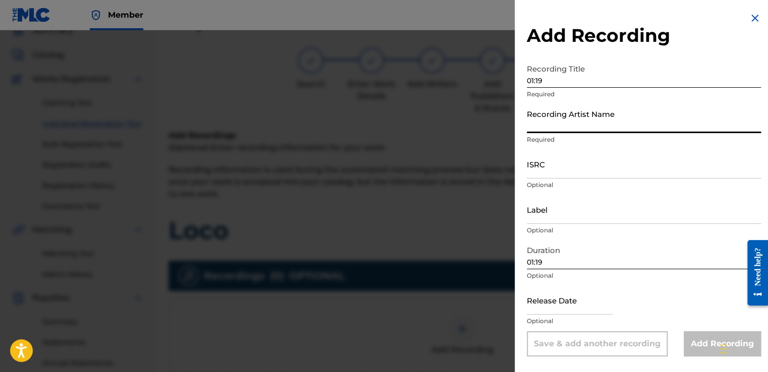
type input "[PERSON_NAME]"
type input "[DATE]"
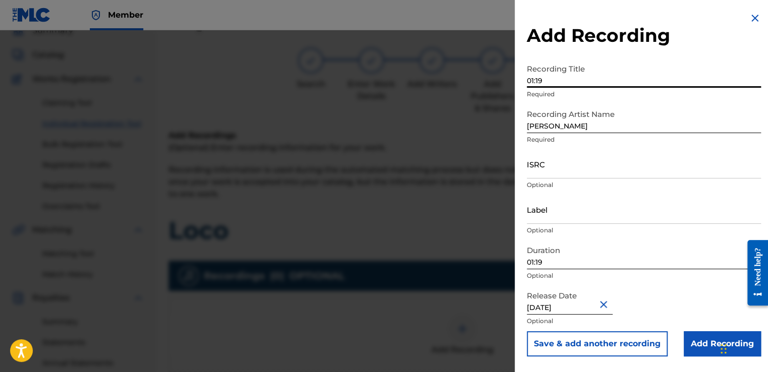
drag, startPoint x: 548, startPoint y: 82, endPoint x: 490, endPoint y: 90, distance: 58.6
click at [490, 90] on div "Add Recording Recording Title 01:19 Required Recording Artist Name [PERSON_NAME…" at bounding box center [384, 201] width 768 height 342
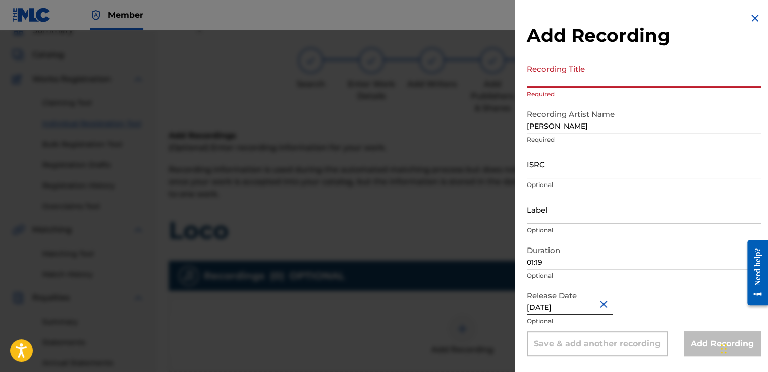
paste input "Loco"
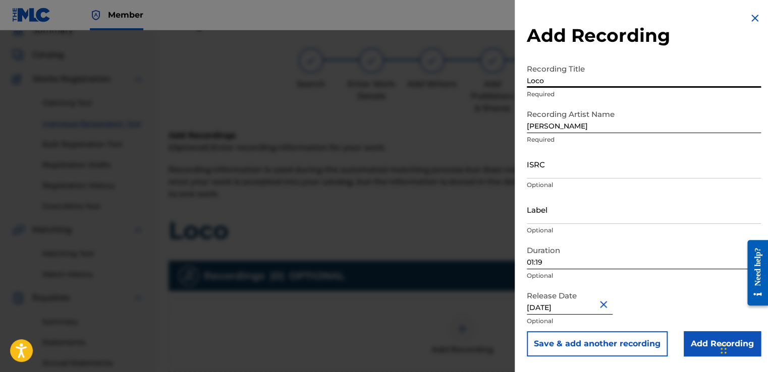
type input "Loco"
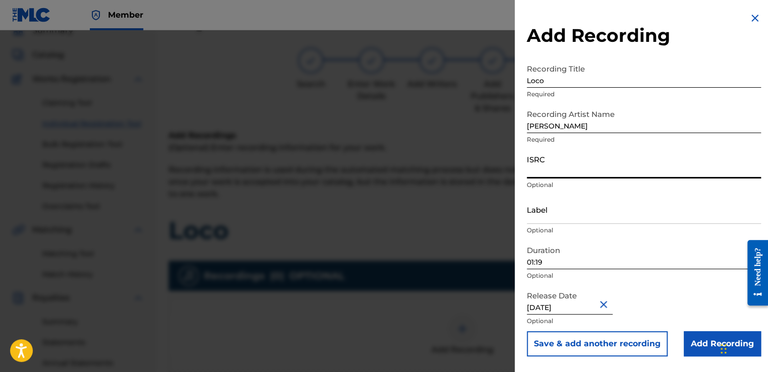
click at [539, 164] on input "ISRC" at bounding box center [644, 164] width 234 height 29
paste input "GXHAF2568031"
type input "GXHAF2568031"
click at [686, 354] on input "Add Recording" at bounding box center [721, 343] width 77 height 25
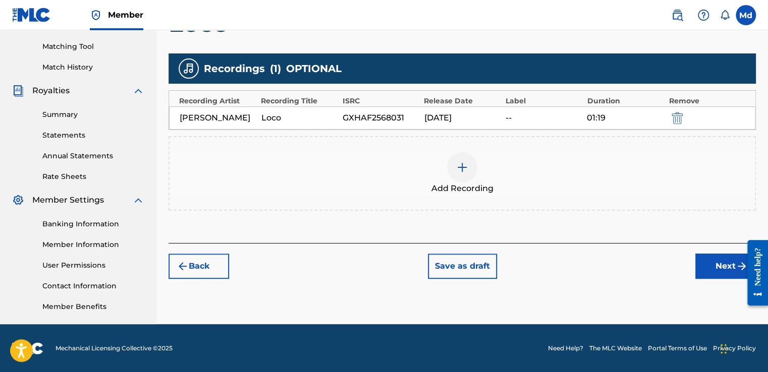
click at [727, 273] on button "Next" at bounding box center [725, 266] width 61 height 25
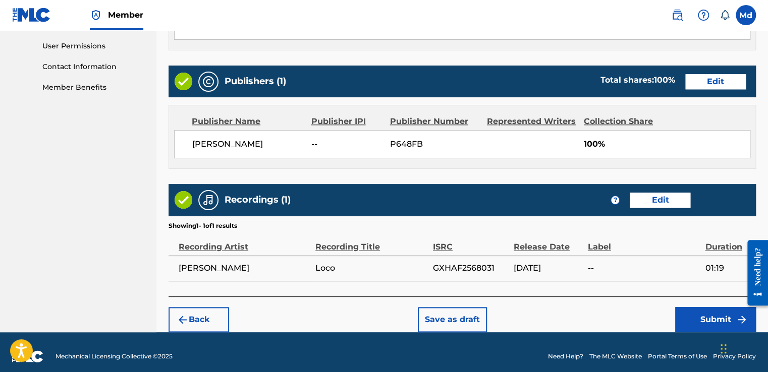
scroll to position [484, 0]
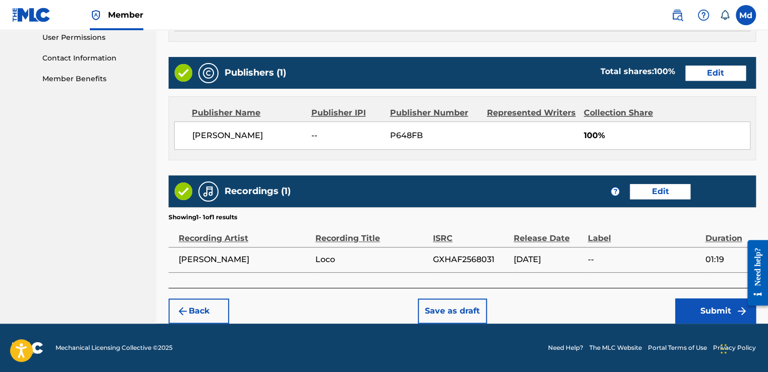
click at [712, 306] on button "Submit" at bounding box center [715, 311] width 81 height 25
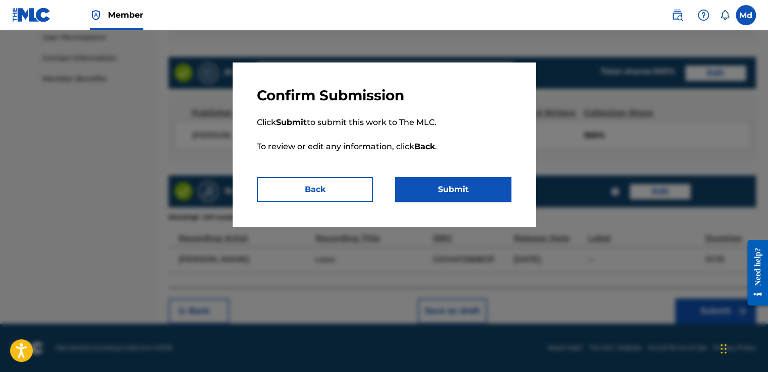
click at [448, 199] on button "Submit" at bounding box center [453, 189] width 116 height 25
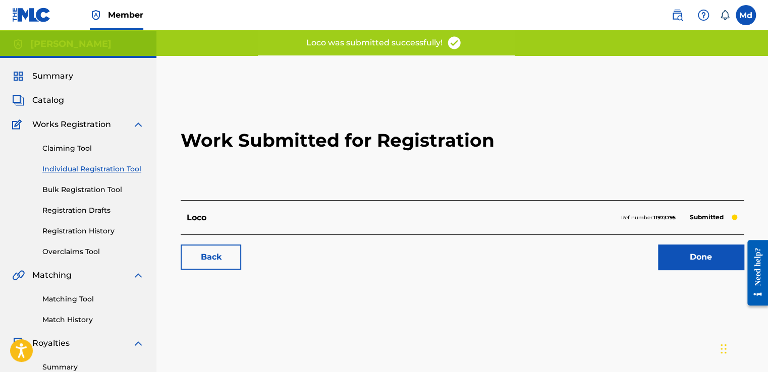
click at [687, 261] on link "Done" at bounding box center [701, 257] width 86 height 25
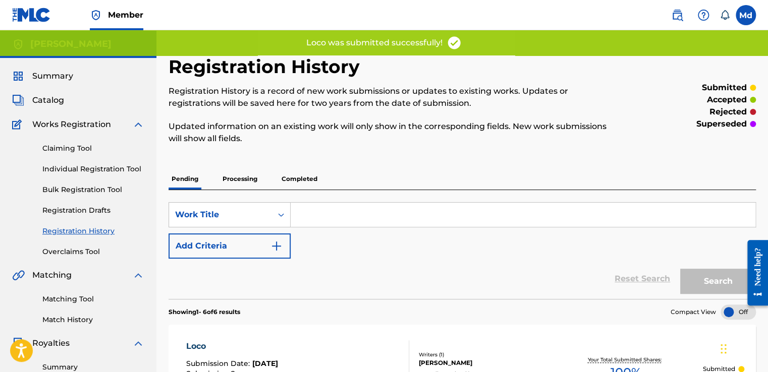
click at [46, 95] on span "Catalog" at bounding box center [48, 100] width 32 height 12
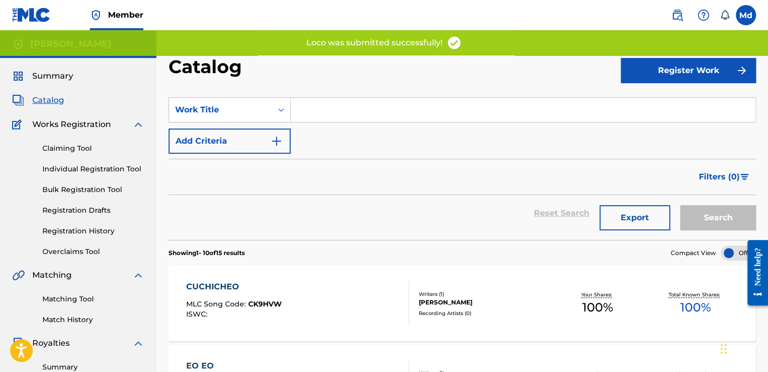
click at [628, 68] on button "Register Work" at bounding box center [687, 70] width 135 height 25
click at [648, 98] on link "Individual" at bounding box center [687, 103] width 135 height 24
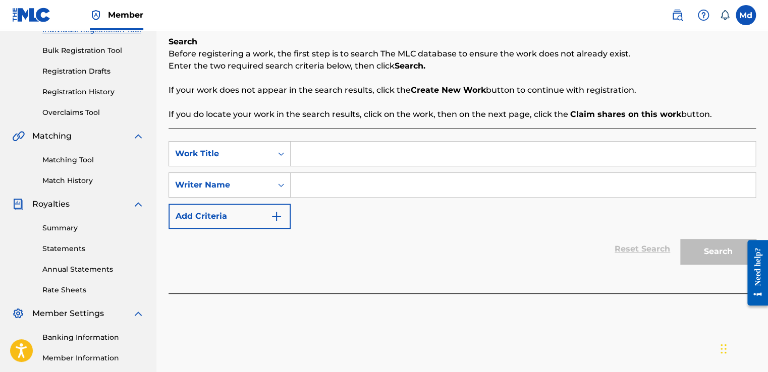
scroll to position [101, 0]
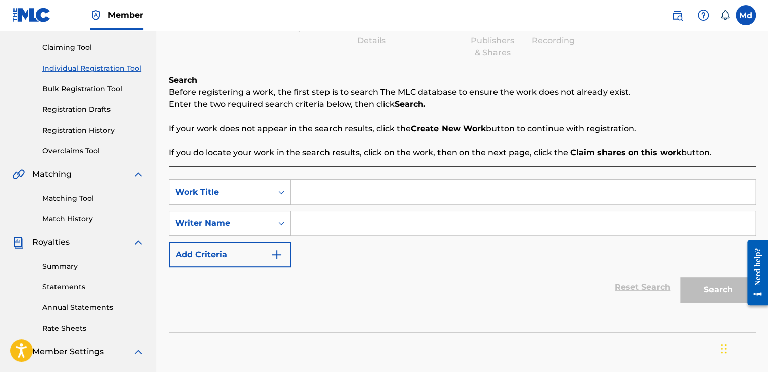
click at [313, 193] on input "Search Form" at bounding box center [523, 192] width 465 height 24
paste input "Me La Sube"
type input "Me La Sube"
click at [329, 222] on input "Search Form" at bounding box center [523, 223] width 465 height 24
click at [326, 224] on input "Search Form" at bounding box center [523, 223] width 465 height 24
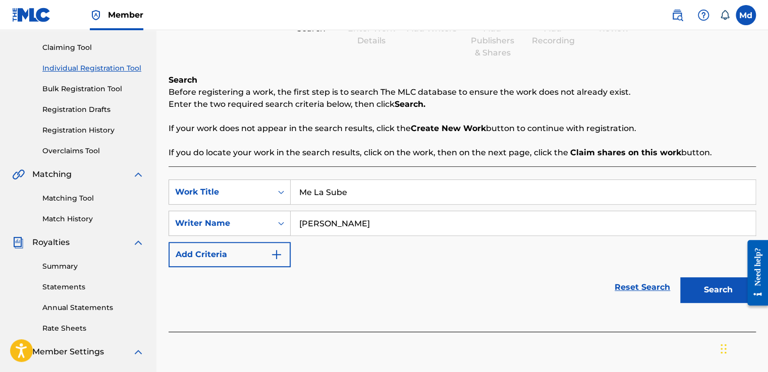
type input "[PERSON_NAME]"
click at [285, 251] on button "Add Criteria" at bounding box center [229, 254] width 122 height 25
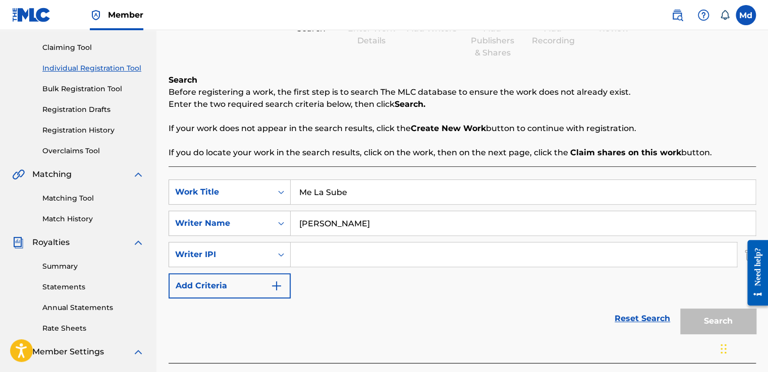
drag, startPoint x: 286, startPoint y: 251, endPoint x: 327, endPoint y: 258, distance: 41.0
click at [327, 258] on input "Search Form" at bounding box center [514, 255] width 446 height 24
type input "01051143609"
click at [696, 313] on button "Search" at bounding box center [718, 321] width 76 height 25
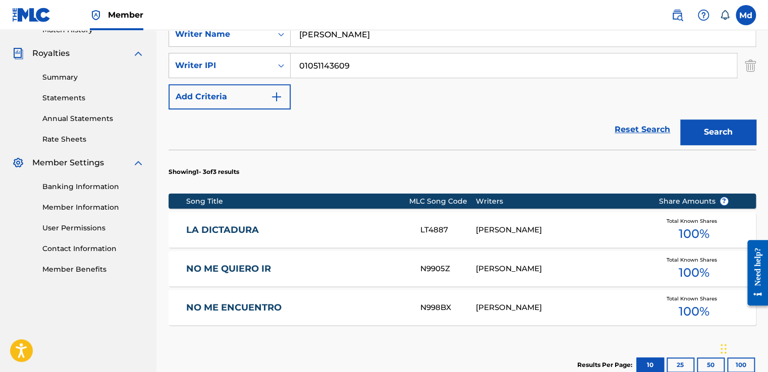
scroll to position [314, 0]
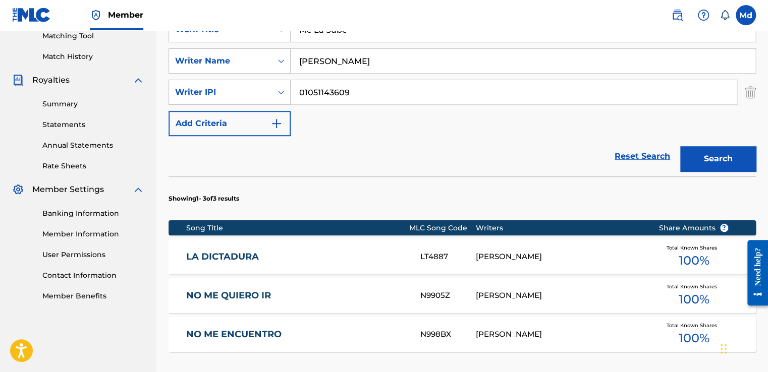
click at [716, 162] on button "Search" at bounding box center [718, 158] width 76 height 25
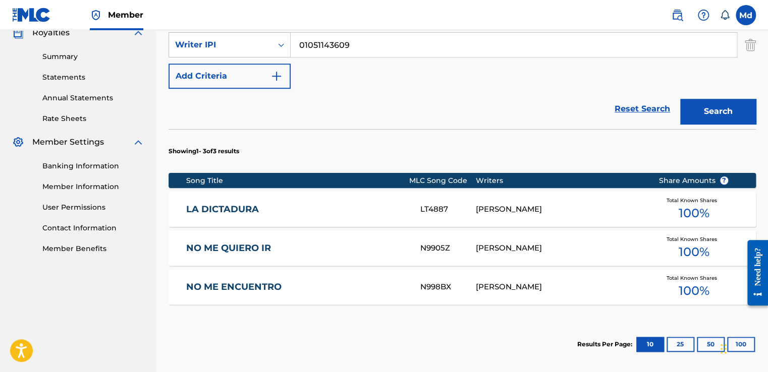
scroll to position [415, 0]
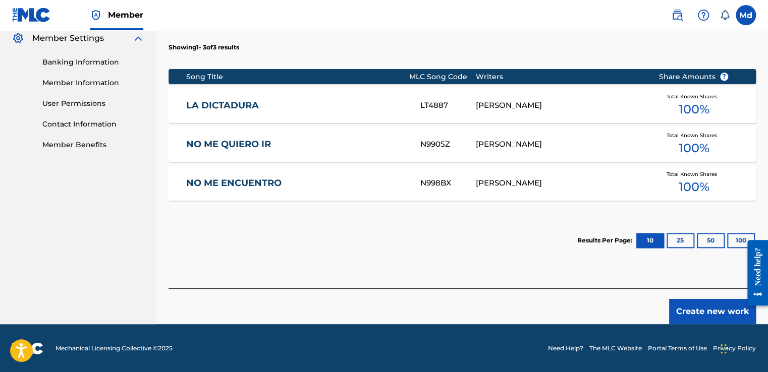
drag, startPoint x: 702, startPoint y: 332, endPoint x: 701, endPoint y: 325, distance: 6.7
click at [702, 330] on footer "Mechanical Licensing Collective © 2025 Need Help? The MLC Website Portal Terms …" at bounding box center [384, 348] width 768 height 48
click at [698, 320] on button "Create new work" at bounding box center [712, 311] width 87 height 25
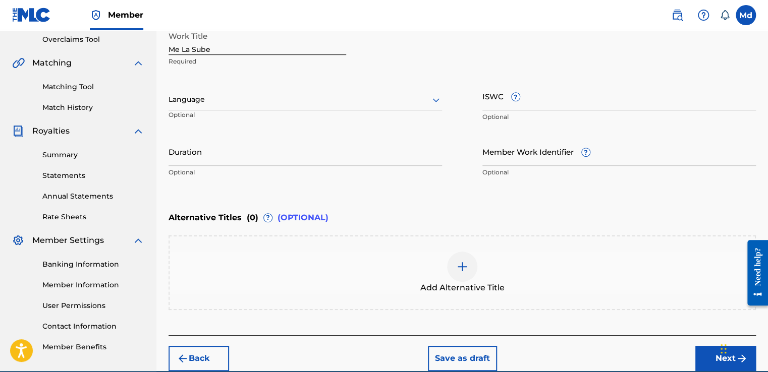
scroll to position [157, 0]
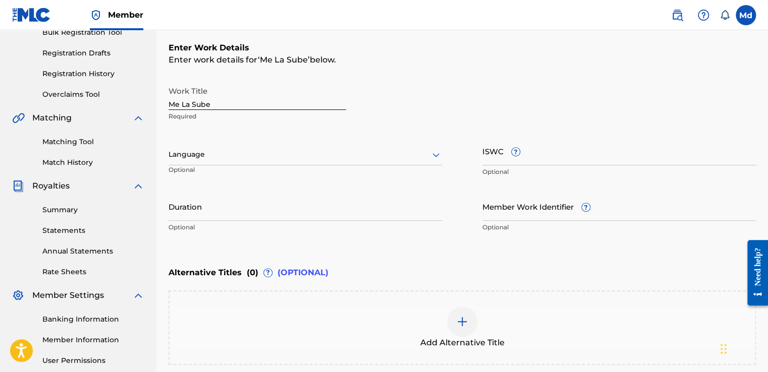
click at [207, 213] on input "Duration" at bounding box center [304, 206] width 273 height 29
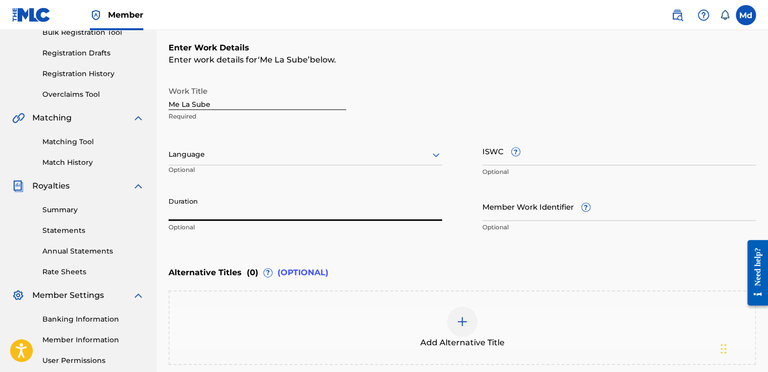
paste input "02:29"
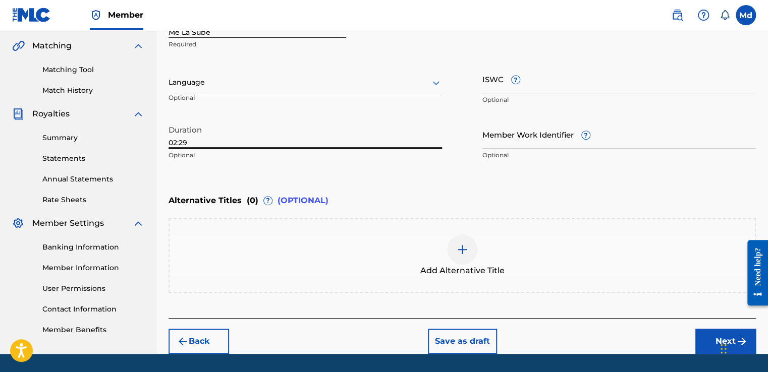
scroll to position [258, 0]
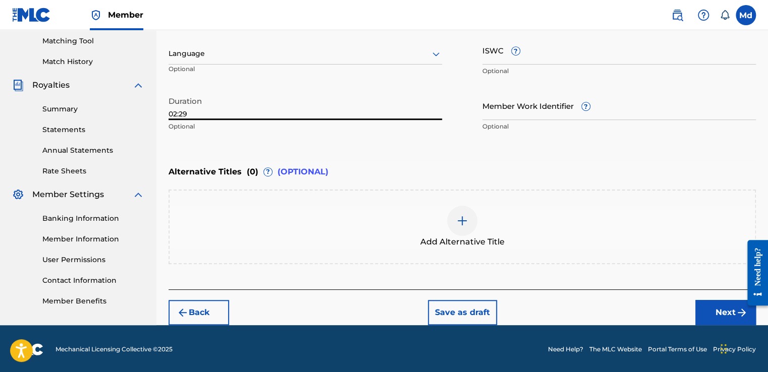
type input "02:29"
click at [709, 310] on button "Next" at bounding box center [725, 312] width 61 height 25
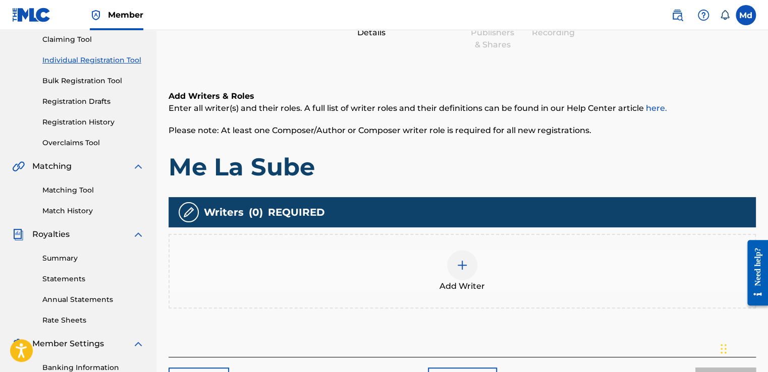
scroll to position [197, 0]
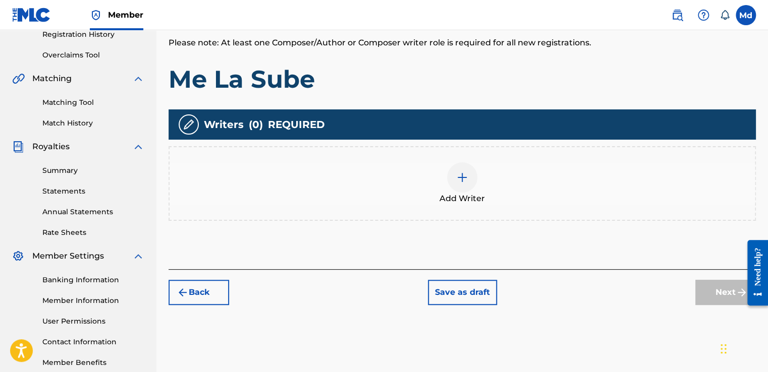
click at [476, 177] on div at bounding box center [462, 177] width 30 height 30
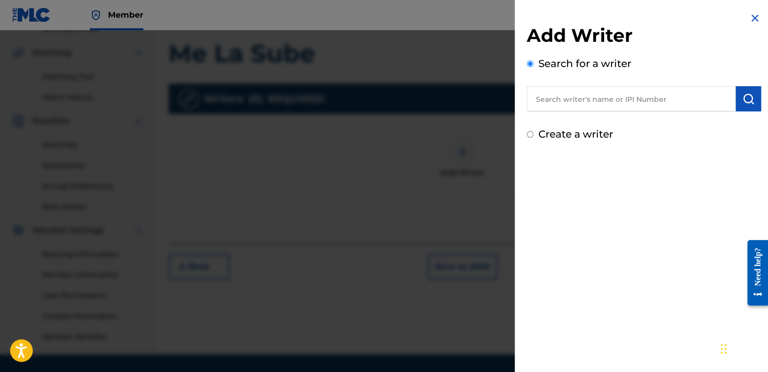
scroll to position [247, 0]
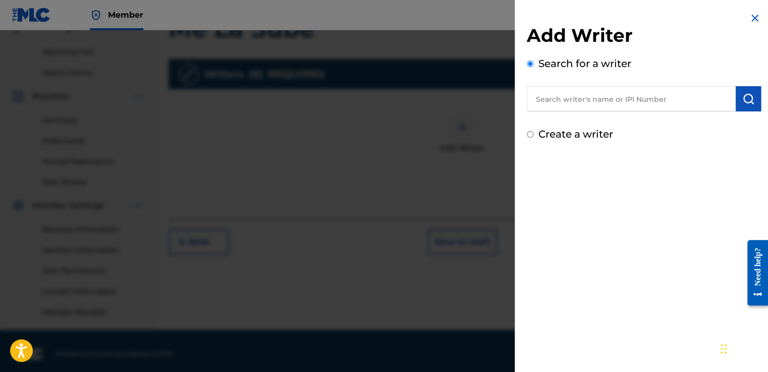
click at [563, 102] on input "text" at bounding box center [631, 98] width 209 height 25
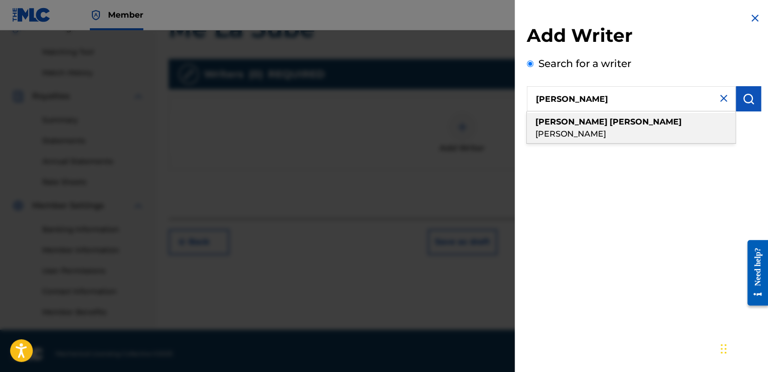
click at [604, 127] on div "[PERSON_NAME]" at bounding box center [631, 128] width 208 height 30
type input "[PERSON_NAME]"
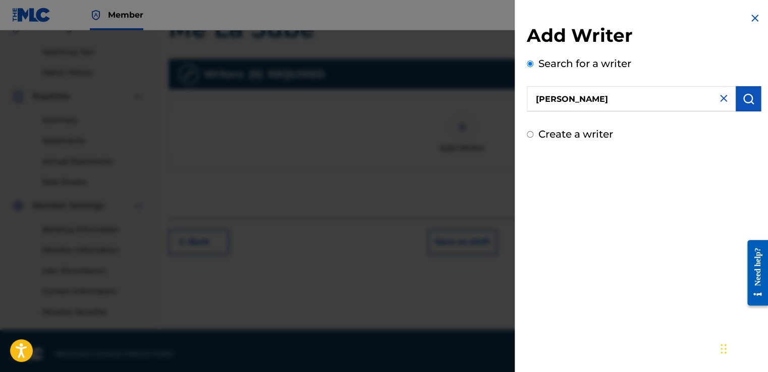
click at [736, 96] on button "submit" at bounding box center [747, 98] width 25 height 25
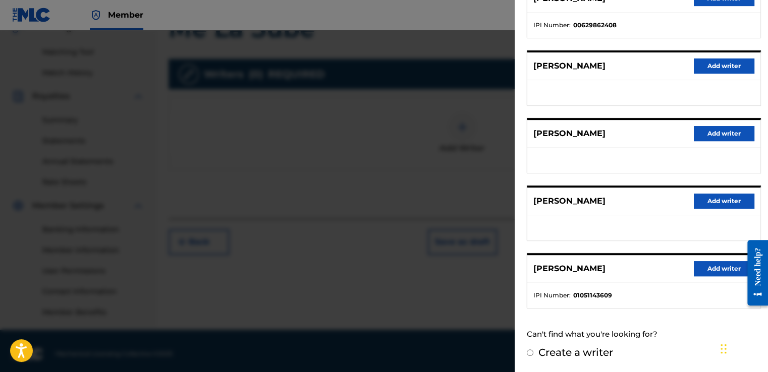
scroll to position [158, 0]
click at [697, 267] on button "Add writer" at bounding box center [723, 268] width 61 height 15
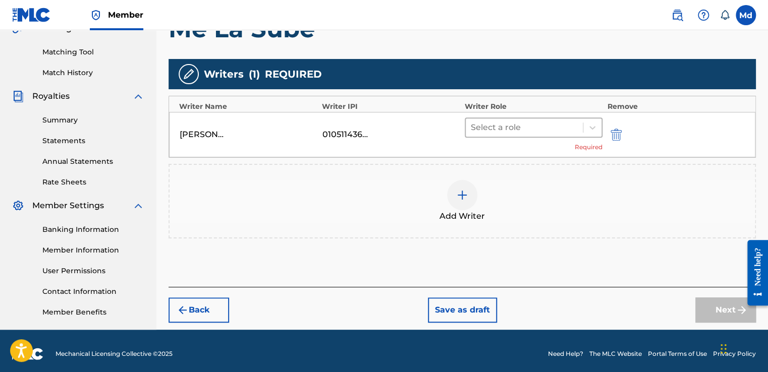
click at [488, 126] on div at bounding box center [524, 128] width 107 height 14
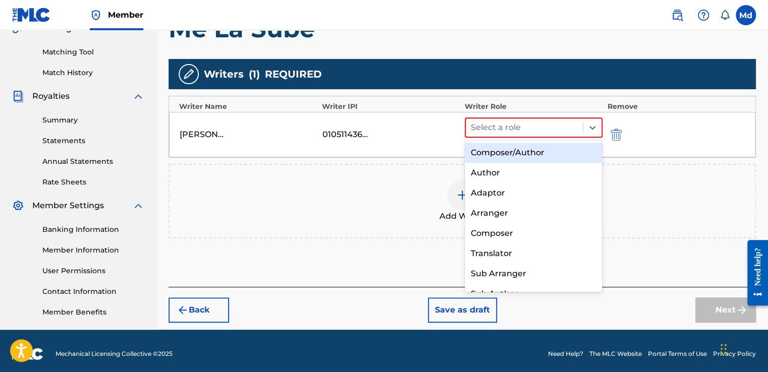
click at [491, 152] on div "Composer/Author" at bounding box center [534, 153] width 138 height 20
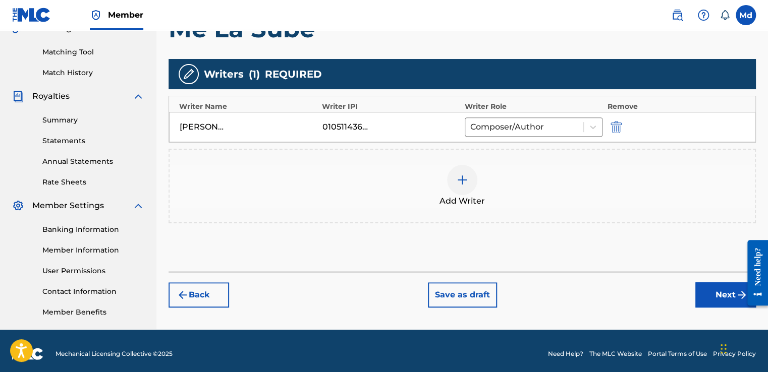
drag, startPoint x: 706, startPoint y: 298, endPoint x: 690, endPoint y: 288, distance: 18.8
click at [705, 296] on button "Next" at bounding box center [725, 294] width 61 height 25
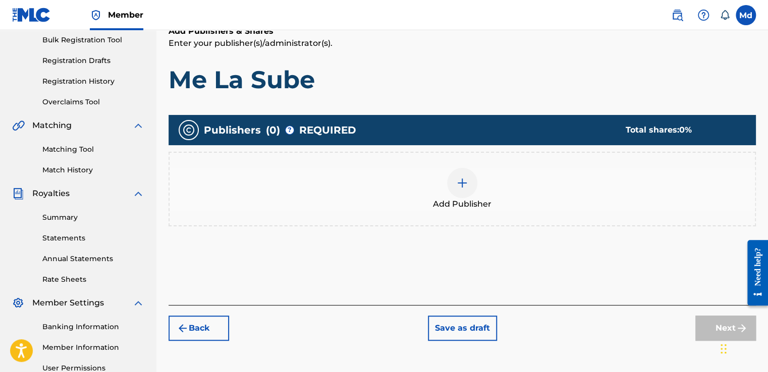
scroll to position [253, 0]
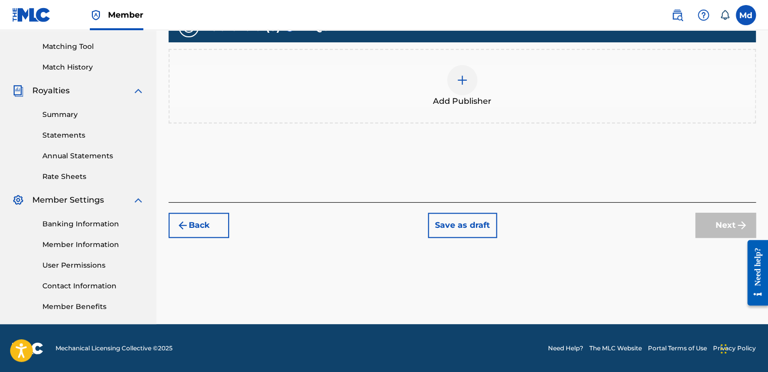
click at [457, 84] on img at bounding box center [462, 80] width 12 height 12
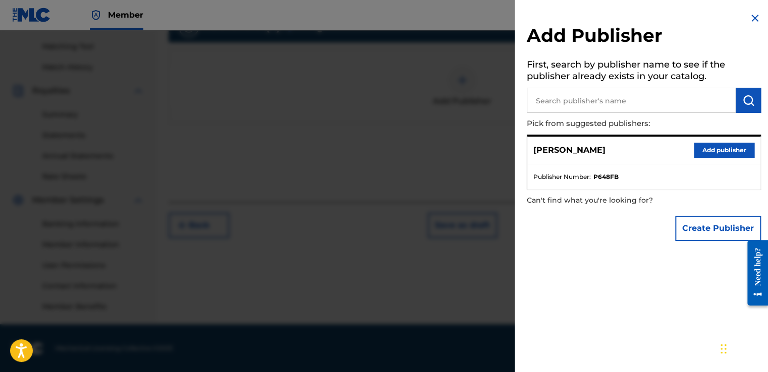
click at [722, 145] on button "Add publisher" at bounding box center [723, 150] width 61 height 15
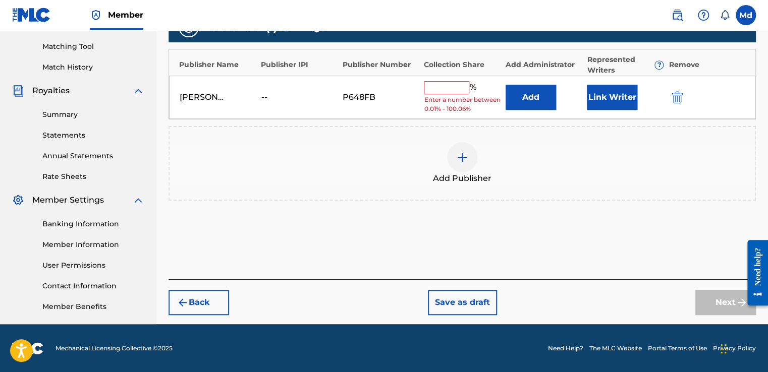
click at [430, 83] on input "text" at bounding box center [446, 87] width 45 height 13
type input "100"
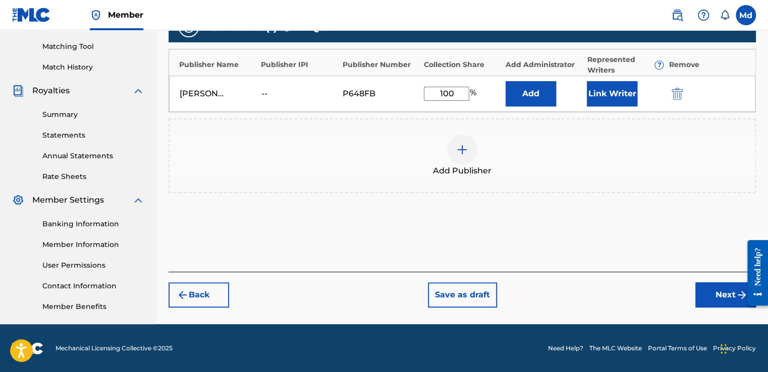
click at [699, 286] on button "Next" at bounding box center [725, 294] width 61 height 25
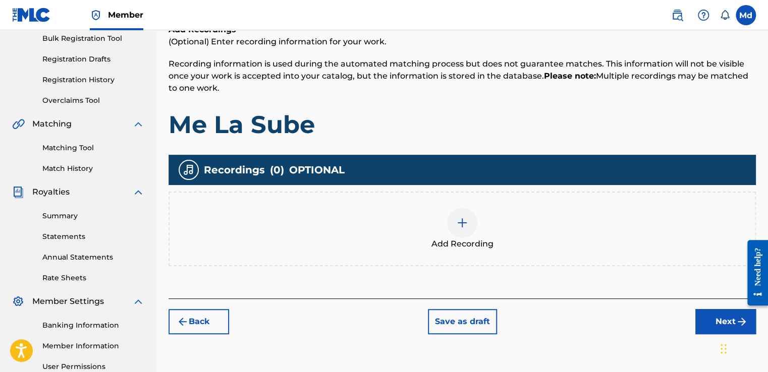
scroll to position [197, 0]
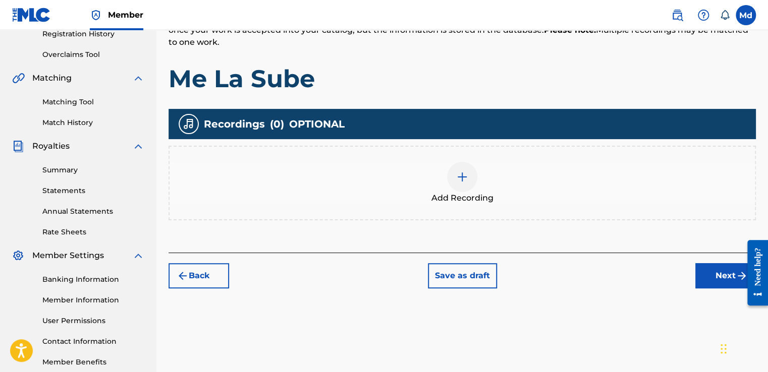
click at [464, 192] on span "Add Recording" at bounding box center [462, 198] width 62 height 12
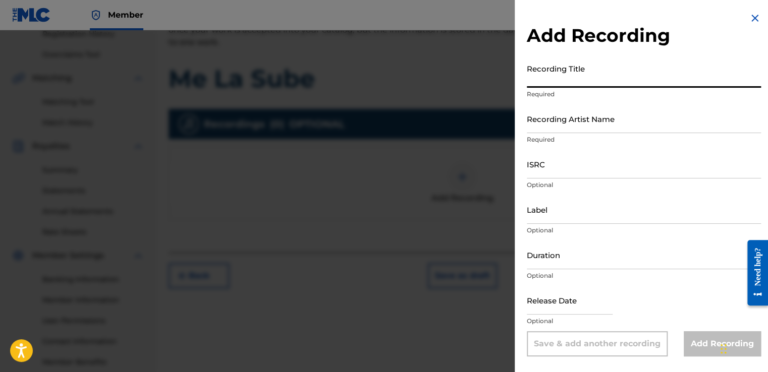
click at [557, 65] on input "Recording Title" at bounding box center [644, 73] width 234 height 29
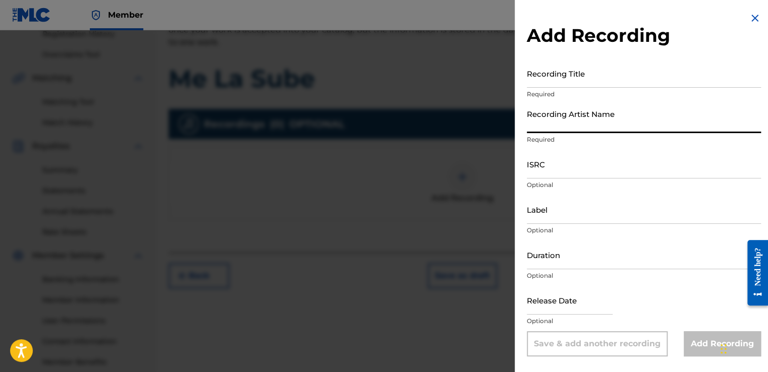
click at [539, 119] on input "Recording Artist Name" at bounding box center [644, 118] width 234 height 29
type input "[PERSON_NAME]"
type input "01:19"
type input "[DATE]"
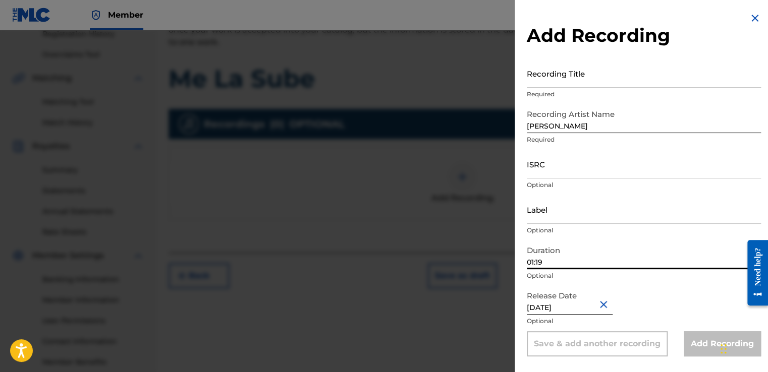
drag, startPoint x: 545, startPoint y: 265, endPoint x: 515, endPoint y: 257, distance: 30.5
click at [515, 257] on div "Add Recording Recording Title Required Recording Artist Name [PERSON_NAME] flow…" at bounding box center [643, 184] width 258 height 369
paste input "02:29"
type input "02:29"
click at [543, 80] on input "Recording Title" at bounding box center [644, 73] width 234 height 29
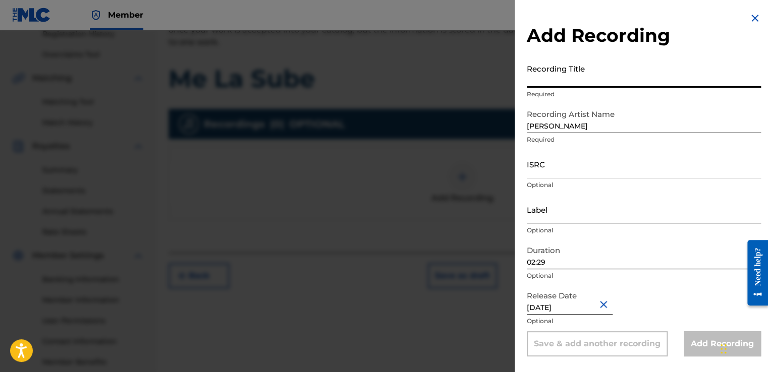
paste input "Me La Sube"
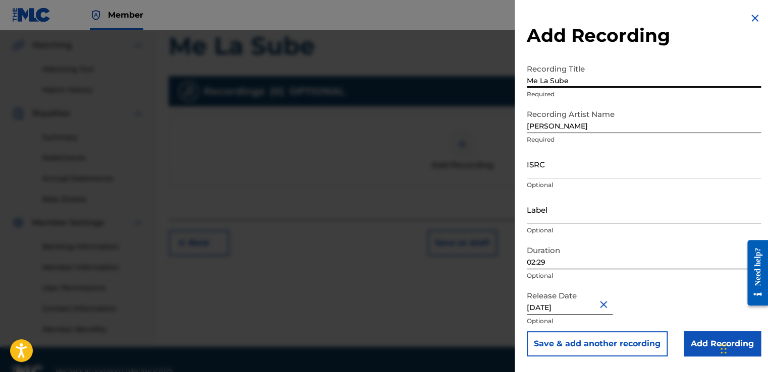
scroll to position [253, 0]
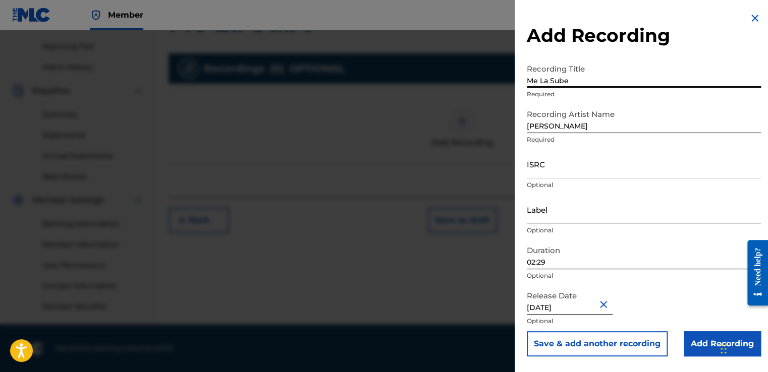
type input "Me La Sube"
click at [543, 170] on input "ISRC" at bounding box center [644, 164] width 234 height 29
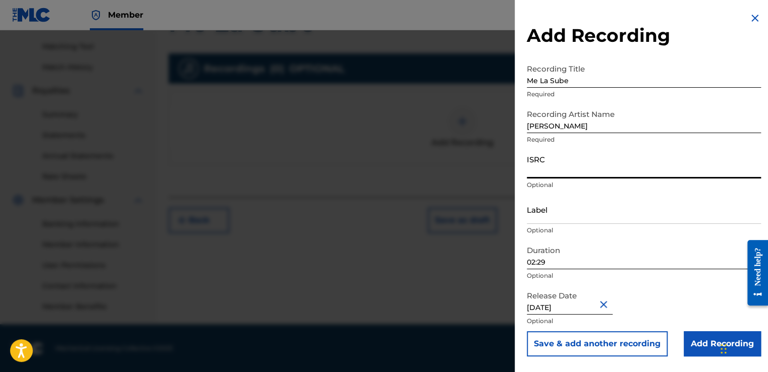
paste input "GXHAF2568032"
type input "GXHAF2568032"
click at [703, 340] on input "Add Recording" at bounding box center [721, 343] width 77 height 25
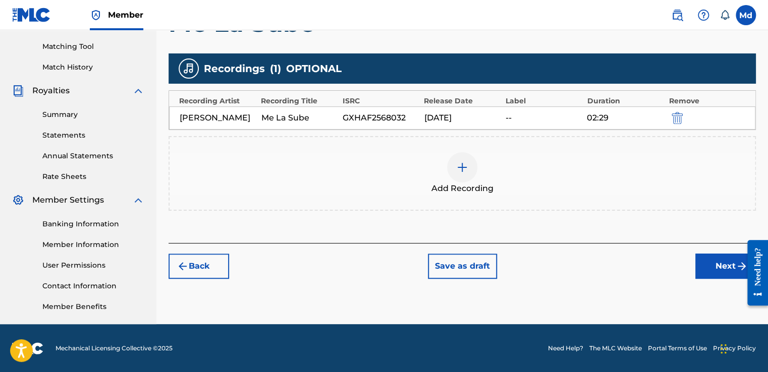
click at [718, 261] on button "Next" at bounding box center [725, 266] width 61 height 25
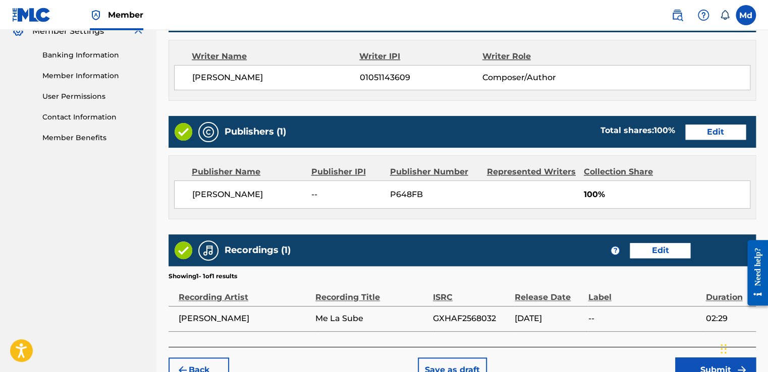
scroll to position [484, 0]
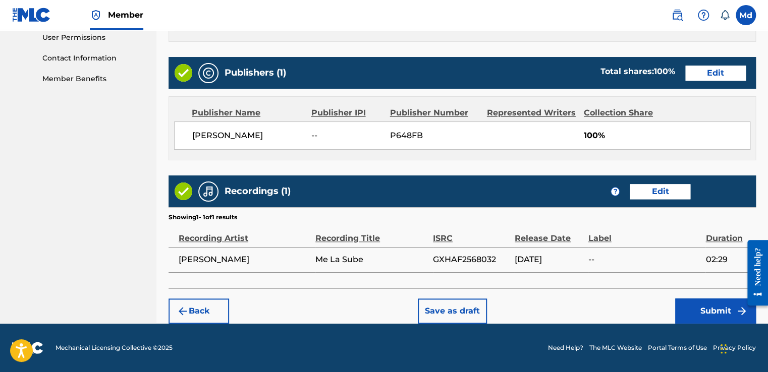
click at [693, 305] on button "Submit" at bounding box center [715, 311] width 81 height 25
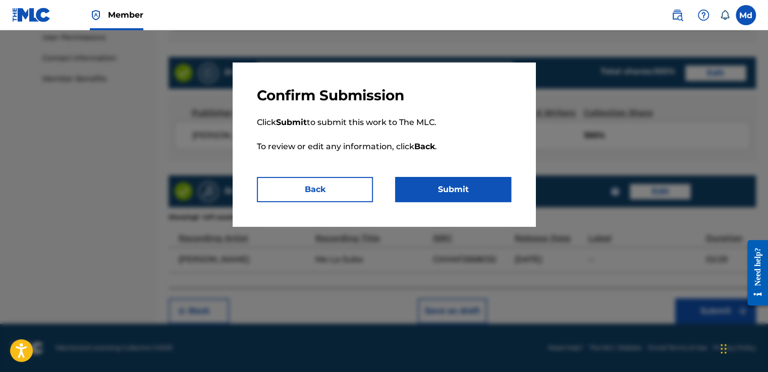
click at [461, 181] on button "Submit" at bounding box center [453, 189] width 116 height 25
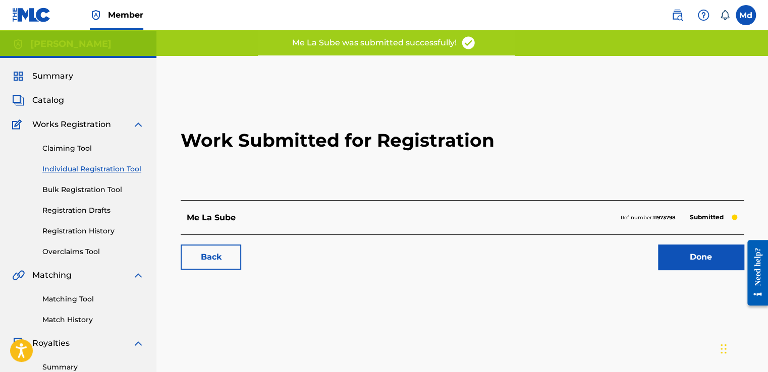
click at [672, 255] on link "Done" at bounding box center [701, 257] width 86 height 25
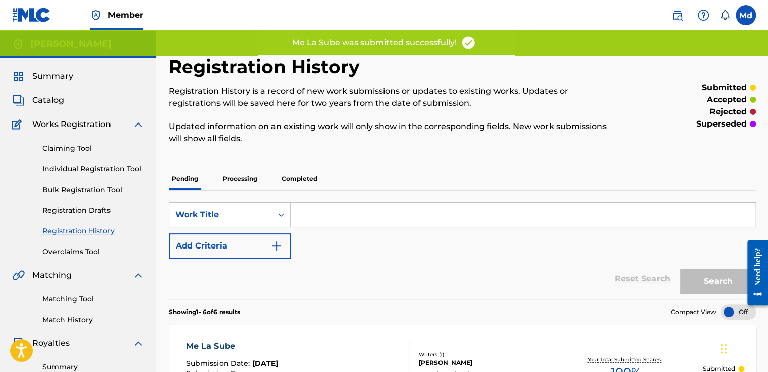
click at [37, 105] on span "Catalog" at bounding box center [48, 100] width 32 height 12
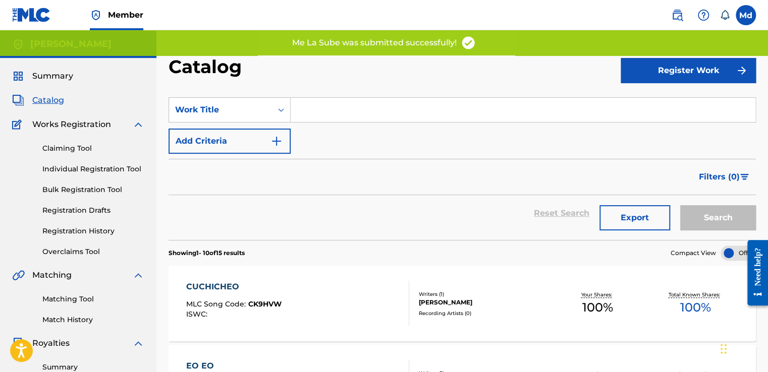
click at [688, 68] on button "Register Work" at bounding box center [687, 70] width 135 height 25
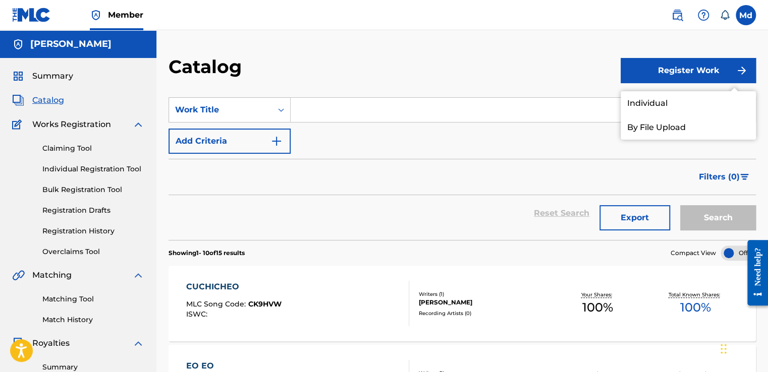
click at [631, 105] on link "Individual" at bounding box center [687, 103] width 135 height 24
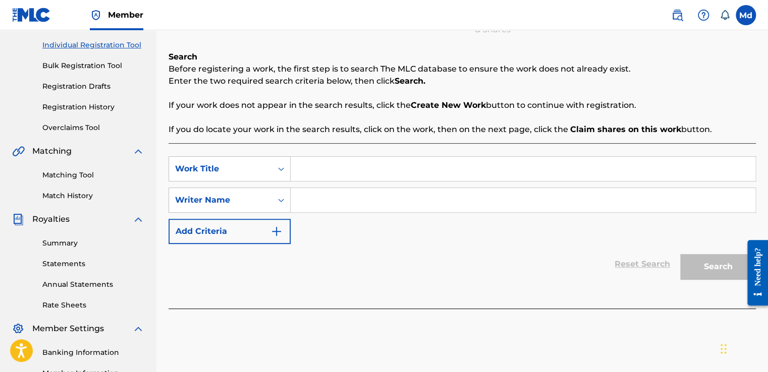
scroll to position [101, 0]
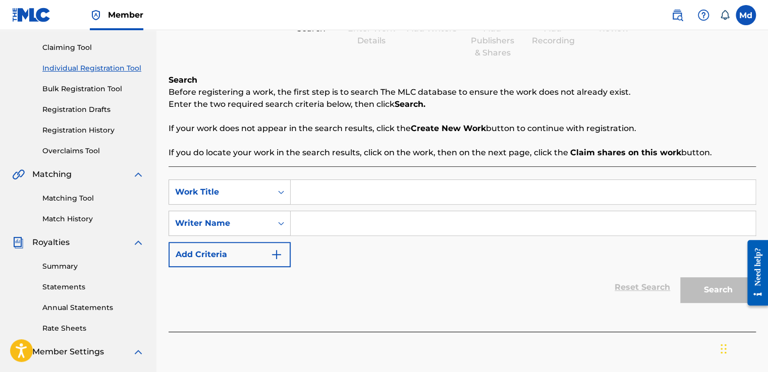
click at [316, 144] on div "Search Before registering a work, the first step is to search The MLC database …" at bounding box center [461, 116] width 587 height 85
click at [313, 194] on input "Search Form" at bounding box center [523, 192] width 465 height 24
paste input "Pilita"
type input "Pilita"
click at [347, 223] on input "Search Form" at bounding box center [523, 223] width 465 height 24
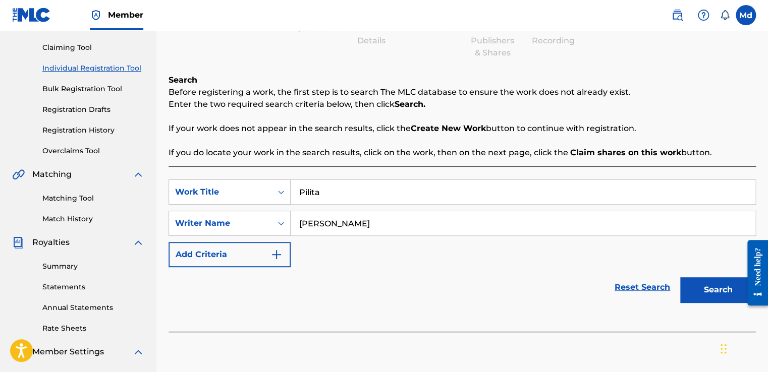
type input "[PERSON_NAME]"
click at [275, 255] on img "Search Form" at bounding box center [276, 255] width 12 height 12
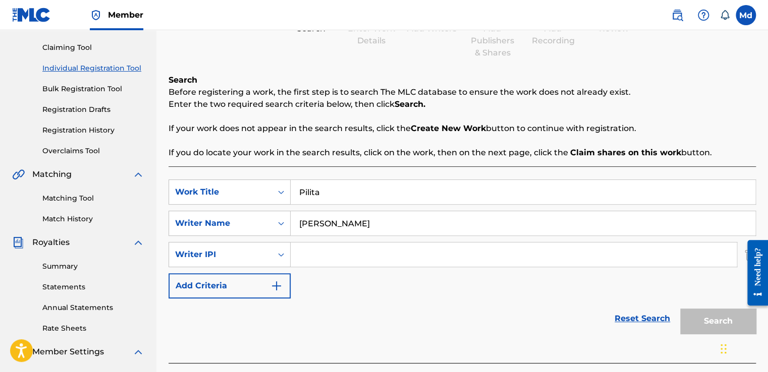
click at [345, 256] on input "Search Form" at bounding box center [514, 255] width 446 height 24
type input "01051143609"
click at [724, 321] on button "Search" at bounding box center [718, 321] width 76 height 25
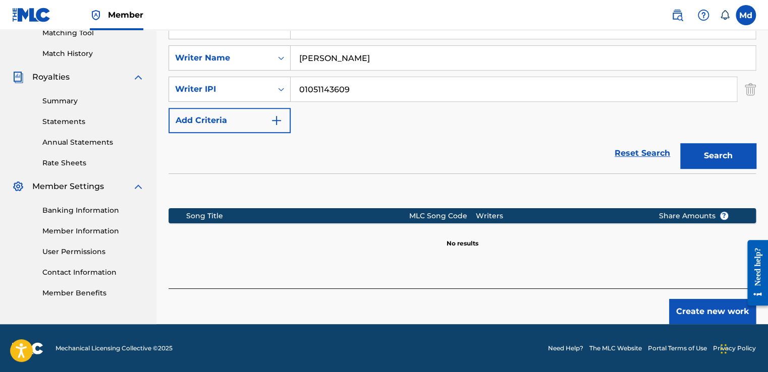
click at [682, 313] on button "Create new work" at bounding box center [712, 311] width 87 height 25
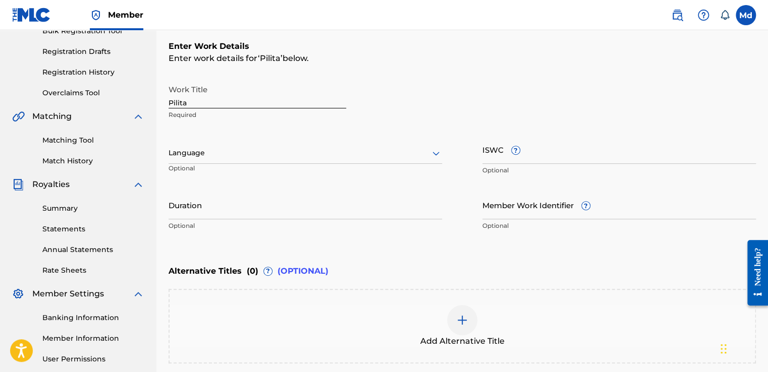
scroll to position [157, 0]
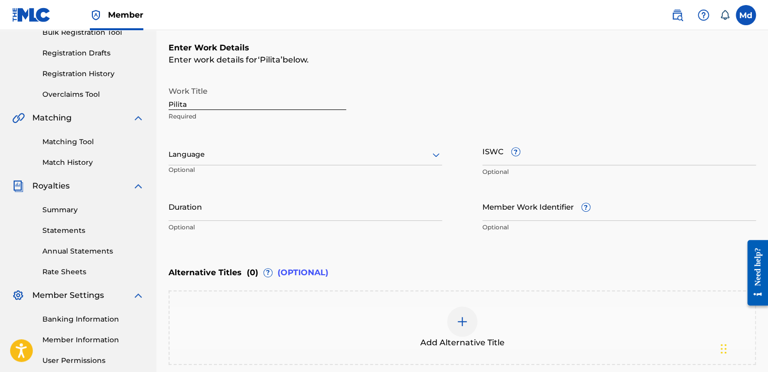
click at [203, 210] on input "Duration" at bounding box center [304, 206] width 273 height 29
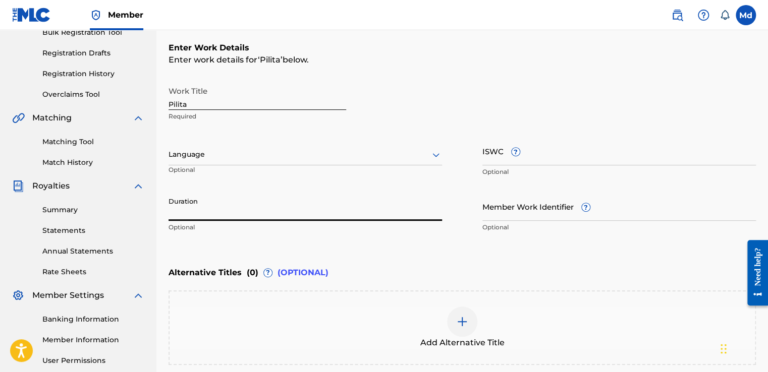
paste input "01:55"
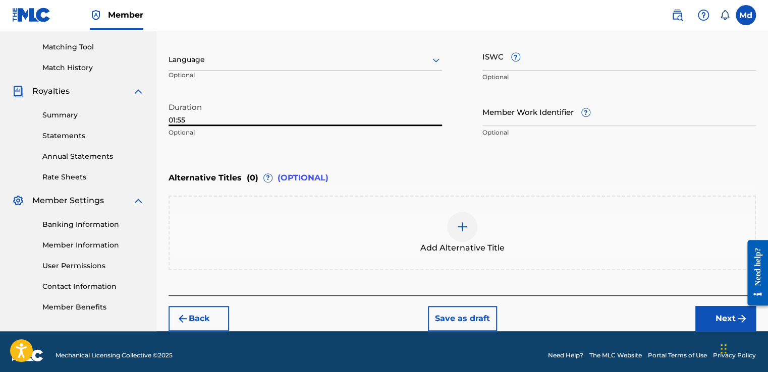
scroll to position [258, 0]
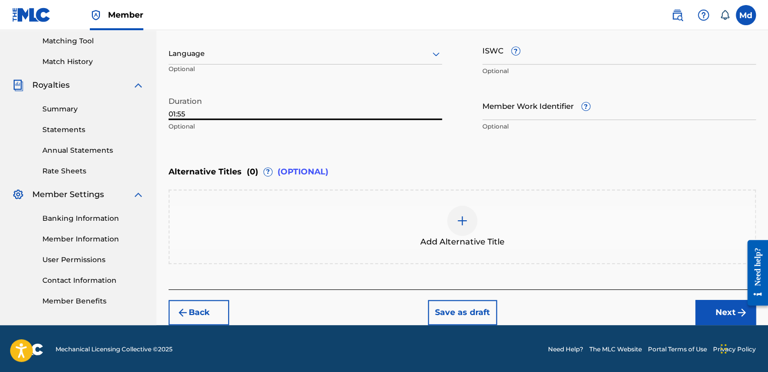
type input "01:55"
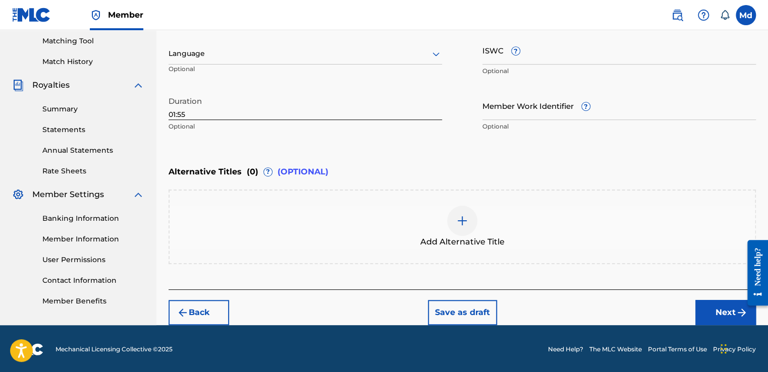
click at [712, 305] on button "Next" at bounding box center [725, 312] width 61 height 25
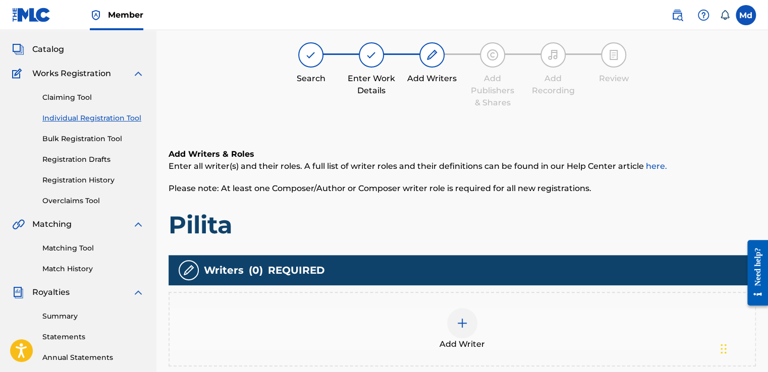
scroll to position [45, 0]
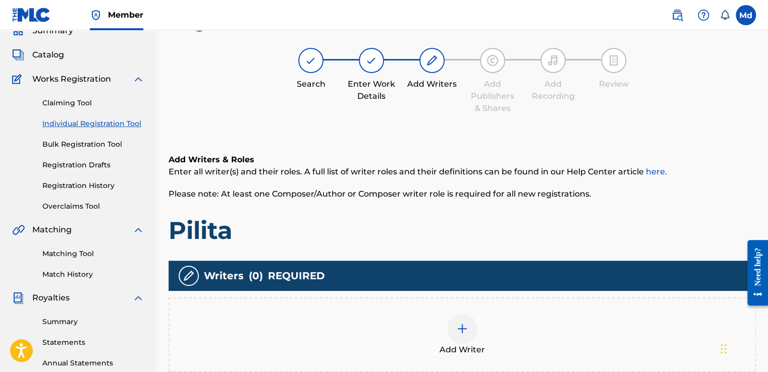
click at [449, 312] on div "Add Writer" at bounding box center [461, 335] width 587 height 75
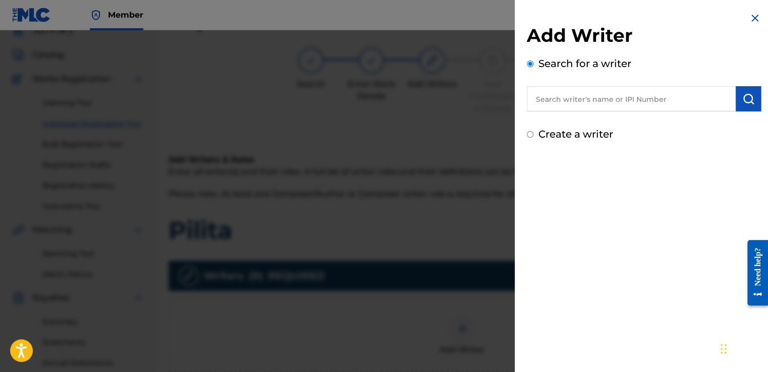
click at [581, 103] on input "text" at bounding box center [631, 98] width 209 height 25
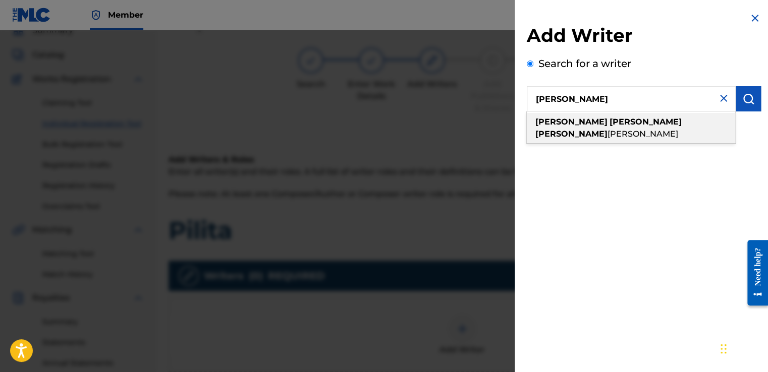
click at [609, 122] on strong "[PERSON_NAME]" at bounding box center [645, 122] width 72 height 10
type input "[PERSON_NAME]"
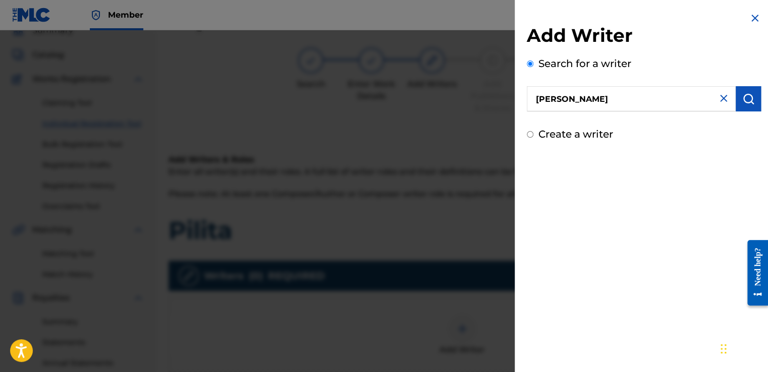
click at [746, 106] on button "submit" at bounding box center [747, 98] width 25 height 25
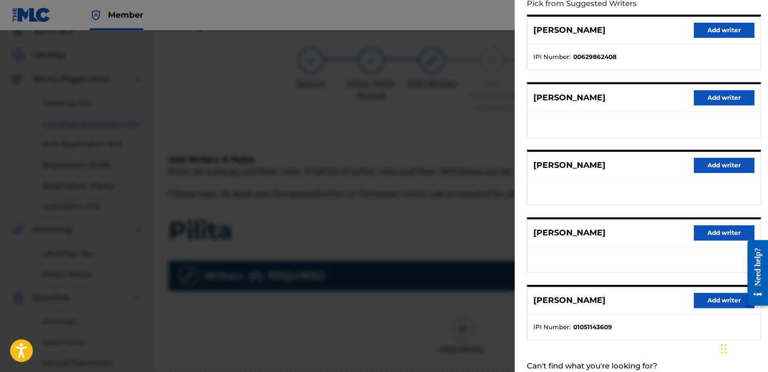
scroll to position [158, 0]
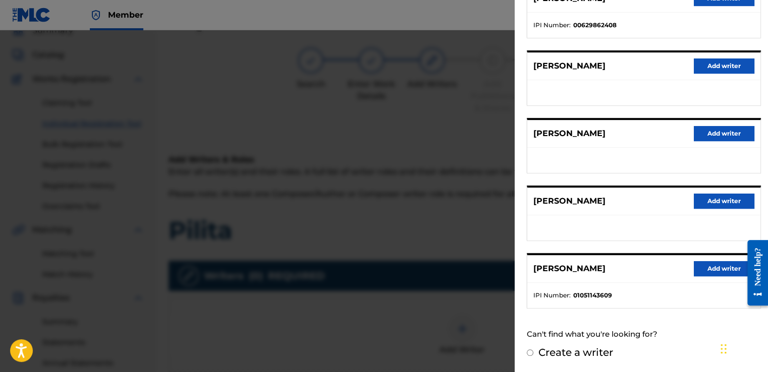
click at [715, 262] on button "Add writer" at bounding box center [723, 268] width 61 height 15
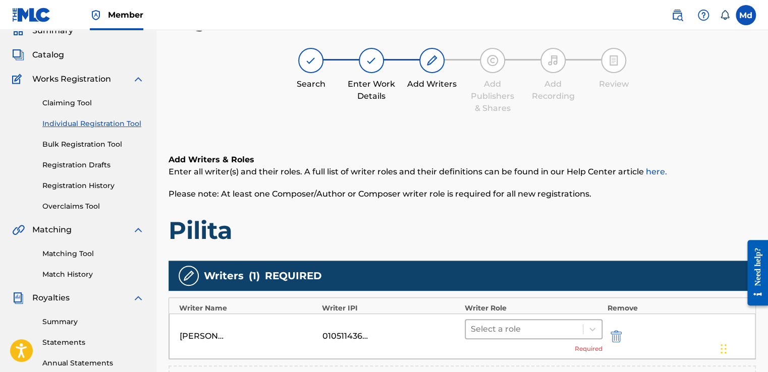
click at [513, 336] on div "Select a role" at bounding box center [524, 329] width 117 height 18
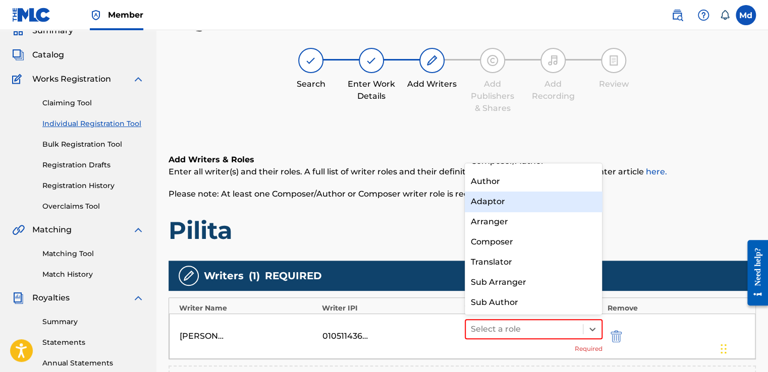
scroll to position [0, 0]
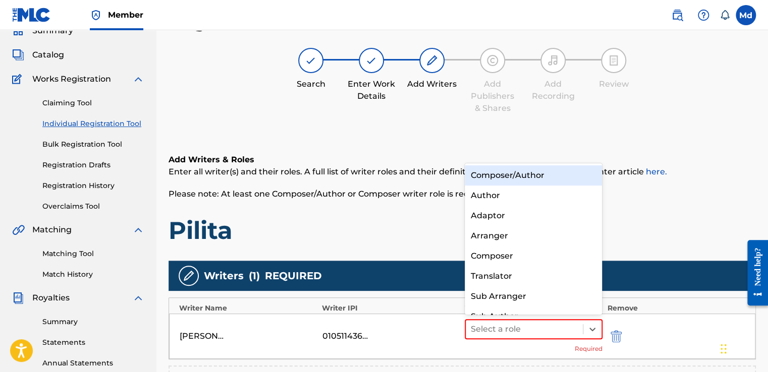
click at [491, 181] on div "Composer/Author" at bounding box center [534, 175] width 138 height 20
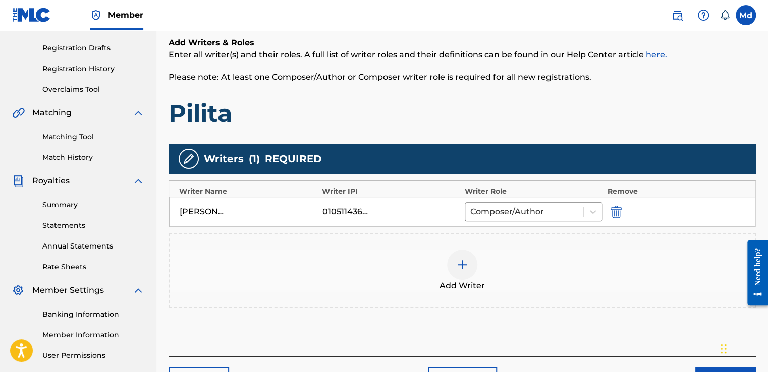
scroll to position [247, 0]
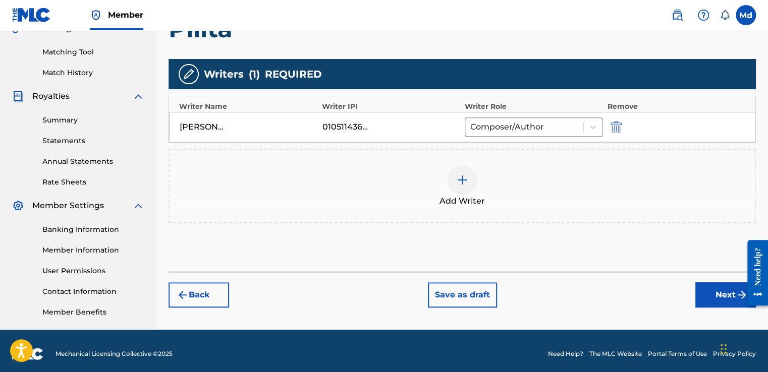
click at [713, 299] on button "Next" at bounding box center [725, 294] width 61 height 25
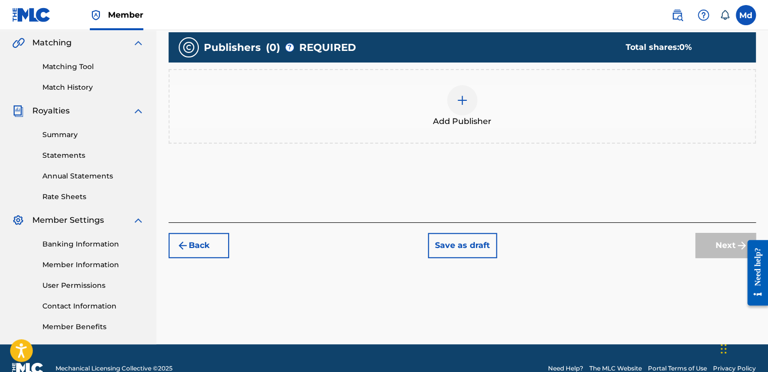
scroll to position [253, 0]
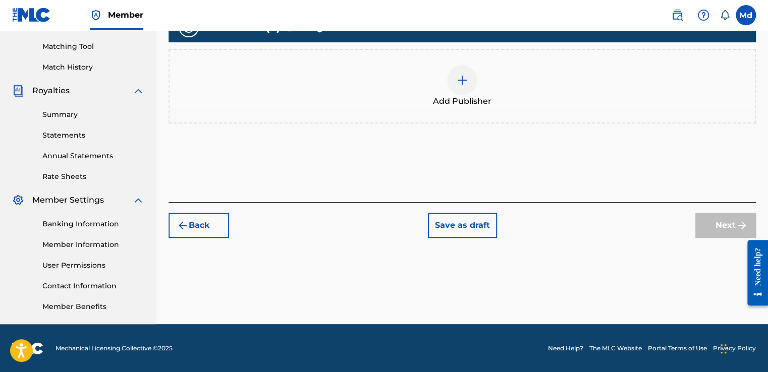
click at [457, 87] on div at bounding box center [462, 80] width 30 height 30
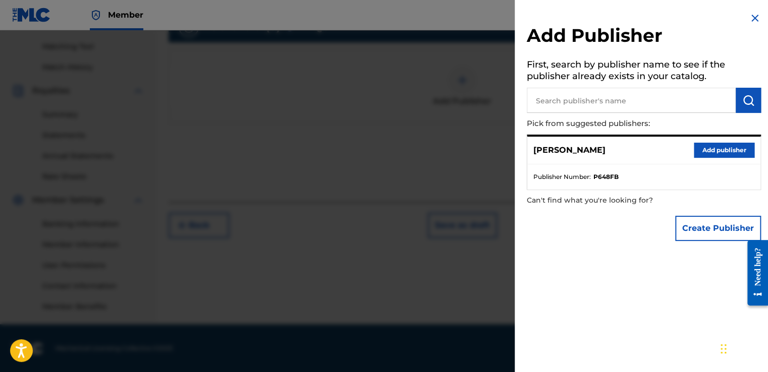
click at [708, 152] on button "Add publisher" at bounding box center [723, 150] width 61 height 15
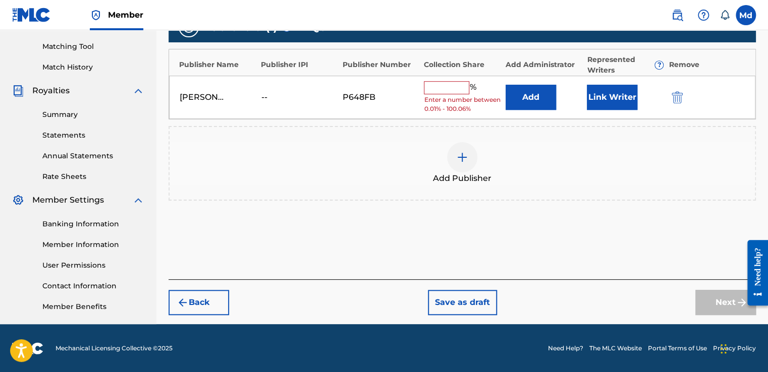
click at [437, 88] on input "text" at bounding box center [446, 87] width 45 height 13
type input "100"
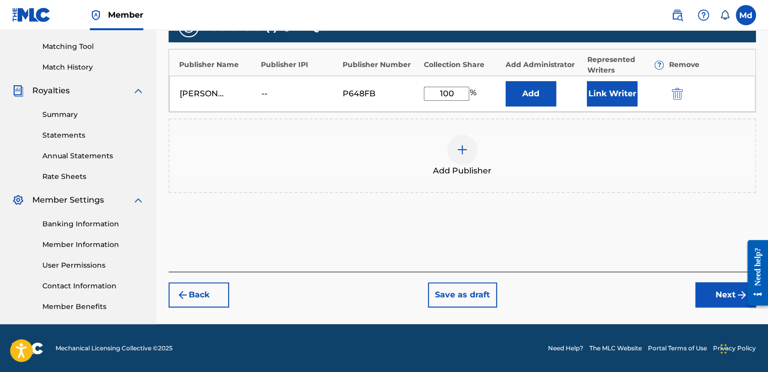
click at [725, 283] on button "Next" at bounding box center [725, 294] width 61 height 25
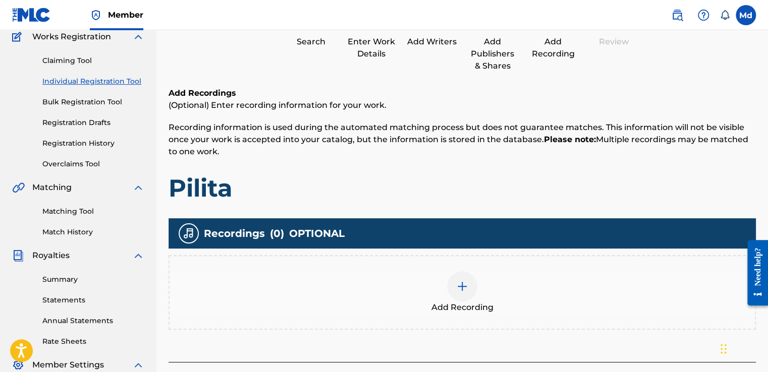
scroll to position [146, 0]
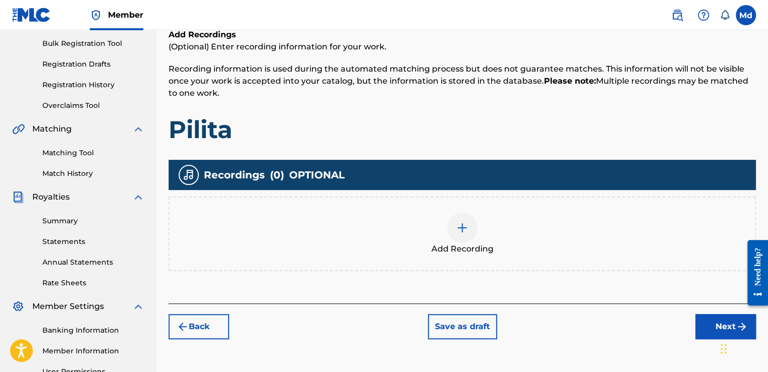
click at [470, 225] on div at bounding box center [462, 228] width 30 height 30
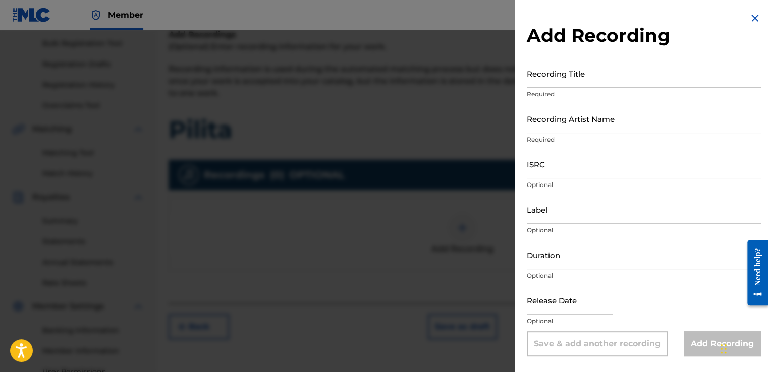
click at [542, 128] on input "Recording Artist Name" at bounding box center [644, 118] width 234 height 29
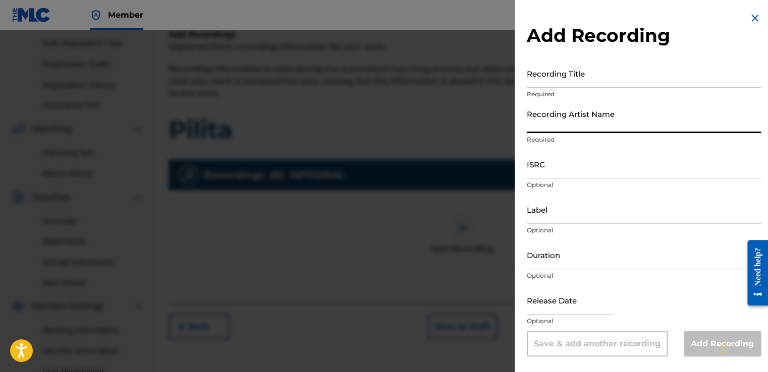
type input "[PERSON_NAME]"
type input "02:29"
type input "[DATE]"
click at [543, 83] on input "Recording Title" at bounding box center [644, 73] width 234 height 29
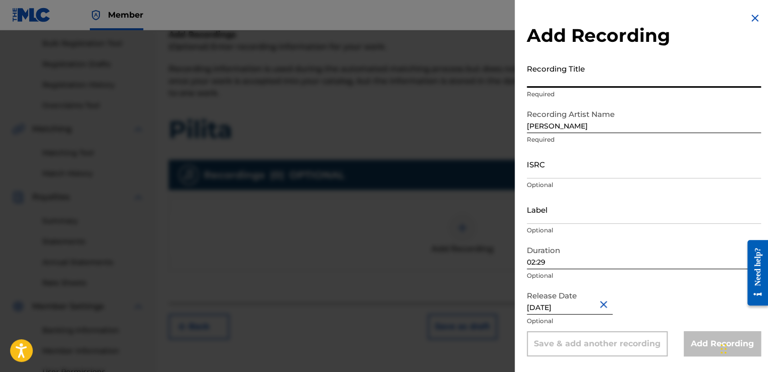
drag, startPoint x: 542, startPoint y: 82, endPoint x: 523, endPoint y: 216, distance: 135.0
click at [523, 216] on div "Add Recording Recording Title Required Recording Artist Name [PERSON_NAME] flow…" at bounding box center [643, 184] width 258 height 369
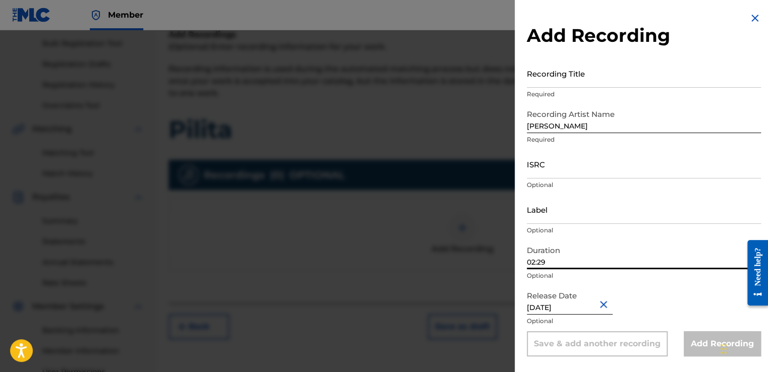
click at [546, 258] on input "02:29" at bounding box center [644, 255] width 234 height 29
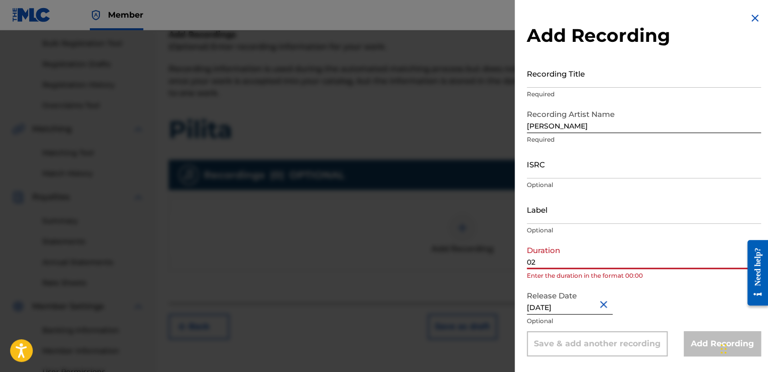
type input "0"
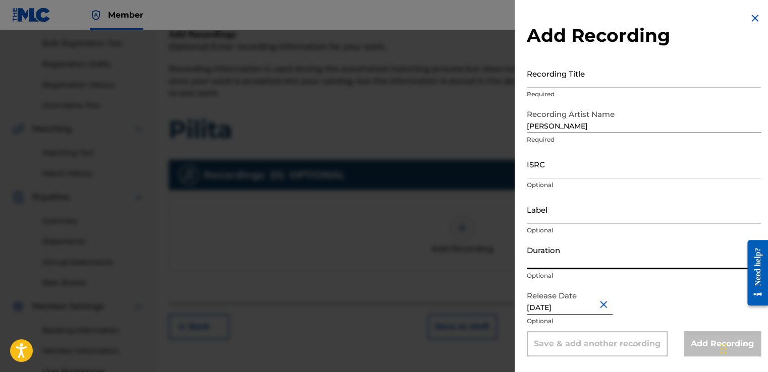
paste input "01:55"
type input "01:55"
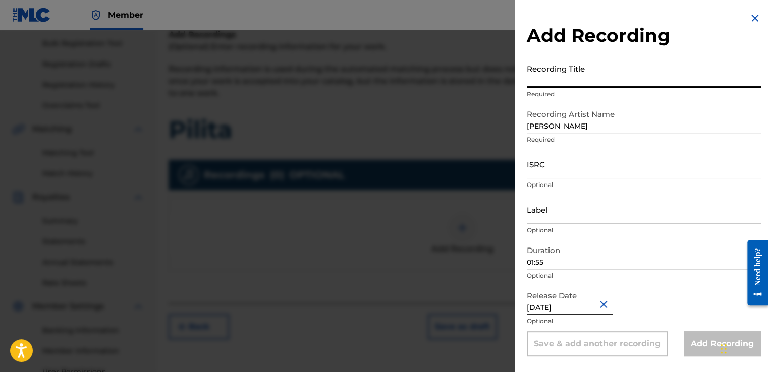
paste input "Pilita"
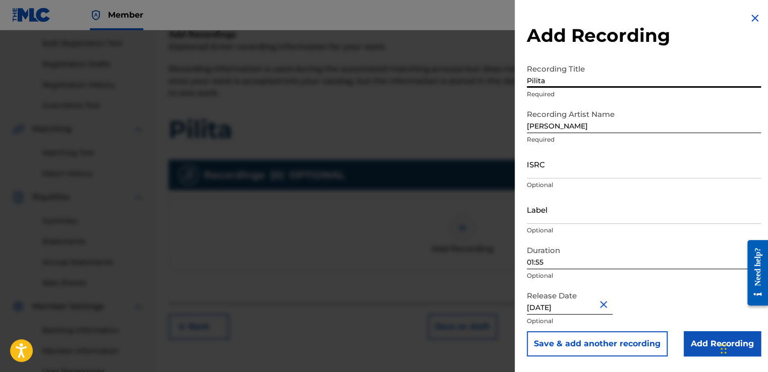
type input "Pilita"
click at [535, 179] on div "ISRC Optional" at bounding box center [644, 172] width 234 height 45
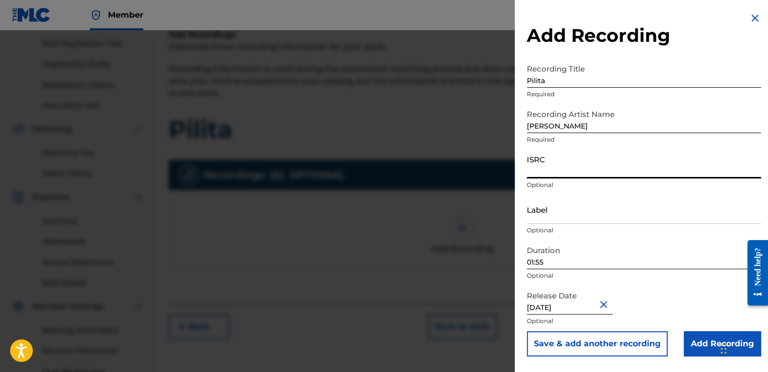
click at [534, 170] on input "ISRC" at bounding box center [644, 164] width 234 height 29
paste input "GXHAF2568033"
type input "GXHAF2568033"
click at [691, 343] on input "Add Recording" at bounding box center [721, 343] width 77 height 25
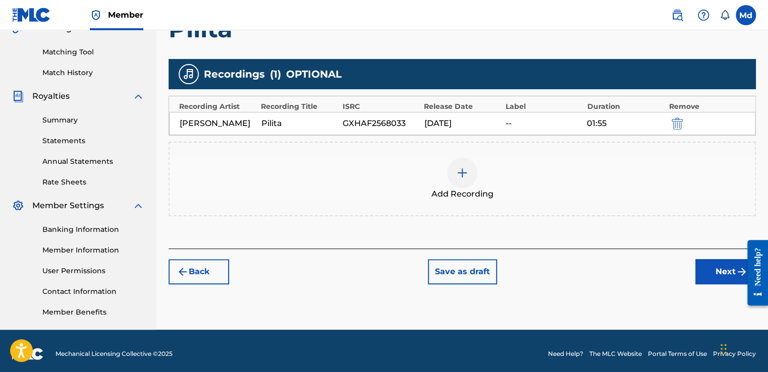
click at [722, 267] on button "Next" at bounding box center [725, 271] width 61 height 25
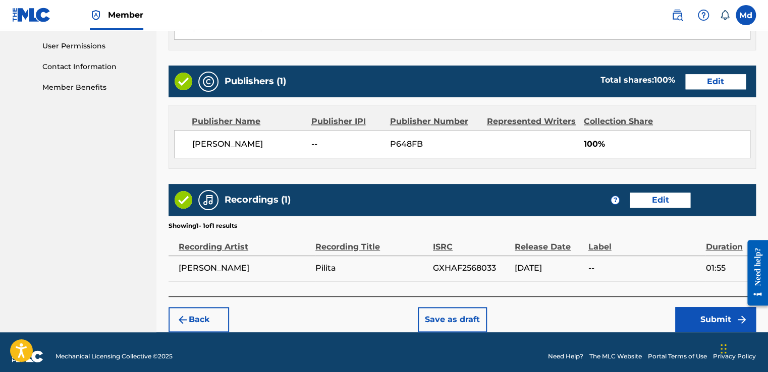
scroll to position [484, 0]
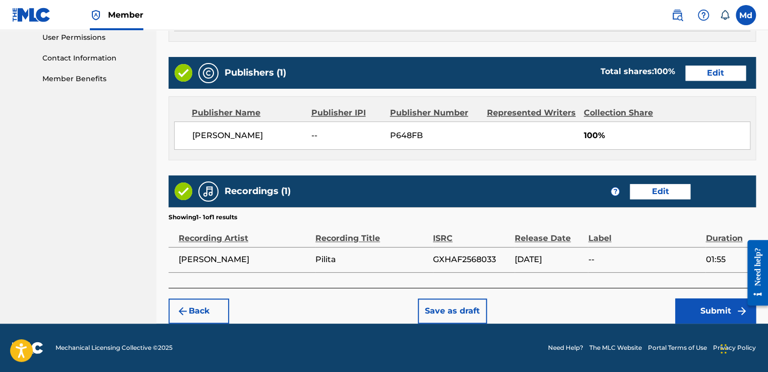
click at [703, 309] on button "Submit" at bounding box center [715, 311] width 81 height 25
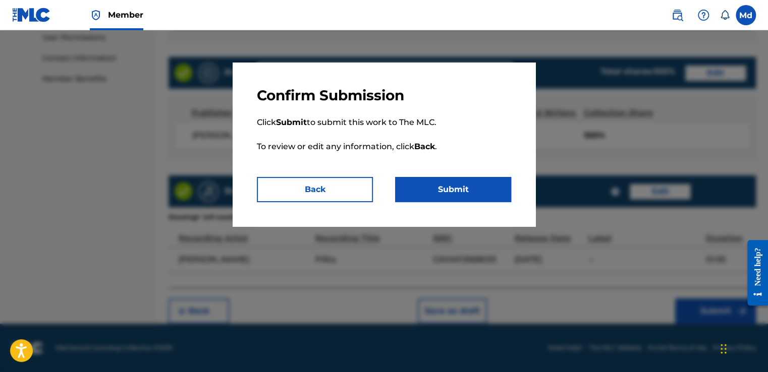
click at [458, 182] on button "Submit" at bounding box center [453, 189] width 116 height 25
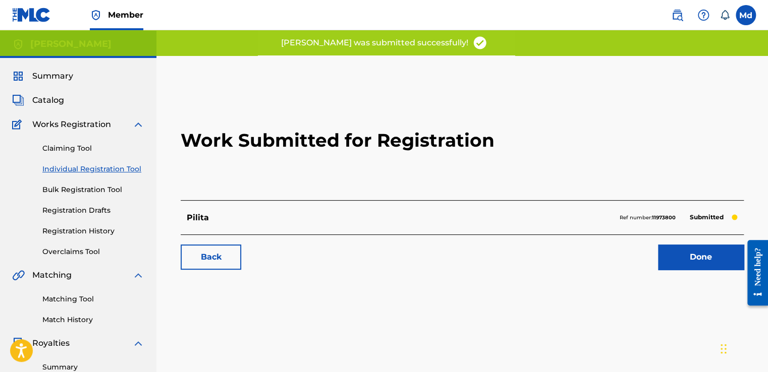
click at [695, 261] on link "Done" at bounding box center [701, 257] width 86 height 25
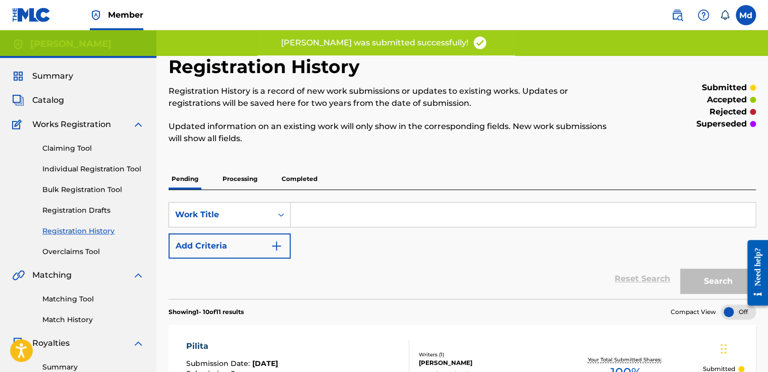
click at [39, 103] on span "Catalog" at bounding box center [48, 100] width 32 height 12
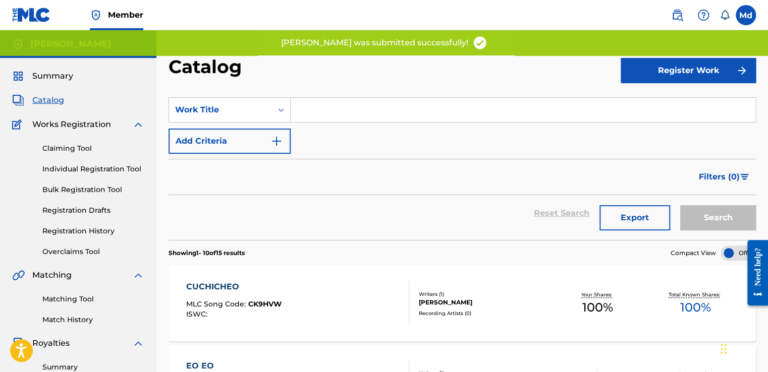
click at [644, 66] on button "Register Work" at bounding box center [687, 70] width 135 height 25
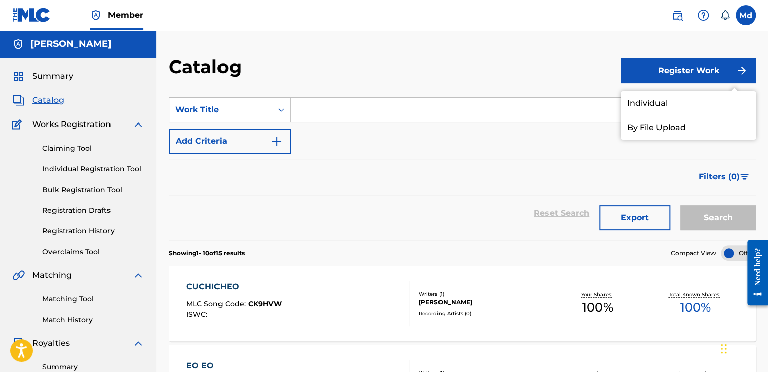
click at [712, 94] on link "Individual" at bounding box center [687, 103] width 135 height 24
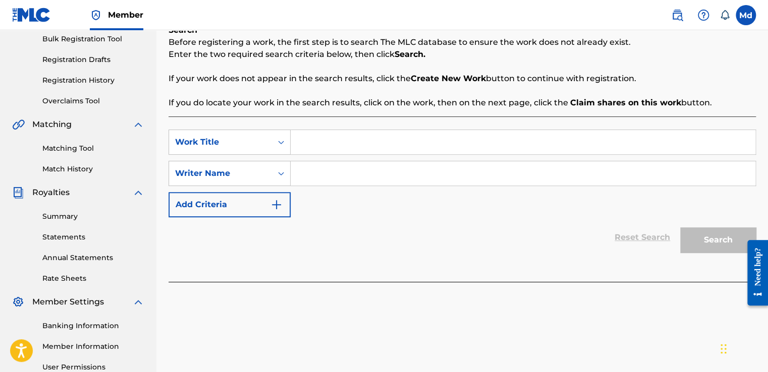
scroll to position [151, 0]
click at [338, 144] on input "Search Form" at bounding box center [523, 142] width 465 height 24
paste input "Suave"
type input "Suave"
click at [307, 168] on input "Search Form" at bounding box center [523, 173] width 465 height 24
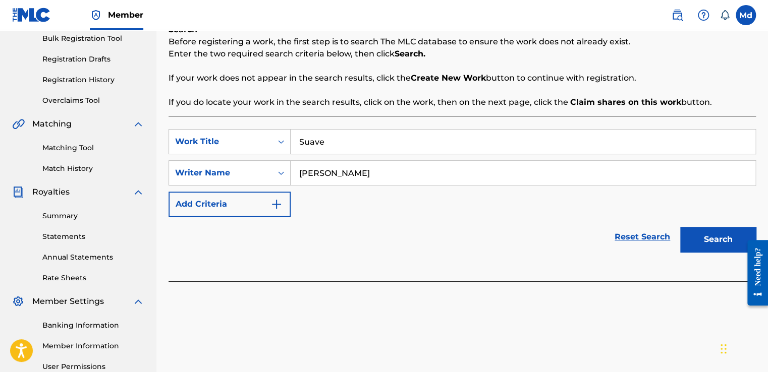
type input "[PERSON_NAME]"
click at [680, 227] on button "Search" at bounding box center [718, 239] width 76 height 25
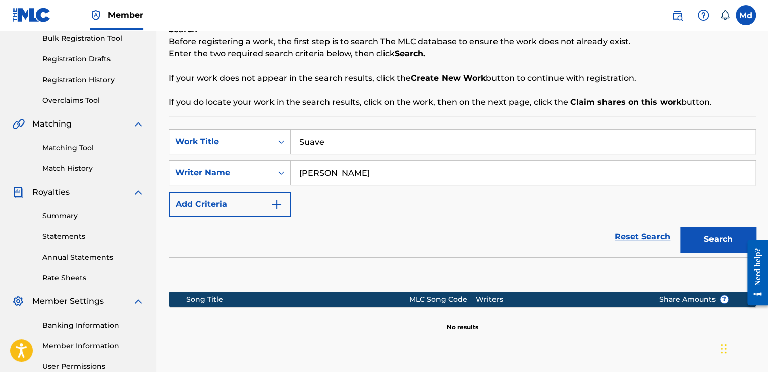
click at [274, 209] on img "Search Form" at bounding box center [276, 204] width 12 height 12
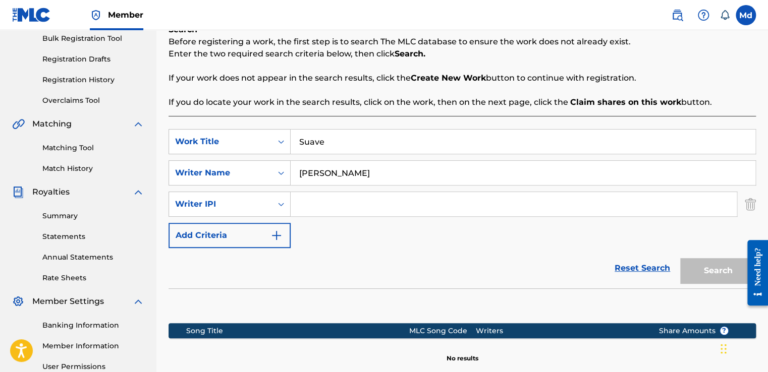
click at [319, 205] on input "Search Form" at bounding box center [514, 204] width 446 height 24
type input "01051143609"
click at [718, 275] on button "Search" at bounding box center [718, 270] width 76 height 25
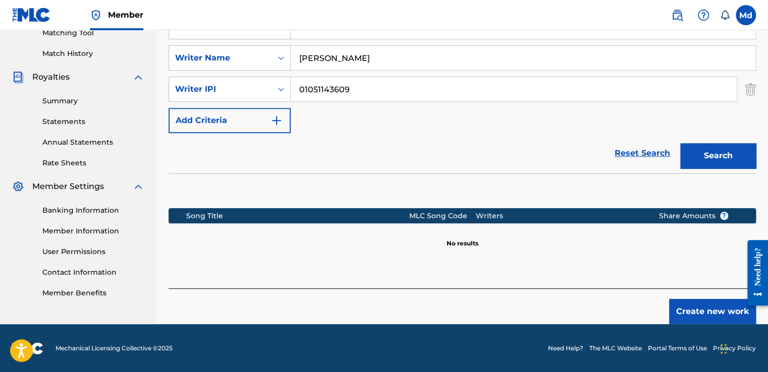
click at [692, 310] on button "Create new work" at bounding box center [712, 311] width 87 height 25
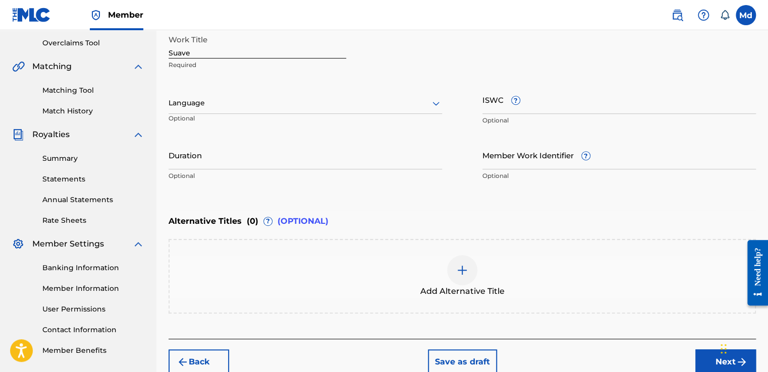
scroll to position [157, 0]
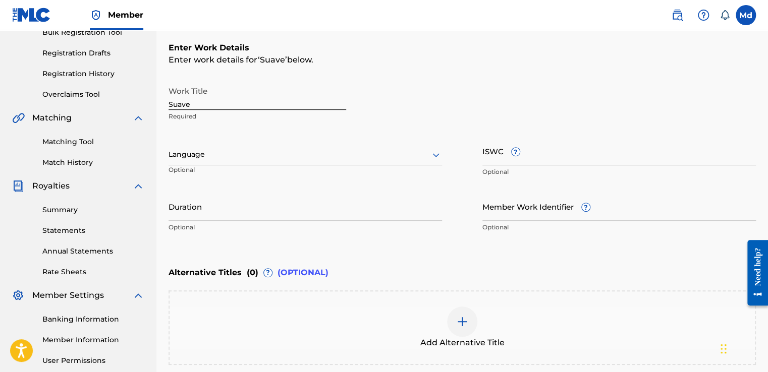
click at [204, 218] on input "Duration" at bounding box center [304, 206] width 273 height 29
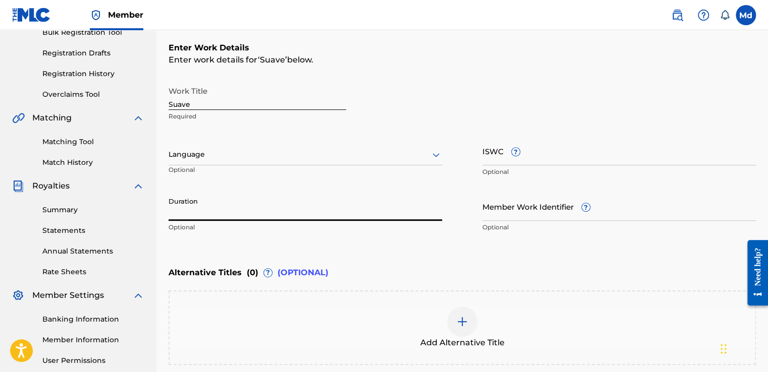
paste input "02:00"
type input "02:00"
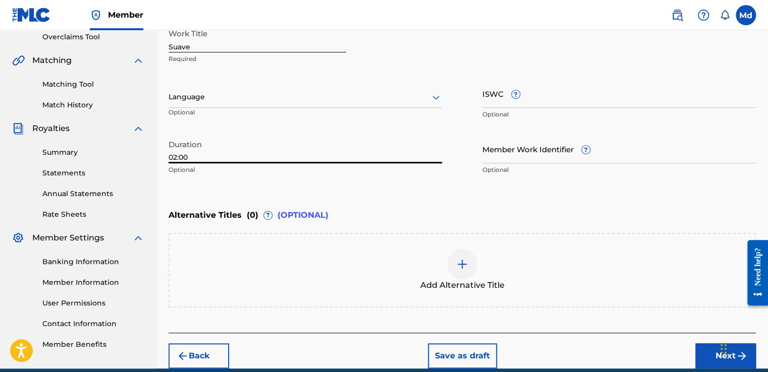
scroll to position [258, 0]
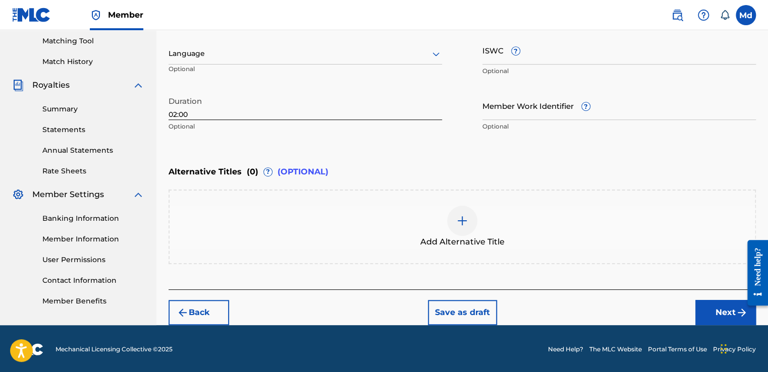
click at [710, 318] on button "Next" at bounding box center [725, 312] width 61 height 25
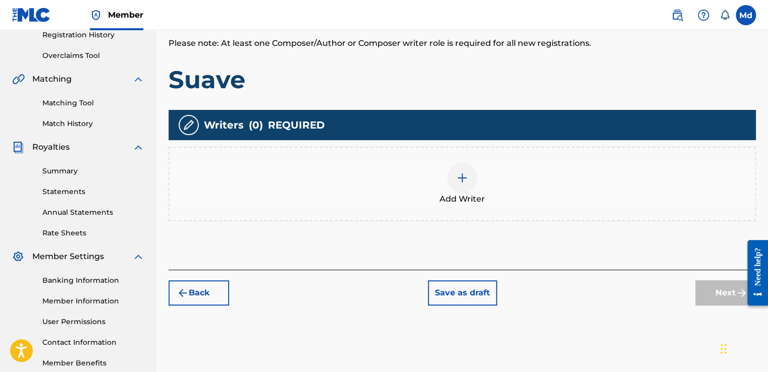
scroll to position [197, 0]
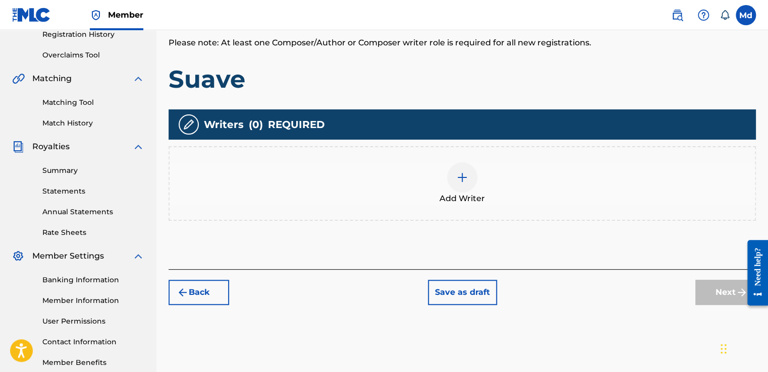
click at [474, 181] on div at bounding box center [462, 177] width 30 height 30
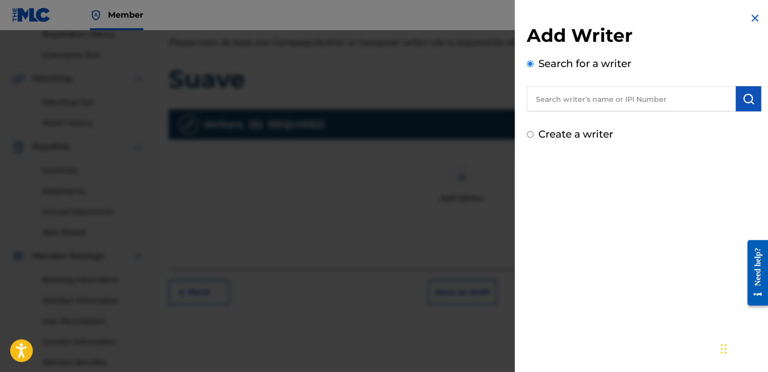
click at [592, 109] on input "text" at bounding box center [631, 98] width 209 height 25
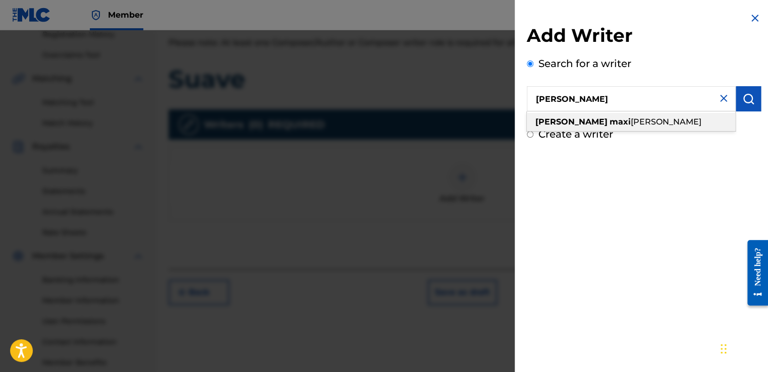
click at [584, 117] on div "[PERSON_NAME] maxi [PERSON_NAME]" at bounding box center [631, 122] width 208 height 18
type input "[PERSON_NAME]"
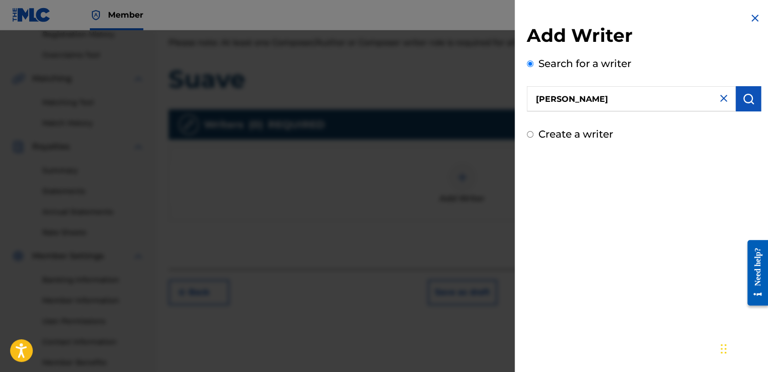
click at [735, 102] on button "submit" at bounding box center [747, 98] width 25 height 25
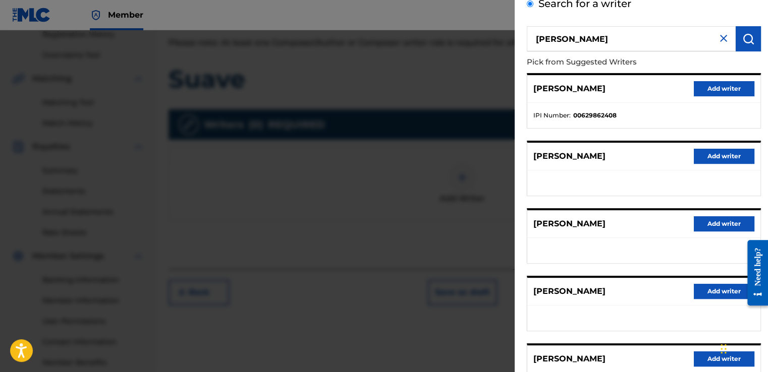
scroll to position [158, 0]
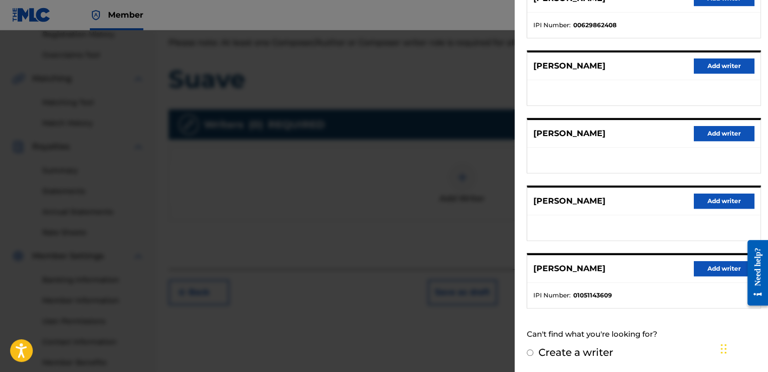
click at [708, 262] on button "Add writer" at bounding box center [723, 268] width 61 height 15
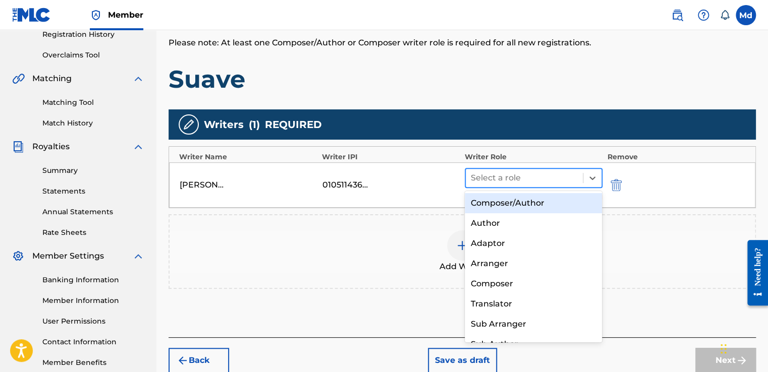
click at [490, 181] on div at bounding box center [524, 178] width 107 height 14
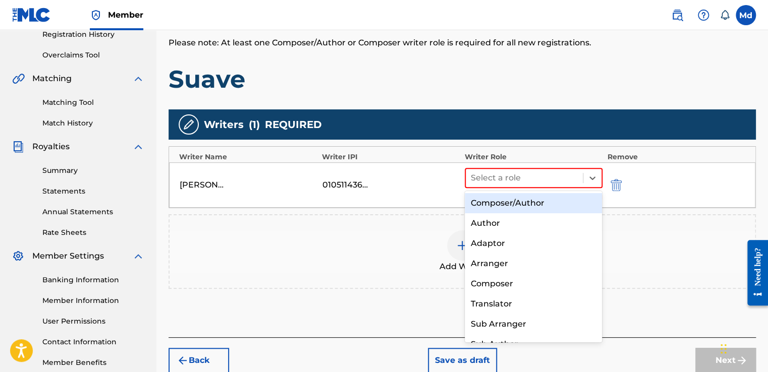
click at [486, 202] on div "Composer/Author" at bounding box center [534, 203] width 138 height 20
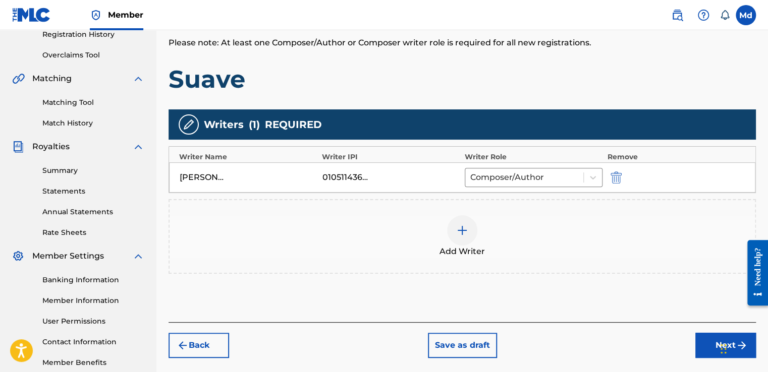
click at [706, 341] on button "Next" at bounding box center [725, 345] width 61 height 25
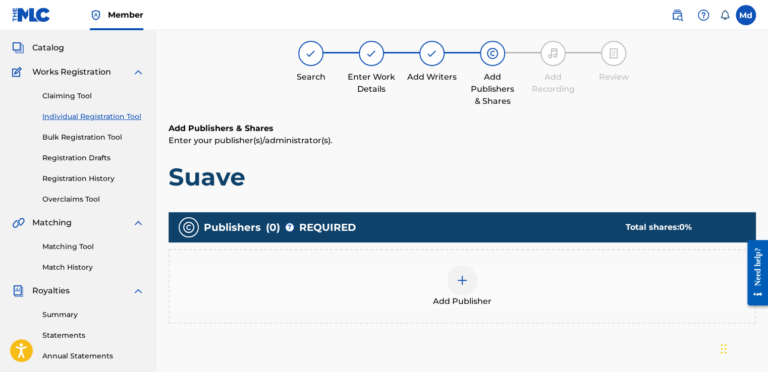
scroll to position [146, 0]
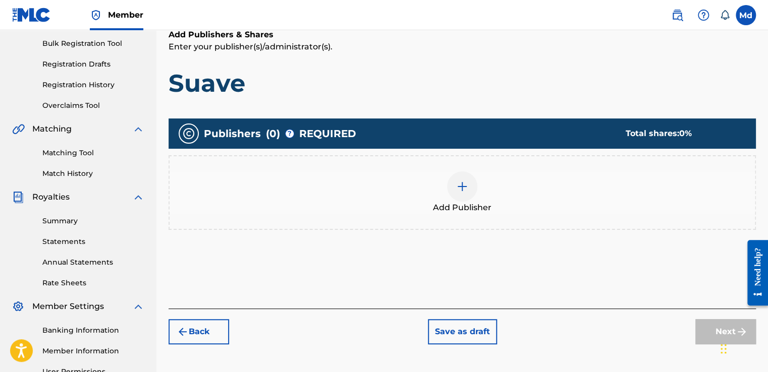
click at [457, 183] on img at bounding box center [462, 187] width 12 height 12
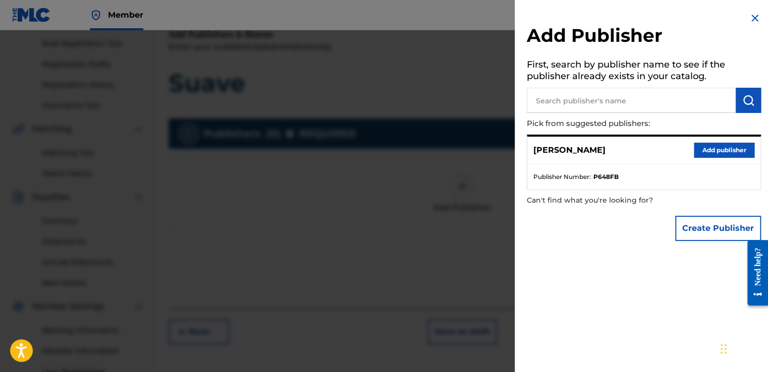
click at [706, 149] on button "Add publisher" at bounding box center [723, 150] width 61 height 15
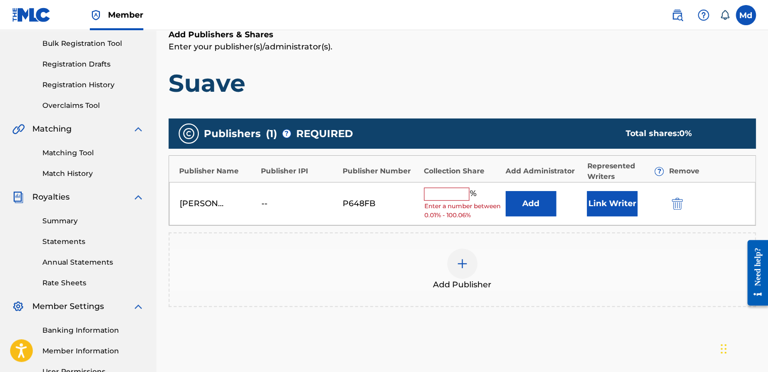
drag, startPoint x: 422, startPoint y: 185, endPoint x: 436, endPoint y: 192, distance: 16.2
click at [428, 188] on div "[PERSON_NAME] -- P648FB % Enter a number between 0.01% - 100.06% Add Link Writer" at bounding box center [462, 204] width 586 height 44
click at [437, 192] on input "text" at bounding box center [446, 194] width 45 height 13
type input "100"
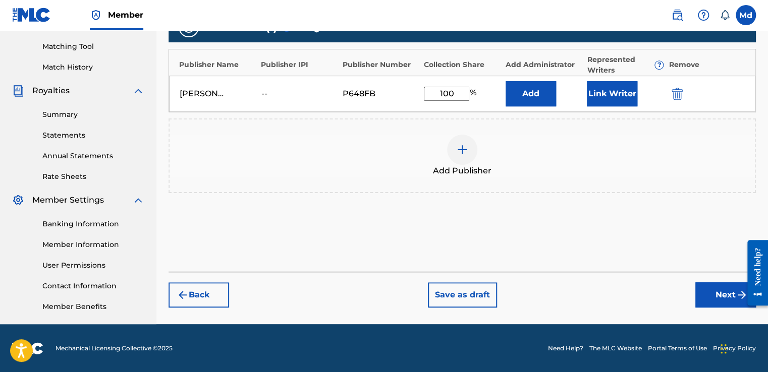
click at [710, 293] on button "Next" at bounding box center [725, 294] width 61 height 25
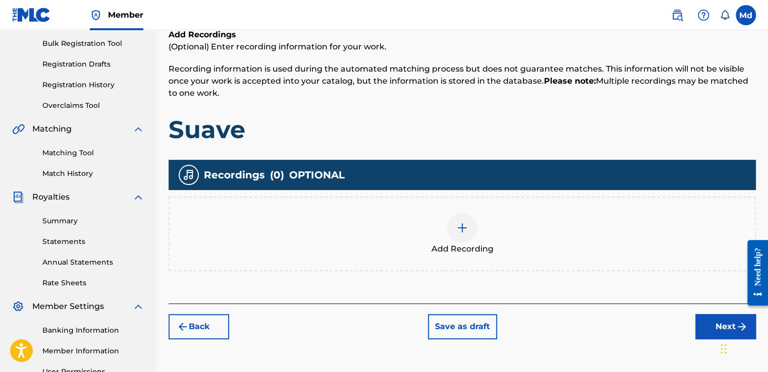
click at [456, 234] on div at bounding box center [462, 228] width 30 height 30
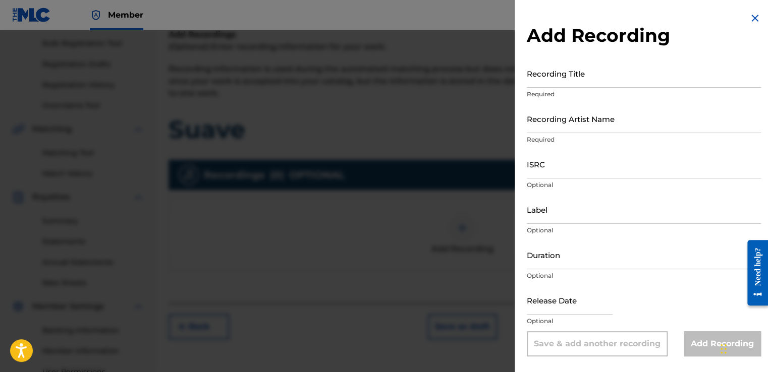
click at [548, 77] on input "Recording Title" at bounding box center [644, 73] width 234 height 29
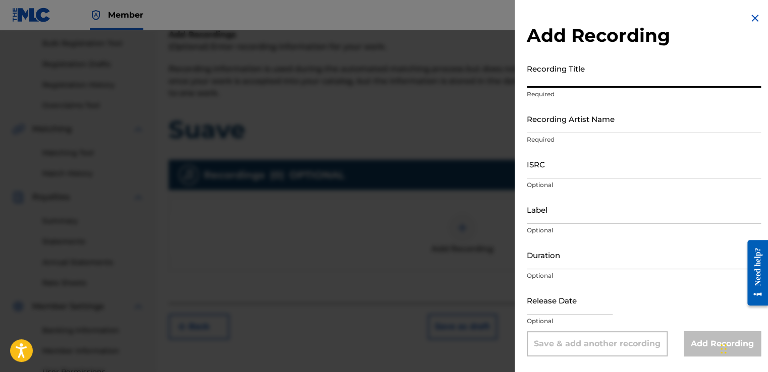
drag, startPoint x: 548, startPoint y: 77, endPoint x: 529, endPoint y: 166, distance: 91.3
click at [529, 166] on input "ISRC" at bounding box center [644, 164] width 234 height 29
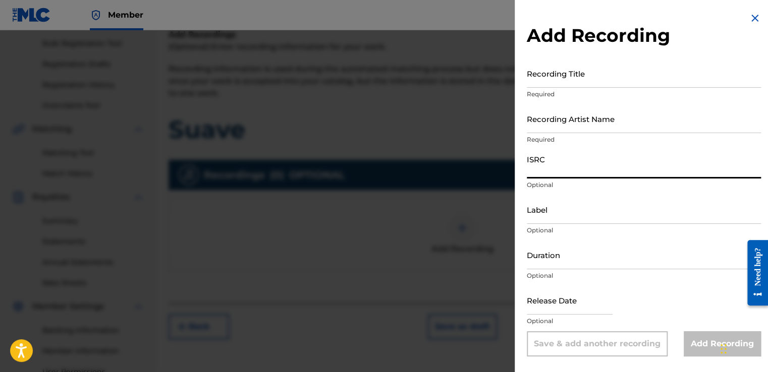
paste input "GXHAF2568034"
type input "GXHAF2568034"
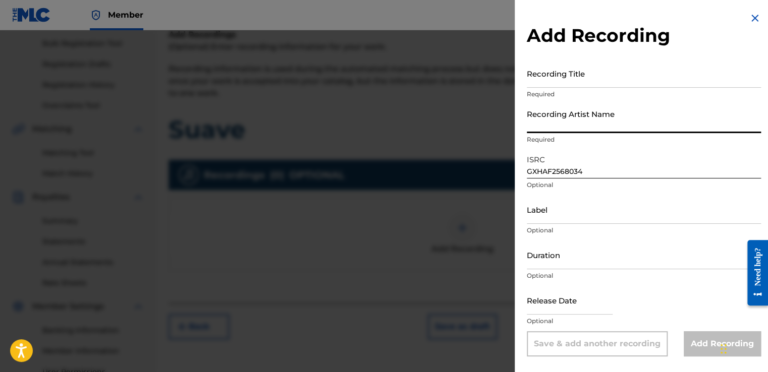
click at [560, 120] on input "Recording Artist Name" at bounding box center [644, 118] width 234 height 29
type input "[PERSON_NAME]"
type input "01:55"
type input "[DATE]"
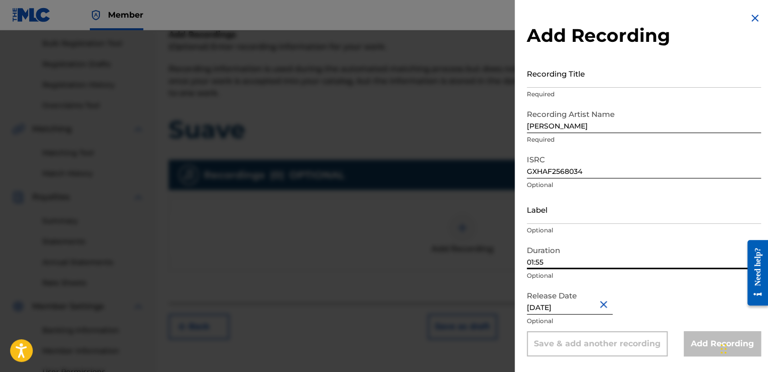
drag, startPoint x: 547, startPoint y: 265, endPoint x: 505, endPoint y: 261, distance: 41.6
click at [505, 261] on div "Add Recording Recording Title Required Recording Artist Name [PERSON_NAME] flow…" at bounding box center [384, 201] width 768 height 342
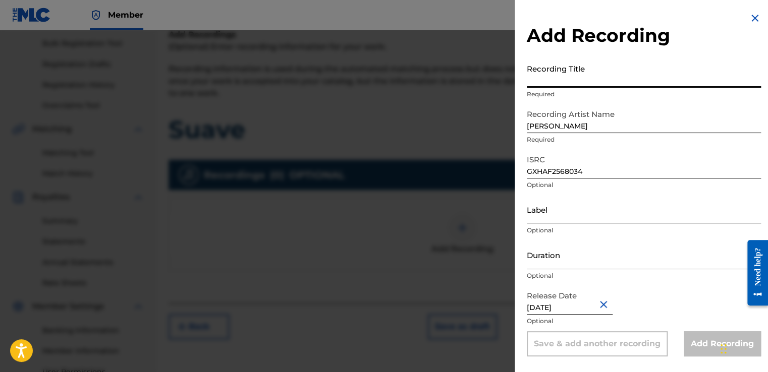
paste input "Suave"
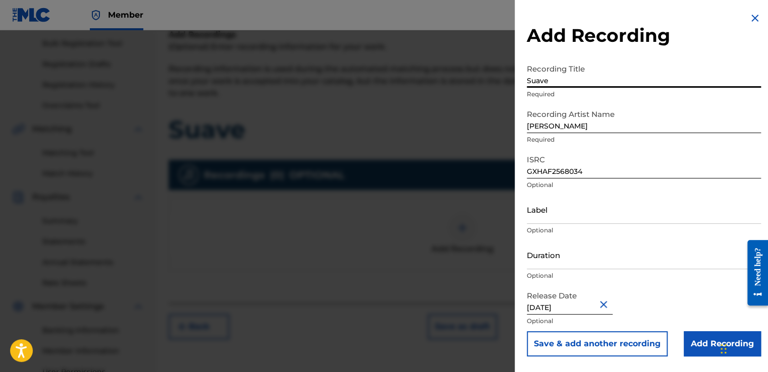
type input "Suave"
click at [540, 257] on input "Duration" at bounding box center [644, 255] width 234 height 29
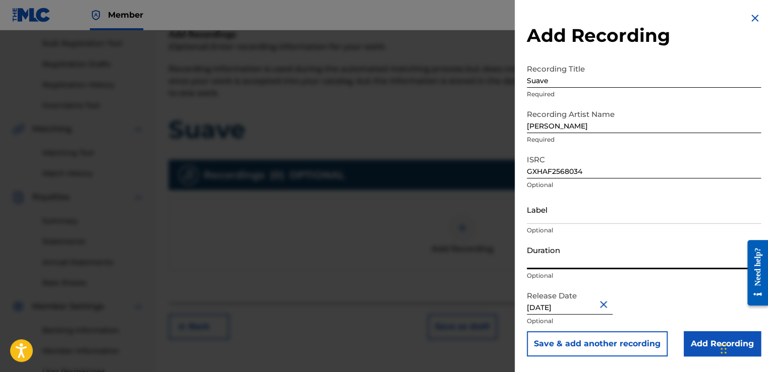
paste input "02:00"
type input "02:00"
click at [706, 350] on input "Add Recording" at bounding box center [721, 343] width 77 height 25
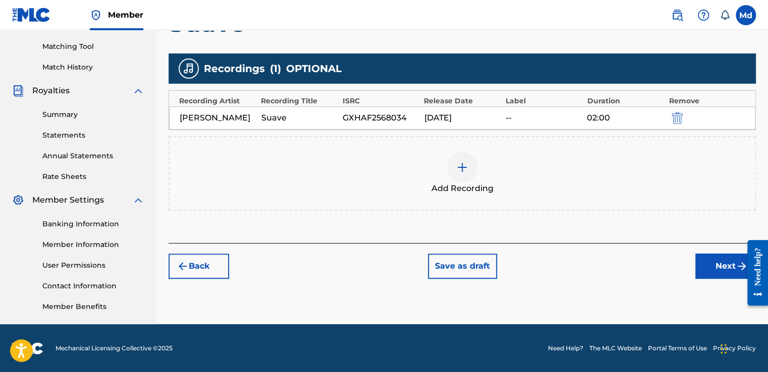
click at [714, 274] on button "Next" at bounding box center [725, 266] width 61 height 25
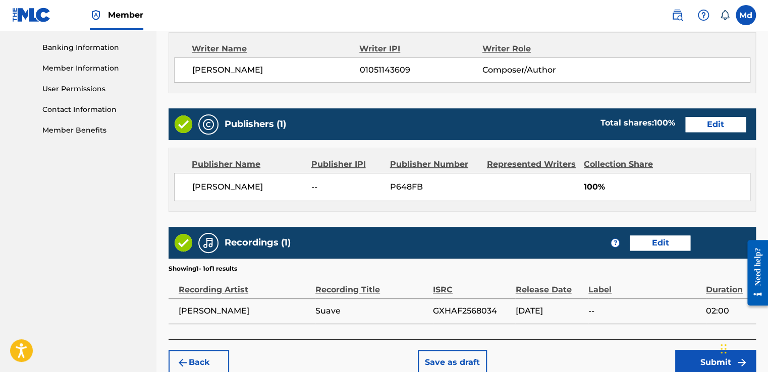
scroll to position [484, 0]
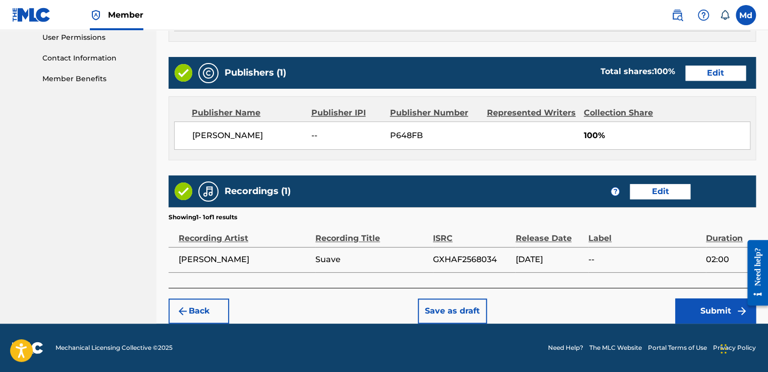
click at [691, 307] on button "Submit" at bounding box center [715, 311] width 81 height 25
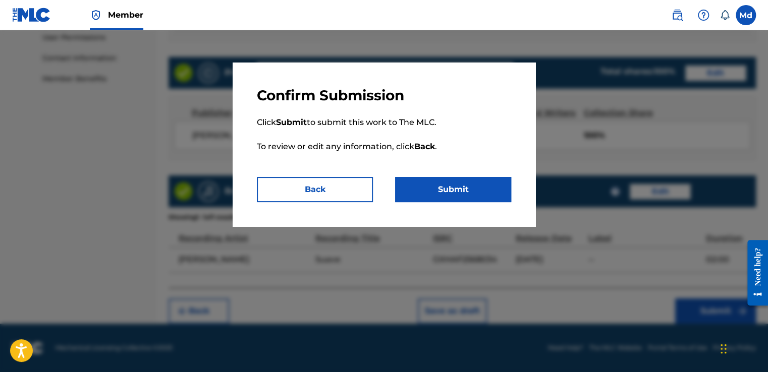
click at [464, 197] on button "Submit" at bounding box center [453, 189] width 116 height 25
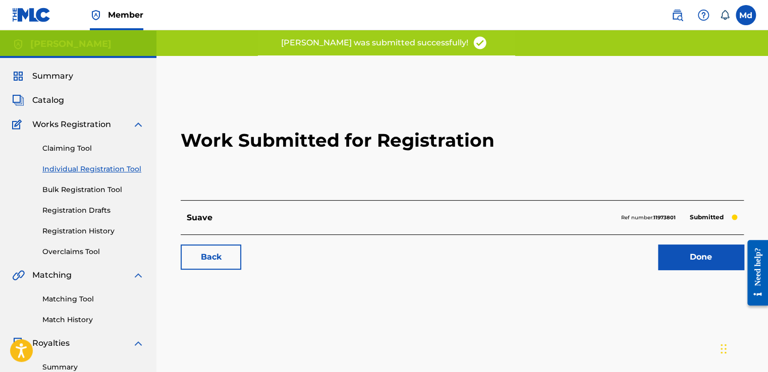
click at [700, 250] on link "Done" at bounding box center [701, 257] width 86 height 25
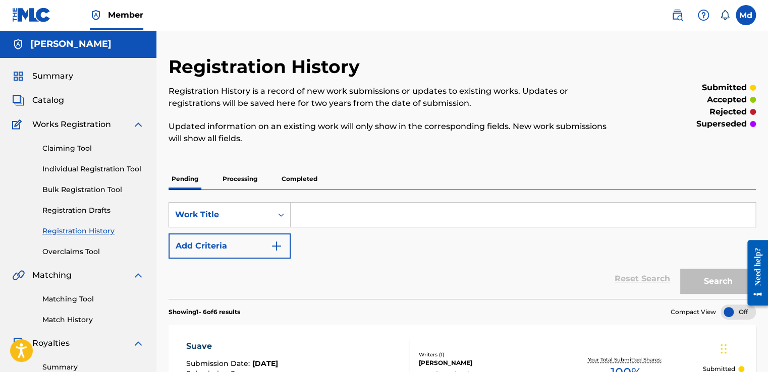
click at [44, 80] on span "Summary" at bounding box center [52, 76] width 41 height 12
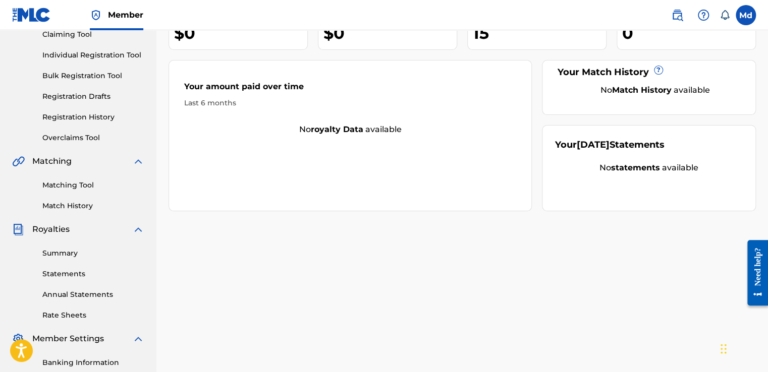
scroll to position [151, 0]
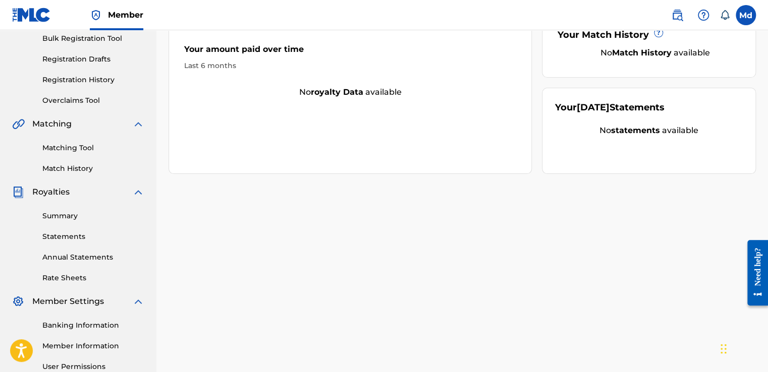
click at [67, 229] on div "Summary Statements Annual Statements Rate Sheets" at bounding box center [78, 240] width 132 height 85
click at [67, 233] on link "Statements" at bounding box center [93, 236] width 102 height 11
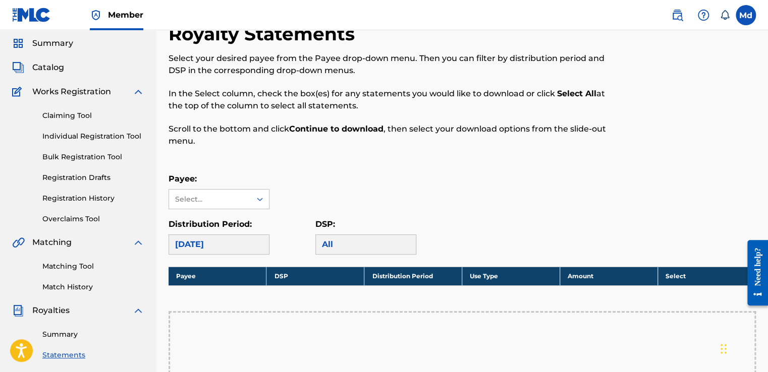
scroll to position [50, 0]
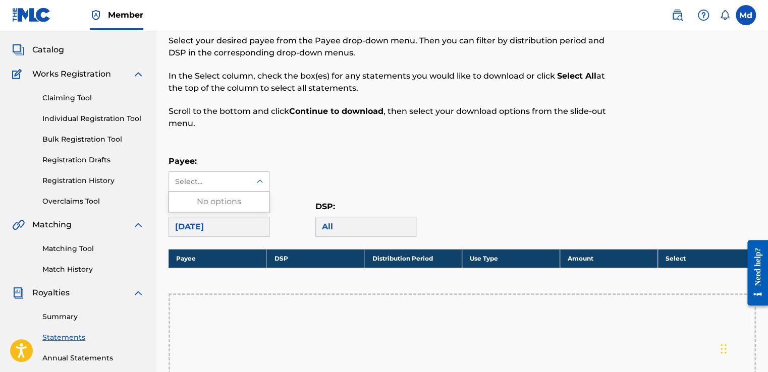
click at [211, 187] on div "Select..." at bounding box center [210, 181] width 82 height 19
click at [198, 220] on div "[DATE]" at bounding box center [218, 227] width 101 height 20
click at [201, 227] on div "[DATE]" at bounding box center [218, 227] width 101 height 20
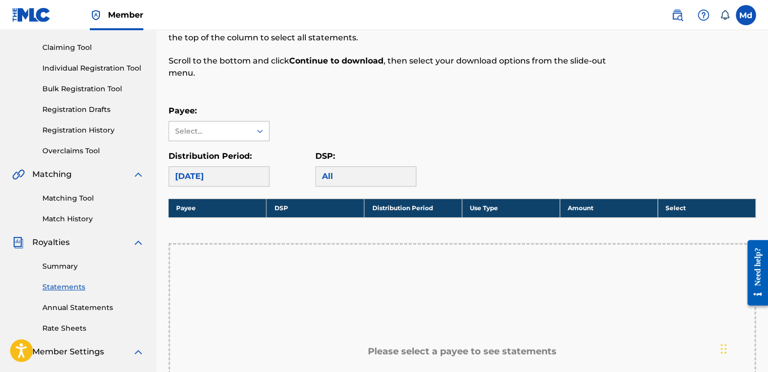
click at [216, 135] on div "Select..." at bounding box center [209, 131] width 69 height 11
click at [239, 100] on div "Royalty Statements Select your desired payee from the Payee drop-down menu. The…" at bounding box center [461, 261] width 587 height 612
click at [220, 183] on div "[DATE]" at bounding box center [218, 176] width 101 height 20
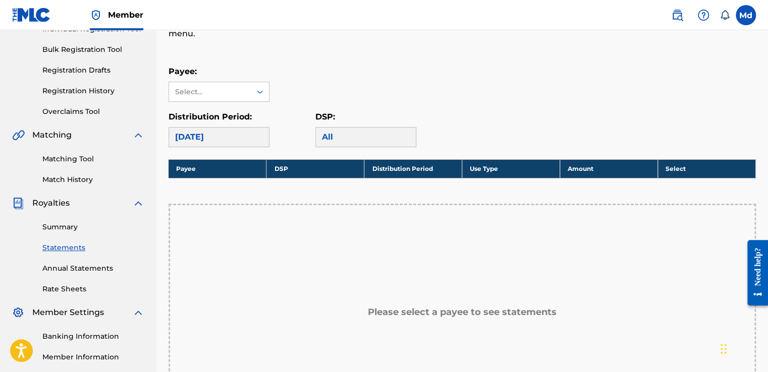
scroll to position [151, 0]
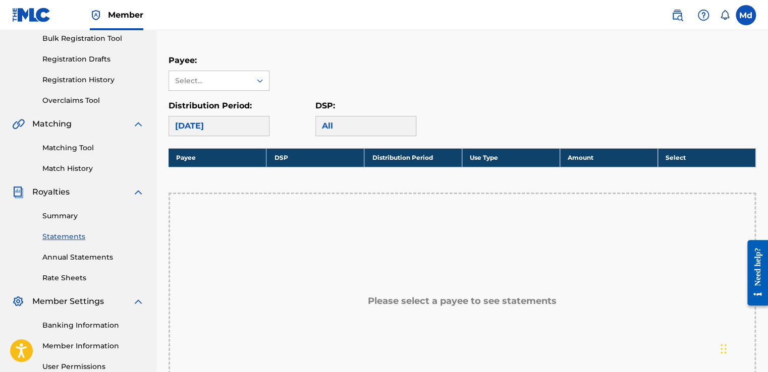
click at [65, 255] on link "Annual Statements" at bounding box center [93, 257] width 102 height 11
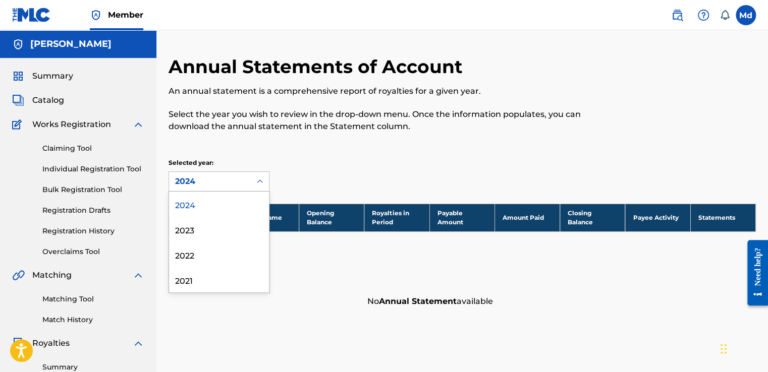
click at [216, 182] on div "2024" at bounding box center [210, 182] width 70 height 12
click at [186, 210] on div "2024" at bounding box center [219, 204] width 100 height 25
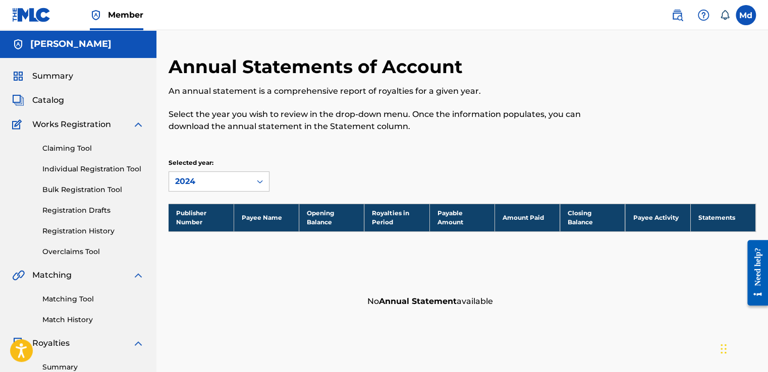
drag, startPoint x: 352, startPoint y: 227, endPoint x: 60, endPoint y: 95, distance: 320.1
click at [60, 95] on span "Catalog" at bounding box center [48, 100] width 32 height 12
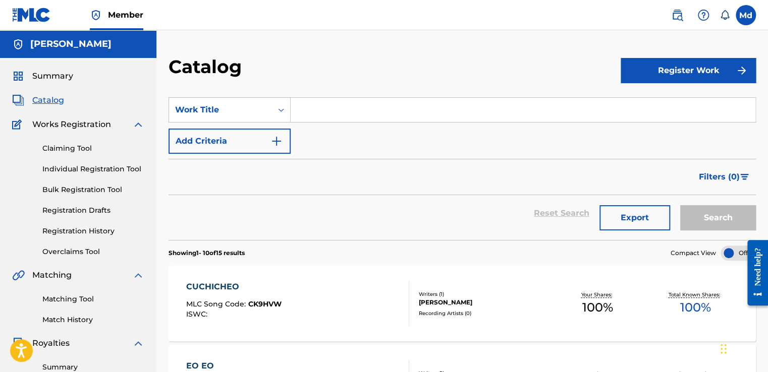
click at [33, 78] on span "Summary" at bounding box center [52, 76] width 41 height 12
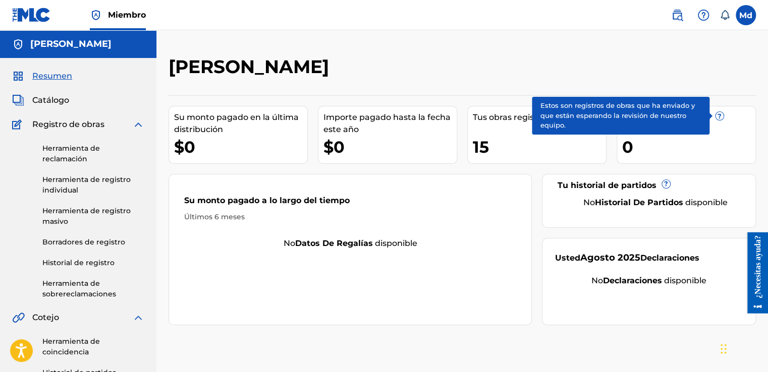
click at [719, 120] on span "?" at bounding box center [719, 116] width 8 height 8
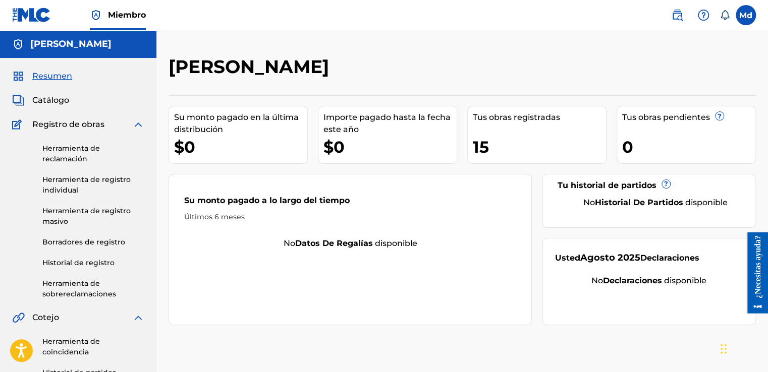
click at [83, 185] on link "Herramienta de registro individual" at bounding box center [93, 185] width 102 height 21
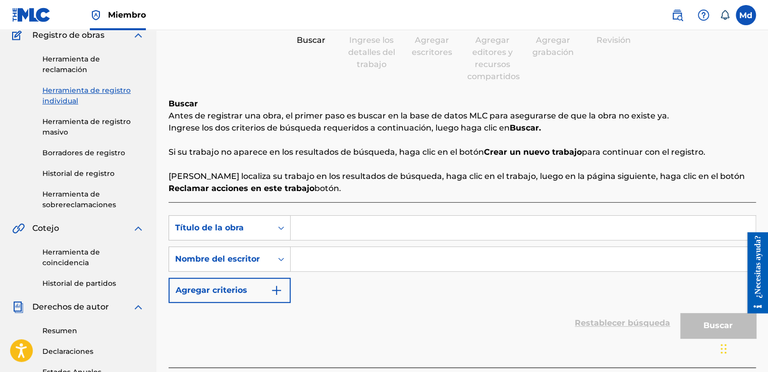
scroll to position [66, 0]
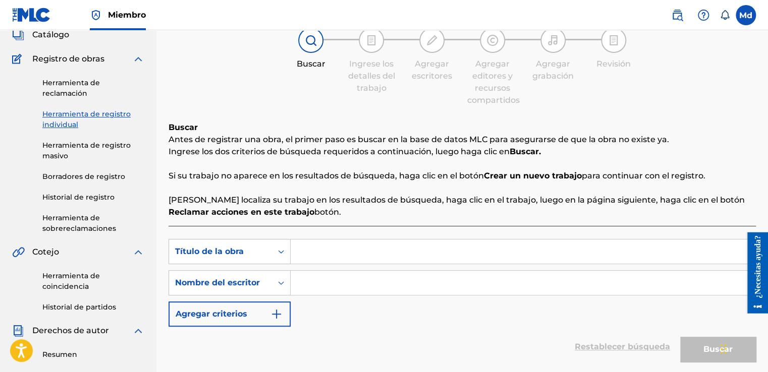
click at [60, 85] on link "Herramienta de reclamación" at bounding box center [93, 88] width 102 height 21
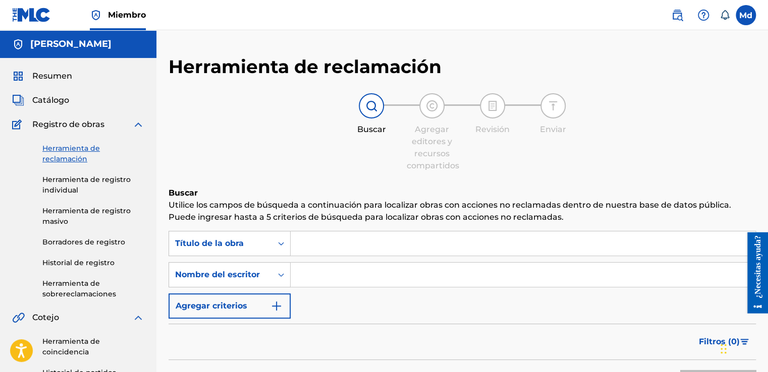
click at [38, 80] on span "Resumen" at bounding box center [52, 76] width 40 height 12
